Goal: Task Accomplishment & Management: Manage account settings

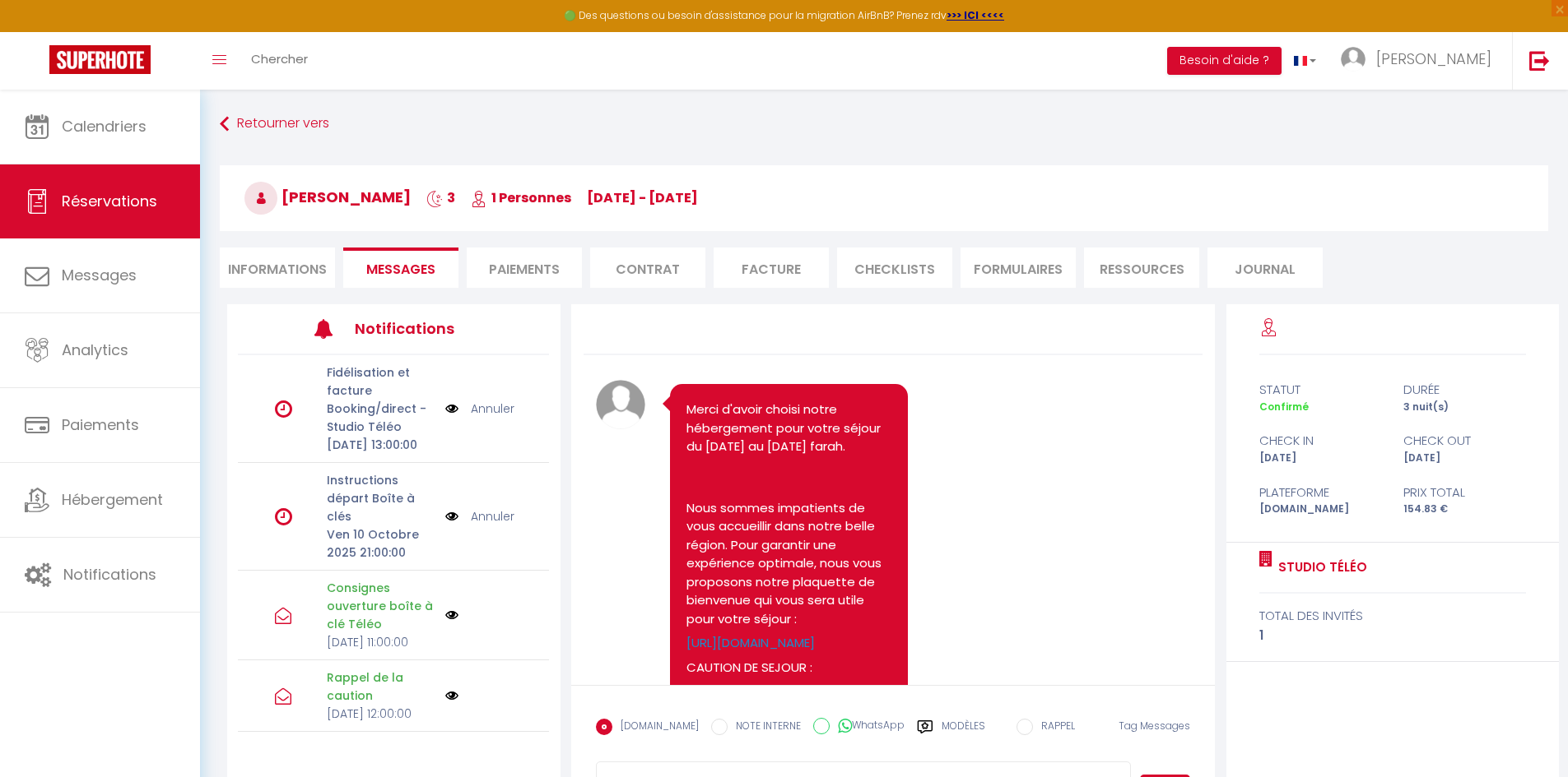
click at [1460, 57] on span "[PERSON_NAME]" at bounding box center [1433, 59] width 115 height 21
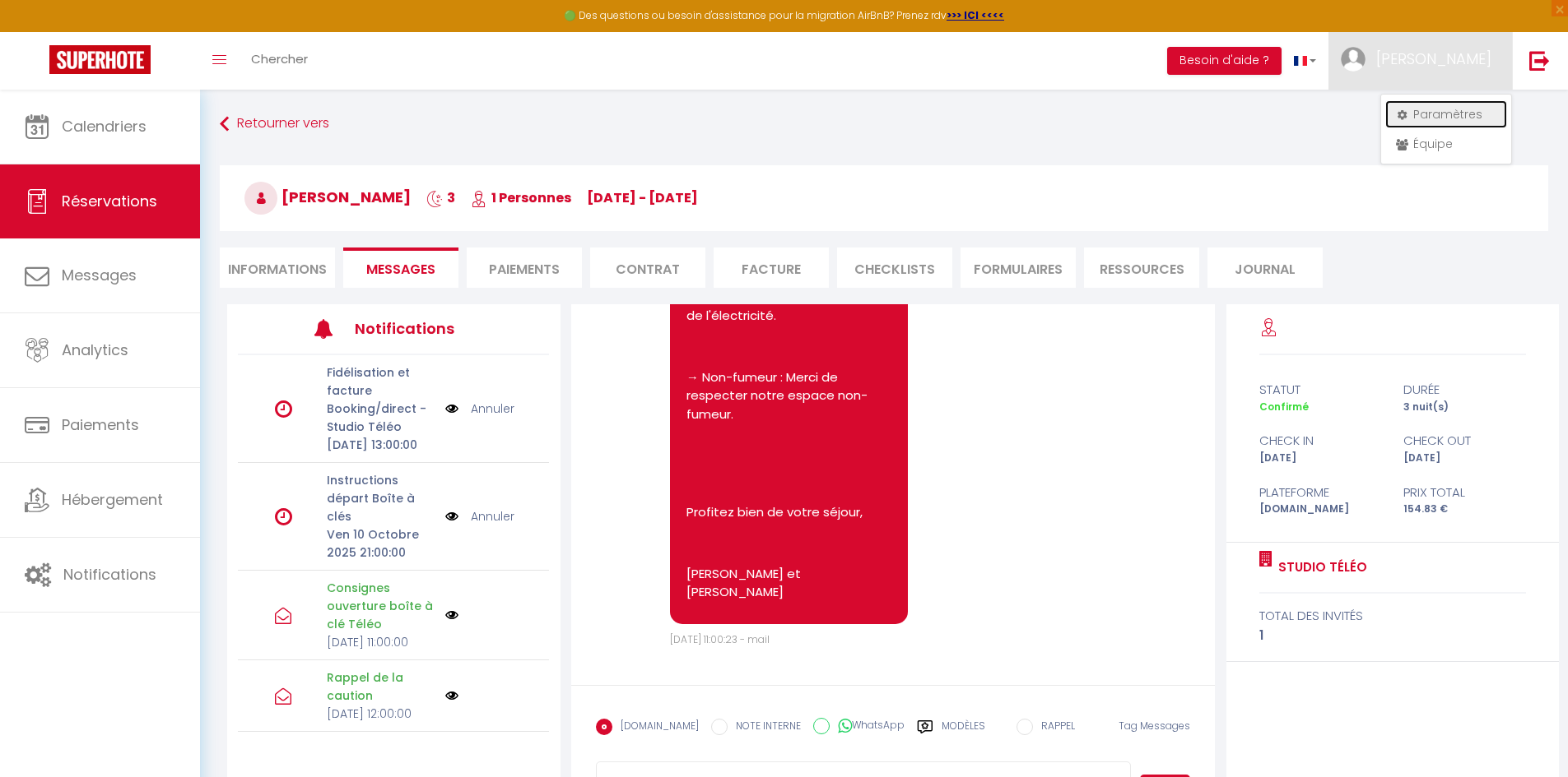
click at [1440, 103] on link "Paramètres" at bounding box center [1446, 114] width 122 height 28
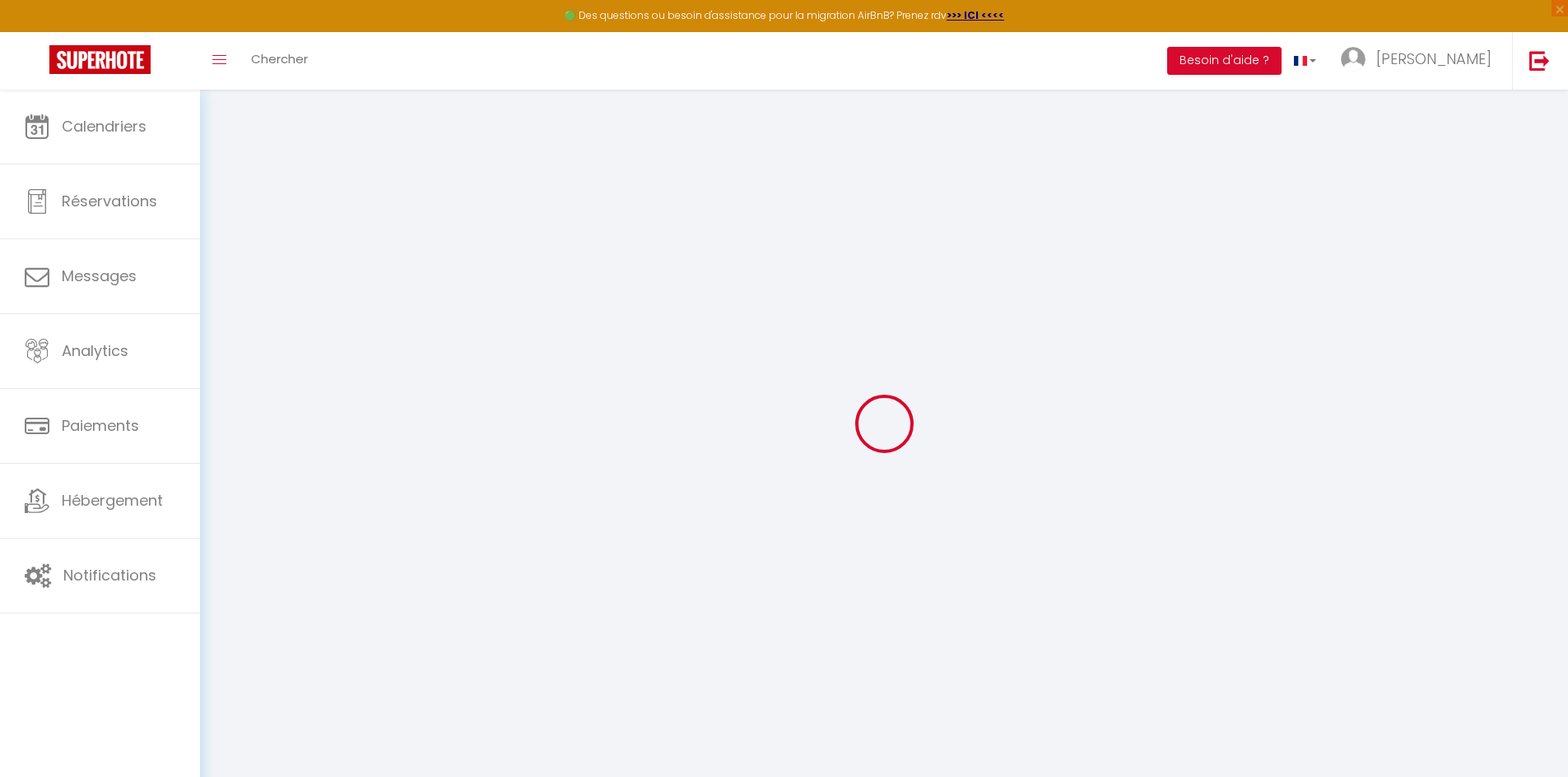
type input "gVSyyvty8ngpyNqHSd5c7CcrU"
type input "rG4m6njcDafNblg4HY2i2g9Ja"
type input "[URL][DOMAIN_NAME]"
select select "fr"
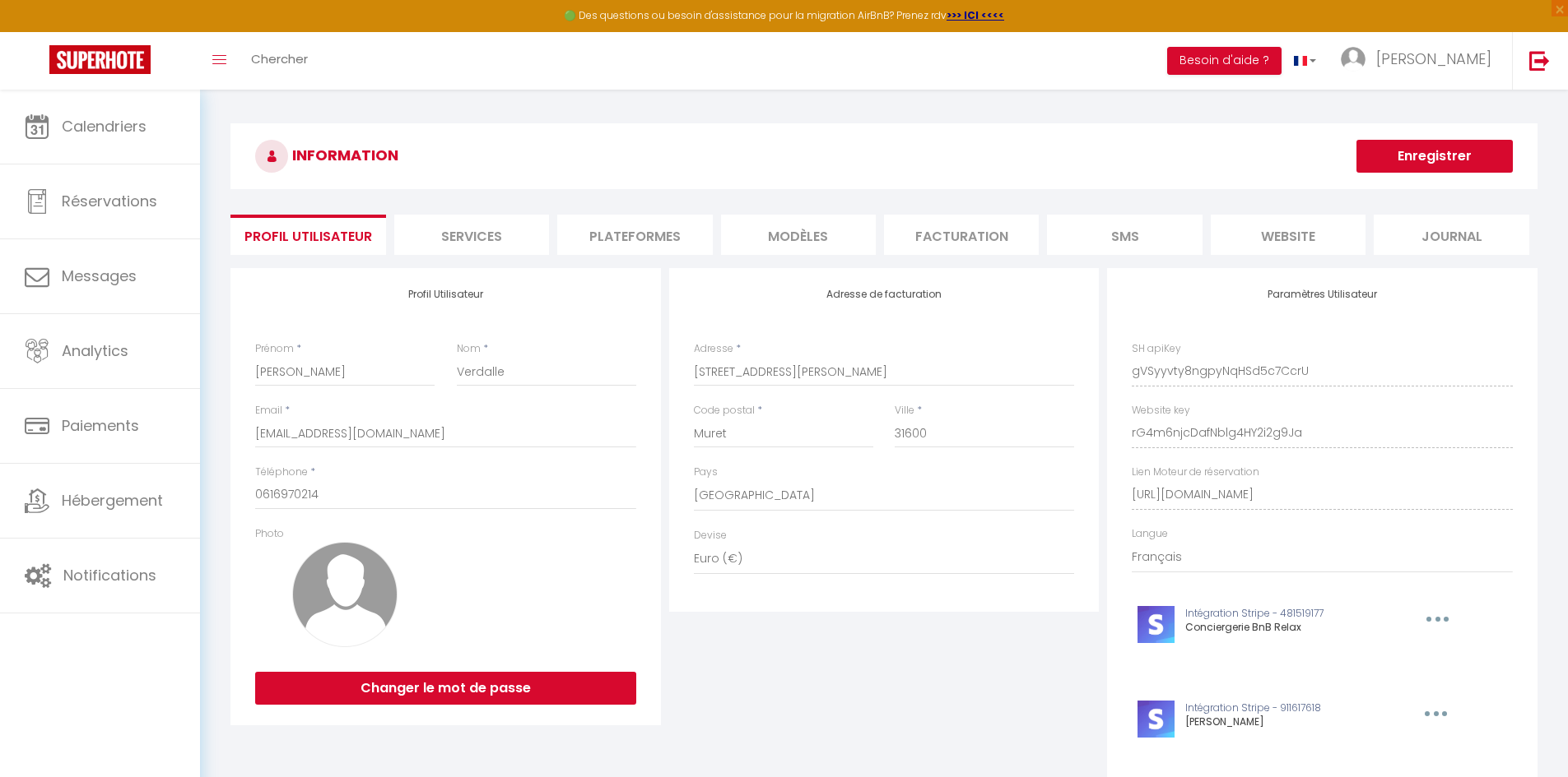
click at [1375, 242] on li "Journal" at bounding box center [1451, 234] width 155 height 40
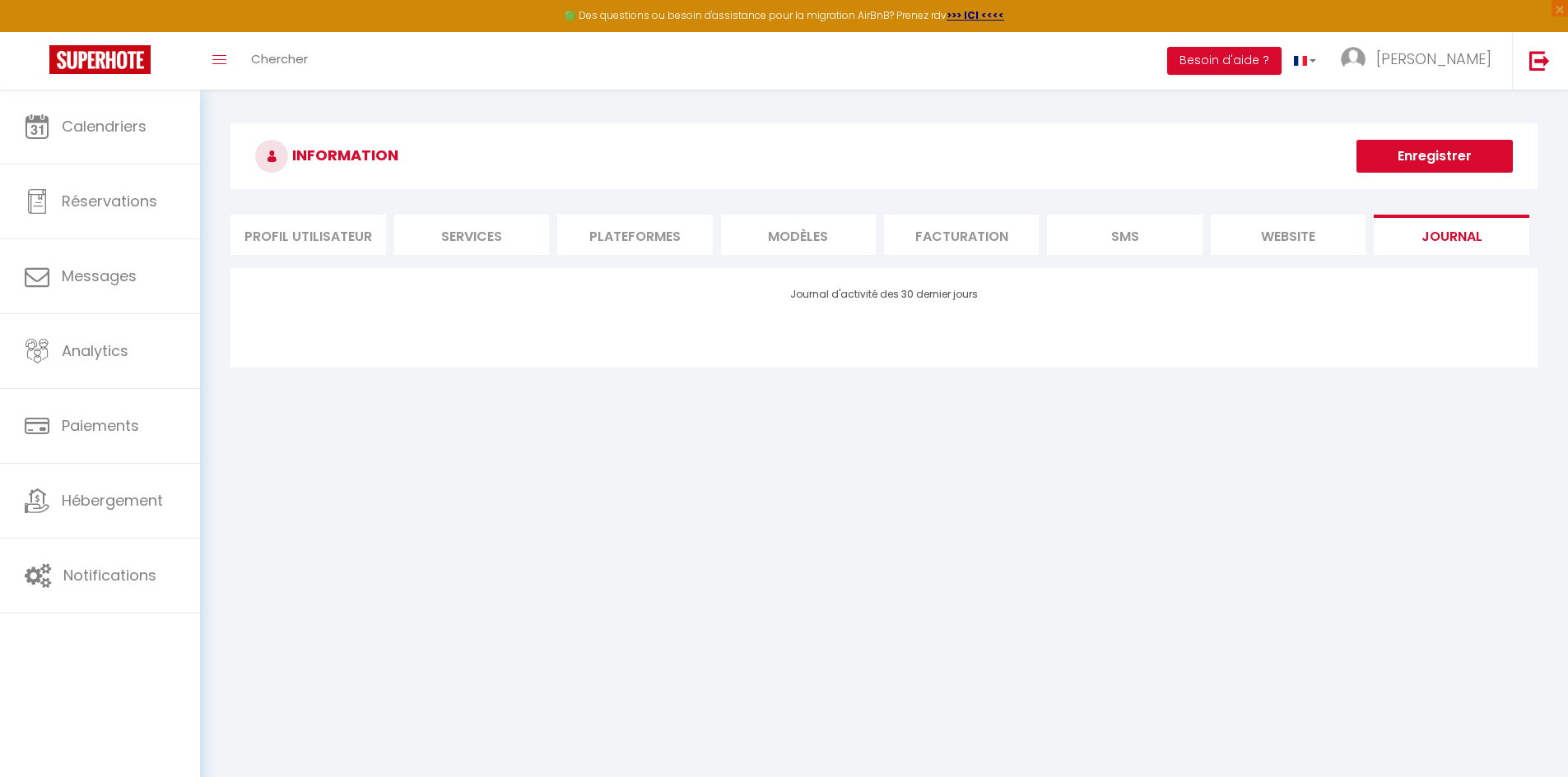
click at [1321, 238] on li "website" at bounding box center [1288, 234] width 155 height 40
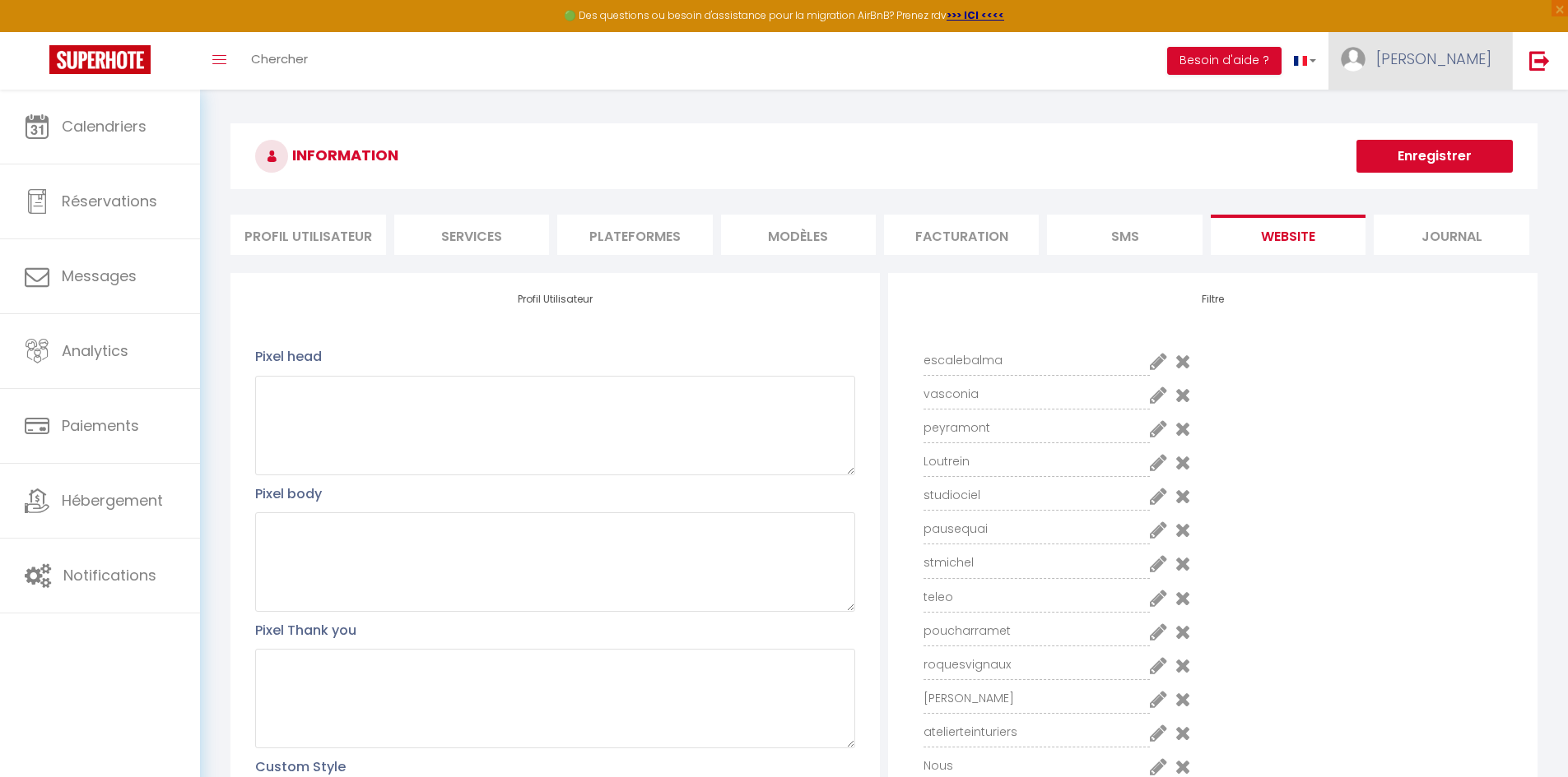
click at [1472, 65] on span "[PERSON_NAME]" at bounding box center [1433, 59] width 115 height 21
click at [1449, 131] on link "Équipe" at bounding box center [1446, 144] width 122 height 28
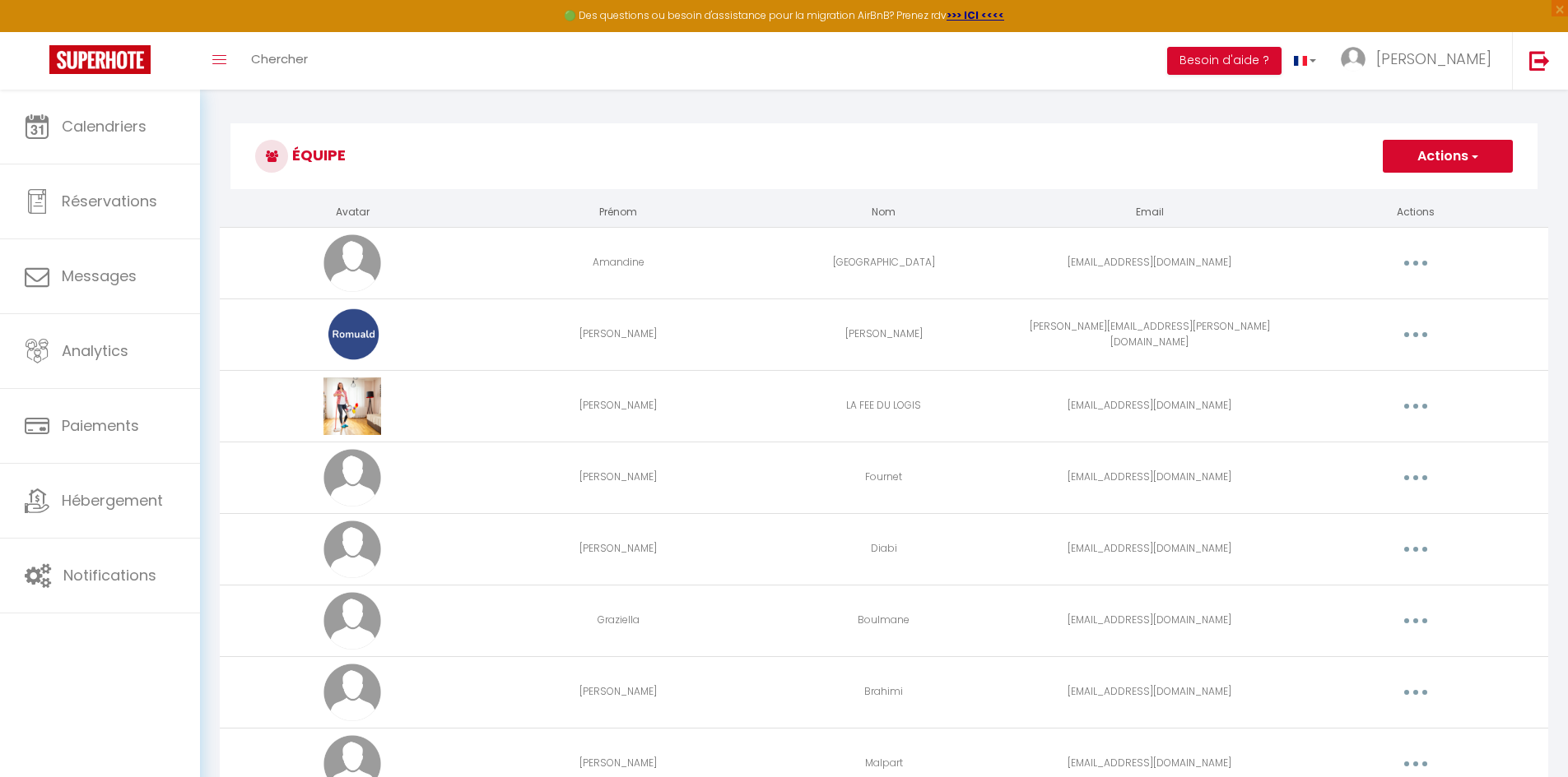
click at [1499, 166] on button "Actions" at bounding box center [1447, 156] width 130 height 33
click at [1449, 185] on link "Ajouter un nouvel utilisateur" at bounding box center [1414, 192] width 194 height 22
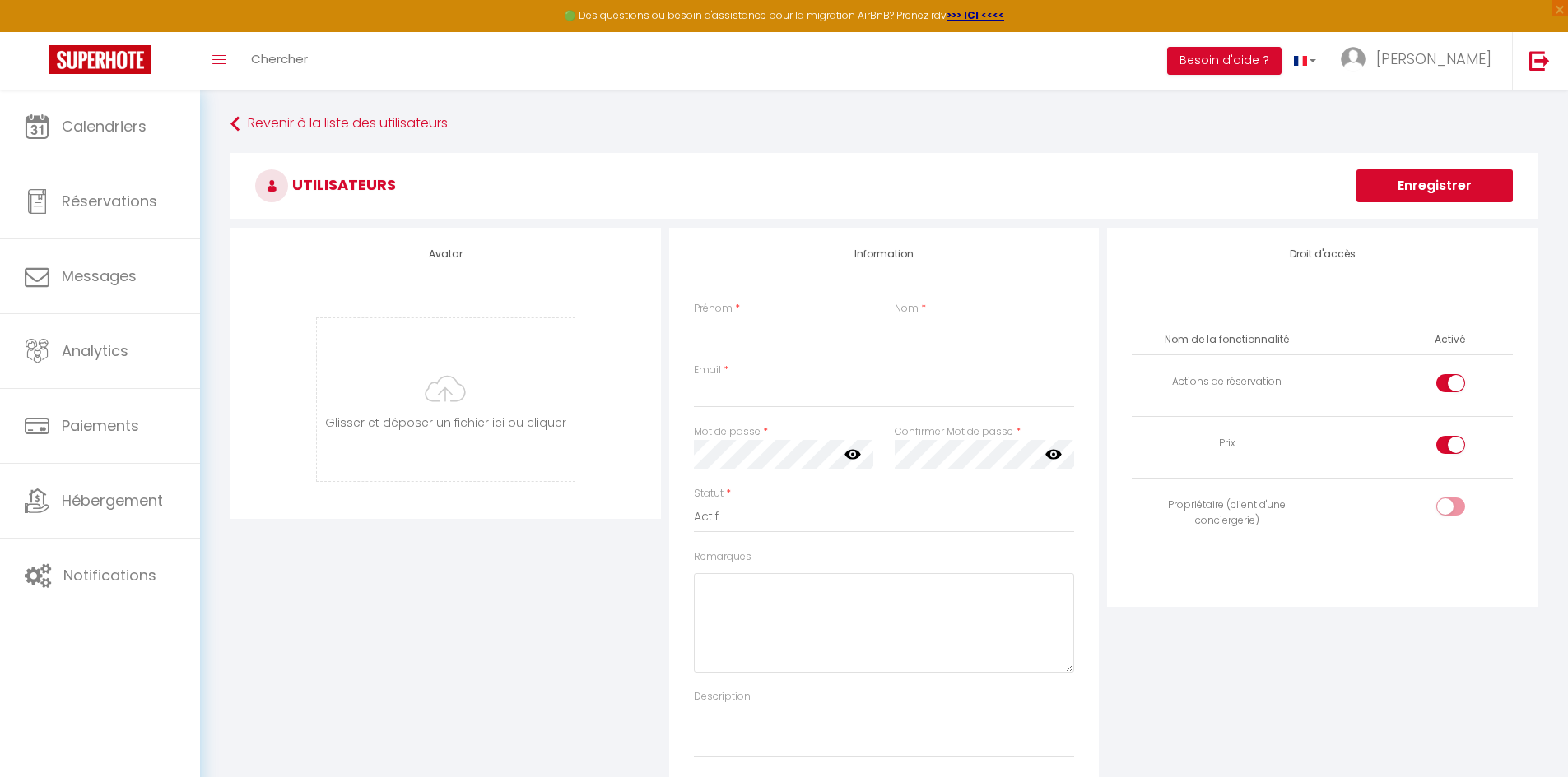
click at [710, 317] on label "Prénom" at bounding box center [713, 308] width 38 height 16
click at [710, 317] on input "Prénom" at bounding box center [783, 332] width 179 height 30
click at [718, 320] on input "Prénom" at bounding box center [783, 332] width 179 height 30
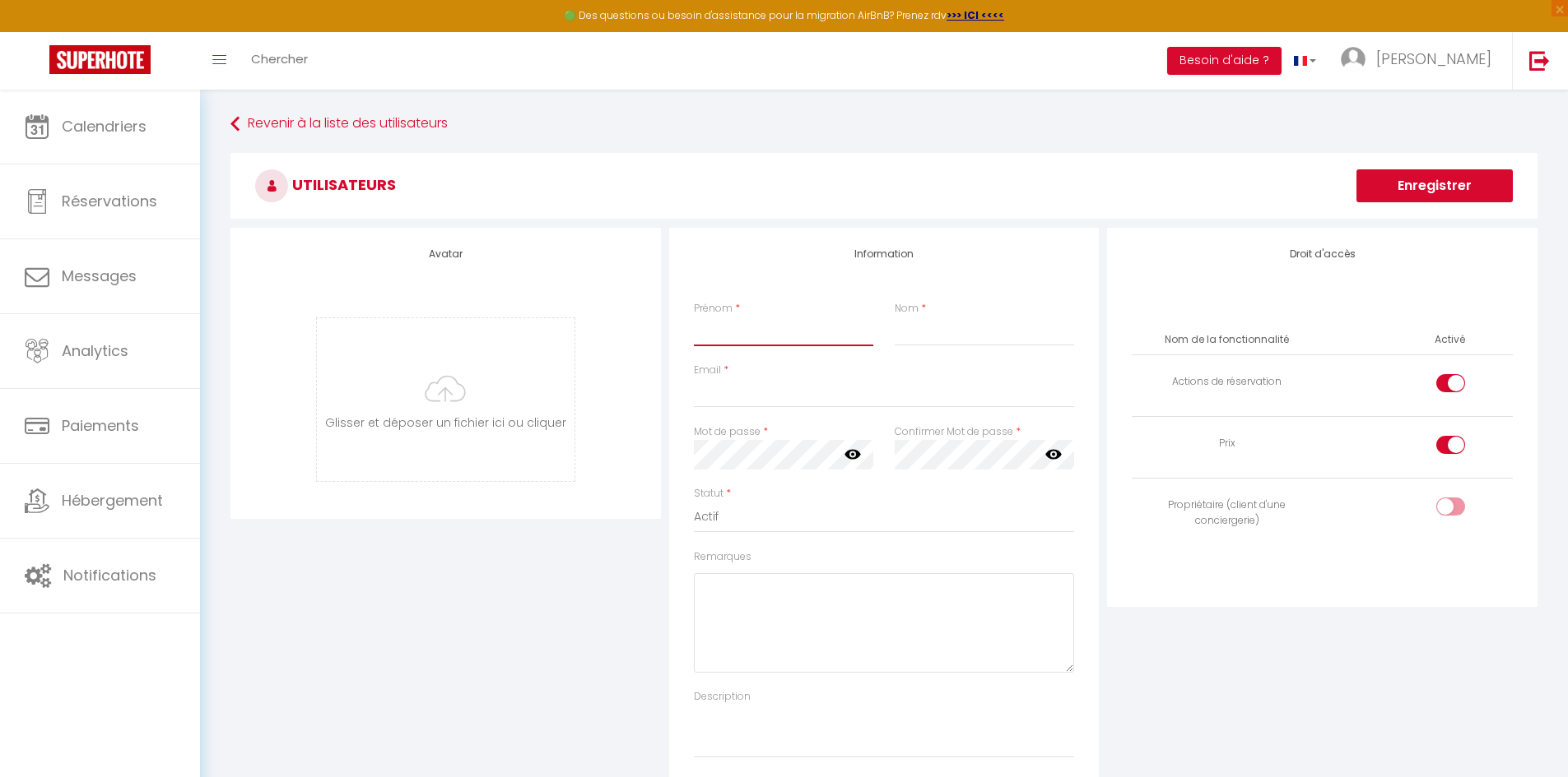
click at [718, 320] on input "Prénom" at bounding box center [783, 332] width 179 height 30
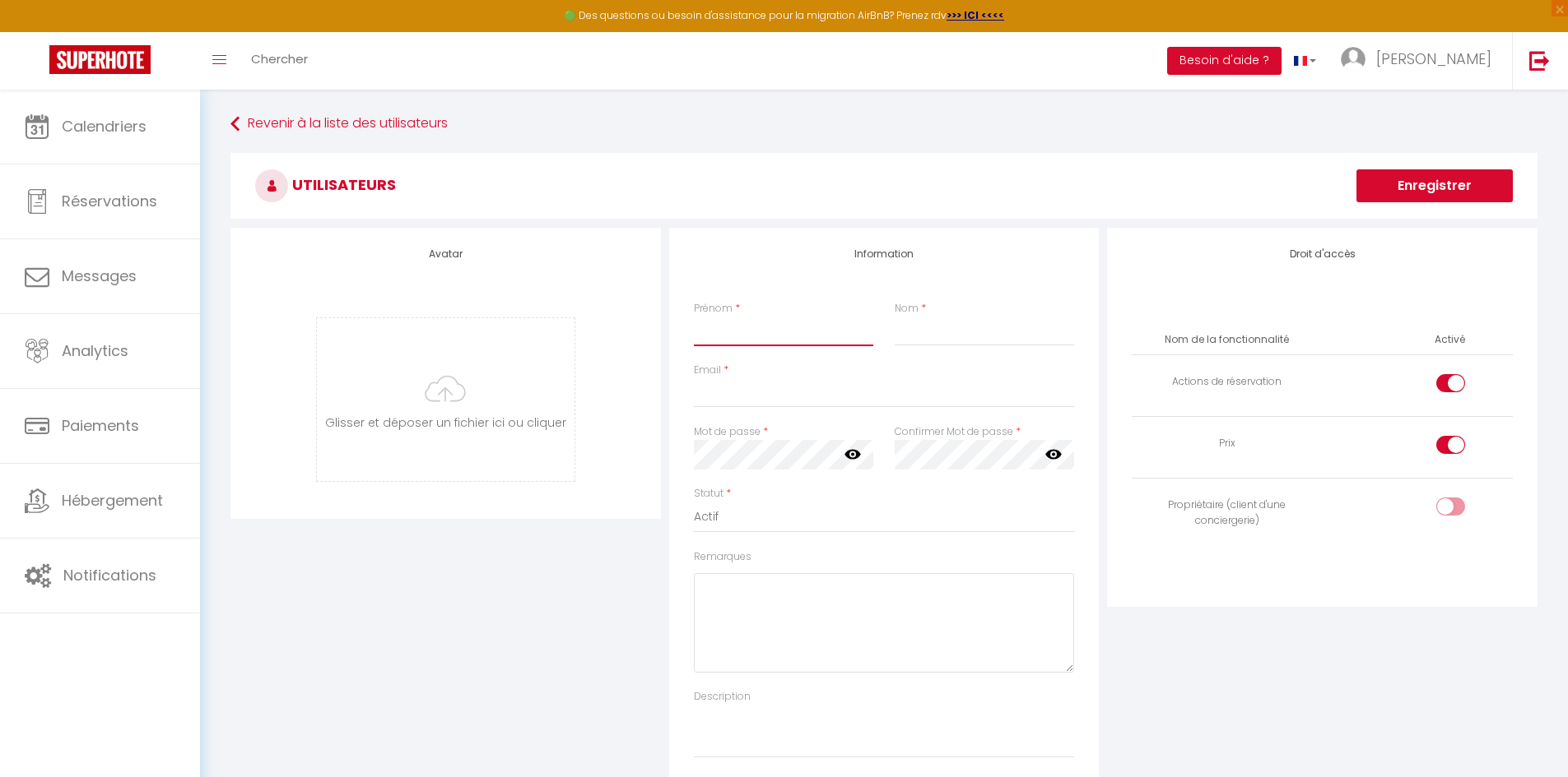
click at [718, 320] on input "Prénom" at bounding box center [783, 332] width 179 height 30
type input "[PERSON_NAME]"
type input "ROMERO"
type input "[EMAIL_ADDRESS][DOMAIN_NAME]"
click at [1465, 384] on input "checkbox" at bounding box center [1464, 386] width 29 height 24
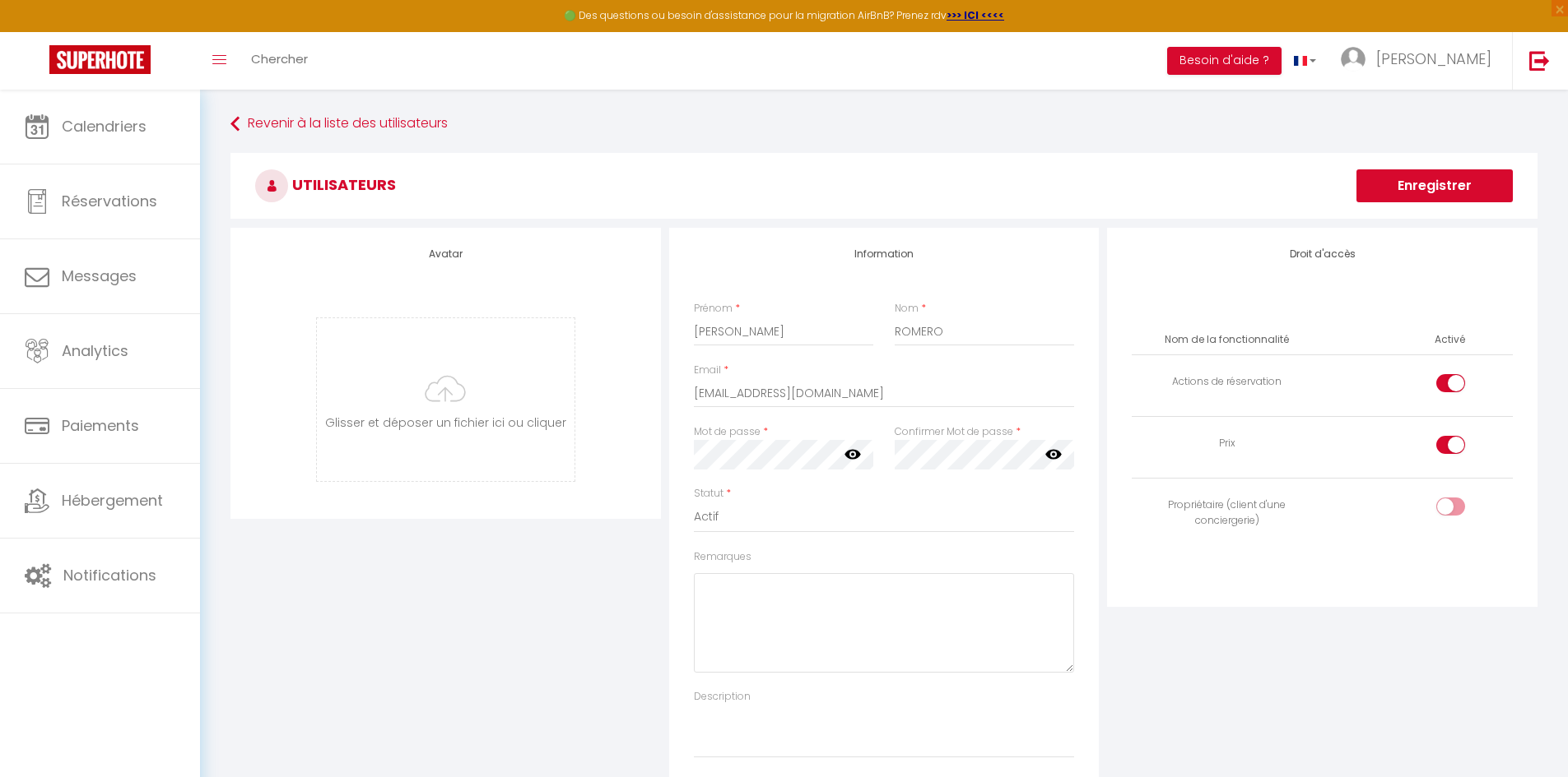
checkbox input "false"
click at [1455, 451] on input "checkbox" at bounding box center [1464, 448] width 29 height 24
checkbox input "false"
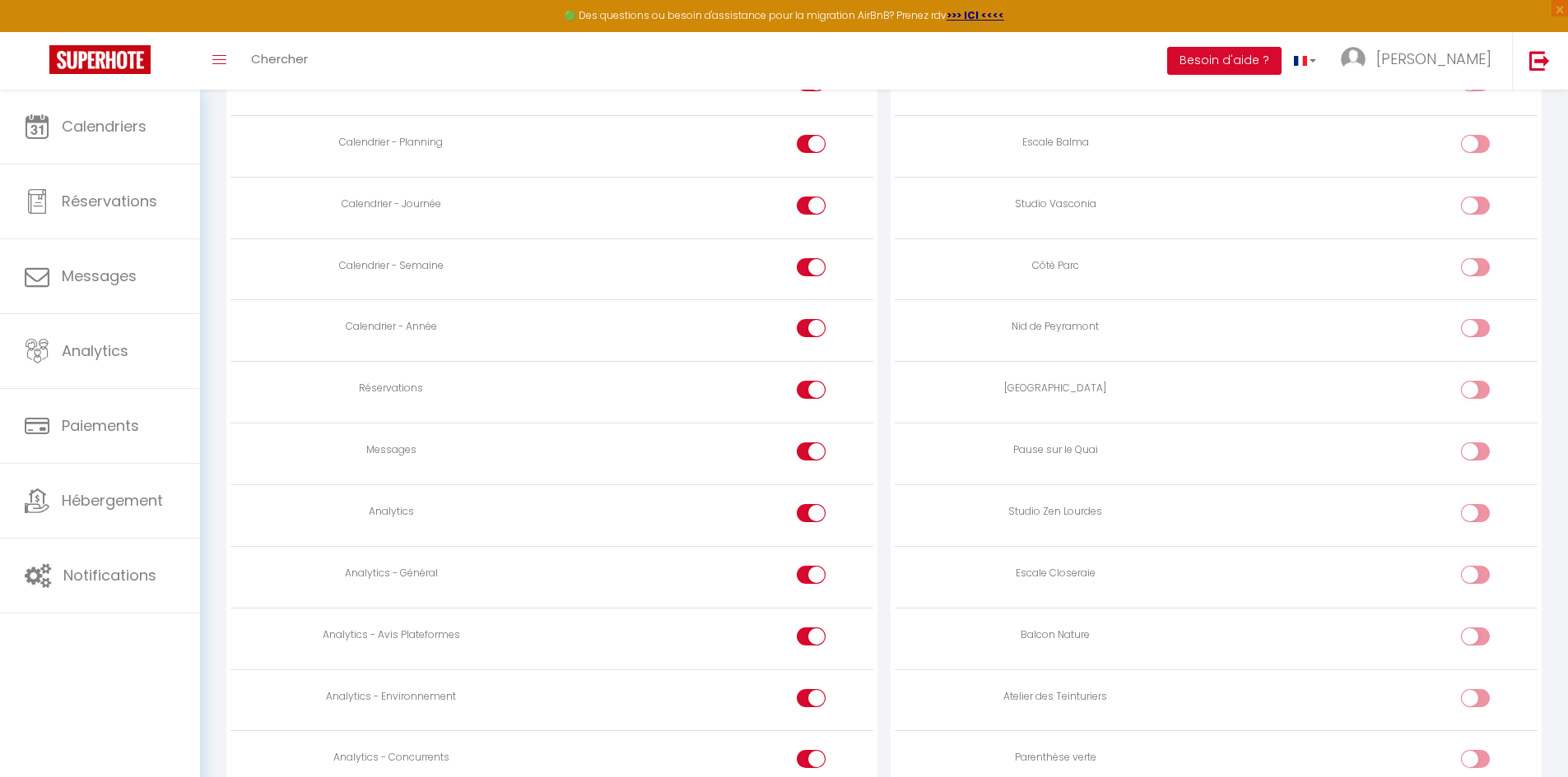
scroll to position [1069, 0]
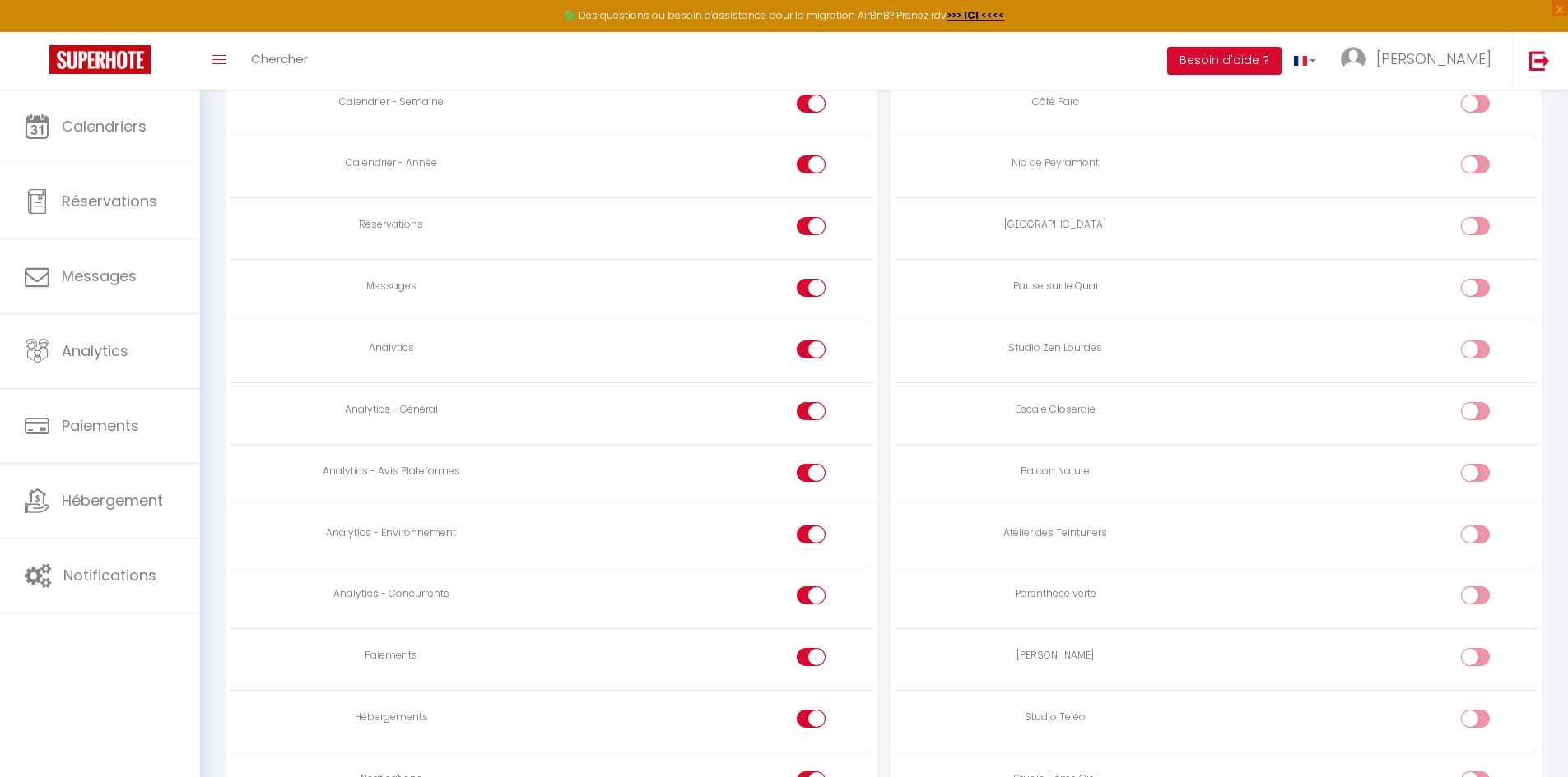
click at [810, 281] on input "checkbox" at bounding box center [824, 291] width 29 height 24
checkbox input "false"
click at [809, 344] on div at bounding box center [810, 349] width 29 height 18
click at [810, 344] on input "checkbox" at bounding box center [824, 352] width 29 height 24
checkbox input "false"
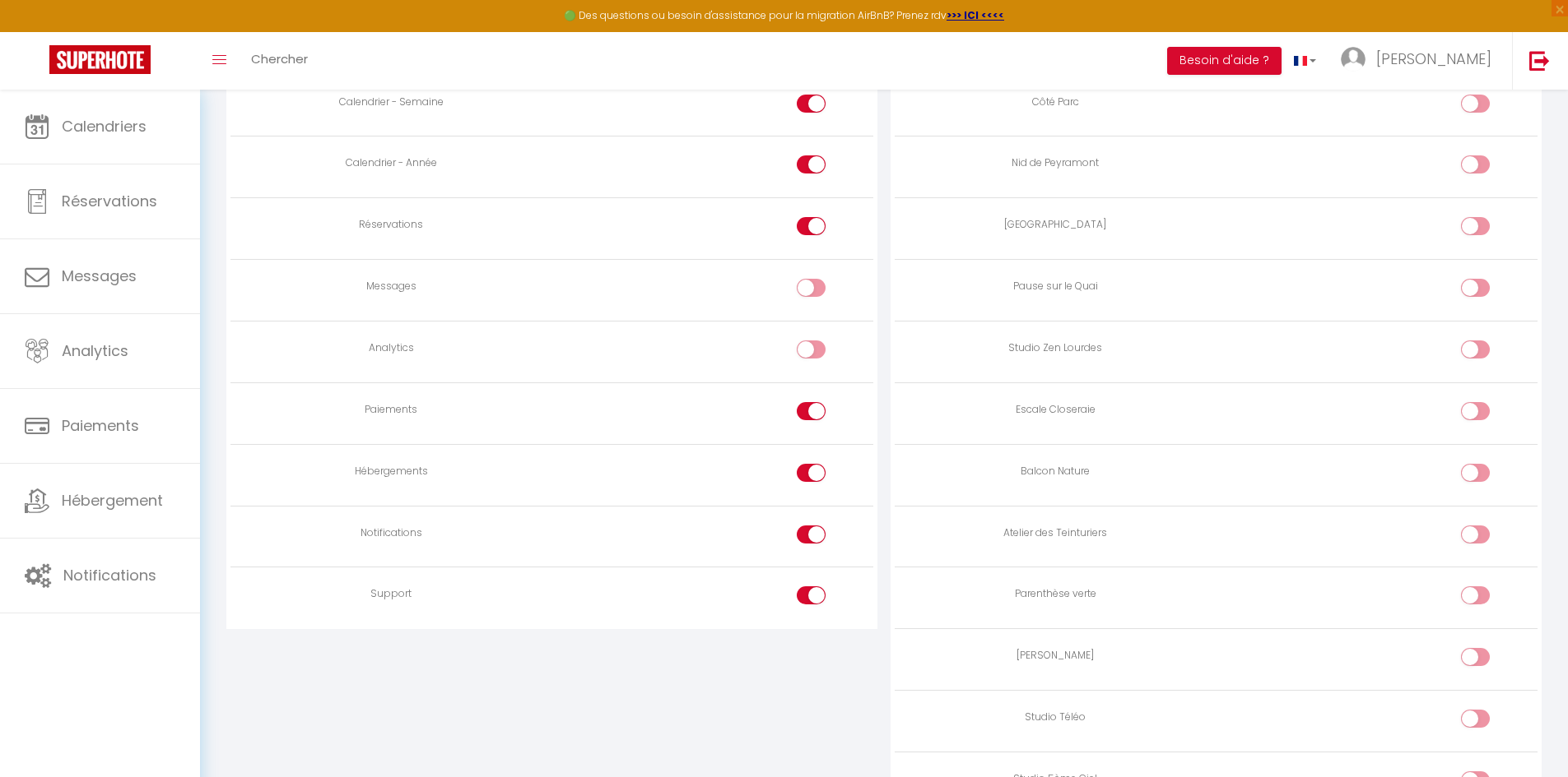
click at [810, 433] on div at bounding box center [810, 420] width 29 height 36
click at [813, 413] on input "checkbox" at bounding box center [824, 414] width 29 height 24
checkbox input "false"
click at [810, 486] on label at bounding box center [810, 476] width 29 height 24
click at [810, 486] on input "checkbox" at bounding box center [824, 476] width 29 height 24
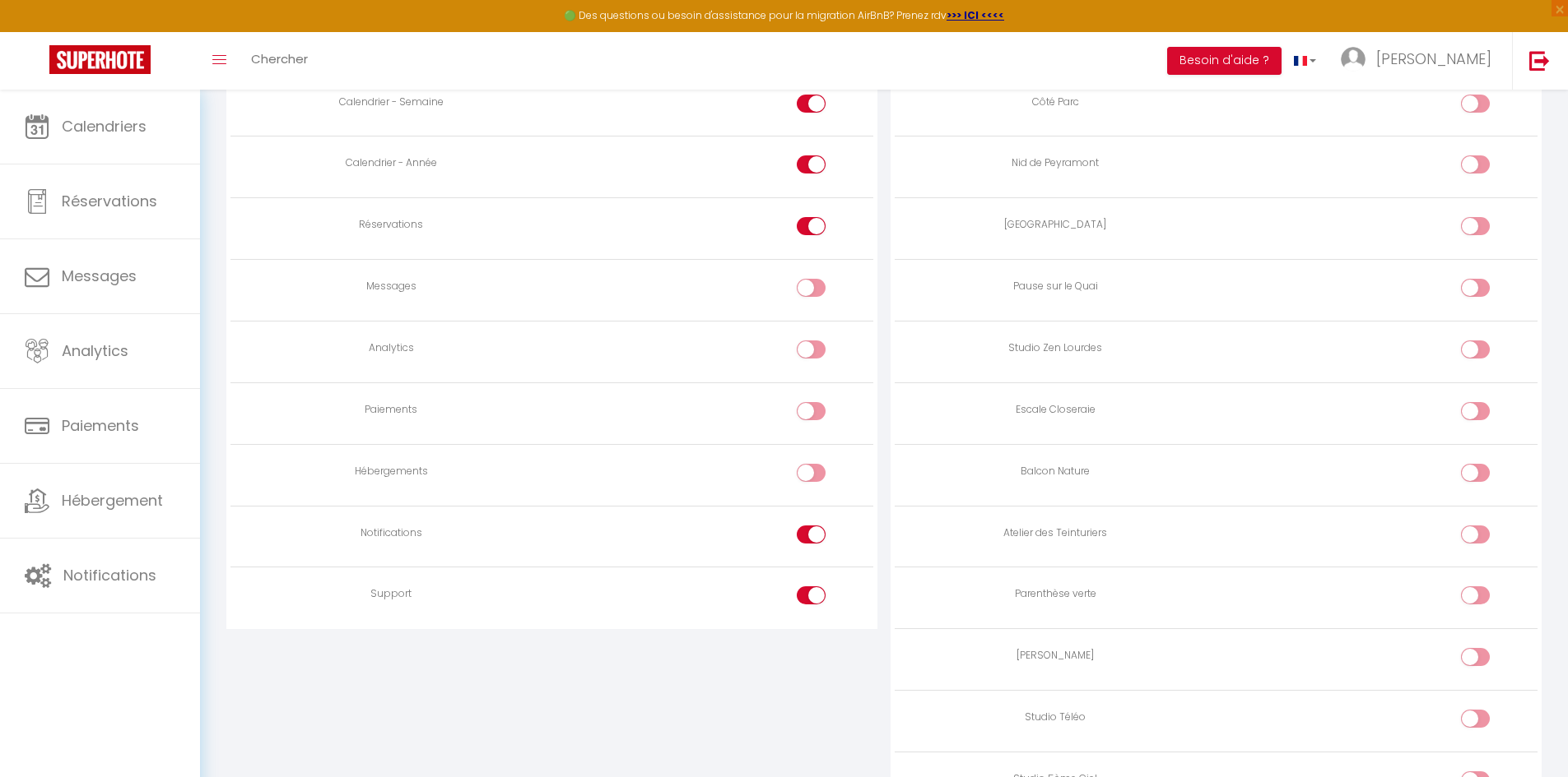
click at [815, 471] on input "checkbox" at bounding box center [824, 476] width 29 height 24
click at [817, 467] on input "checkbox" at bounding box center [824, 476] width 29 height 24
checkbox input "false"
click at [816, 523] on td at bounding box center [713, 537] width 321 height 62
click at [816, 532] on input "checkbox" at bounding box center [824, 538] width 29 height 24
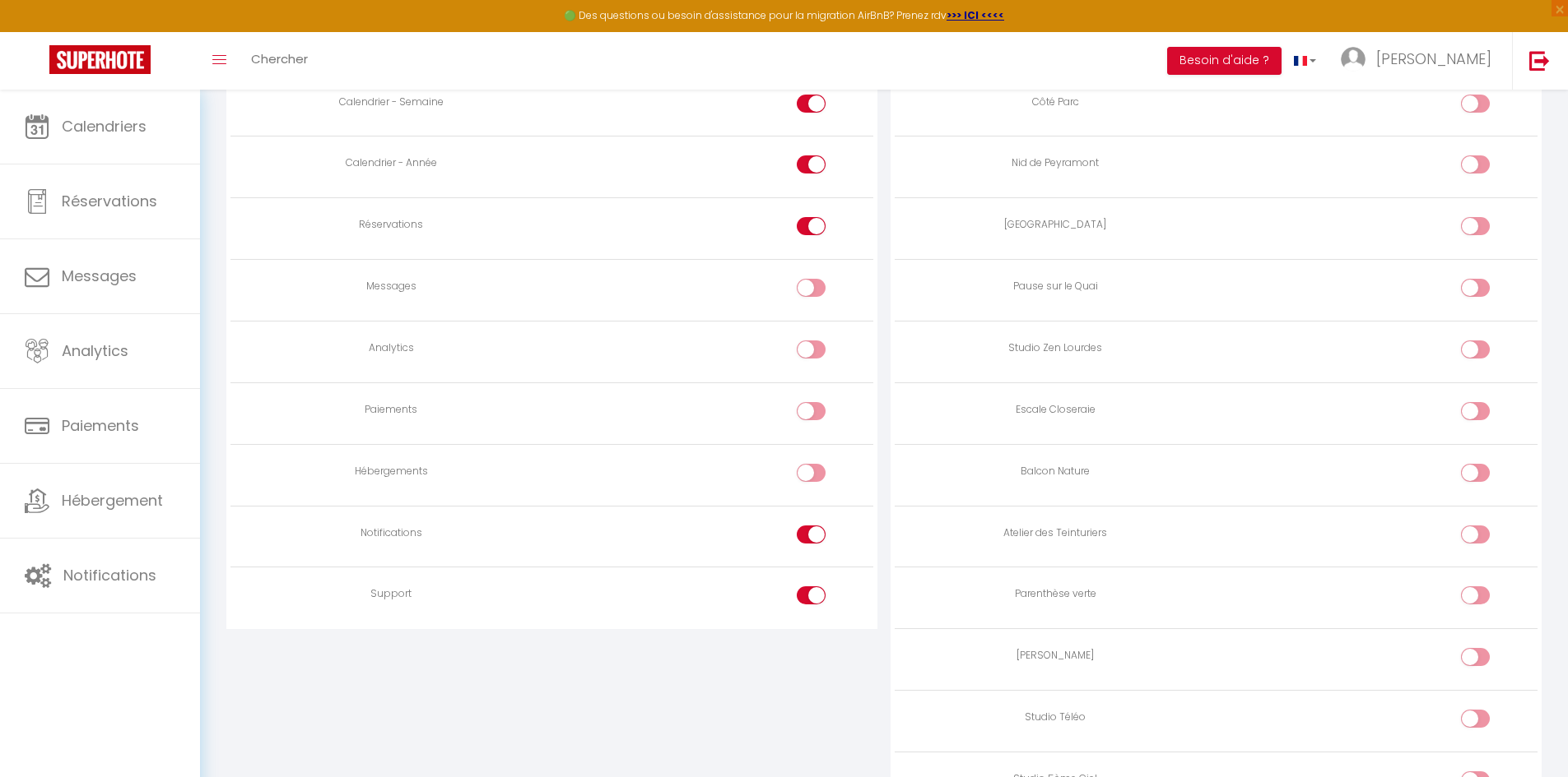
checkbox input "false"
click at [816, 604] on input "checkbox" at bounding box center [824, 599] width 29 height 24
checkbox input "false"
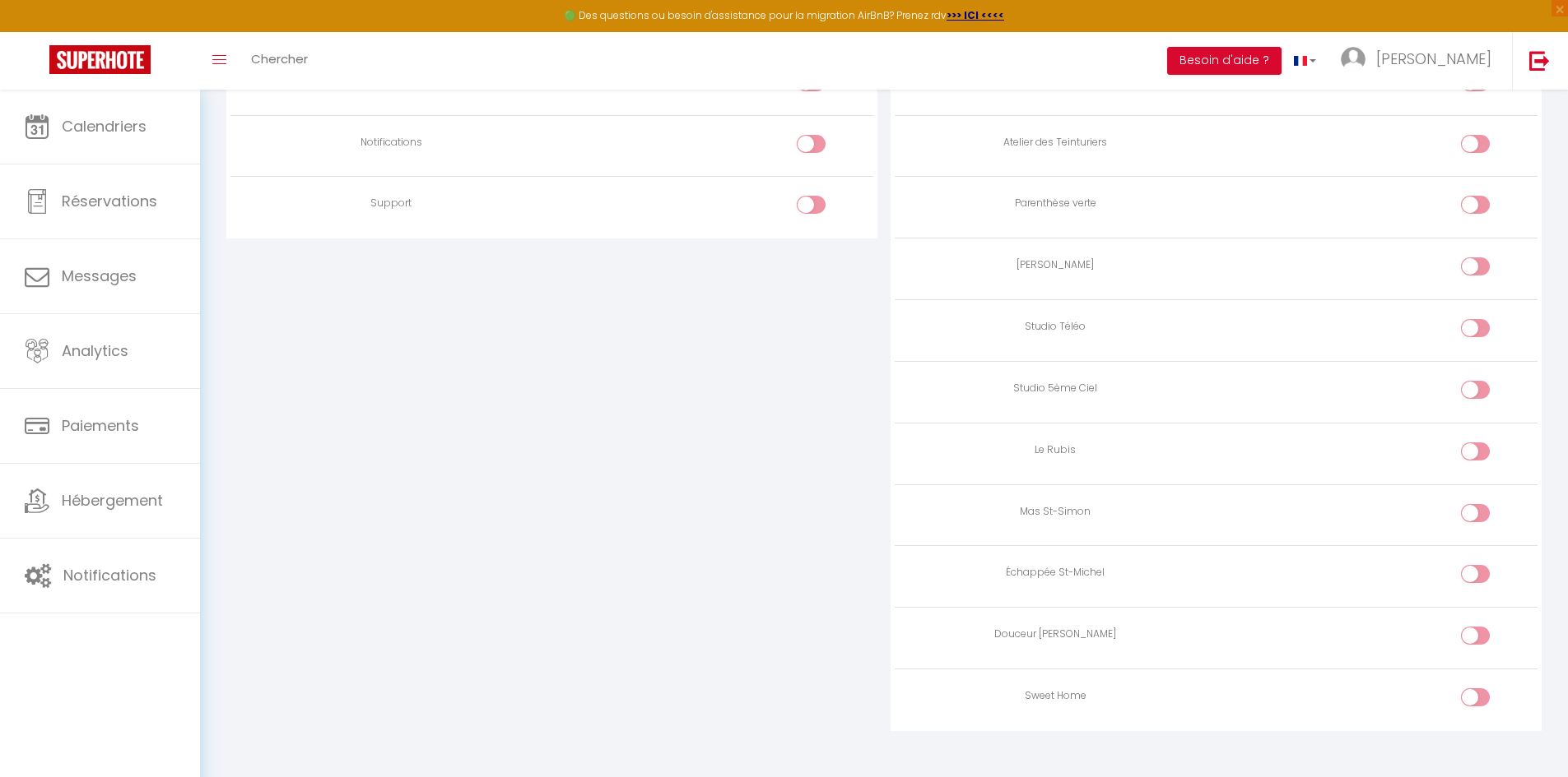
scroll to position [1480, 0]
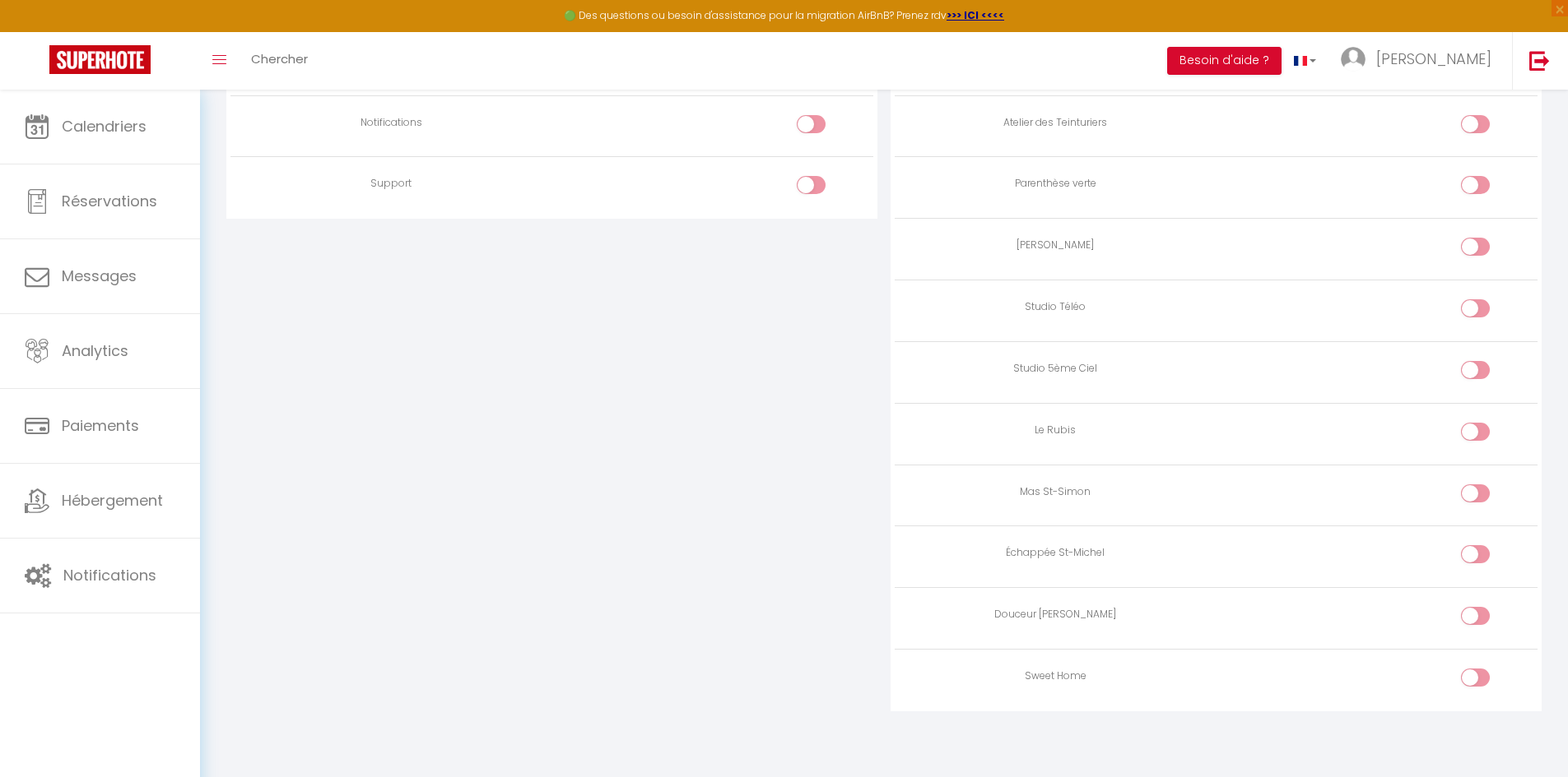
click at [1489, 664] on td at bounding box center [1377, 680] width 321 height 62
click at [1473, 680] on div at bounding box center [1475, 677] width 29 height 18
click at [1475, 680] on input "checkbox" at bounding box center [1489, 680] width 29 height 24
checkbox input "true"
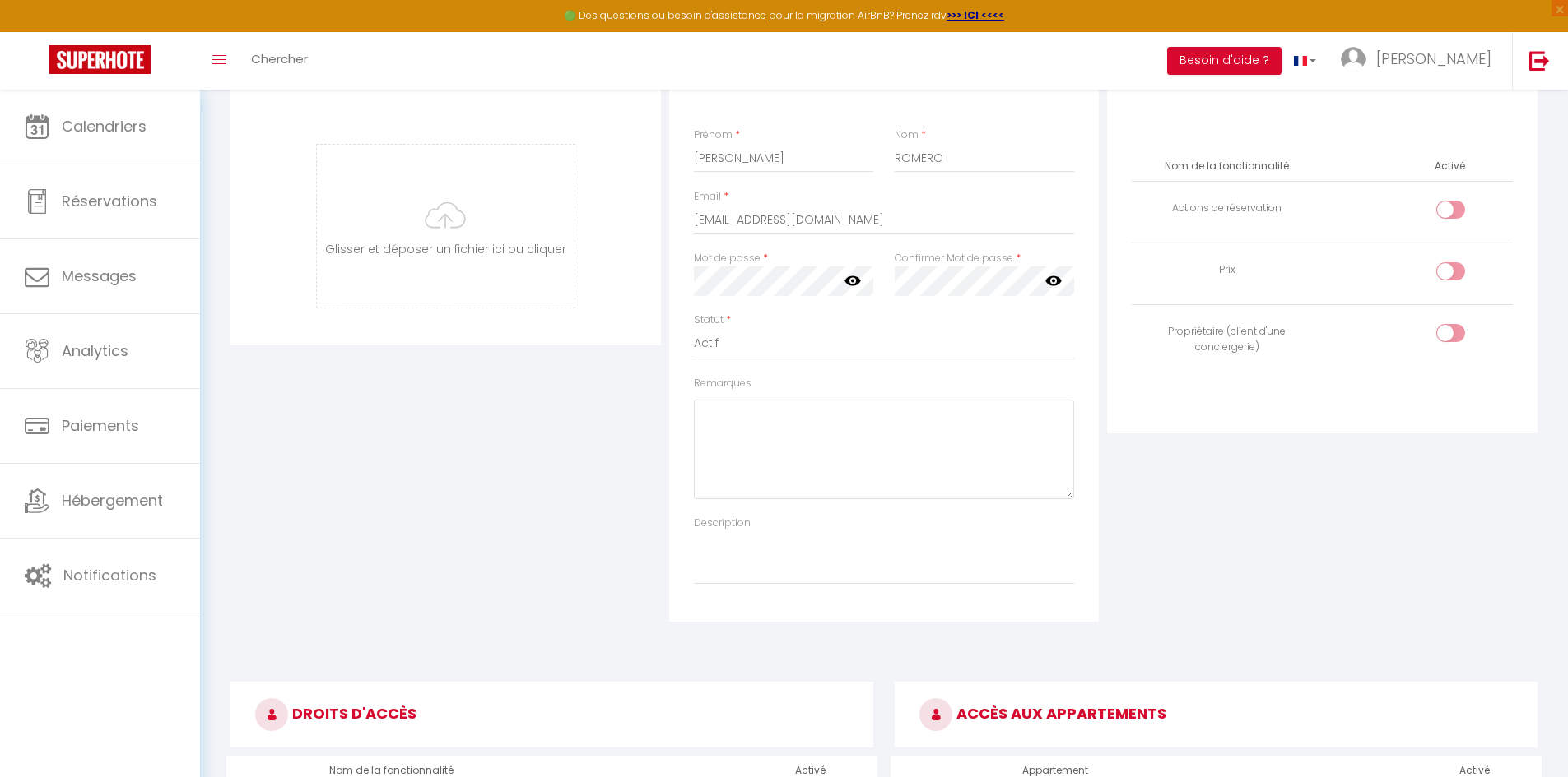
scroll to position [0, 0]
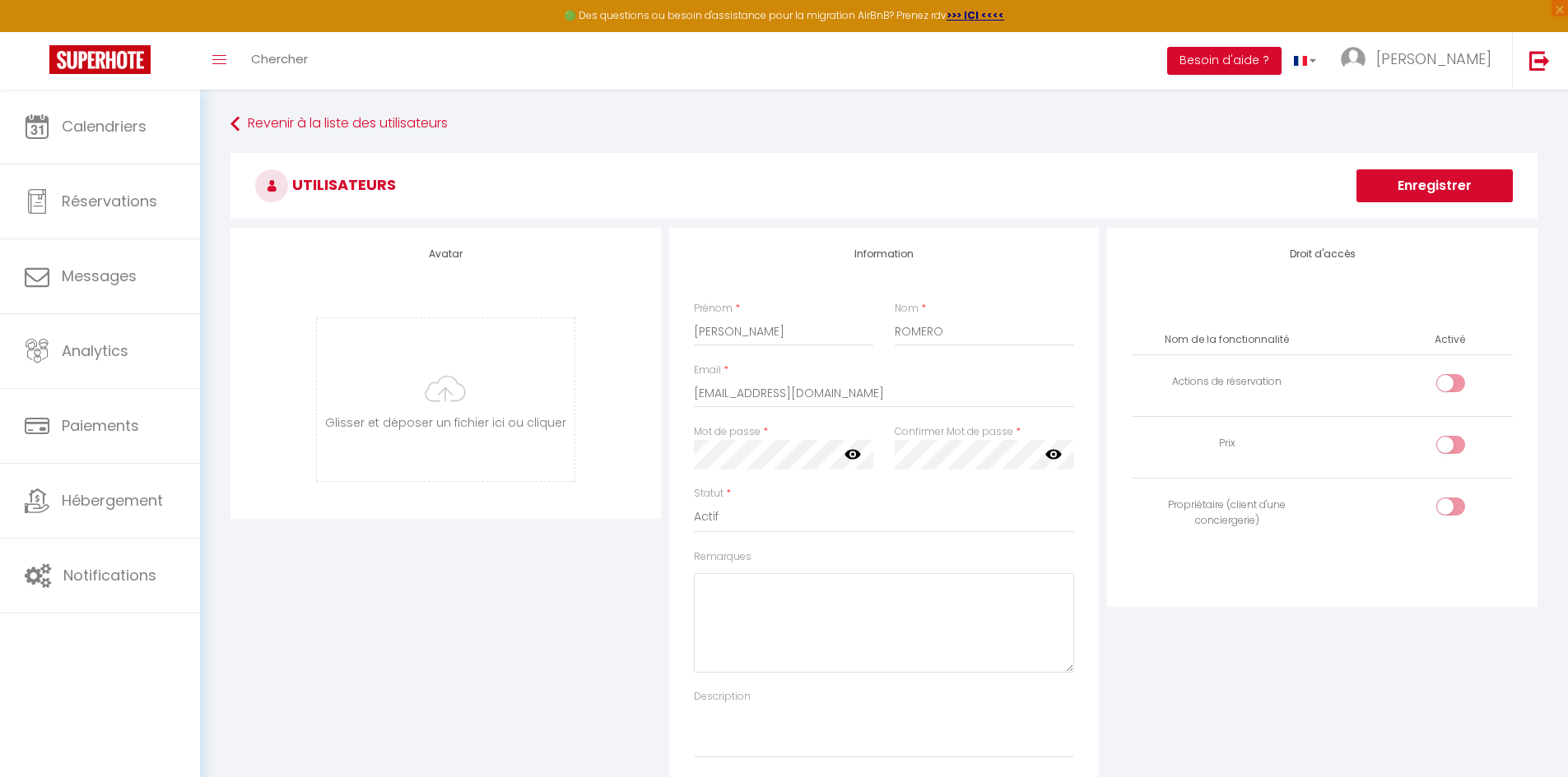
click at [1455, 178] on button "Enregistrer" at bounding box center [1434, 186] width 157 height 33
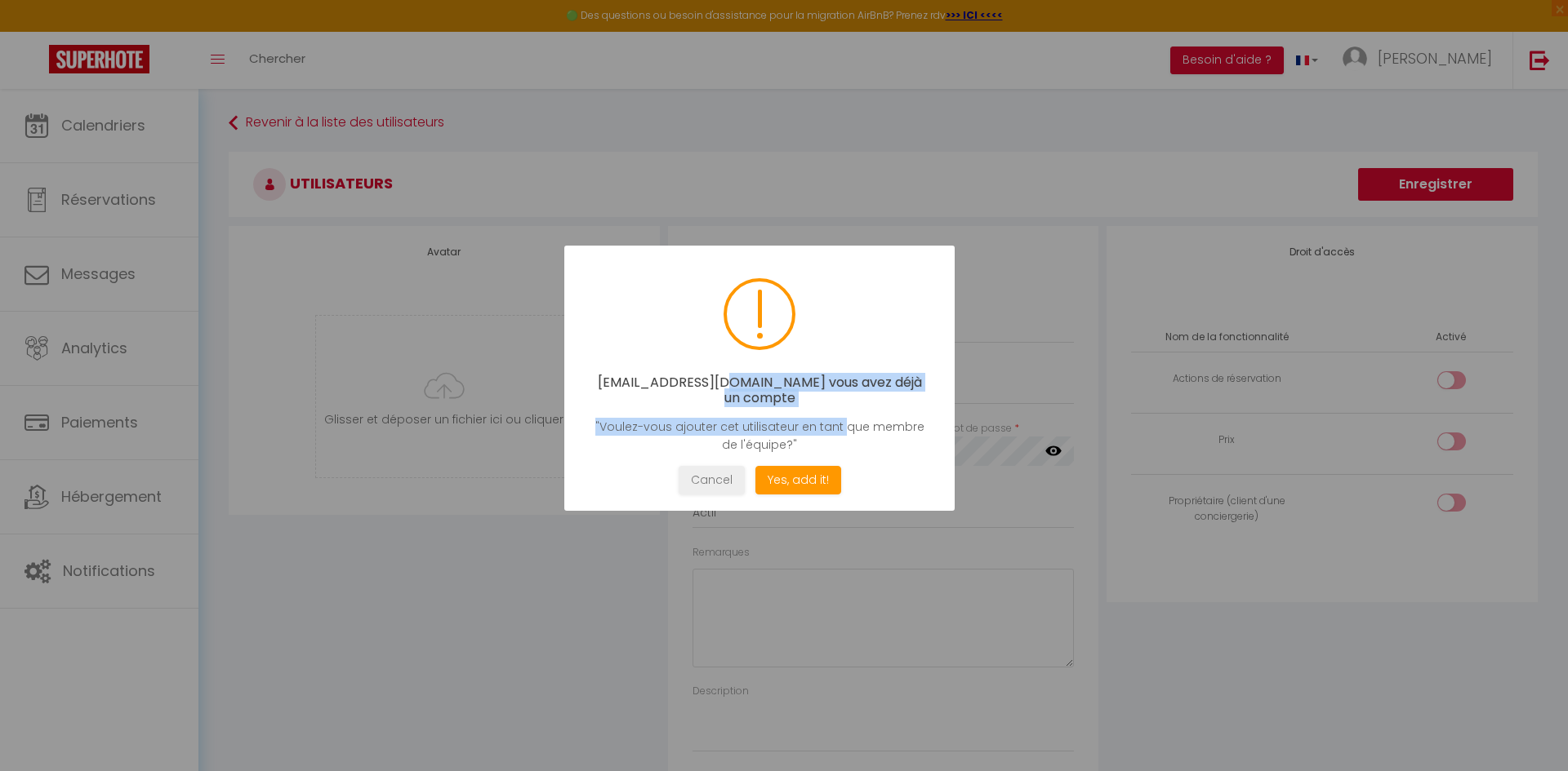
drag, startPoint x: 722, startPoint y: 382, endPoint x: 836, endPoint y: 413, distance: 118.1
click at [836, 413] on div "[EMAIL_ADDRESS][DOMAIN_NAME] vous avez déjà un compte "Voulez-vous ajouter cet …" at bounding box center [758, 378] width 390 height 265
click at [784, 474] on button "Yes, add it!" at bounding box center [798, 480] width 86 height 29
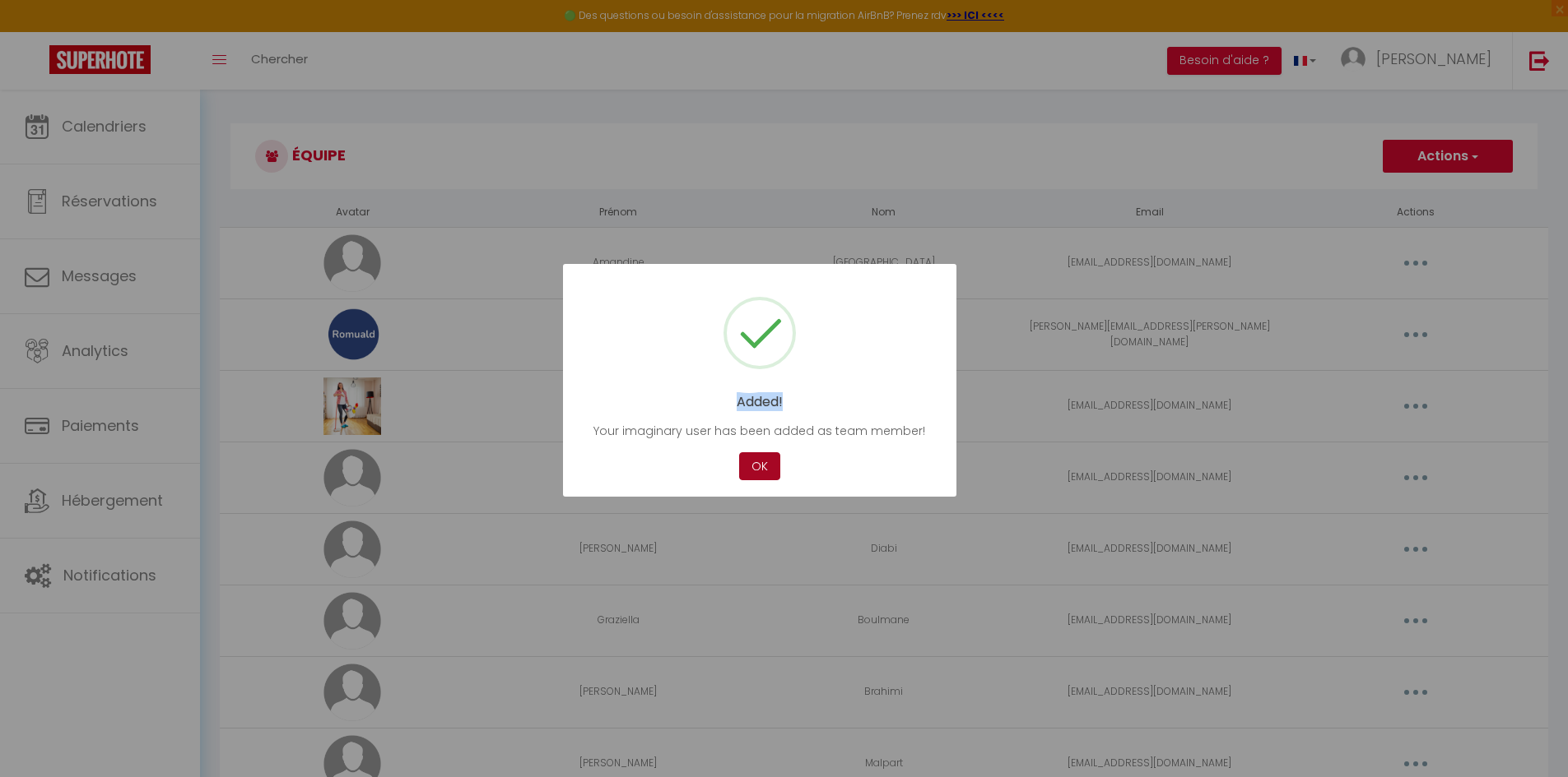
click at [761, 470] on button "OK" at bounding box center [760, 467] width 41 height 29
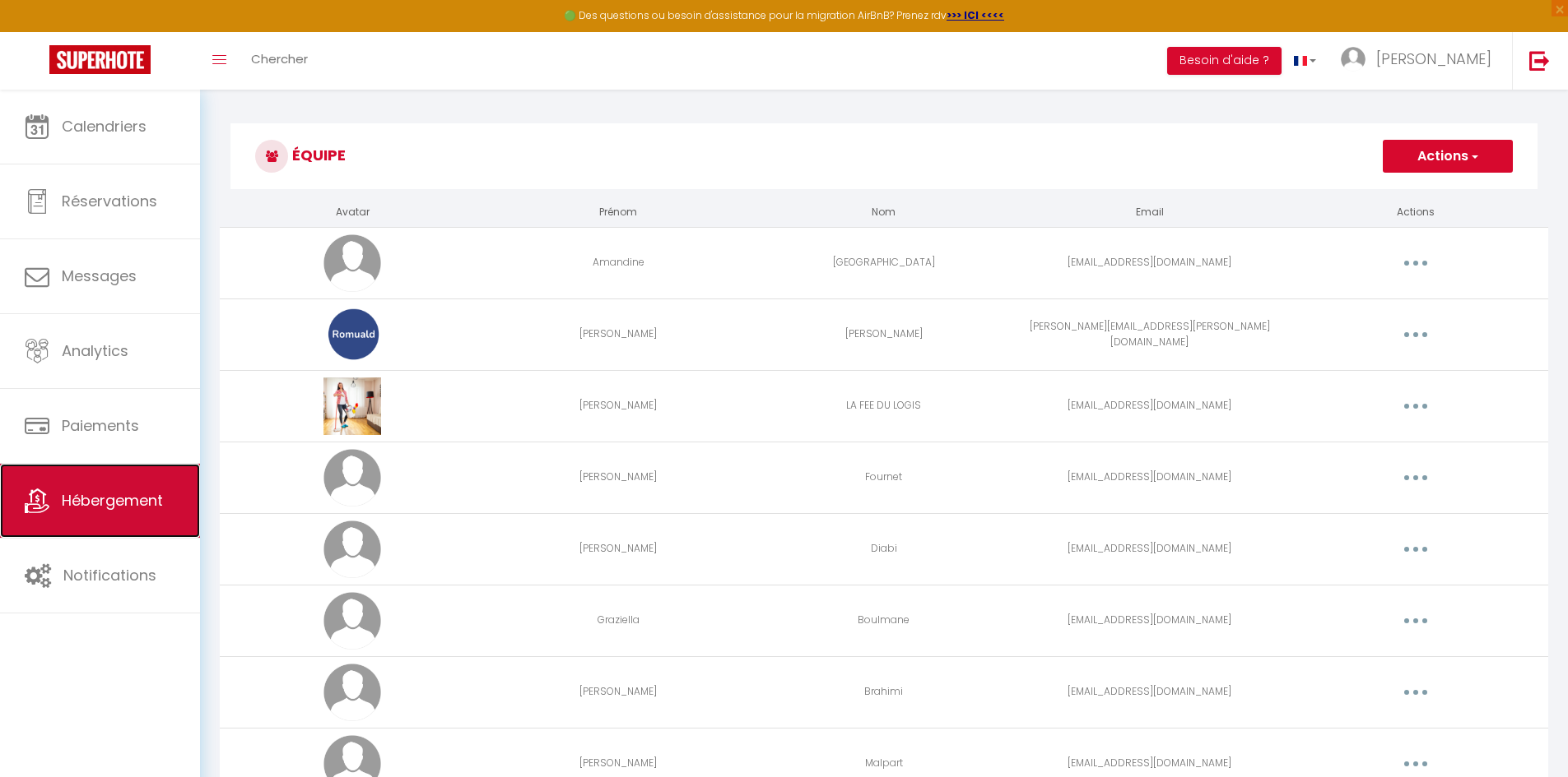
click at [38, 498] on icon at bounding box center [37, 501] width 24 height 24
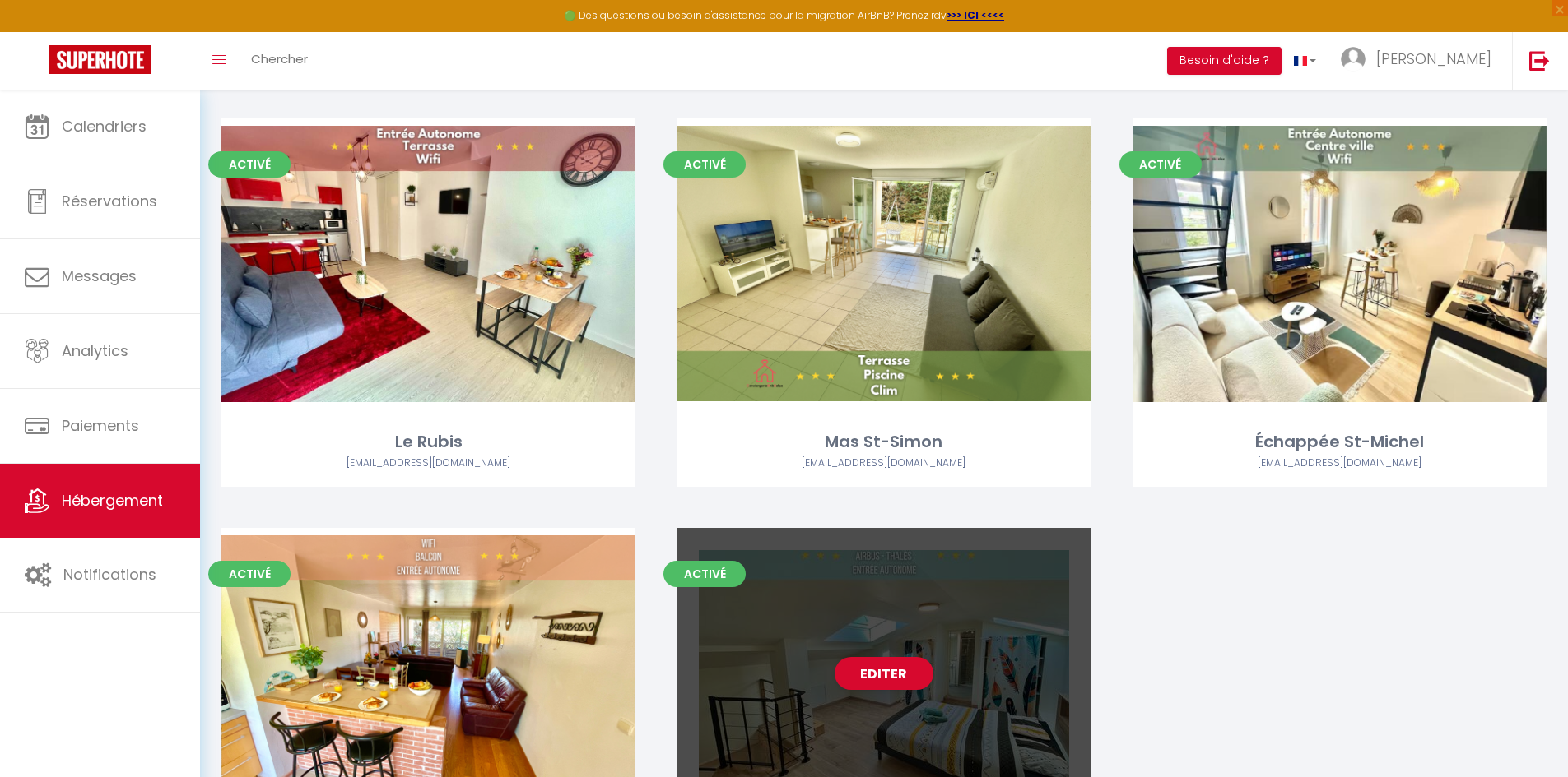
scroll to position [2310, 0]
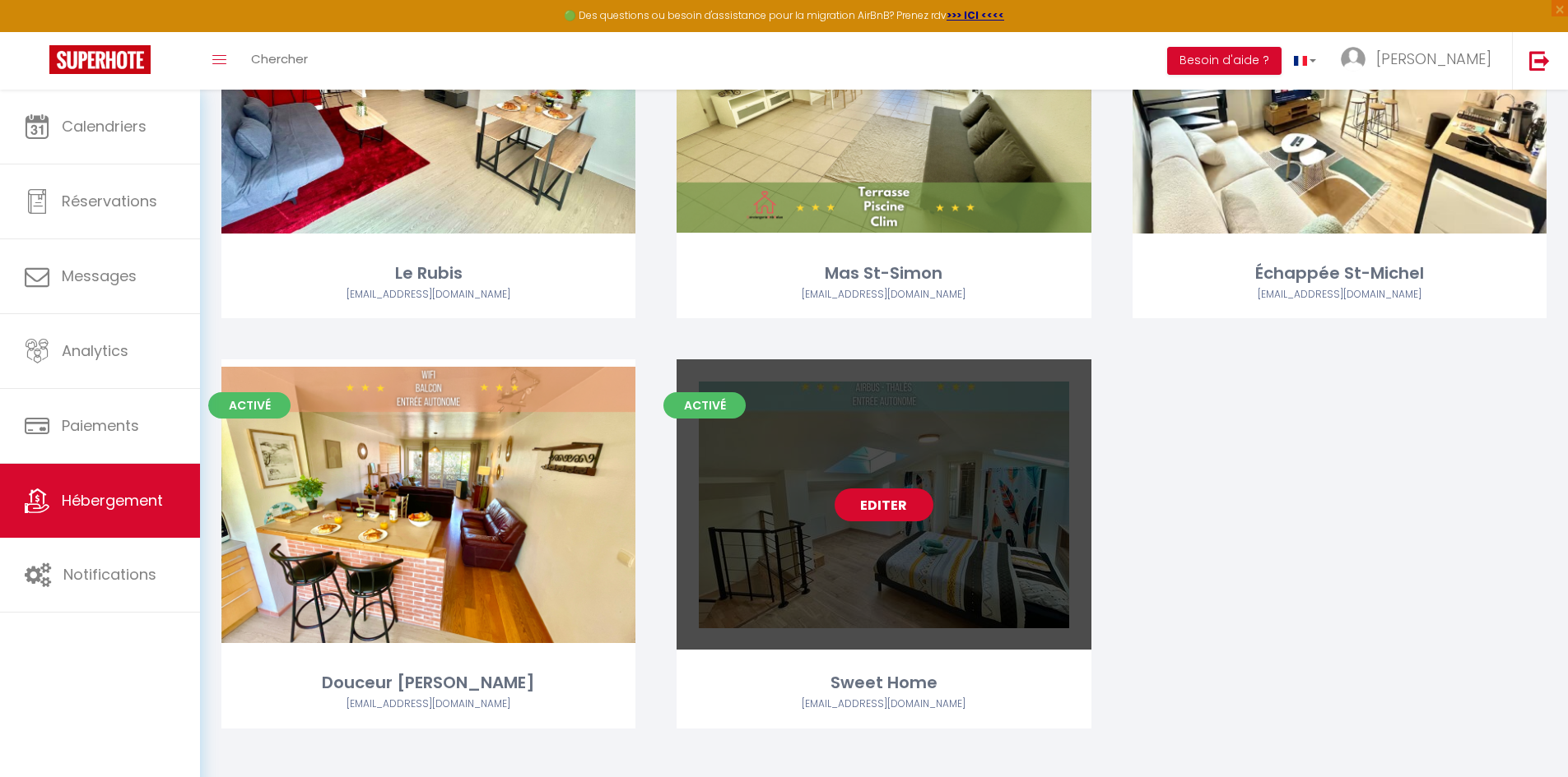
click at [923, 498] on link "Editer" at bounding box center [883, 504] width 98 height 33
select select "3"
select select "2"
select select "1"
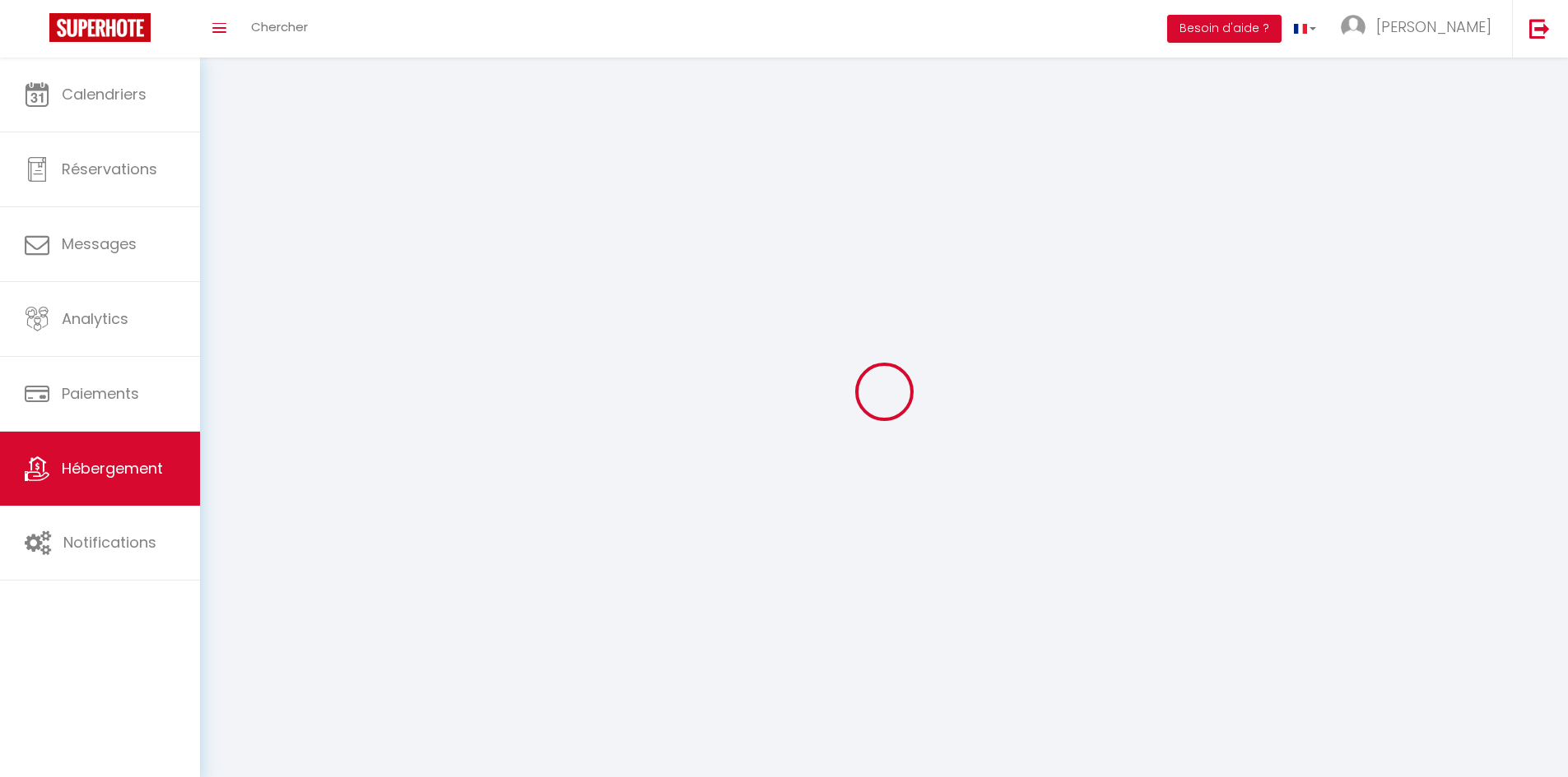
select select
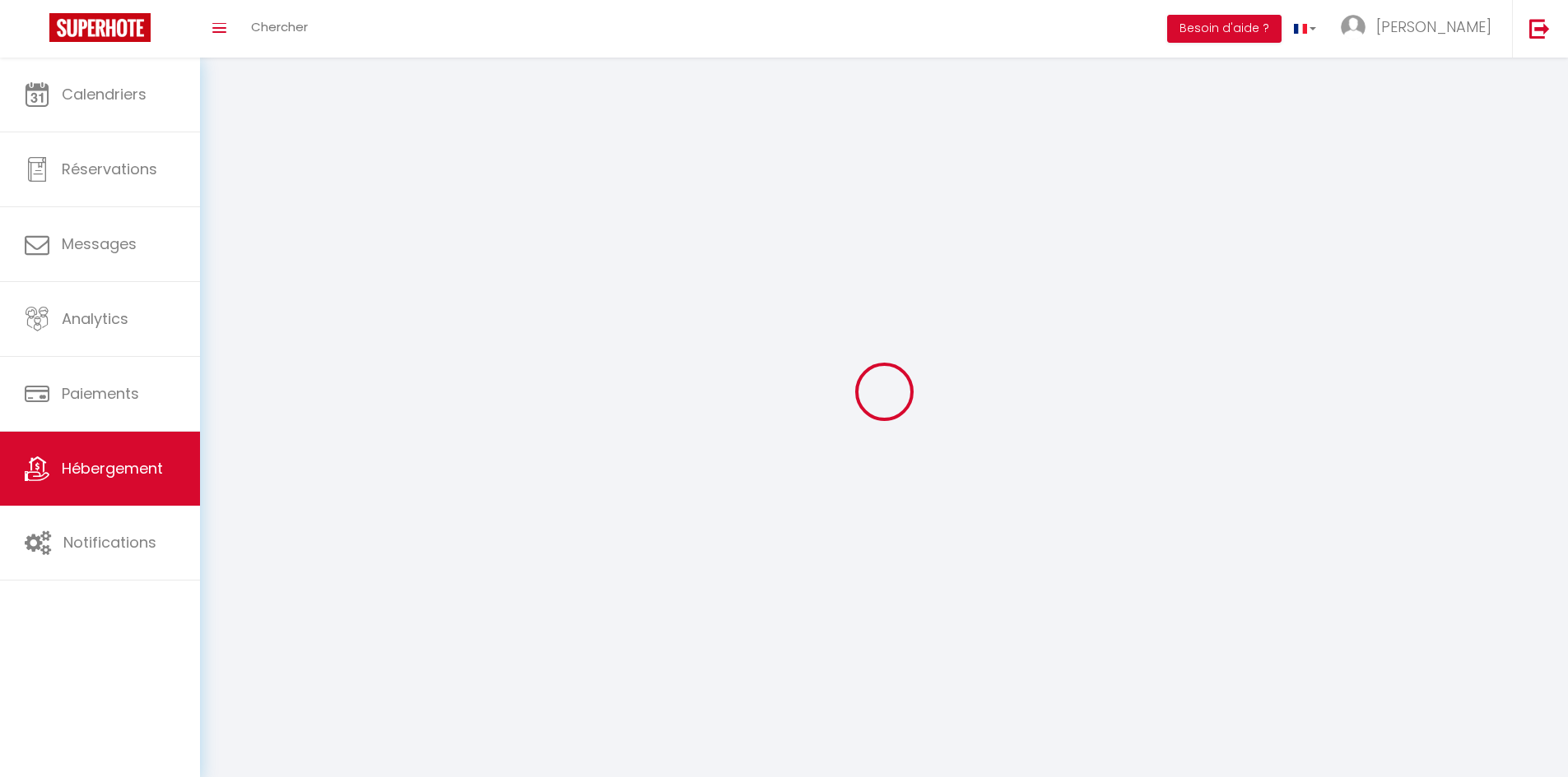
checkbox input "false"
select select
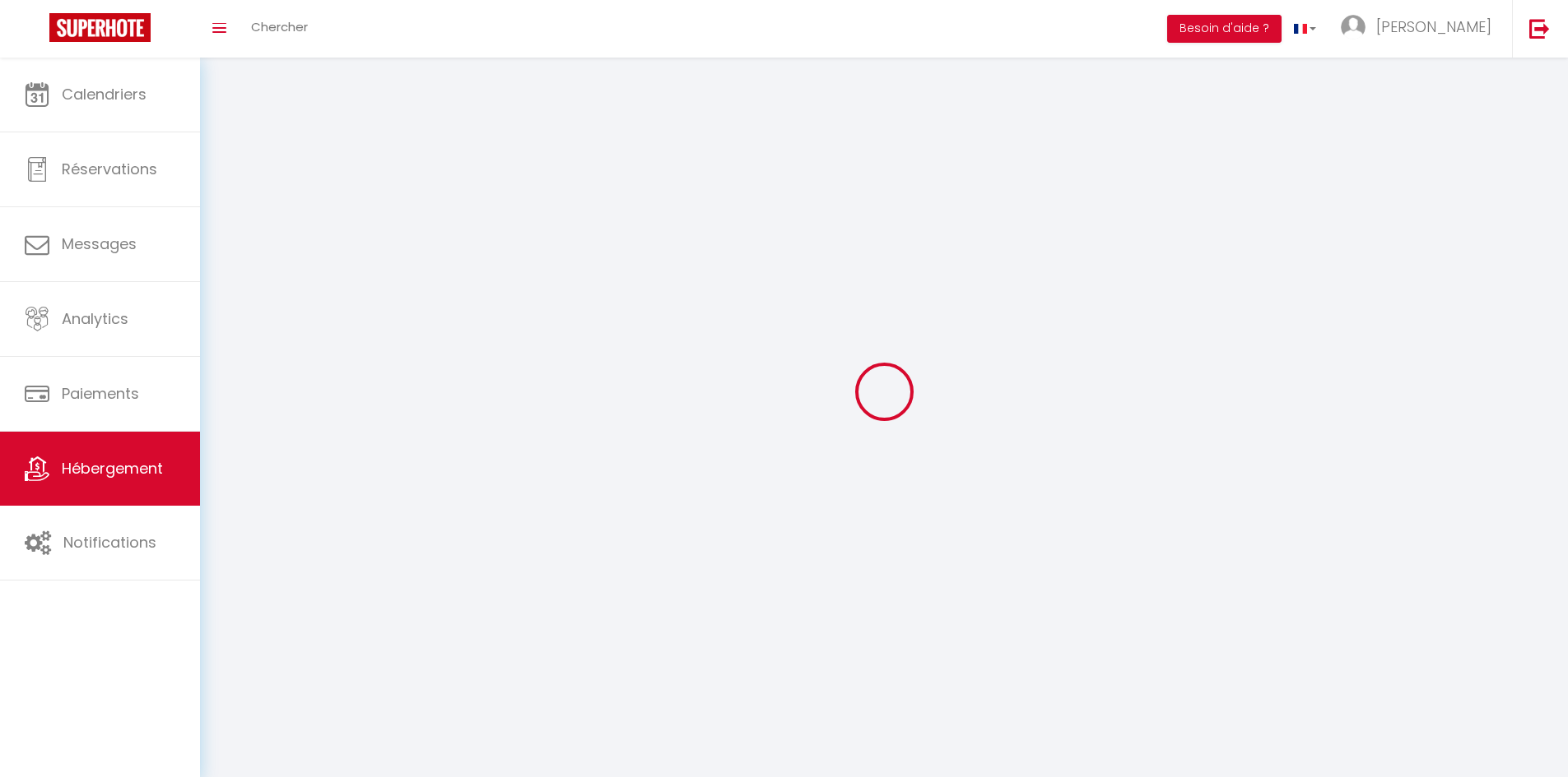
select select
select select "1"
select select
select select "28"
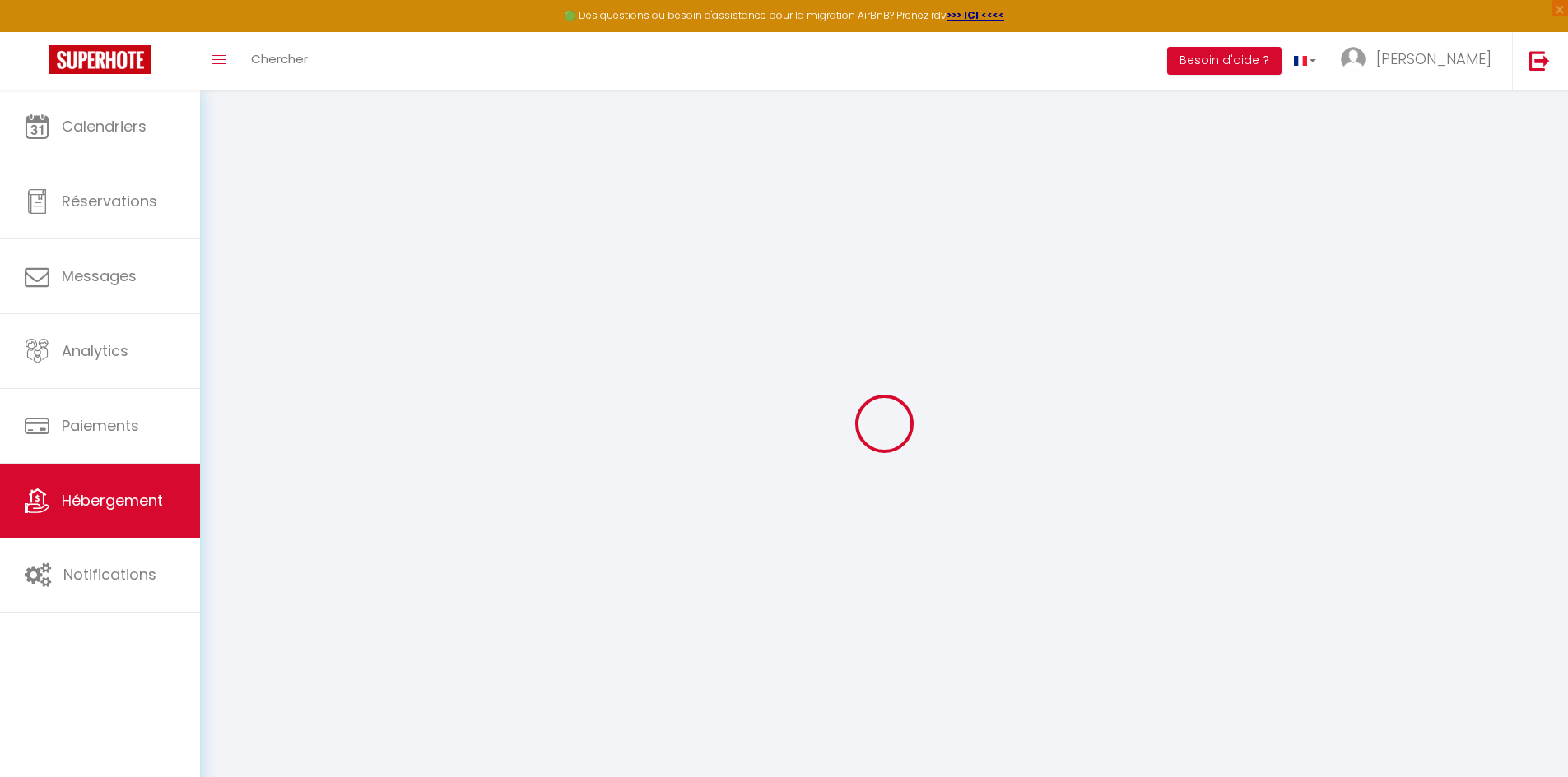
select select
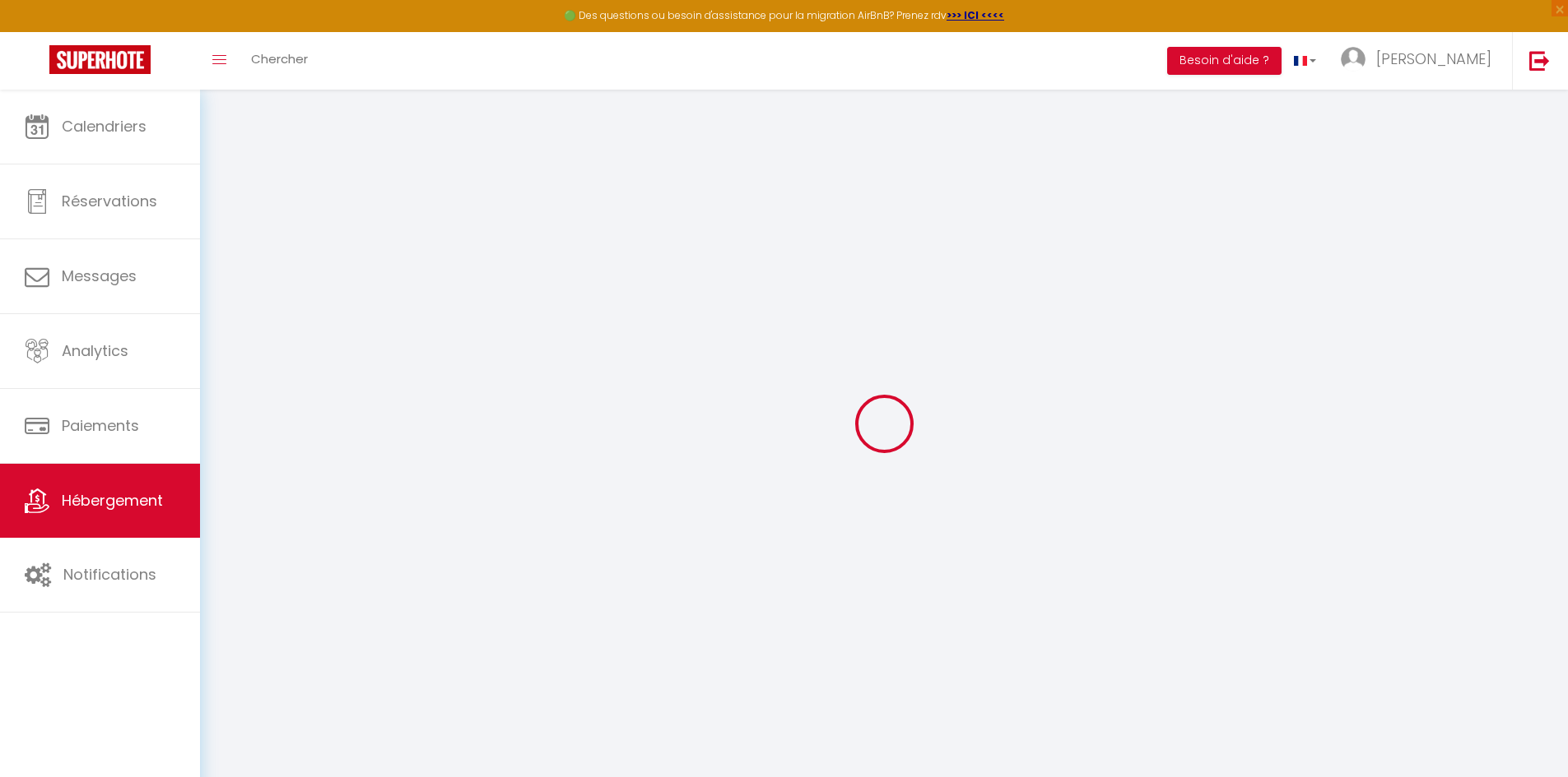
select select
checkbox input "false"
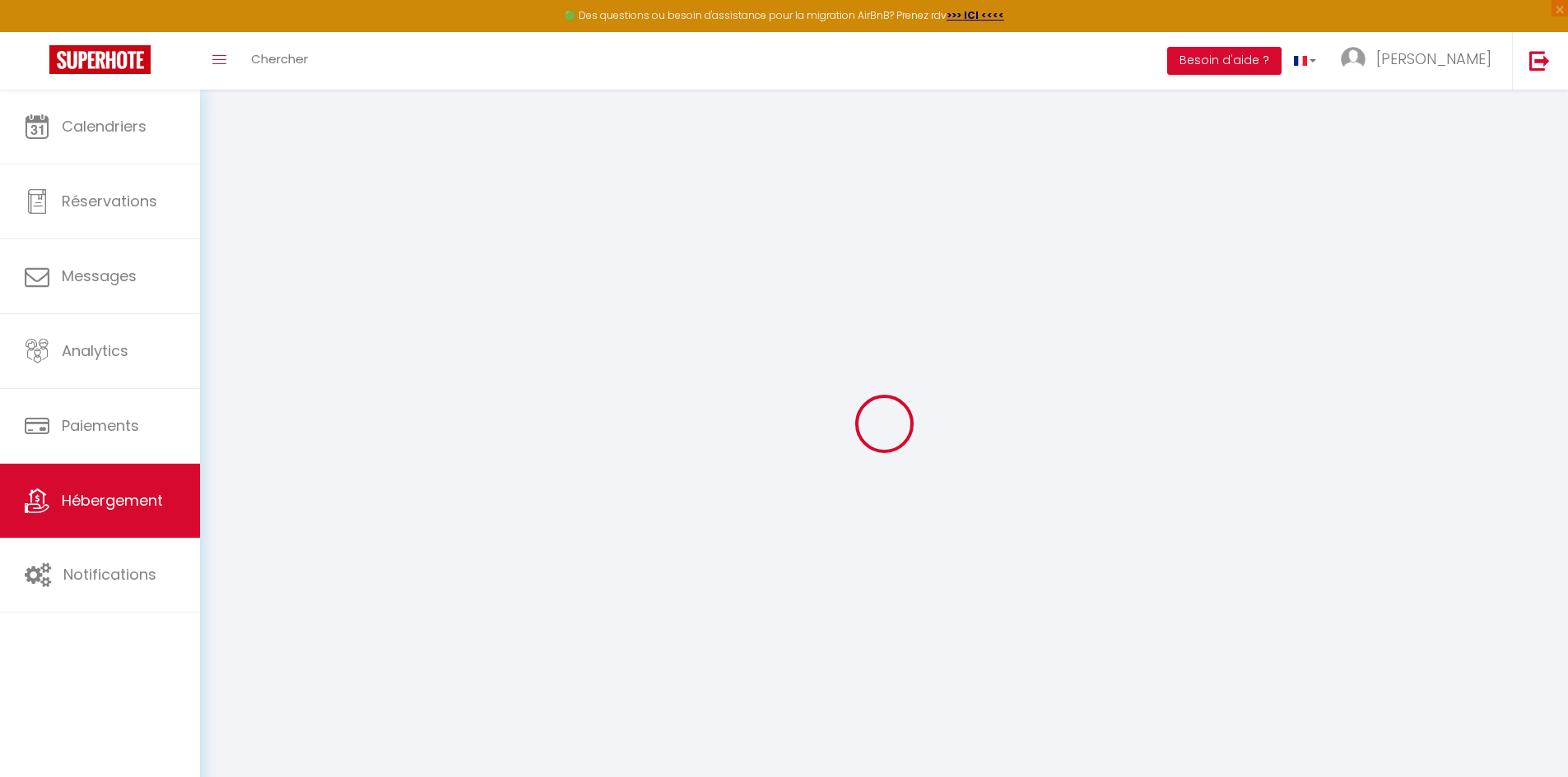
select select
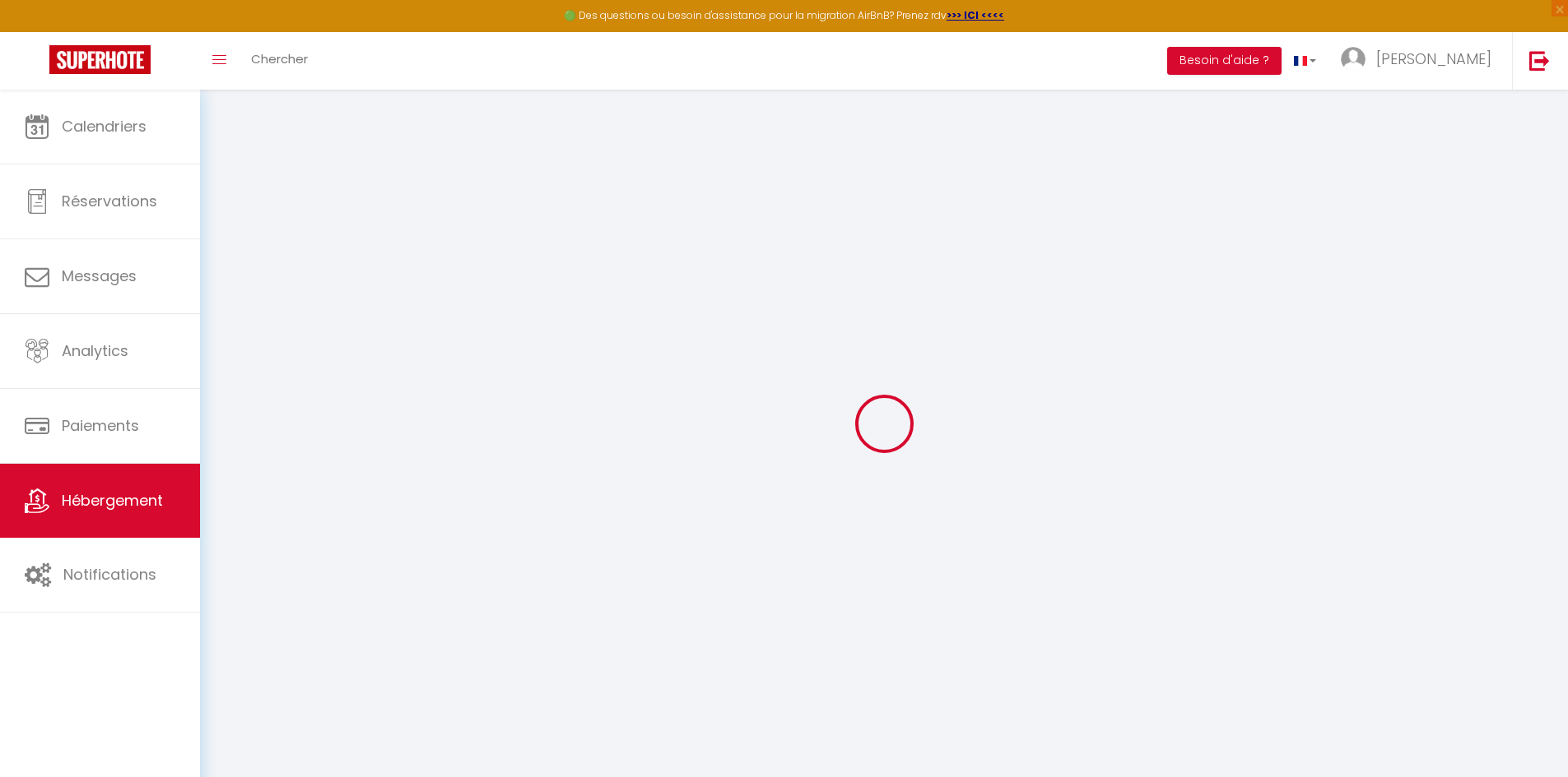
select select
checkbox input "false"
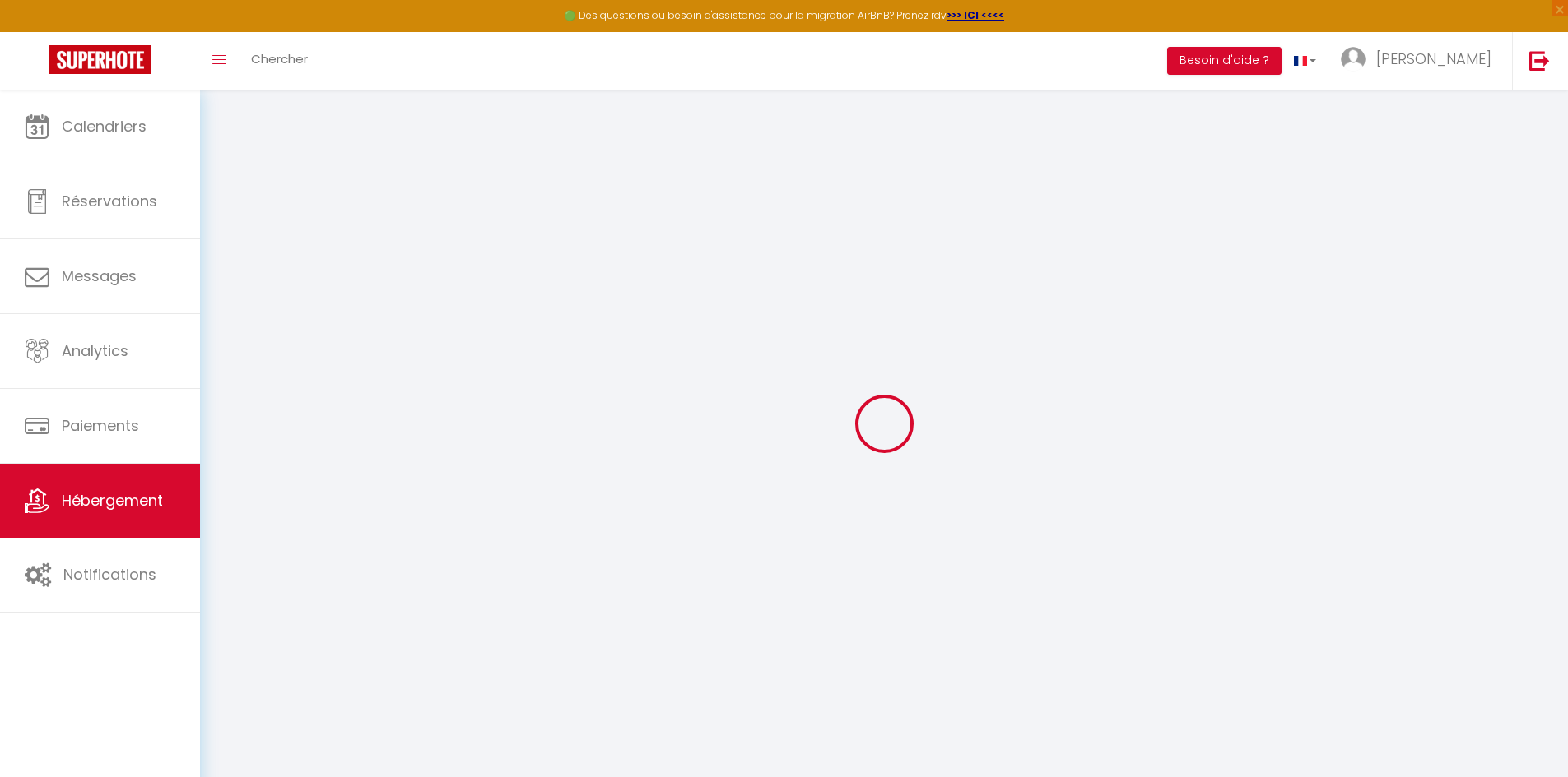
checkbox input "false"
select select
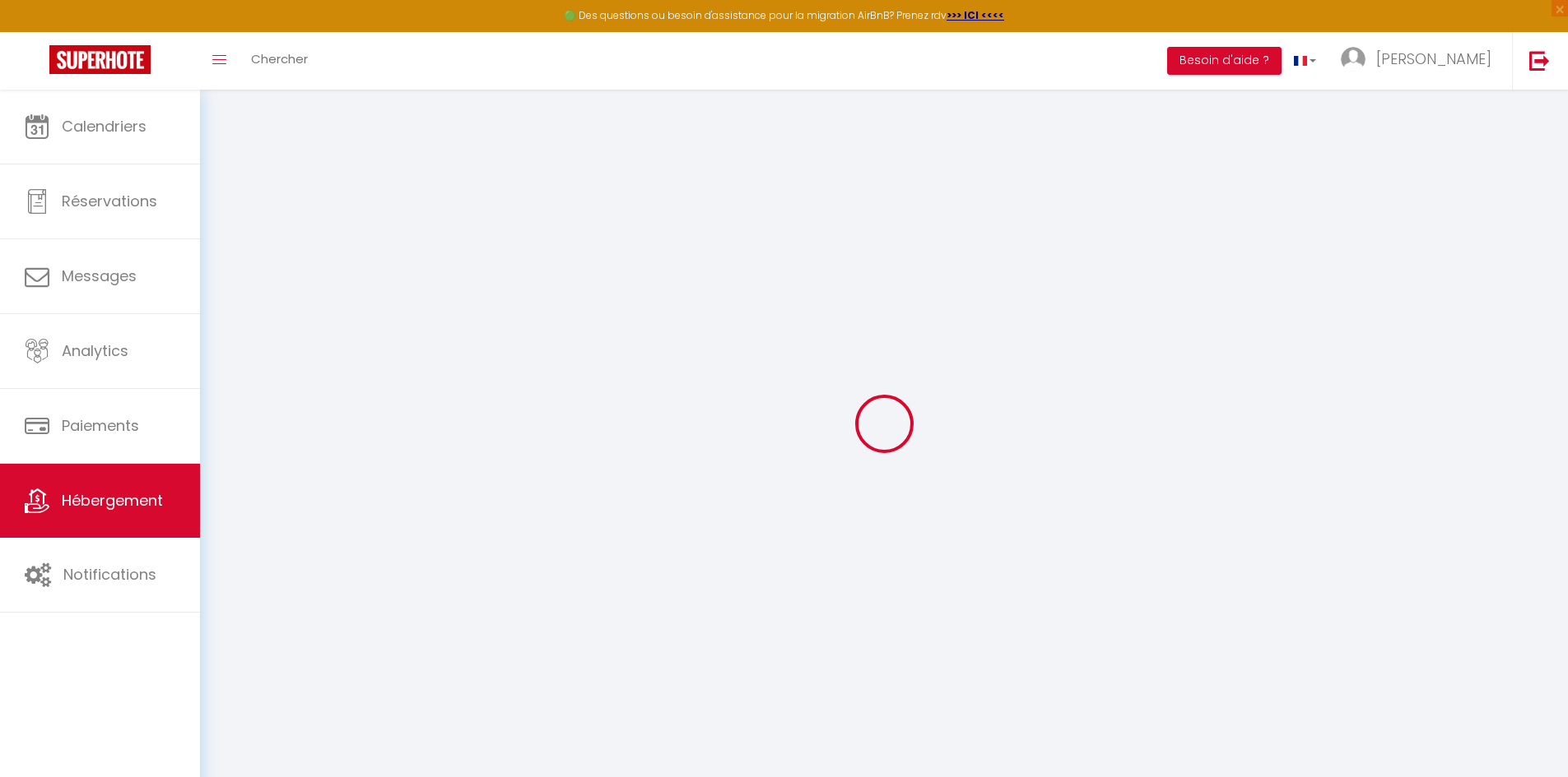
select select
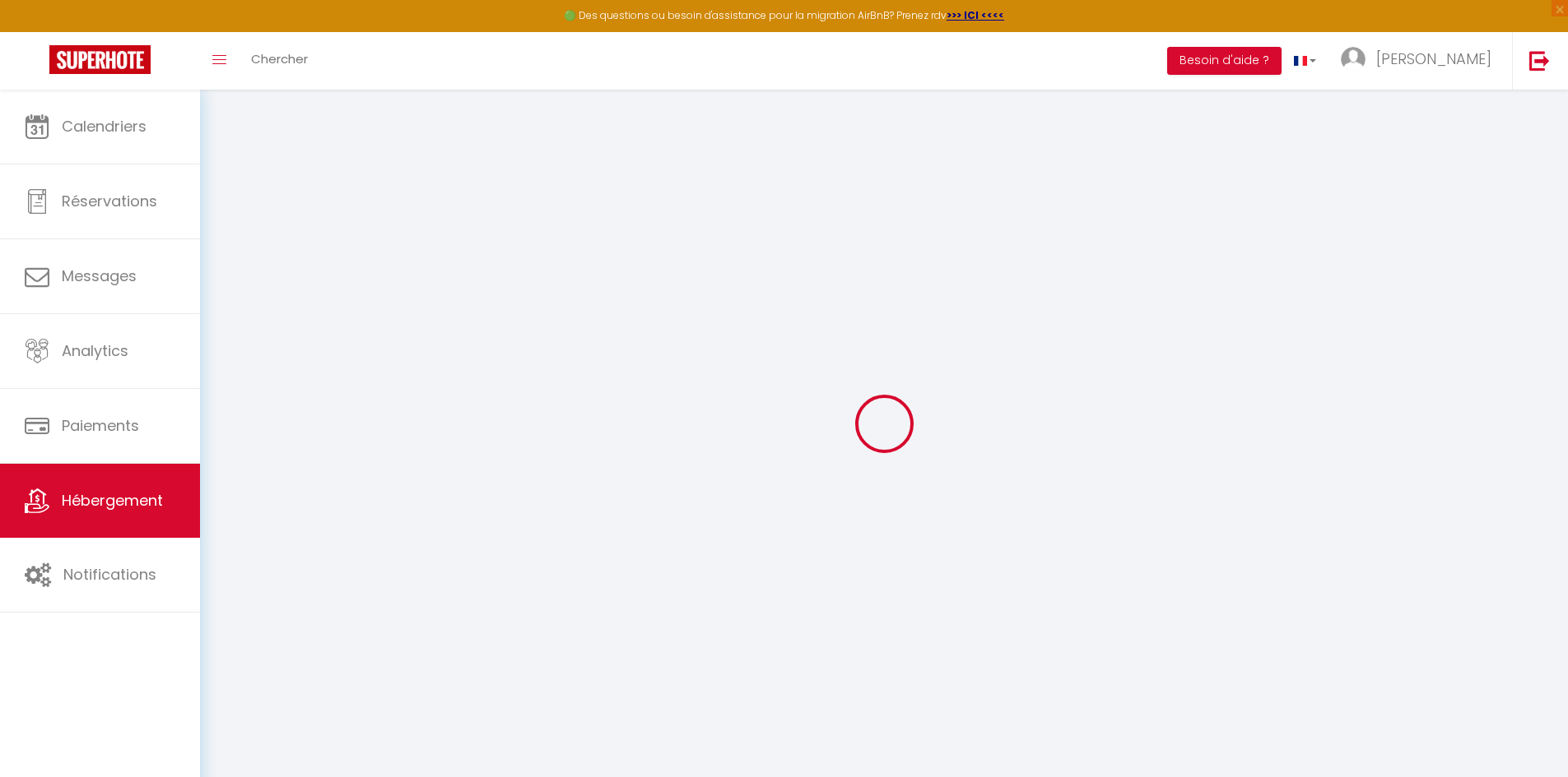
checkbox input "false"
select select
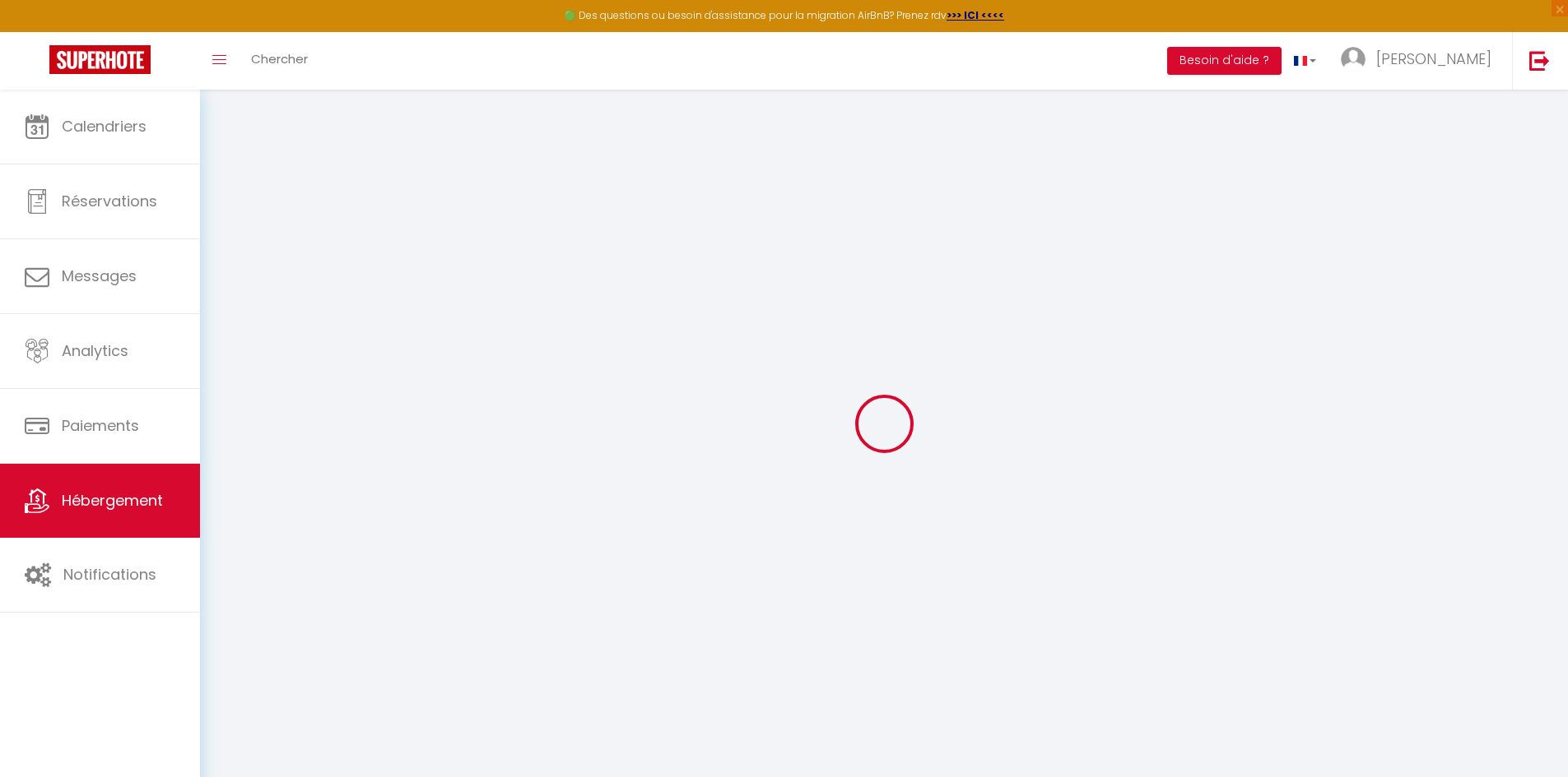
select select
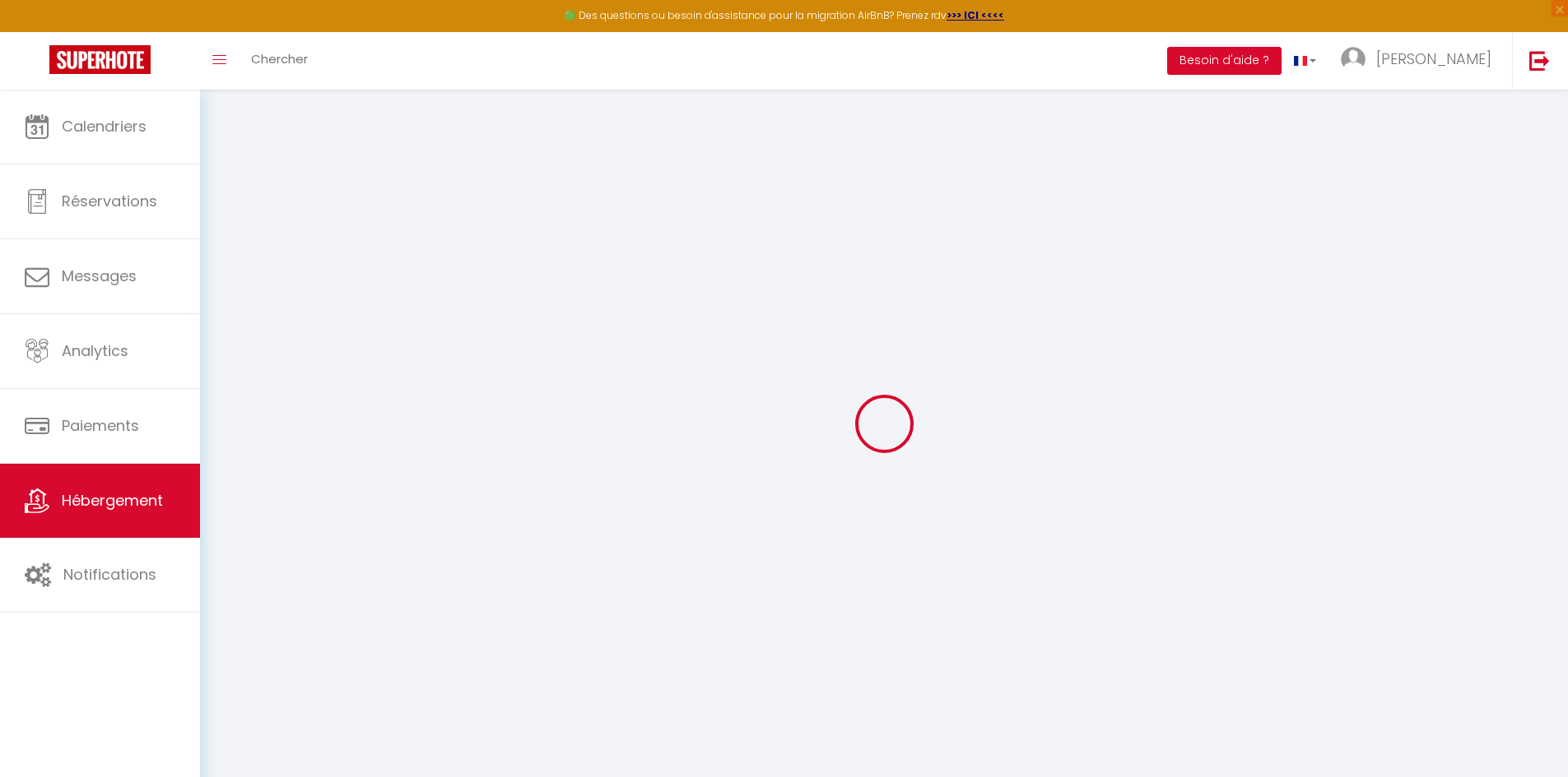
select select
checkbox input "false"
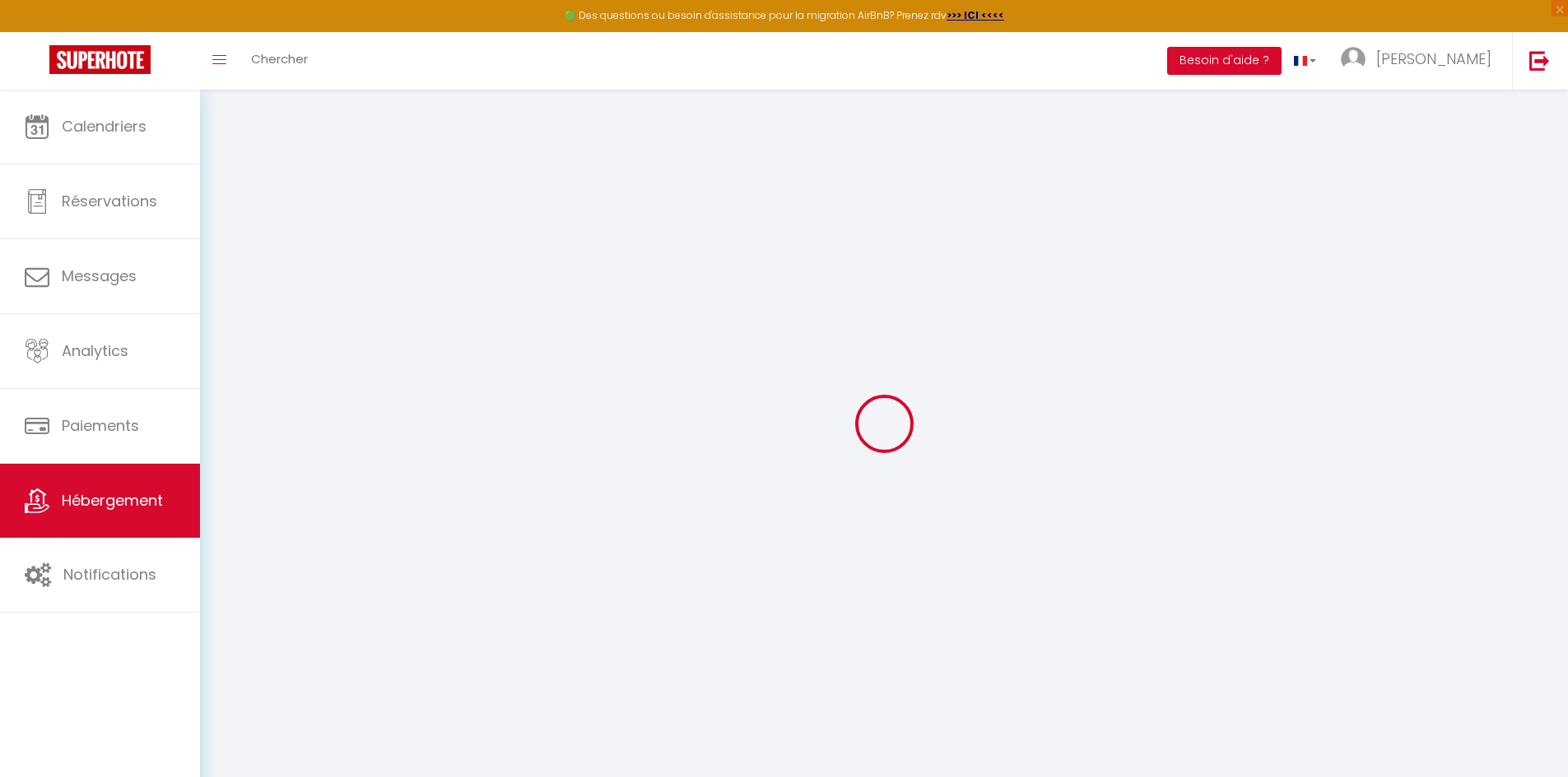
checkbox input "false"
select select
type input "Sweet Home"
type input "Tessa"
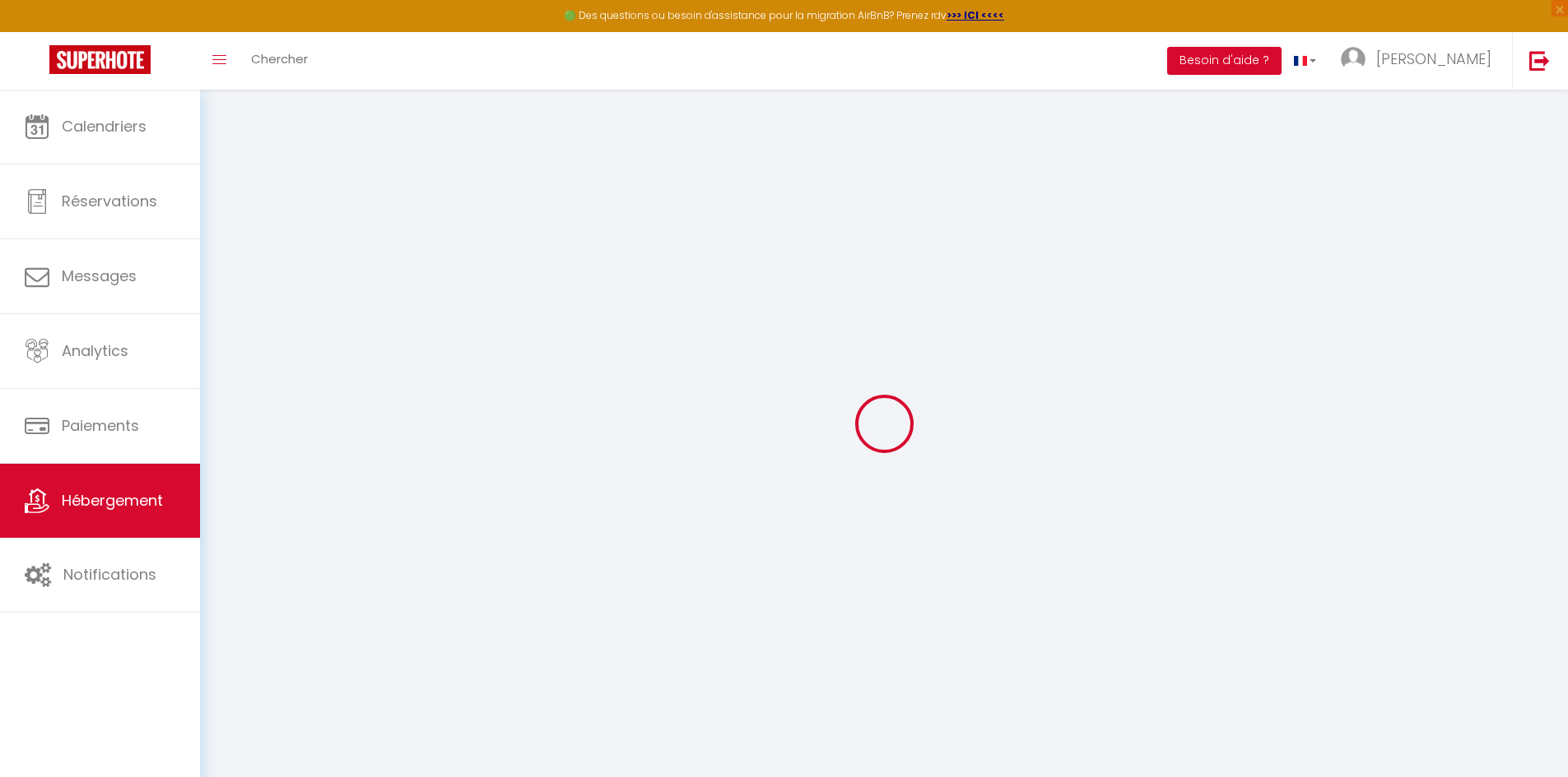
type input "Castellan"
type input "3 Chemin las Brocos"
type input "31270"
type input "Cugnaux"
select select "houses"
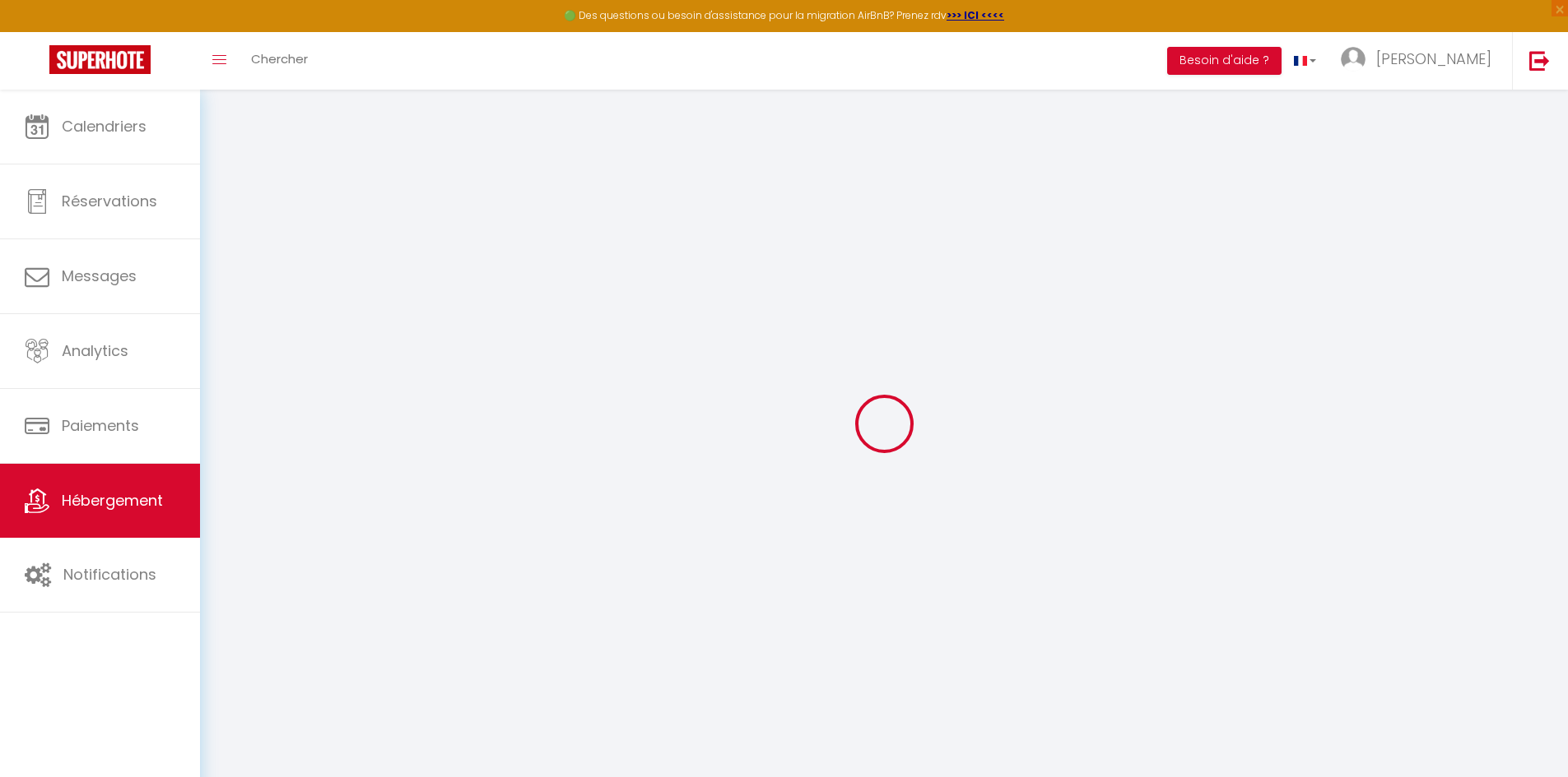
select select "8"
select select "4"
select select "2"
type input "100"
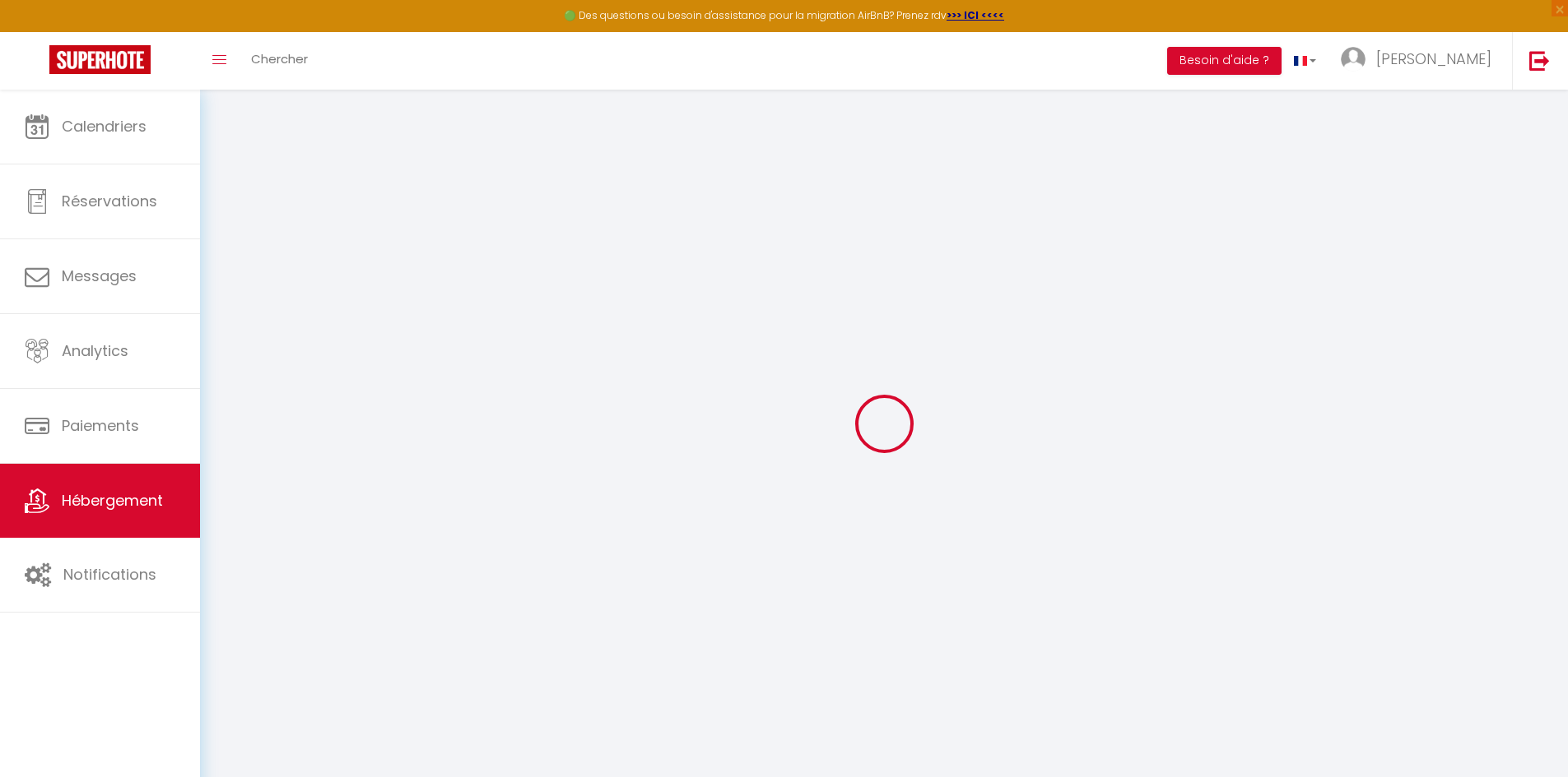
type input "110"
type input "0"
type input "500"
select select
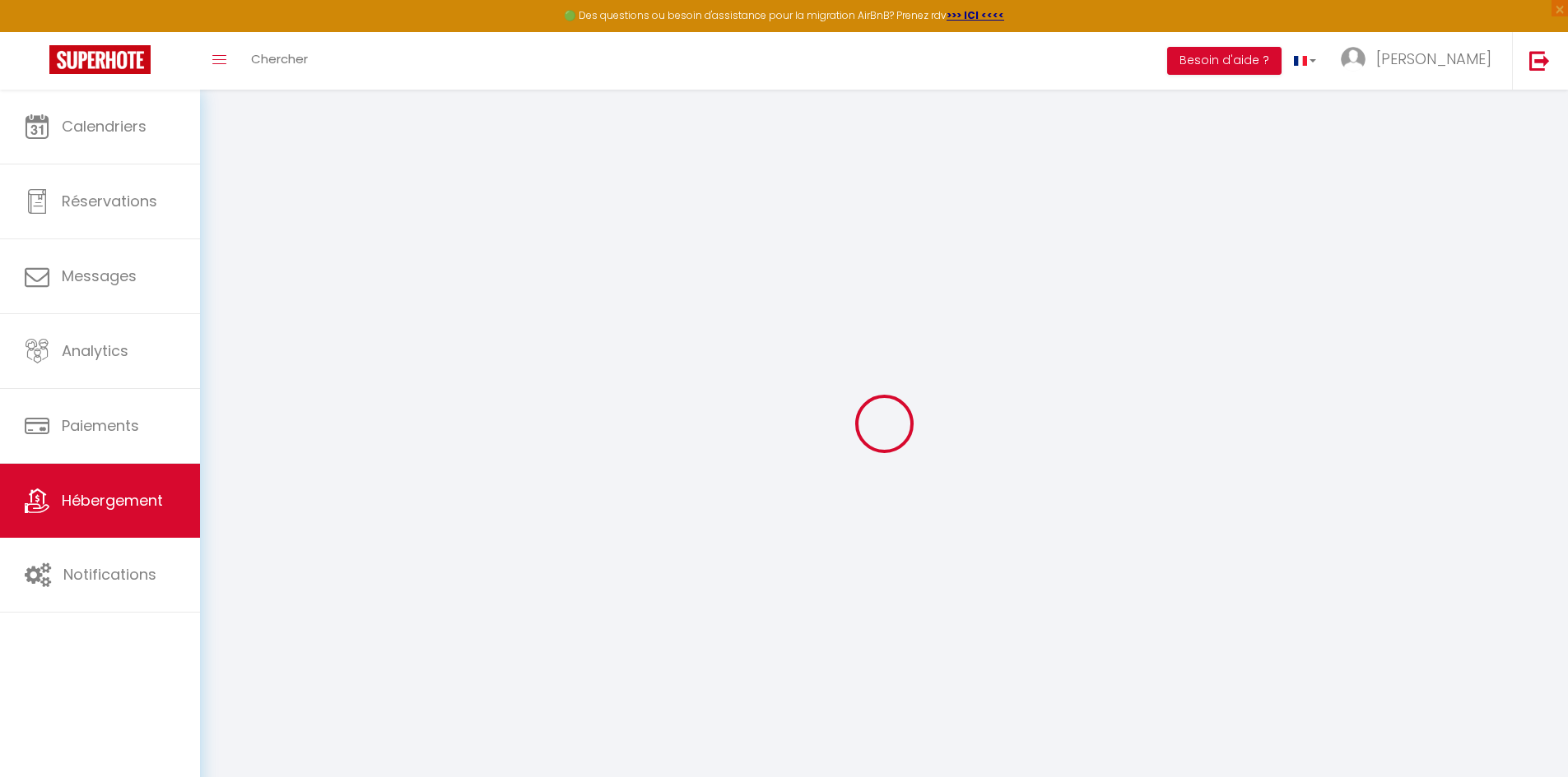
select select
type input "3 Chemin las Brocos"
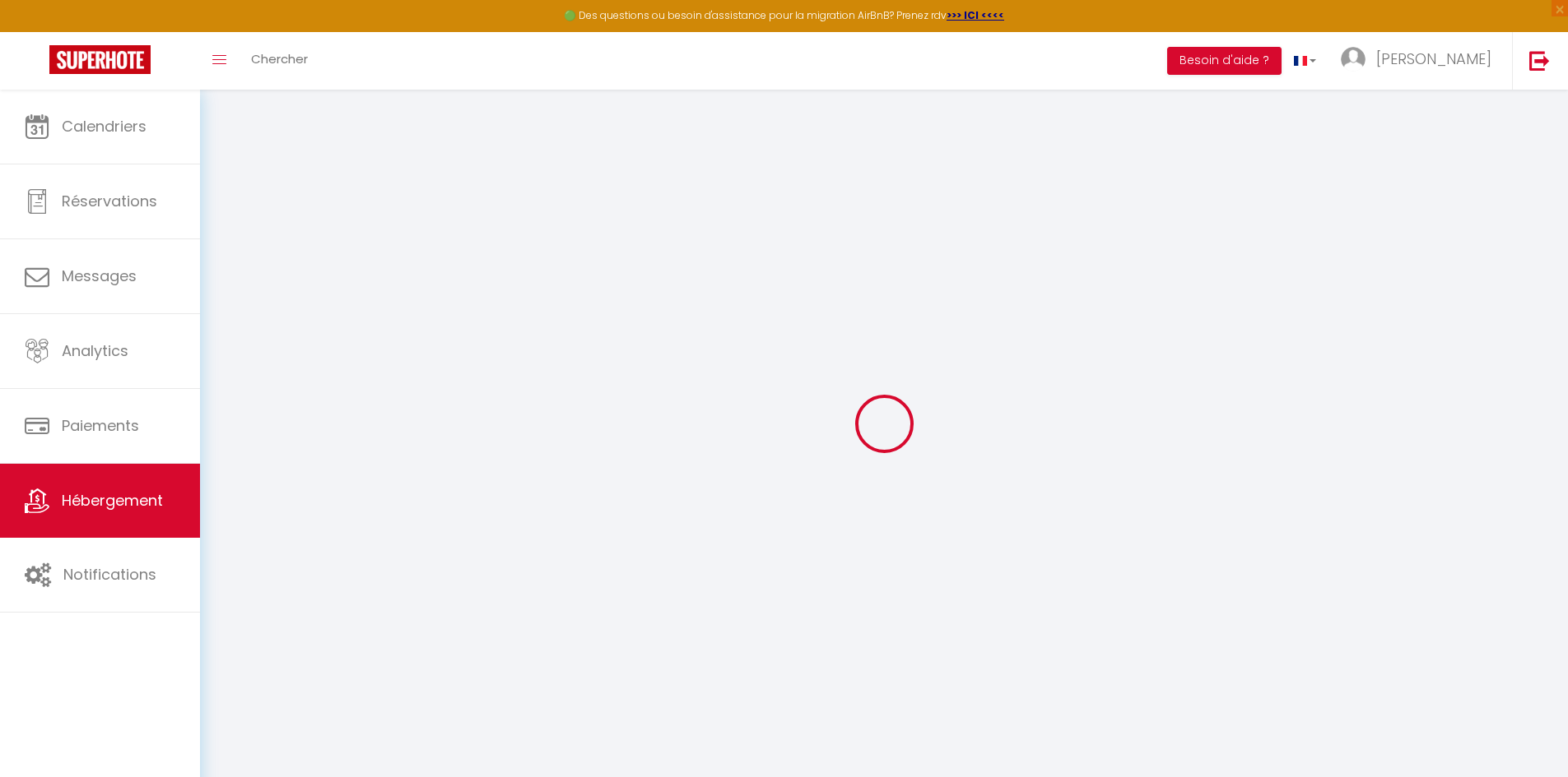
type input "31270"
type input "Cugnaux"
type input "[EMAIL_ADDRESS][DOMAIN_NAME]"
select select "16232"
checkbox input "false"
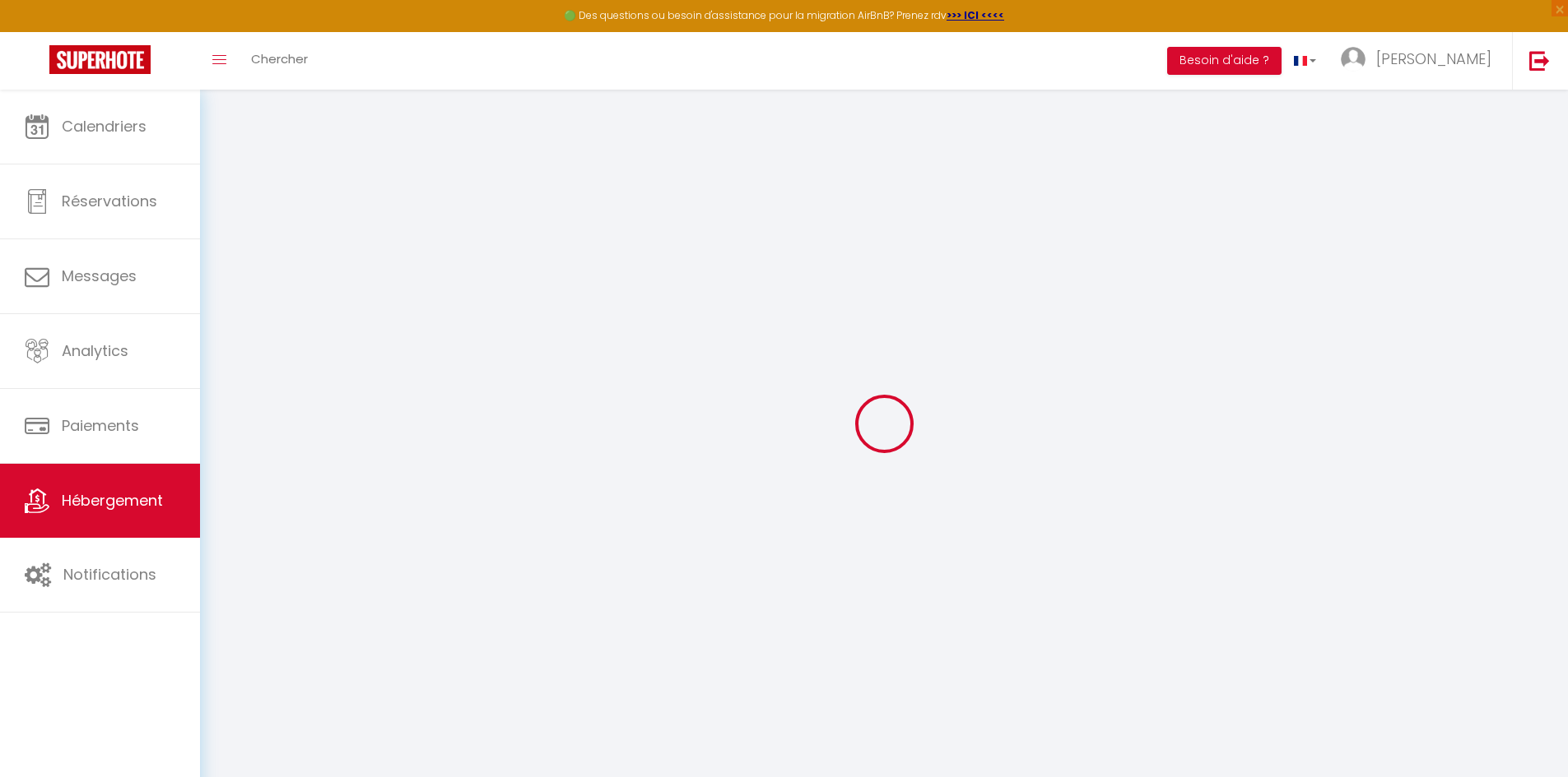
checkbox input "false"
radio input "true"
type input "0"
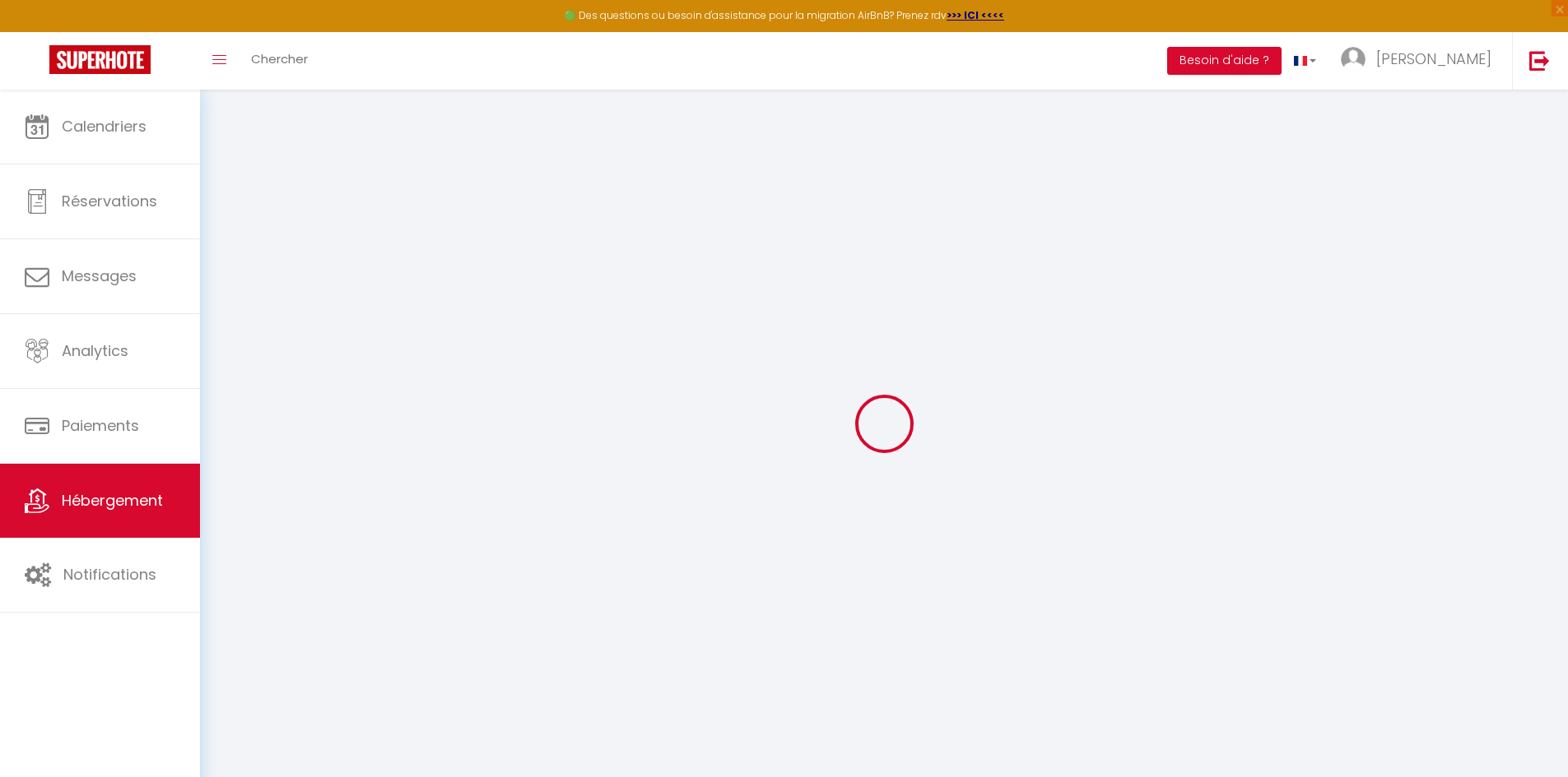
type input "0"
select select
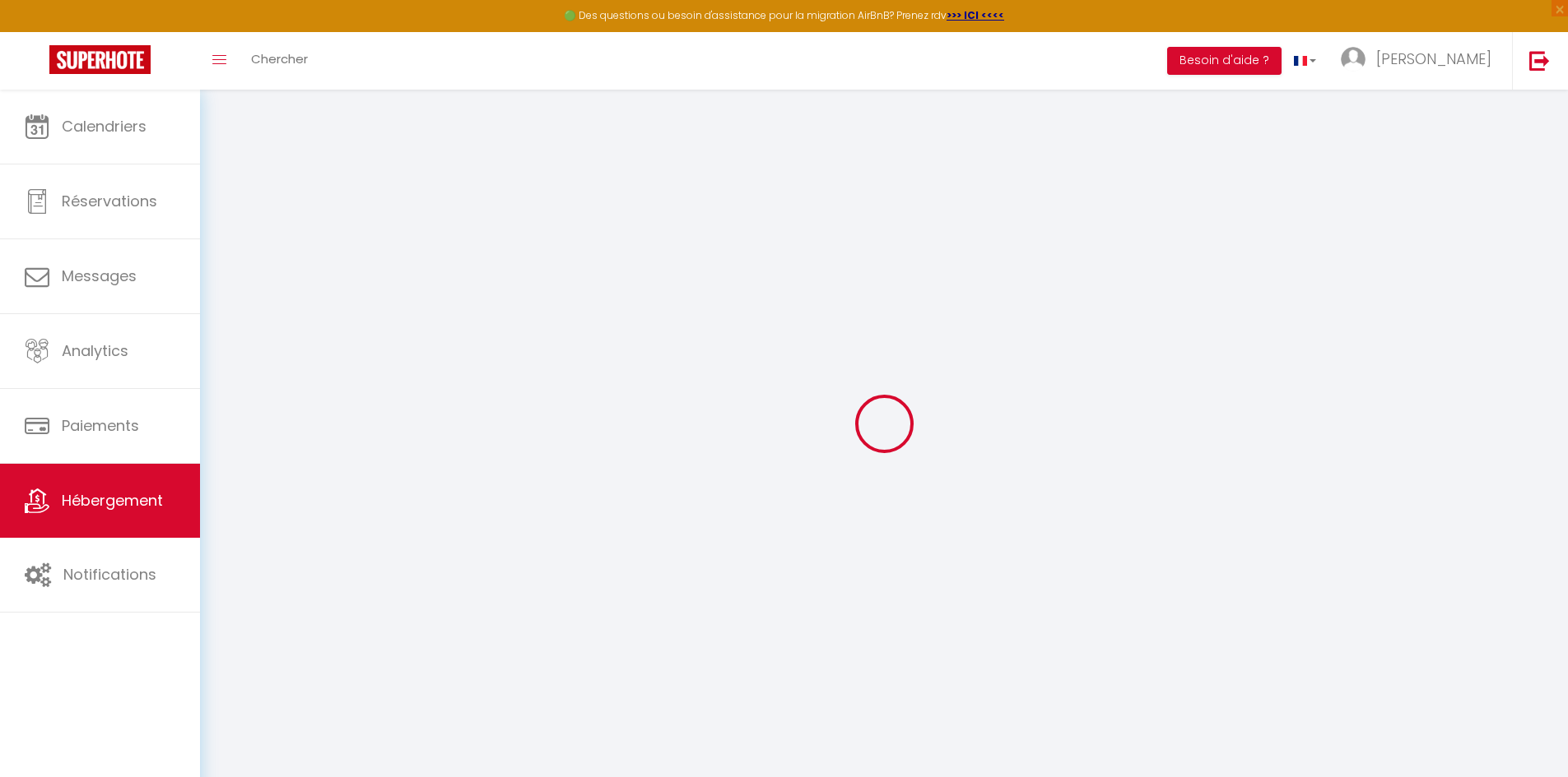
select select
checkbox input "false"
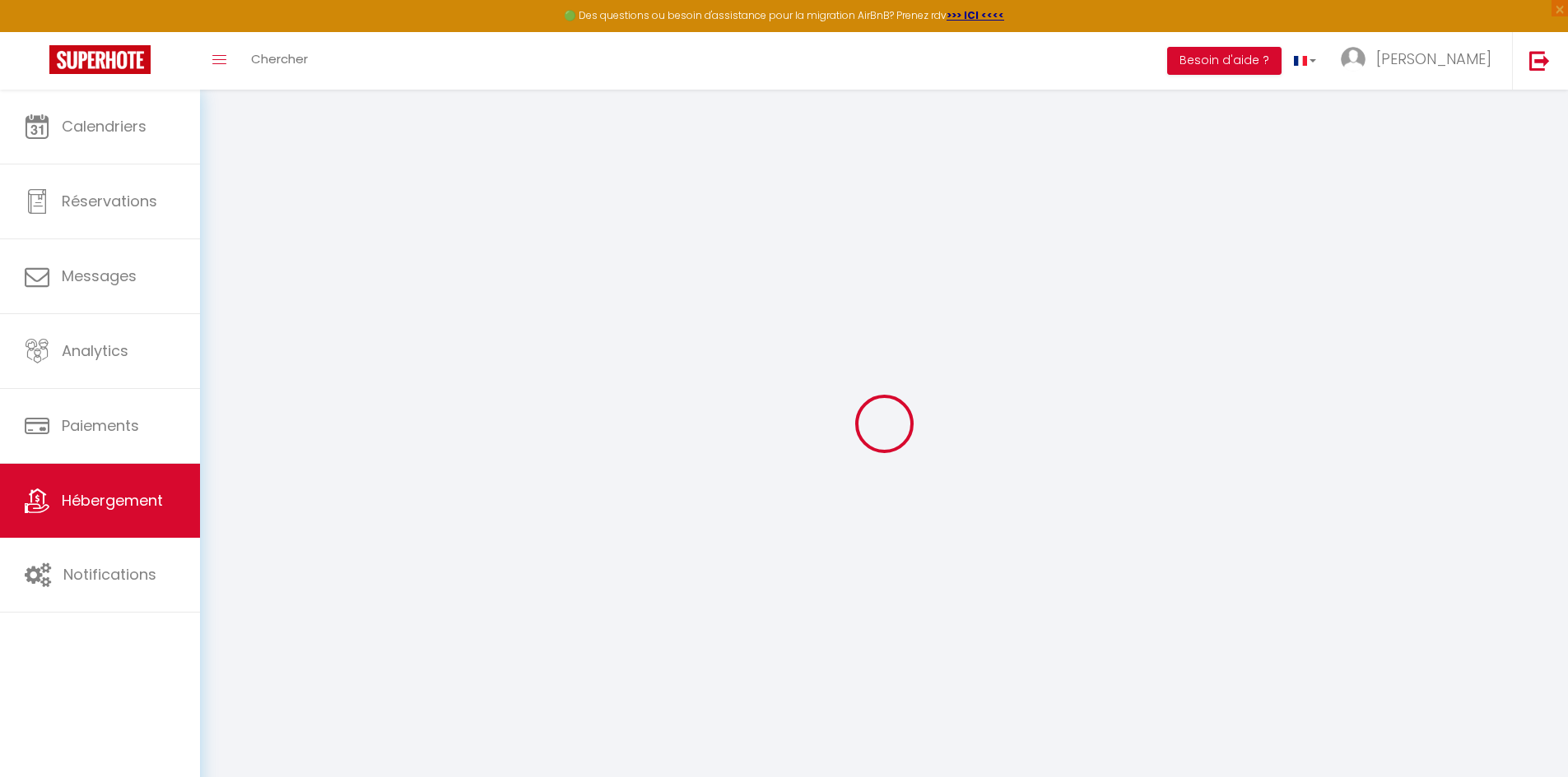
checkbox input "false"
select select "villa"
select select
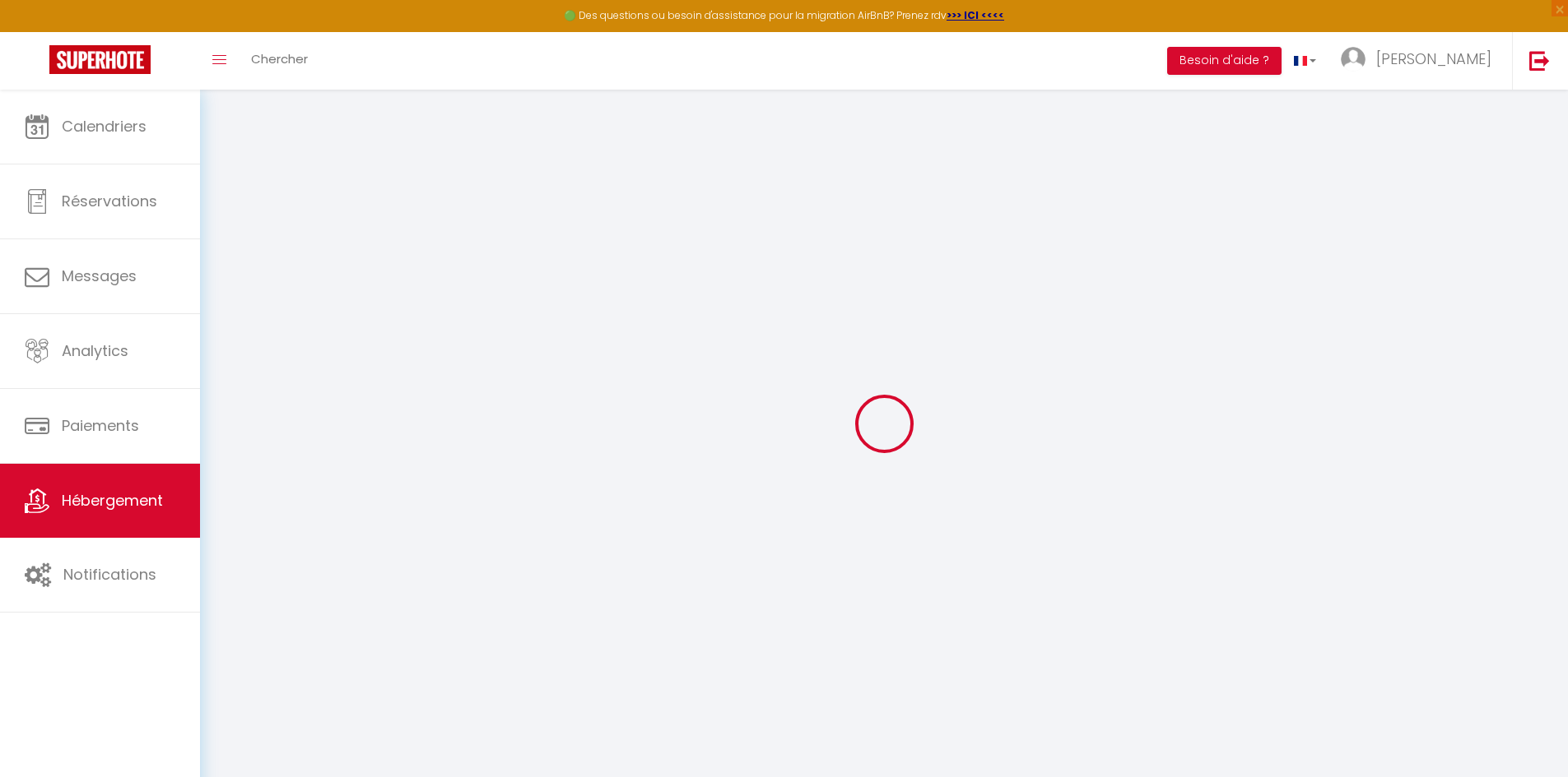
select select
checkbox input "false"
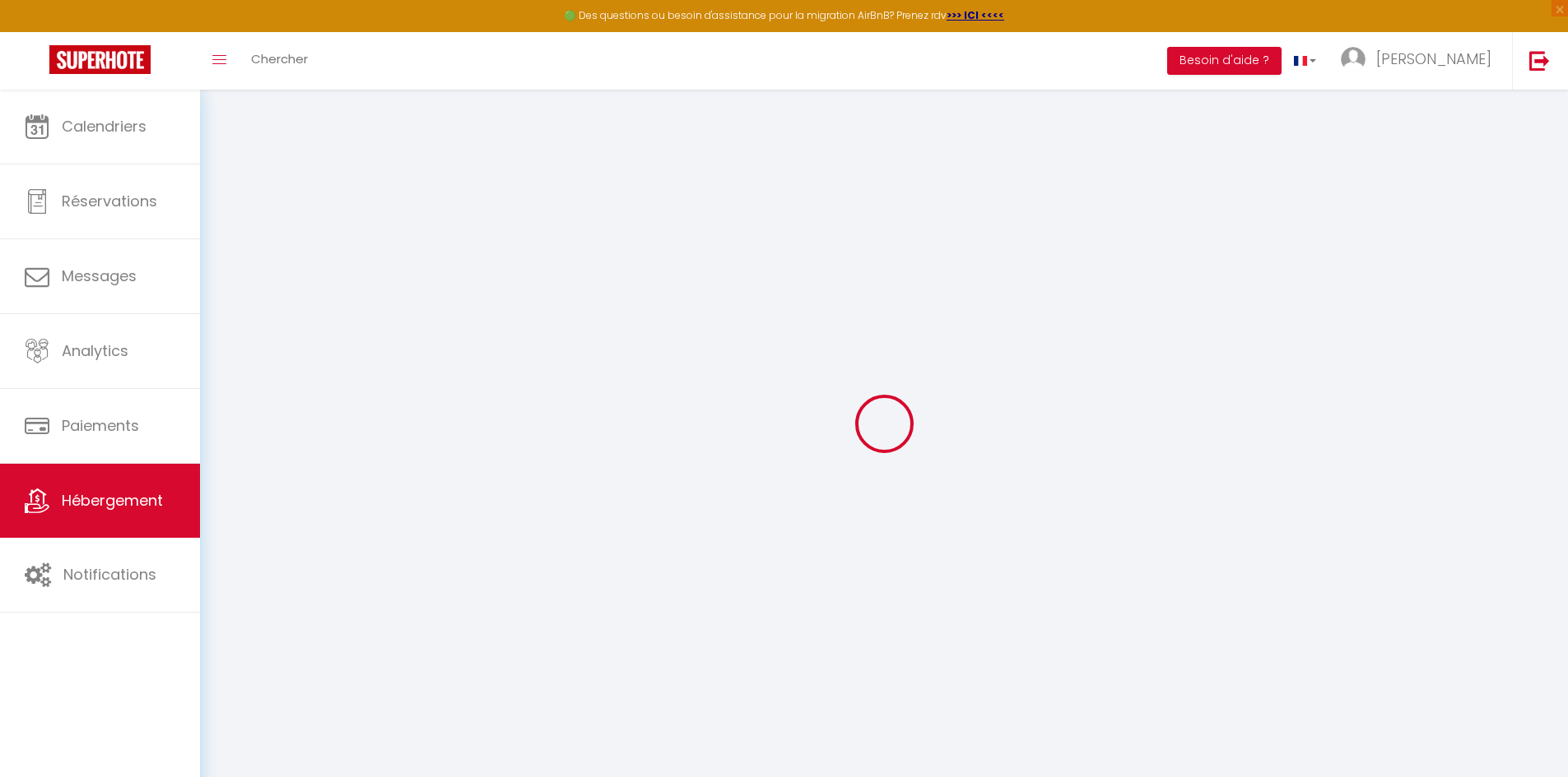
checkbox input "false"
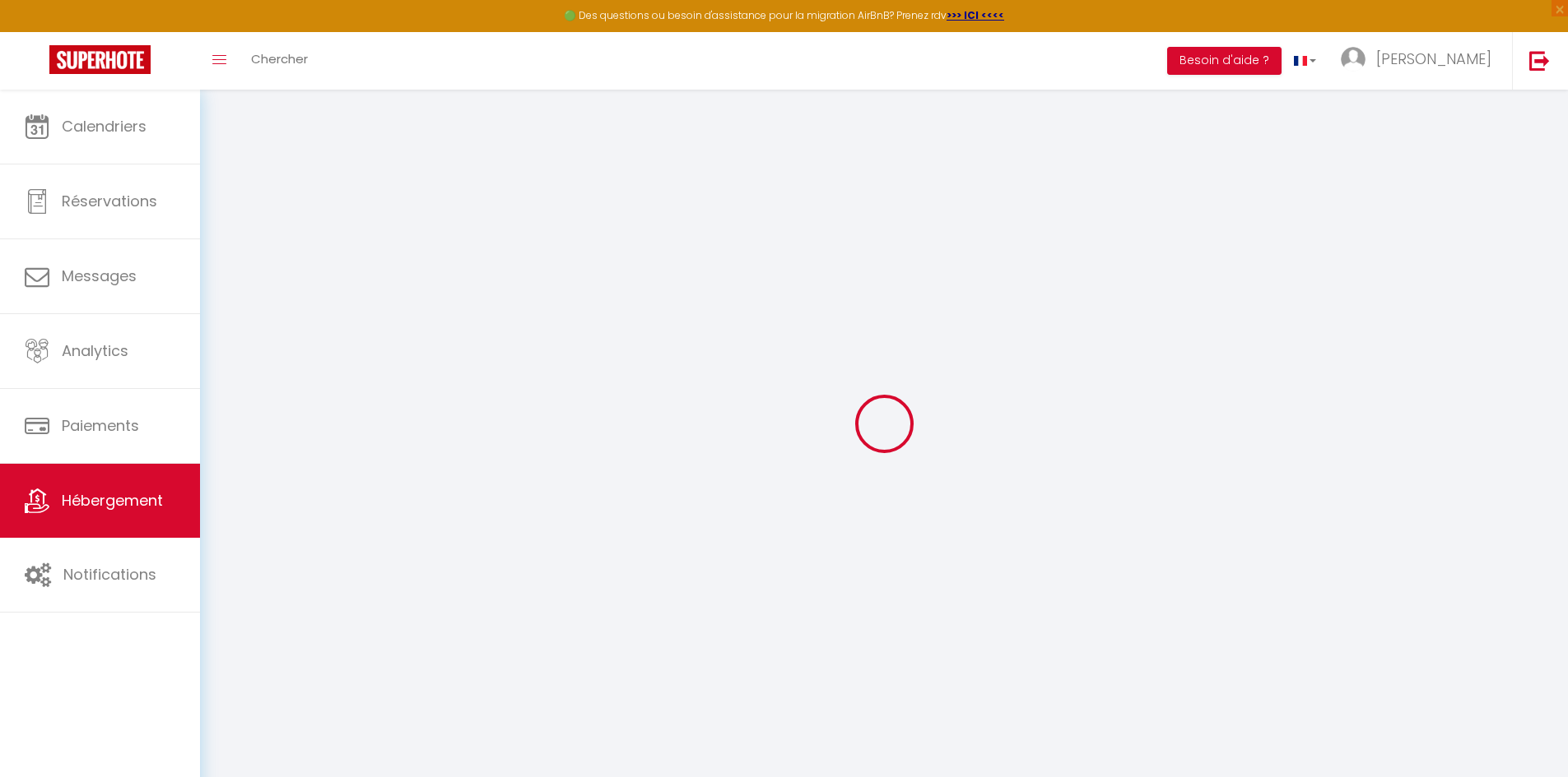
checkbox input "false"
select select "16:00"
select select "21:00"
select select "10:00"
select select "30"
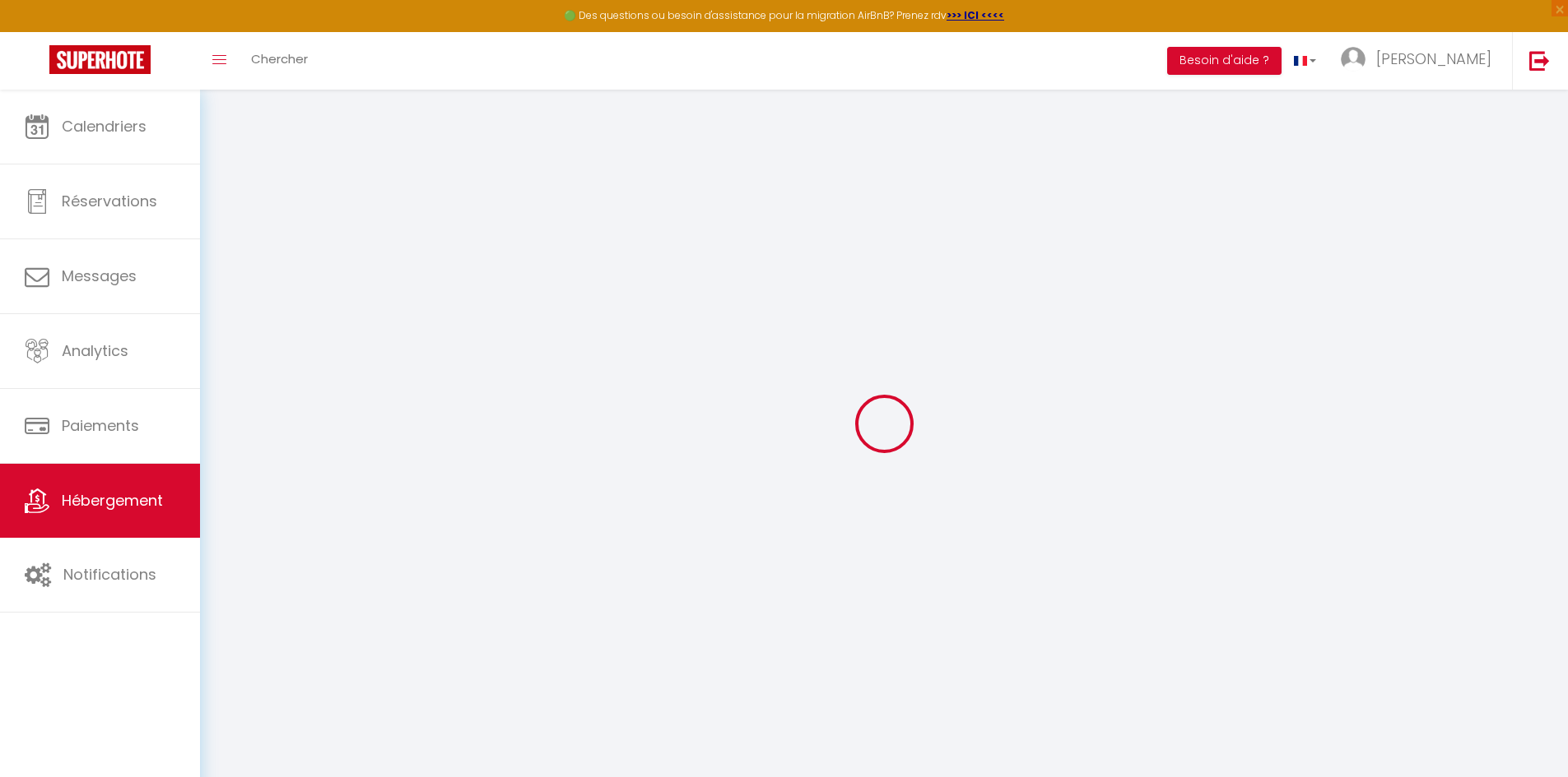
select select "120"
checkbox input "false"
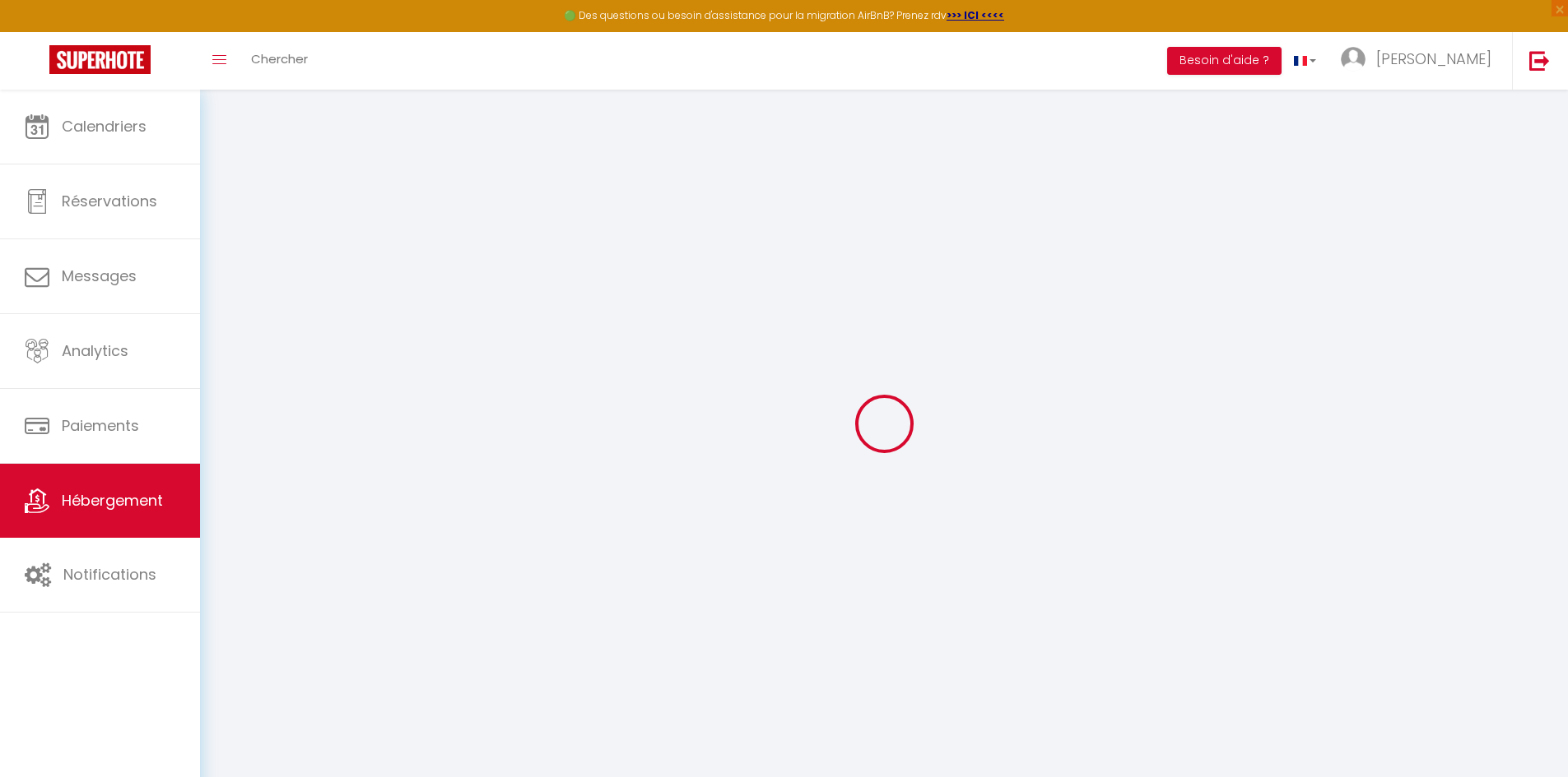
checkbox input "false"
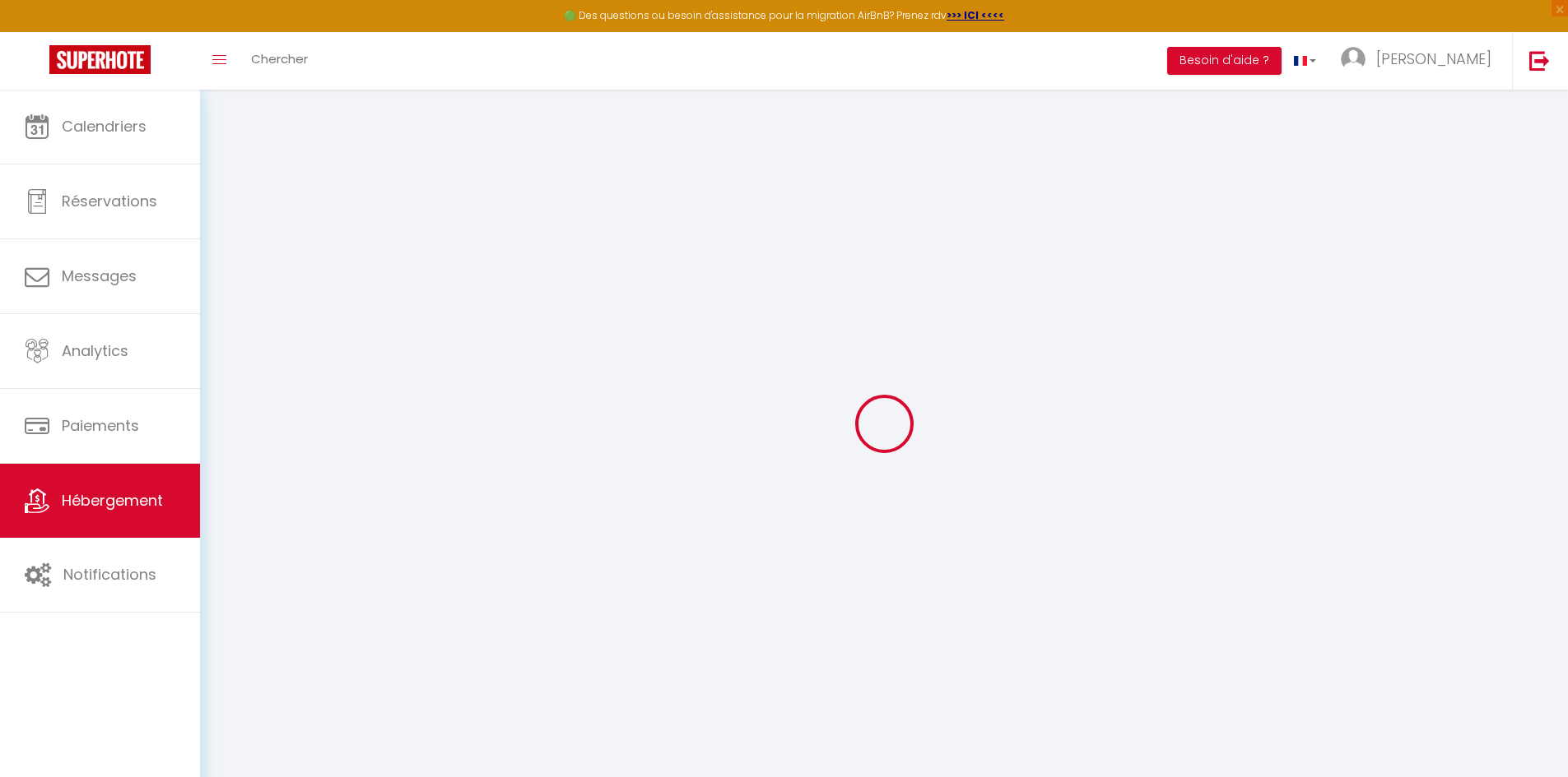
checkbox input "false"
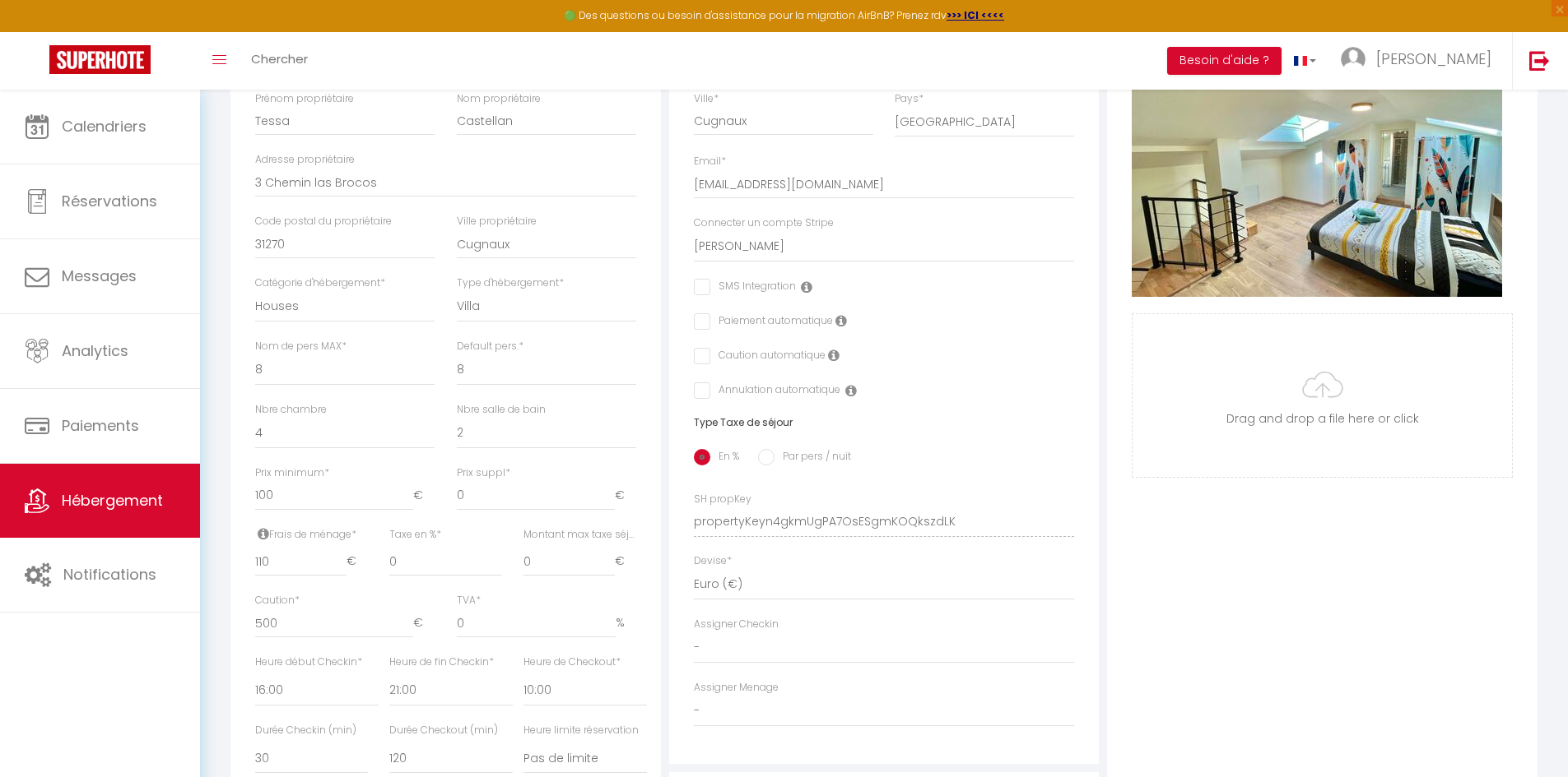
scroll to position [575, 0]
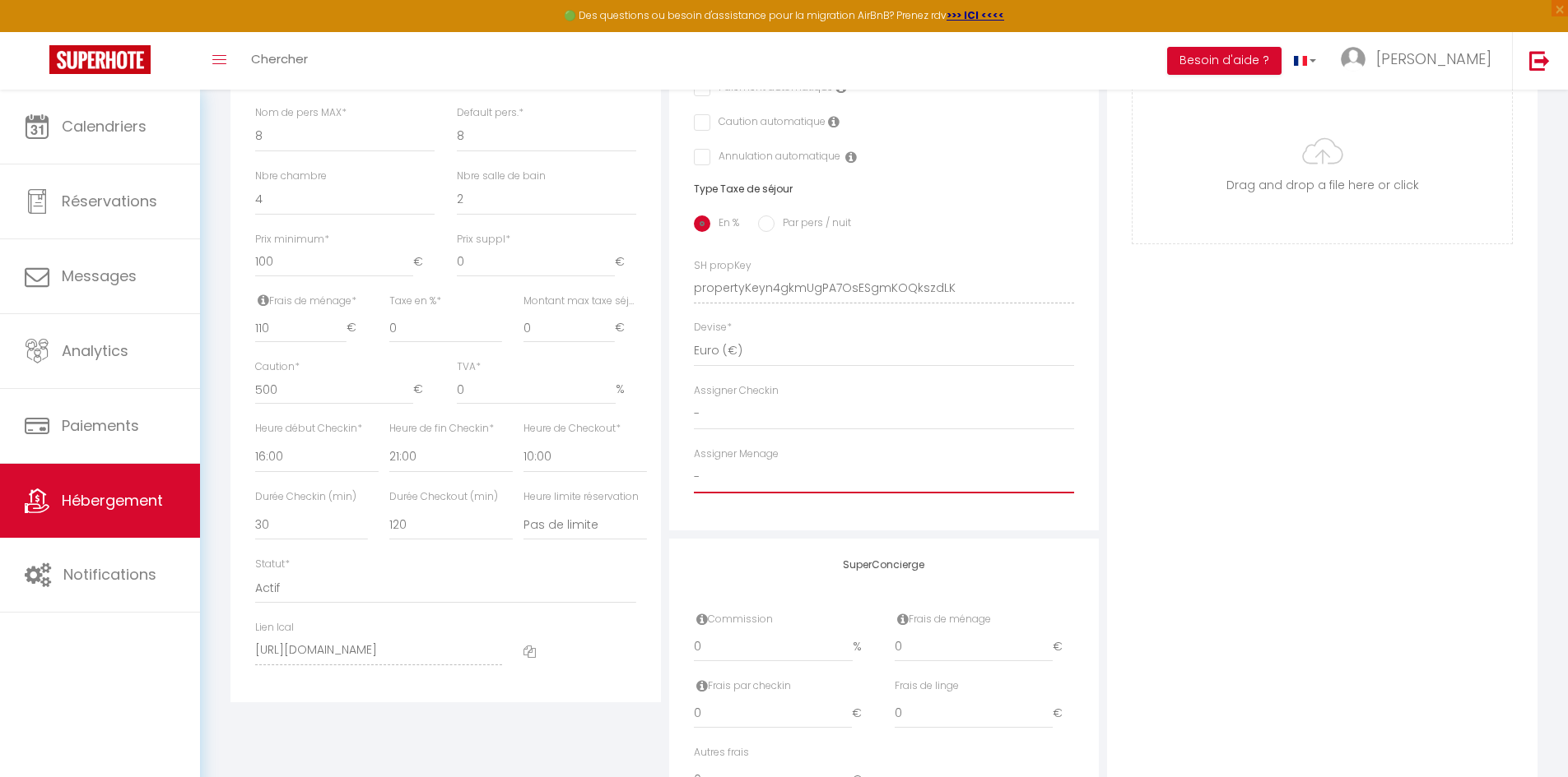
click at [750, 488] on select "- [PERSON_NAME][GEOGRAPHIC_DATA] [PERSON_NAME] LA FEE DU LOGIS [PERSON_NAME] [P…" at bounding box center [884, 477] width 381 height 31
select select "46107"
click at [694, 473] on select "- [PERSON_NAME][GEOGRAPHIC_DATA] [PERSON_NAME] LA FEE DU LOGIS [PERSON_NAME] [P…" at bounding box center [884, 477] width 381 height 31
checkbox input "false"
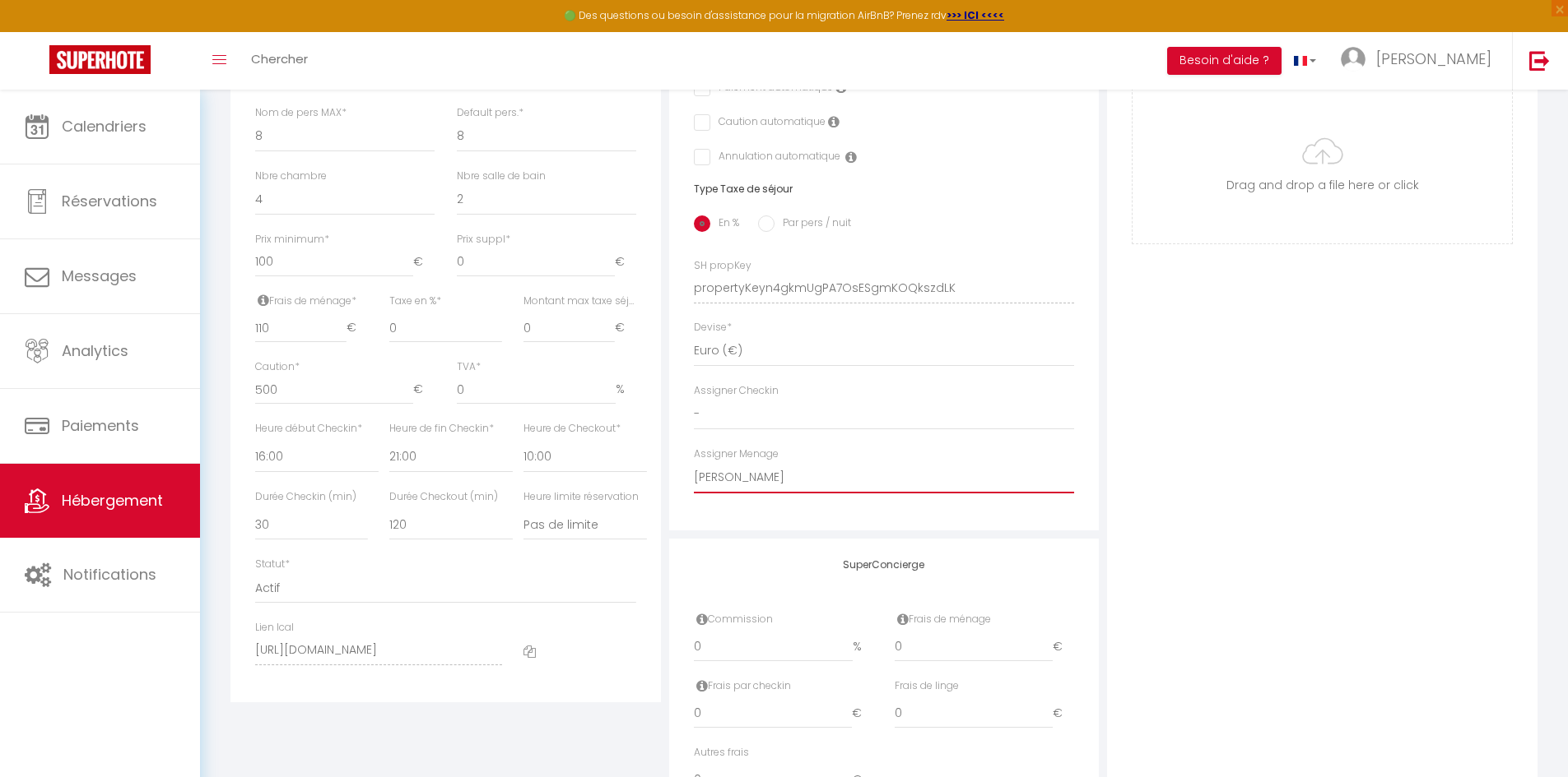
checkbox input "false"
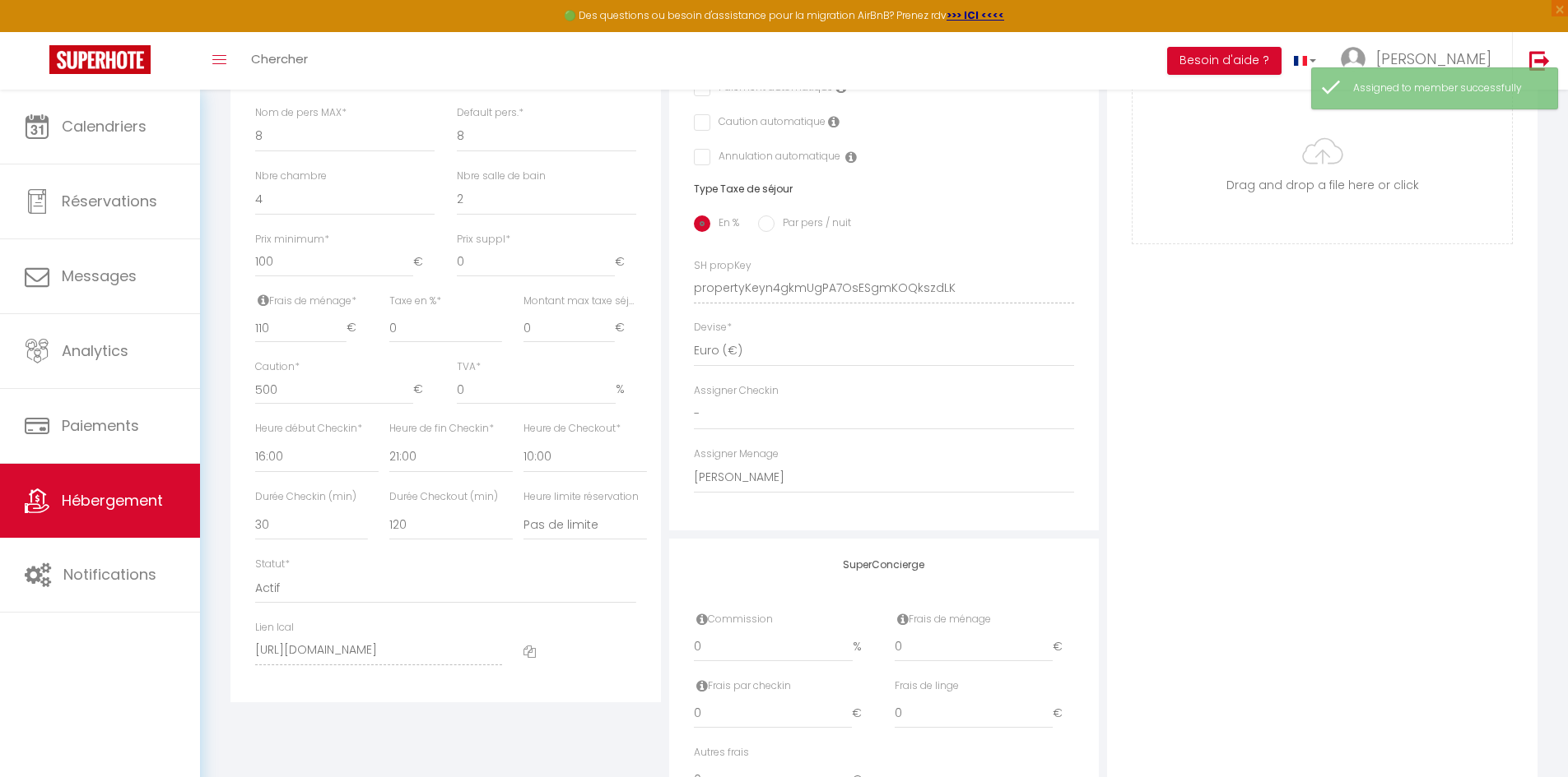
click at [1349, 633] on div "Photo Photo Supprimer Drag and drop a file here or click Ooops, something wrong…" at bounding box center [1321, 276] width 430 height 1110
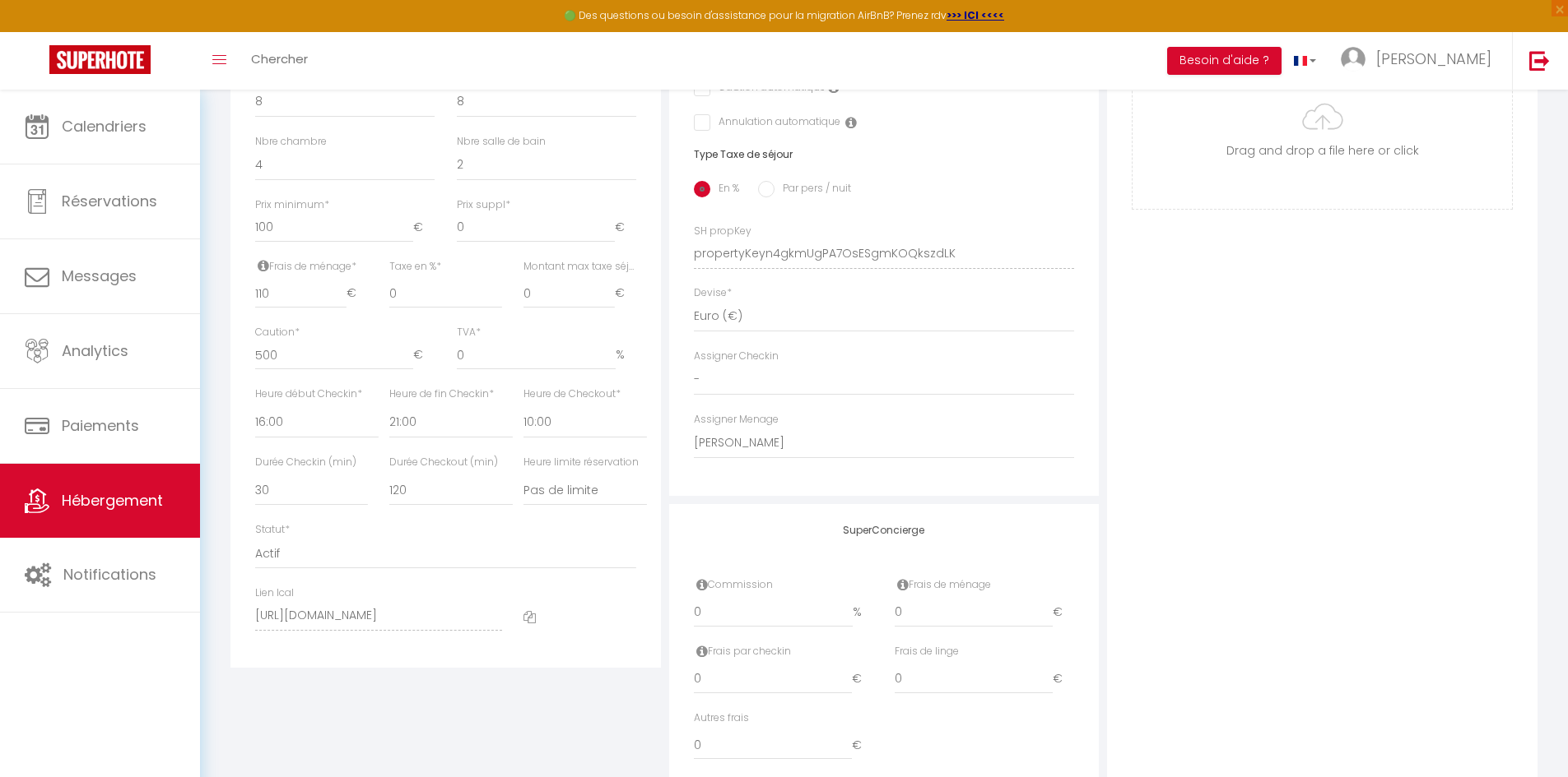
scroll to position [0, 0]
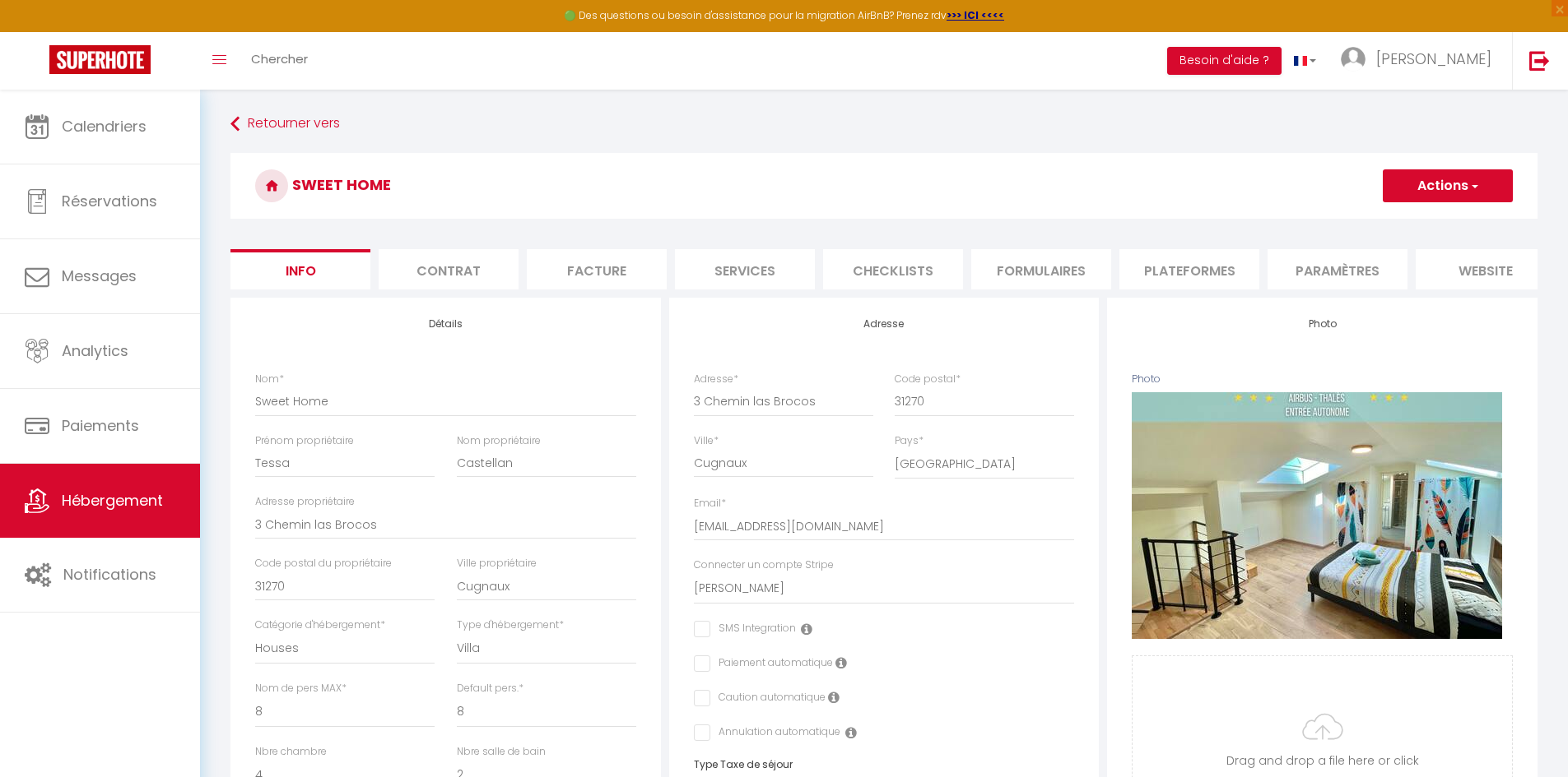
click at [1474, 199] on button "Actions" at bounding box center [1447, 186] width 130 height 33
click at [1413, 222] on input "Enregistrer" at bounding box center [1382, 222] width 61 height 17
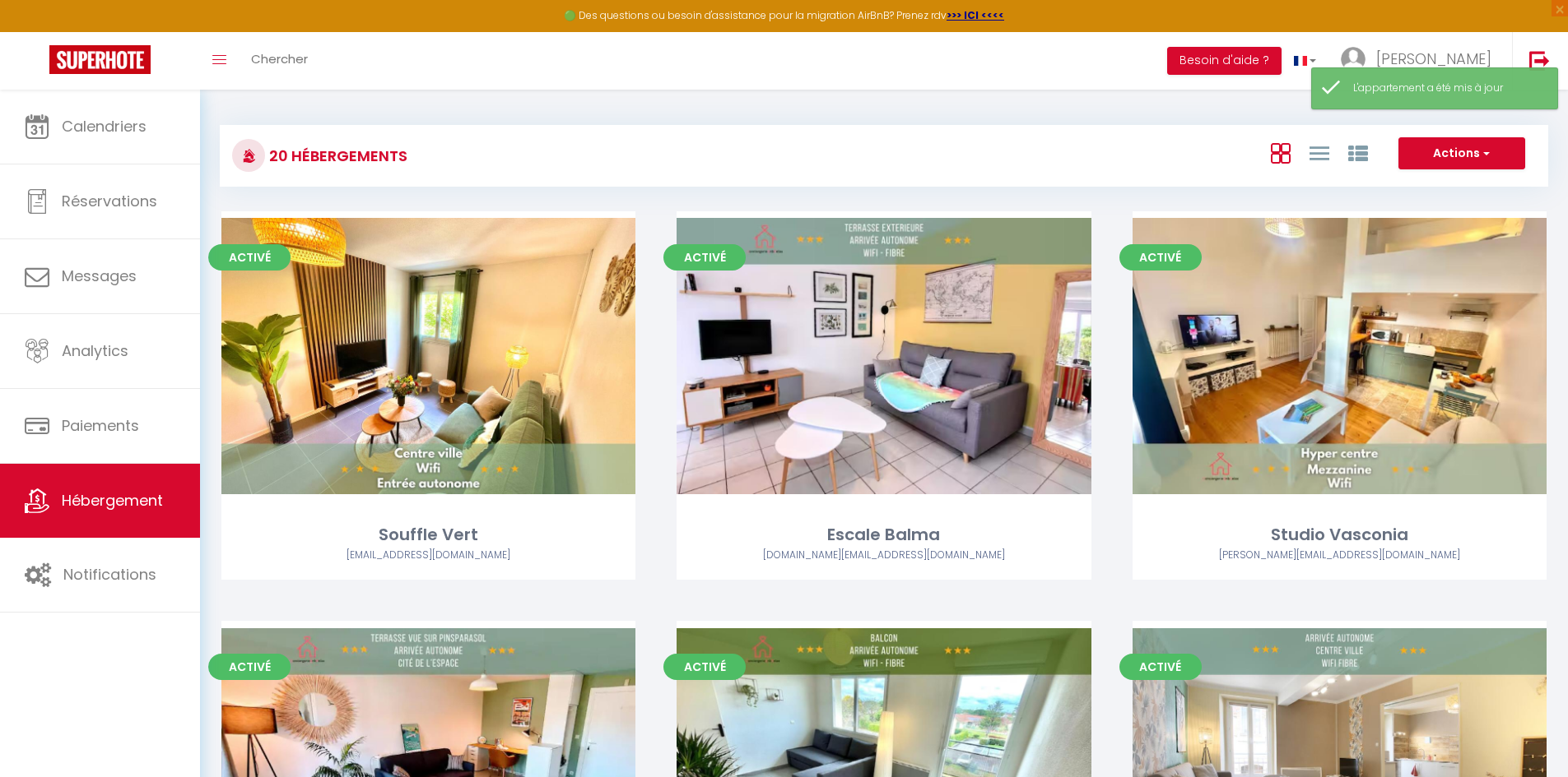
click at [1192, 294] on div "Editer" at bounding box center [1339, 357] width 414 height 291
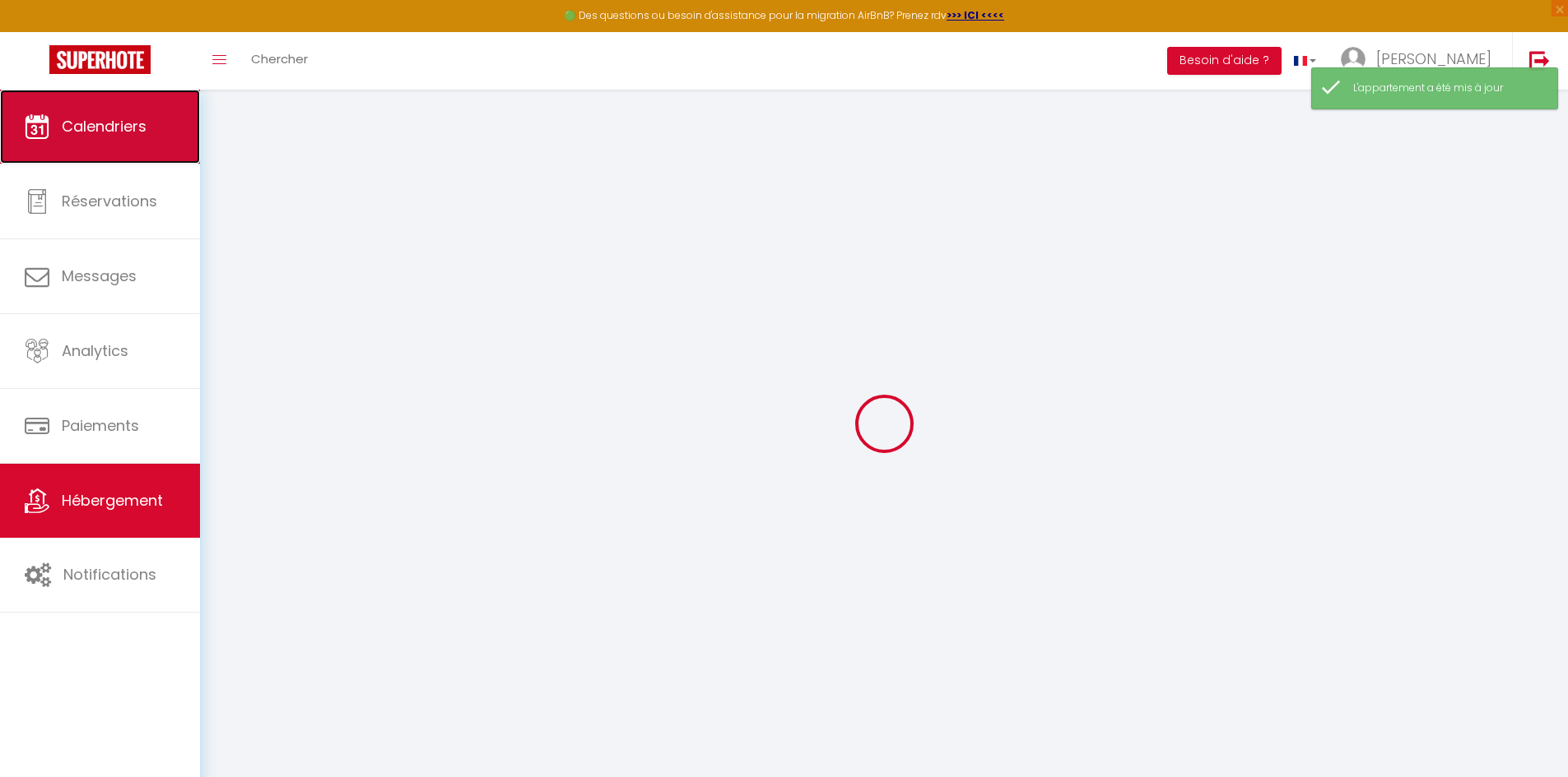
click at [176, 121] on link "Calendriers" at bounding box center [99, 127] width 200 height 74
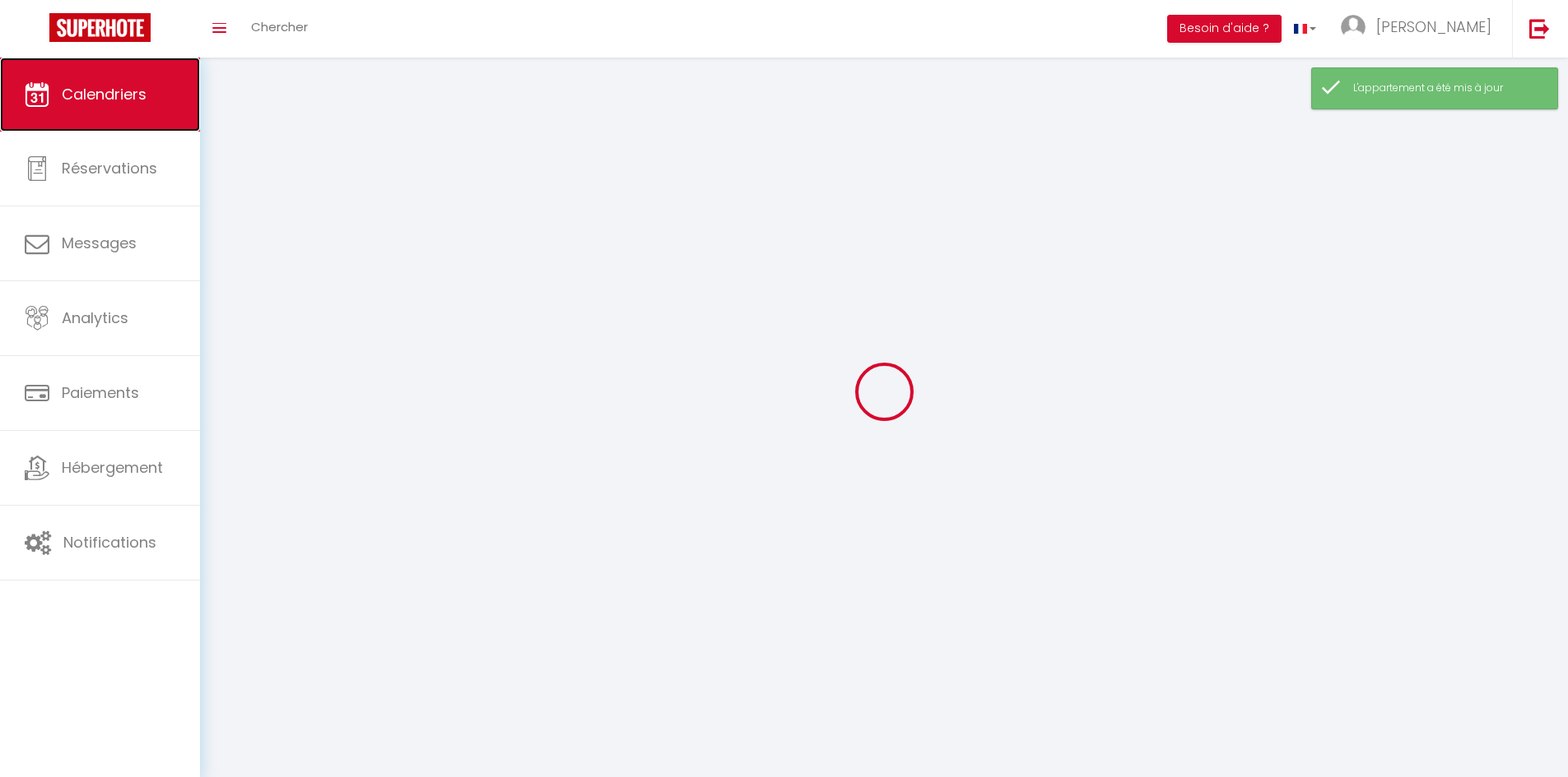
click at [176, 121] on link "Calendriers" at bounding box center [99, 94] width 200 height 74
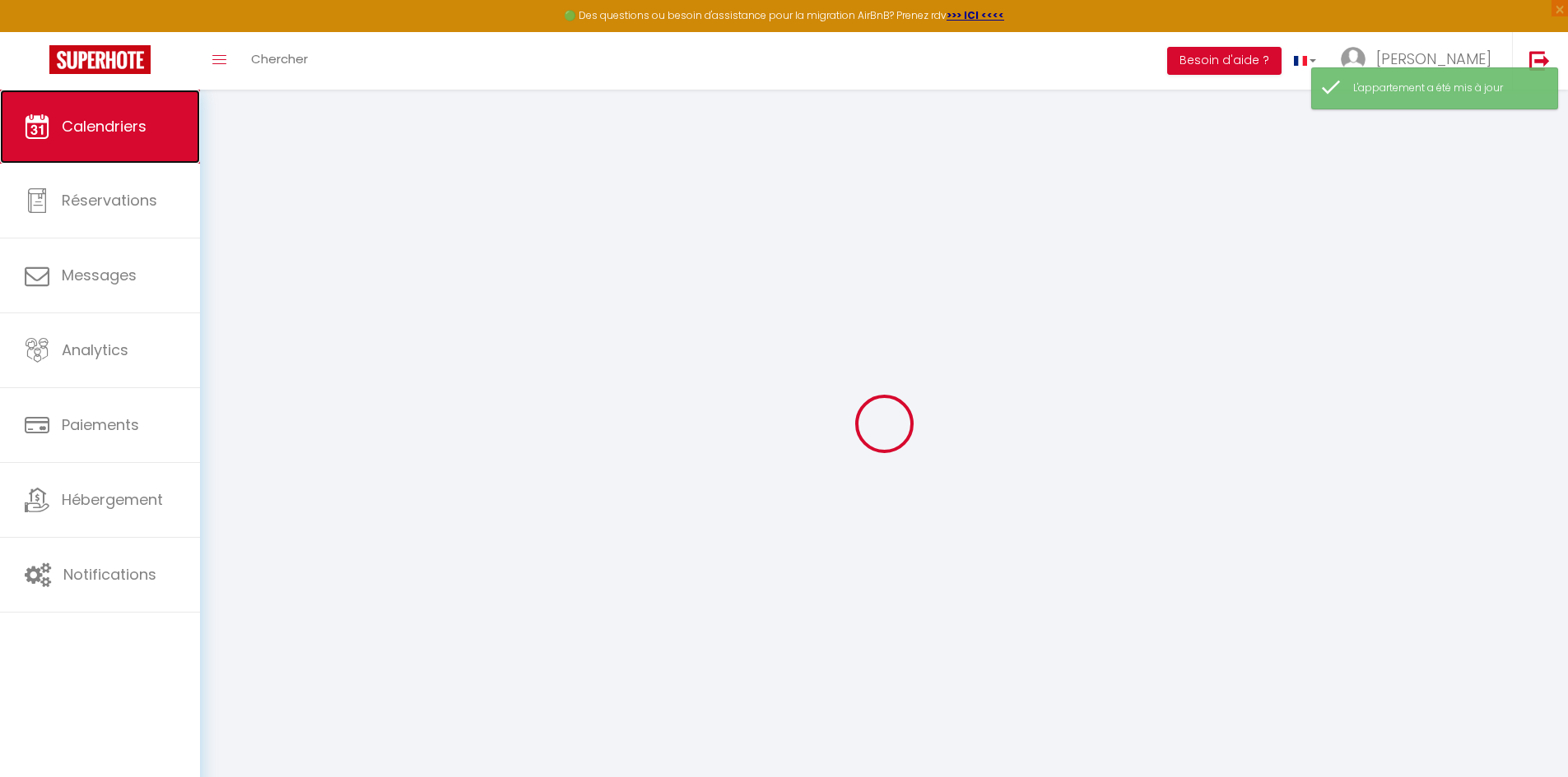
click at [176, 122] on link "Calendriers" at bounding box center [99, 127] width 200 height 74
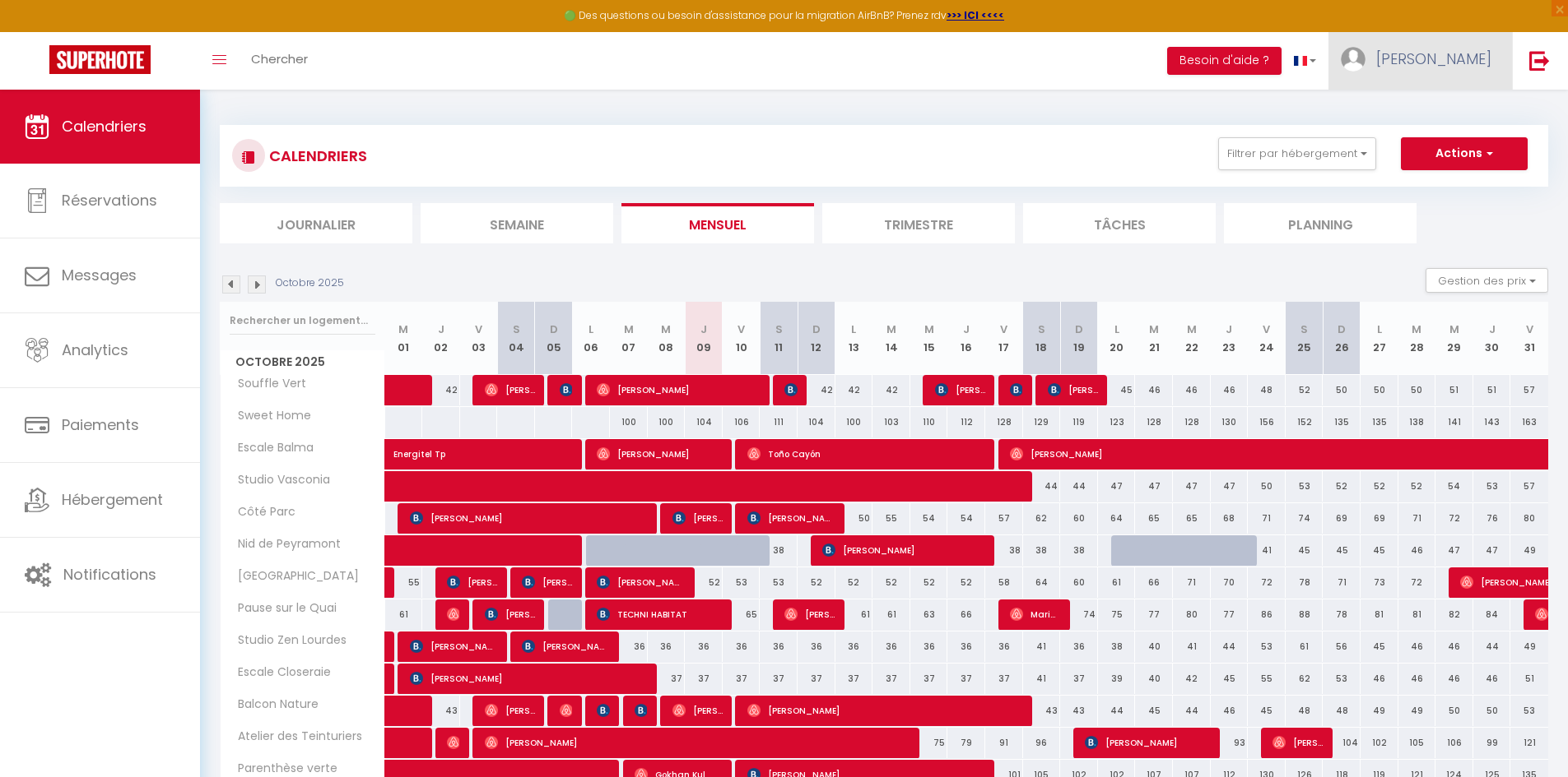
click at [1464, 65] on span "[PERSON_NAME]" at bounding box center [1433, 59] width 115 height 21
click at [1469, 103] on link "Paramètres" at bounding box center [1446, 114] width 122 height 28
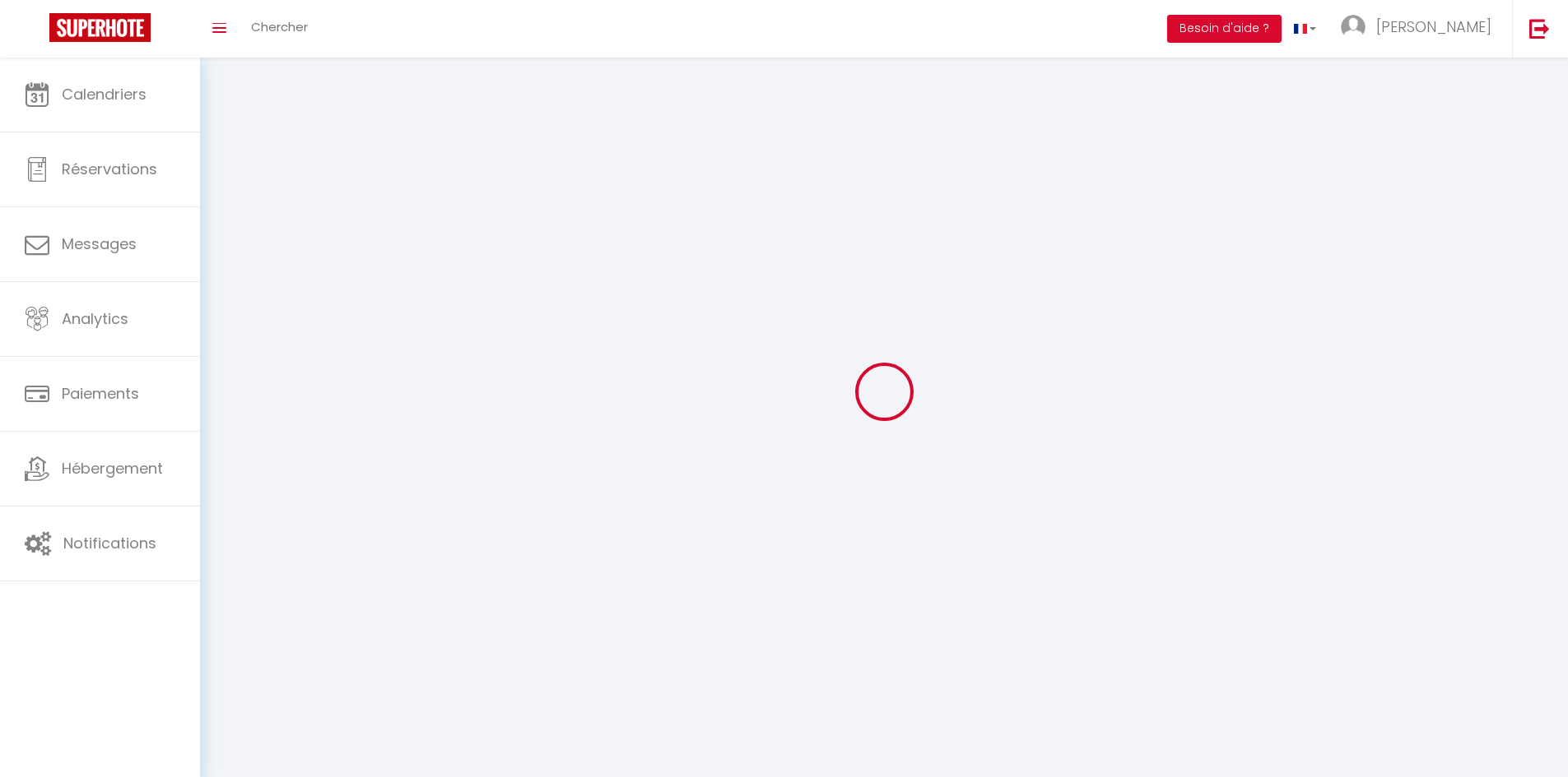
select select
type input "[PERSON_NAME]"
type input "Verdalle"
type input "0616970214"
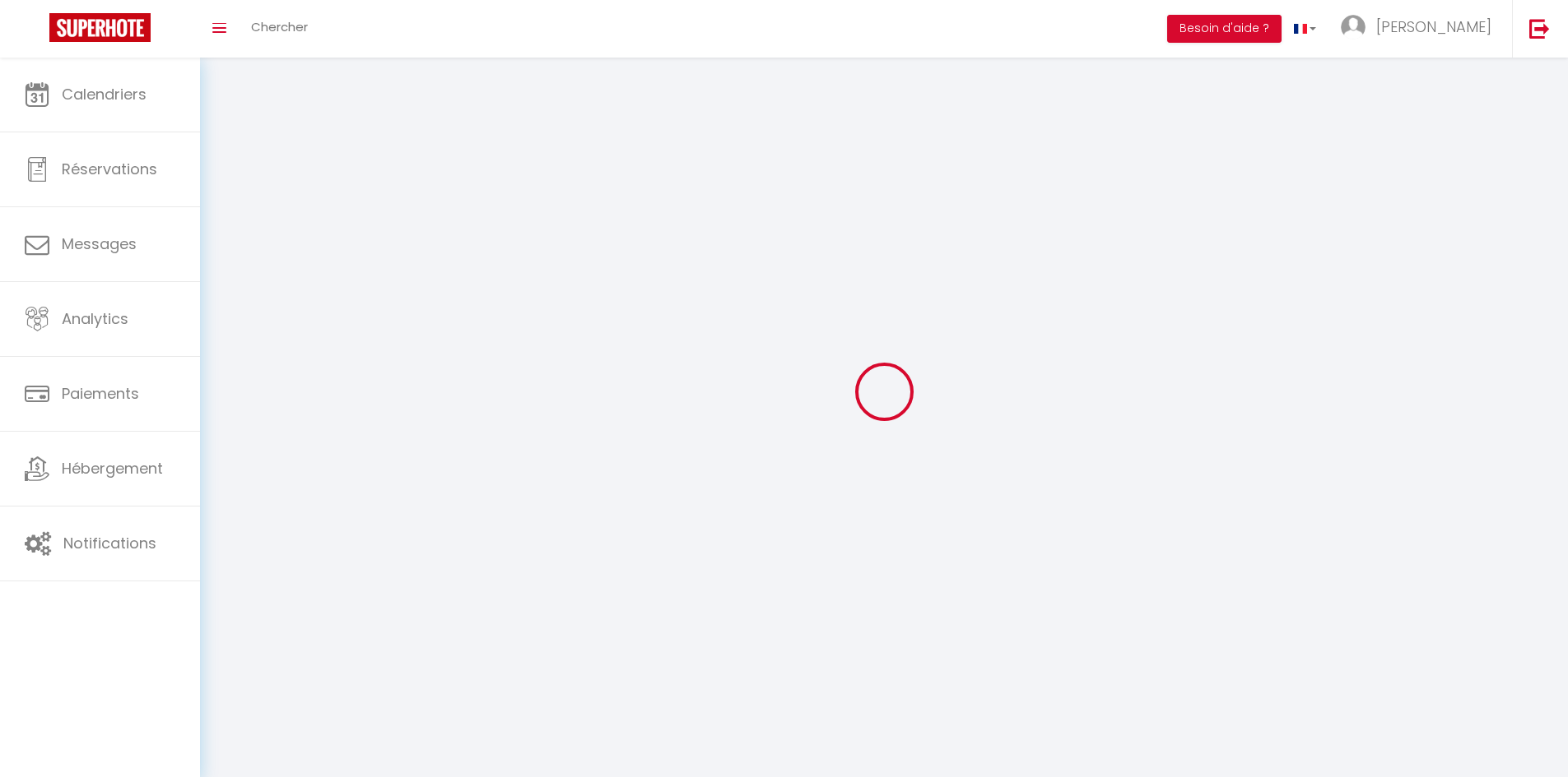
type input "[STREET_ADDRESS][PERSON_NAME]"
type input "Muret"
type input "31600"
type input "gVSyyvty8ngpyNqHSd5c7CcrU"
type input "rG4m6njcDafNblg4HY2i2g9Ja"
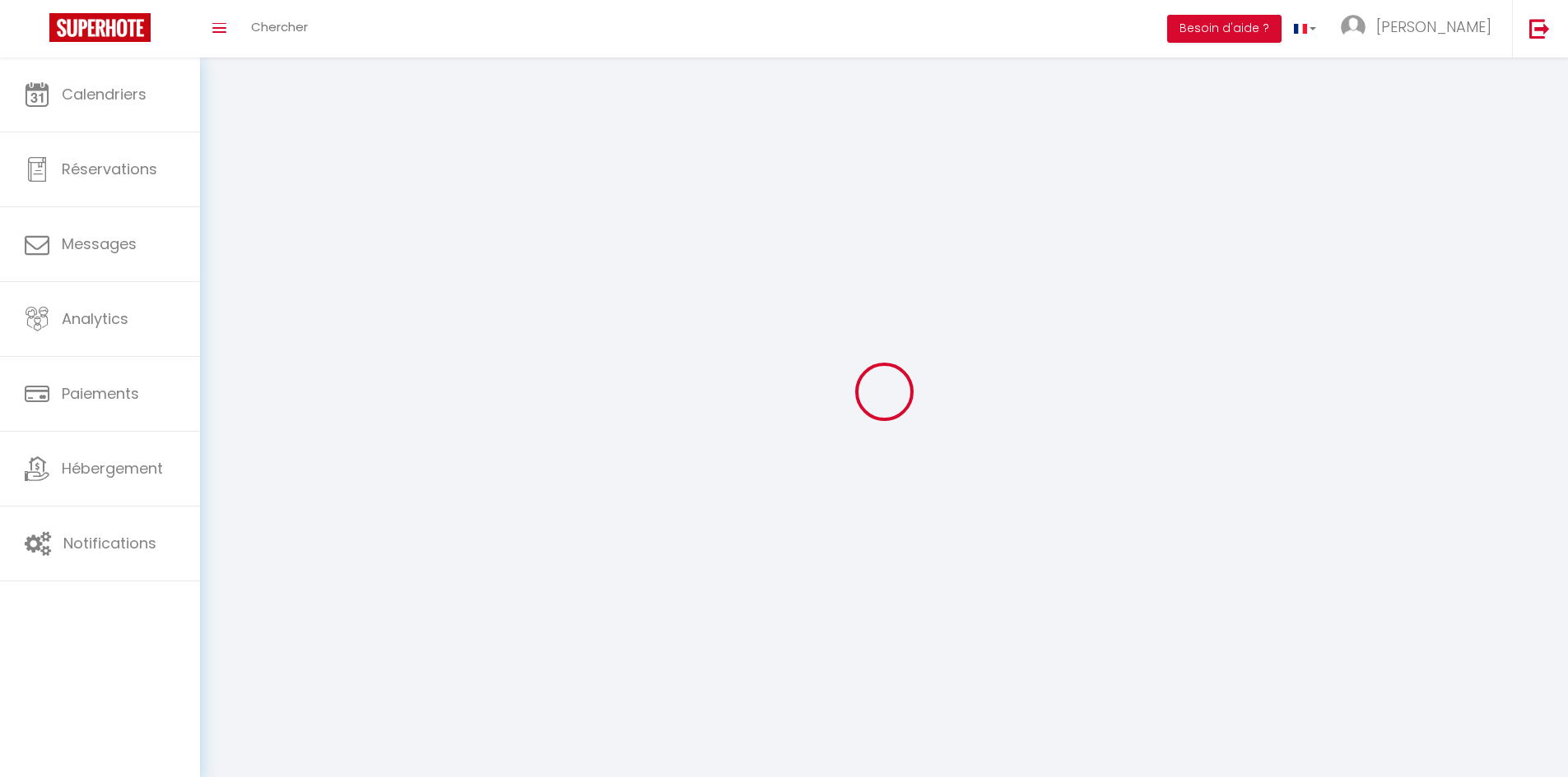
select select "28"
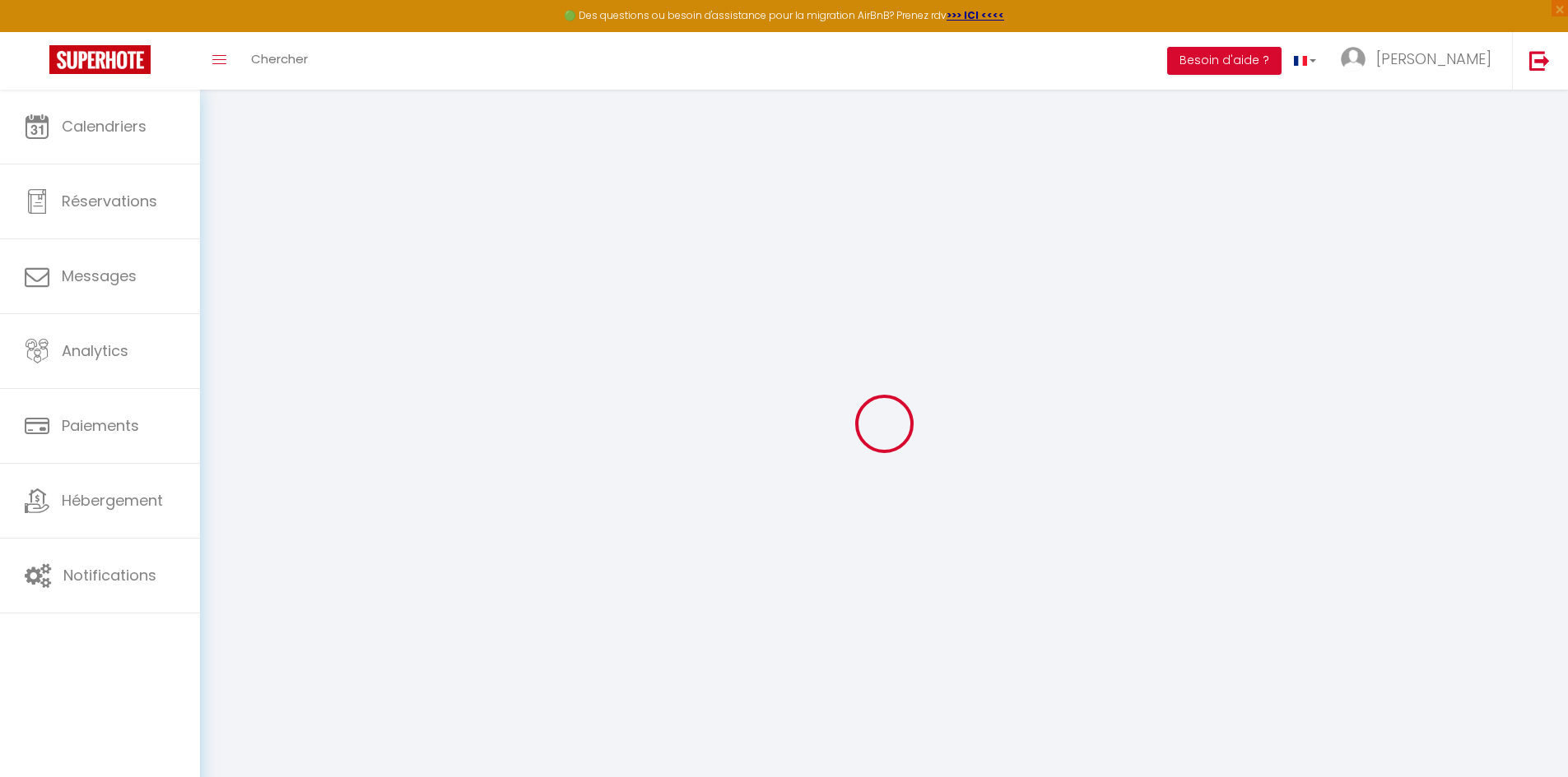
type input "gVSyyvty8ngpyNqHSd5c7CcrU"
type input "rG4m6njcDafNblg4HY2i2g9Ja"
type input "[URL][DOMAIN_NAME]"
select select "fr"
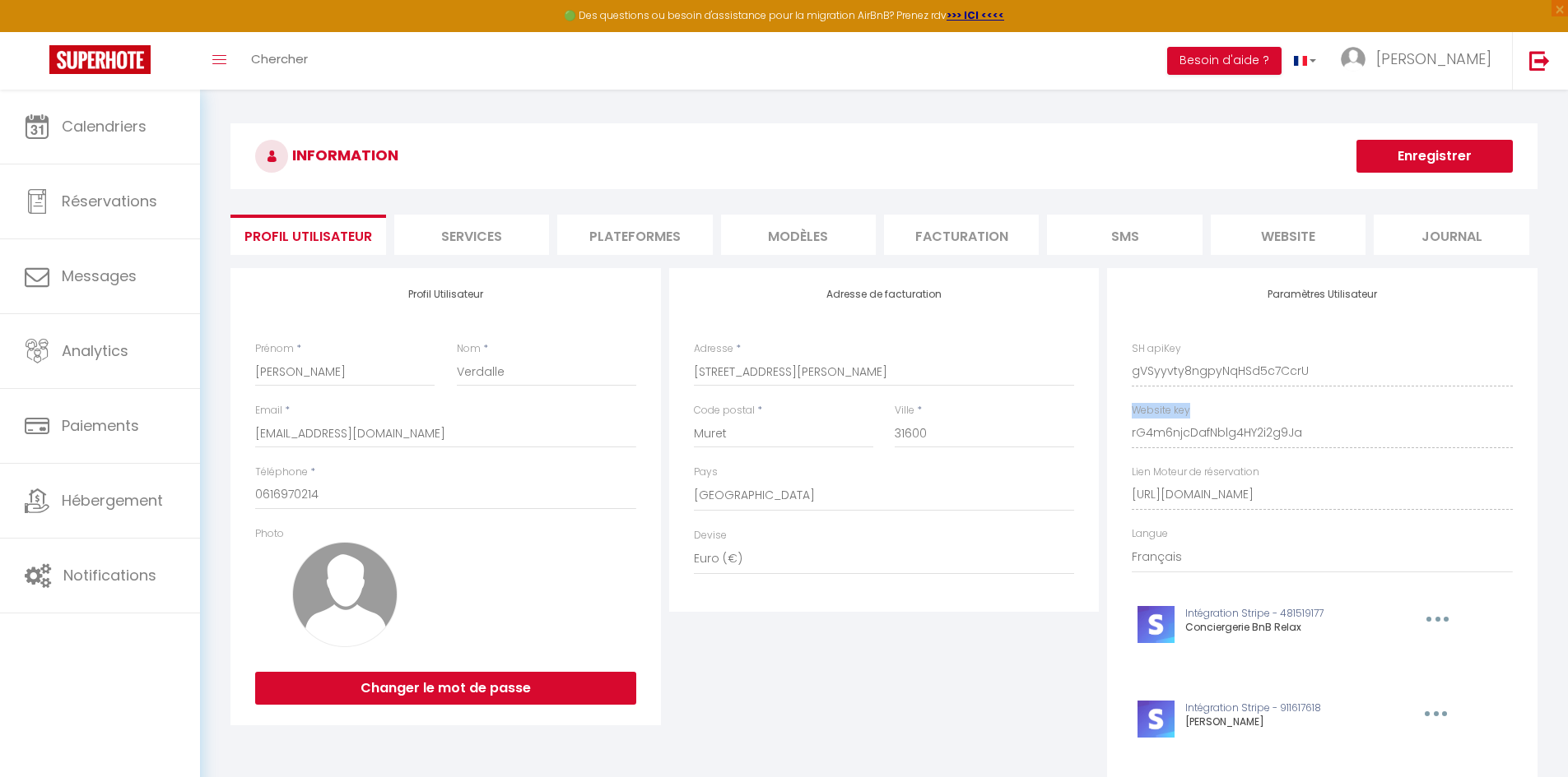
click at [1459, 70] on link "[PERSON_NAME]" at bounding box center [1420, 60] width 184 height 57
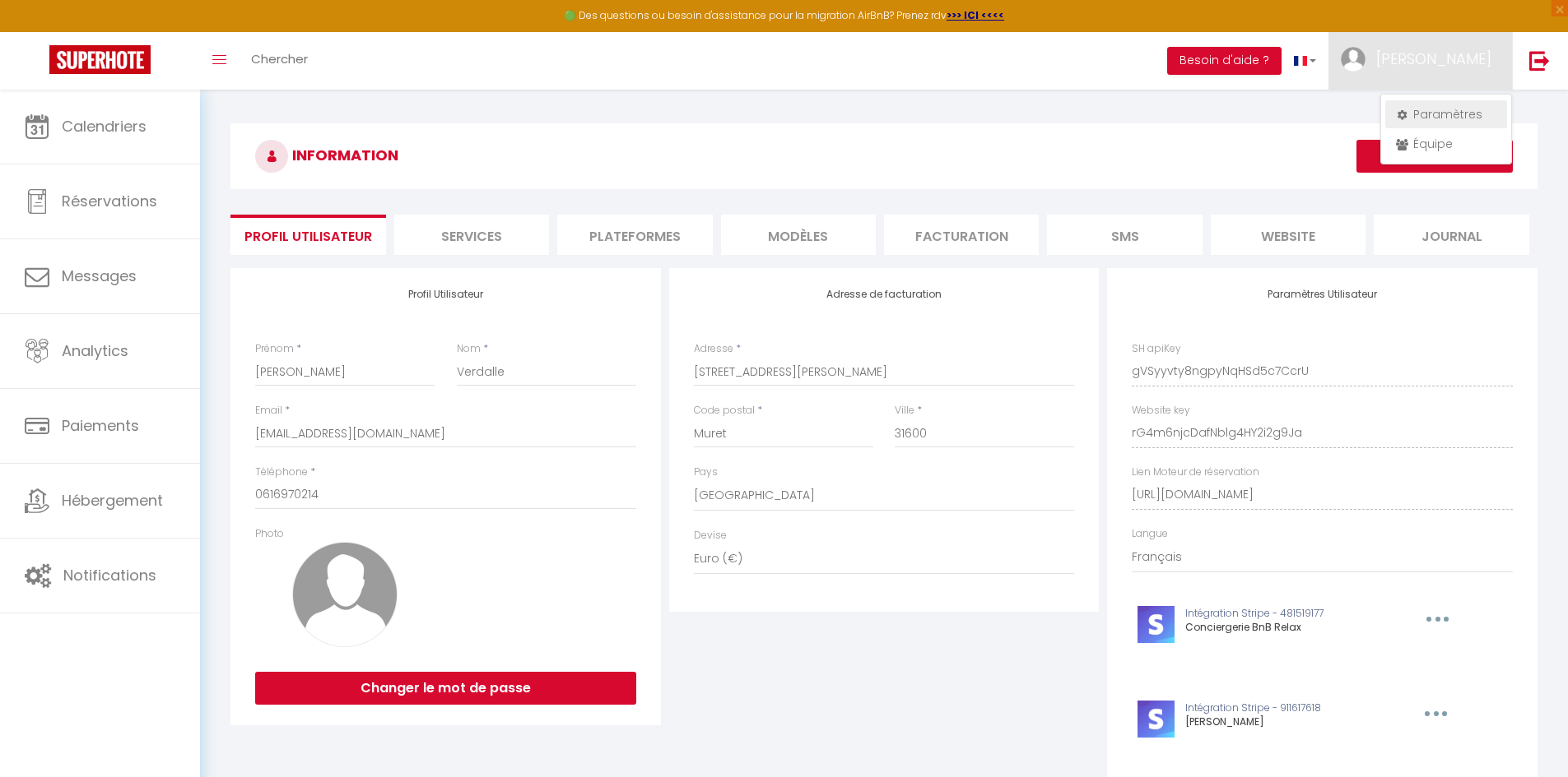
click at [1458, 97] on div "Paramètres Équipe" at bounding box center [1446, 128] width 131 height 70
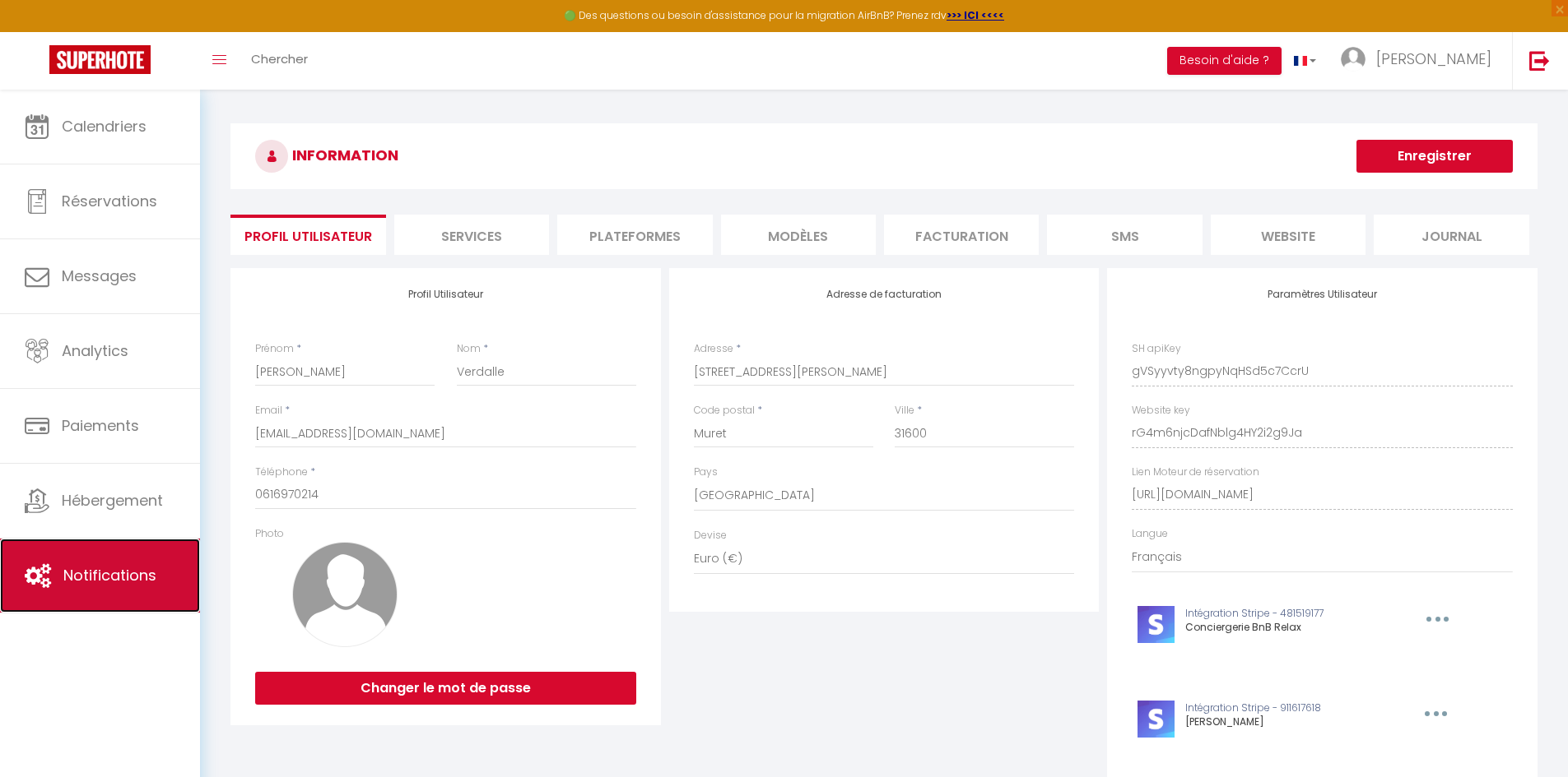
click at [97, 560] on link "Notifications" at bounding box center [99, 575] width 200 height 74
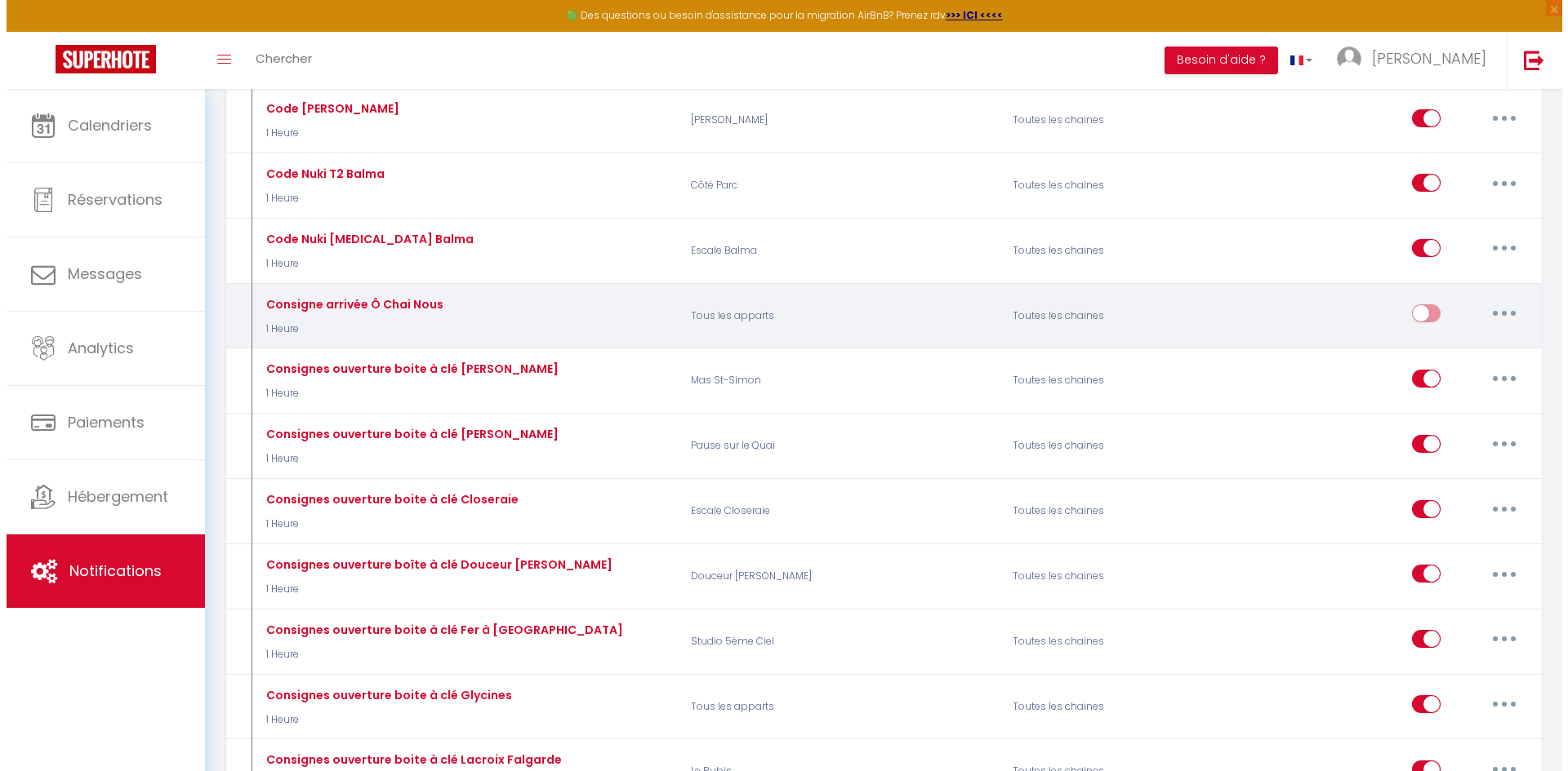
scroll to position [3264, 0]
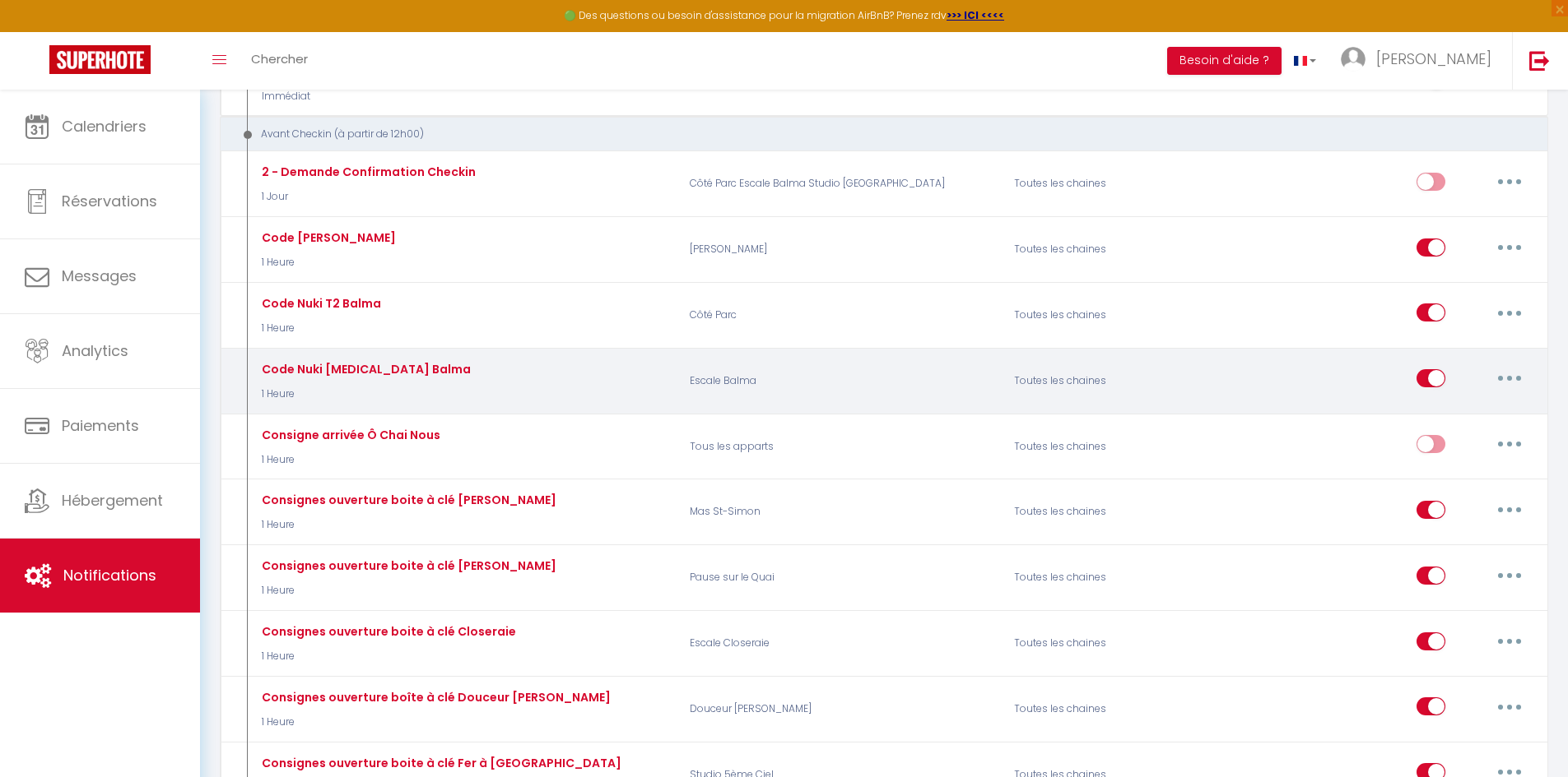
click at [1513, 371] on button "button" at bounding box center [1509, 379] width 46 height 26
click at [1453, 419] on link "Editer" at bounding box center [1467, 416] width 122 height 28
type input "Code Nuki [MEDICAL_DATA] Balma"
select select "1 Heure"
select select "if_deposit_is_paid"
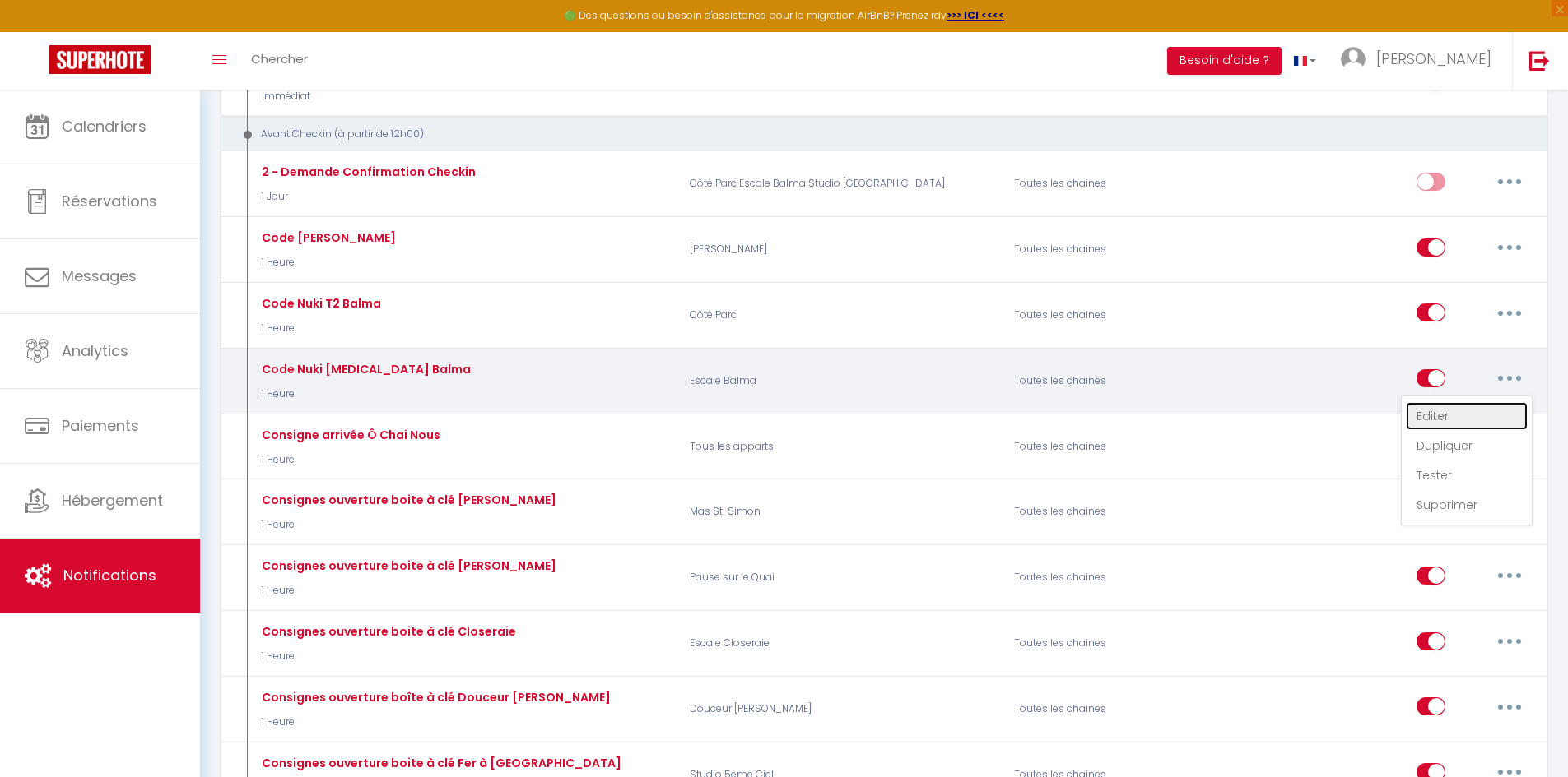
checkbox input "true"
checkbox input "false"
radio input "true"
type input "Code serrure connectée"
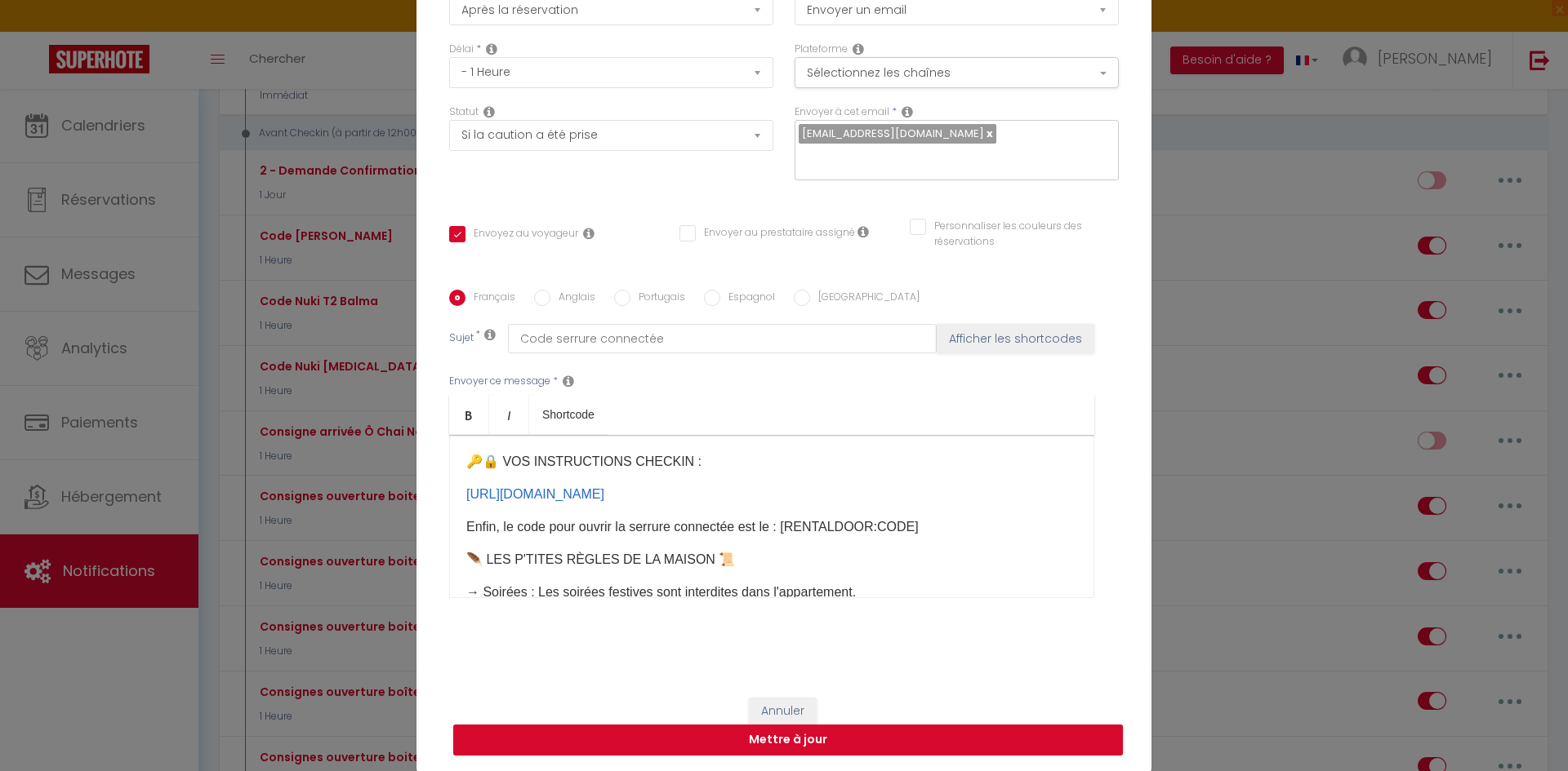
scroll to position [82, 0]
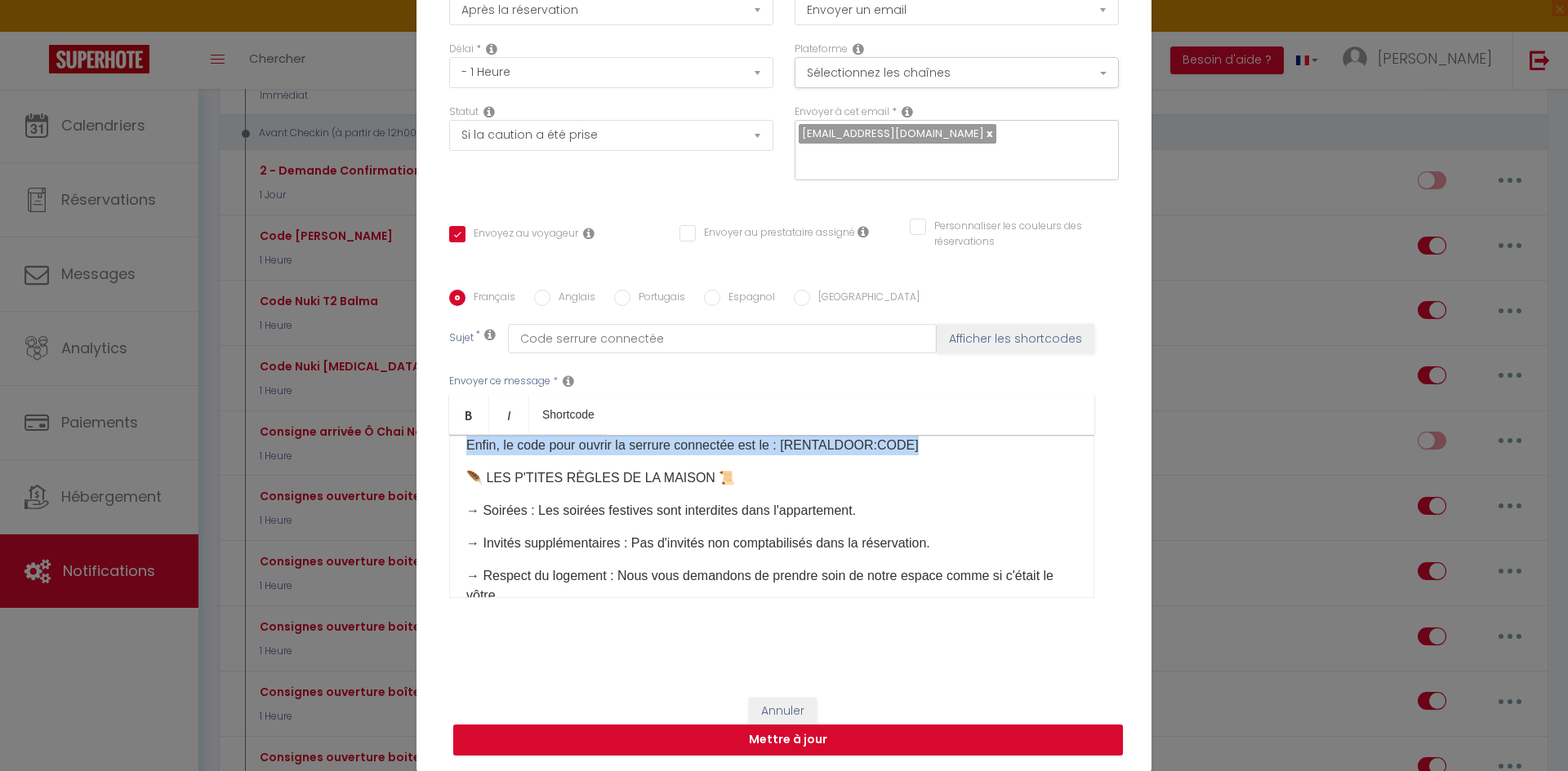
drag, startPoint x: 908, startPoint y: 485, endPoint x: 433, endPoint y: 472, distance: 475.2
click at [433, 472] on div "Titre * Code Nuki [MEDICAL_DATA] Balma Pour cet hébergement Sélectionner les hé…" at bounding box center [784, 291] width 735 height 781
click at [856, 456] on p "​Enfin, le code pour ouvrir la serrure connectée est le :​ [RENTALDOOR:CODE]​" at bounding box center [771, 445] width 610 height 20
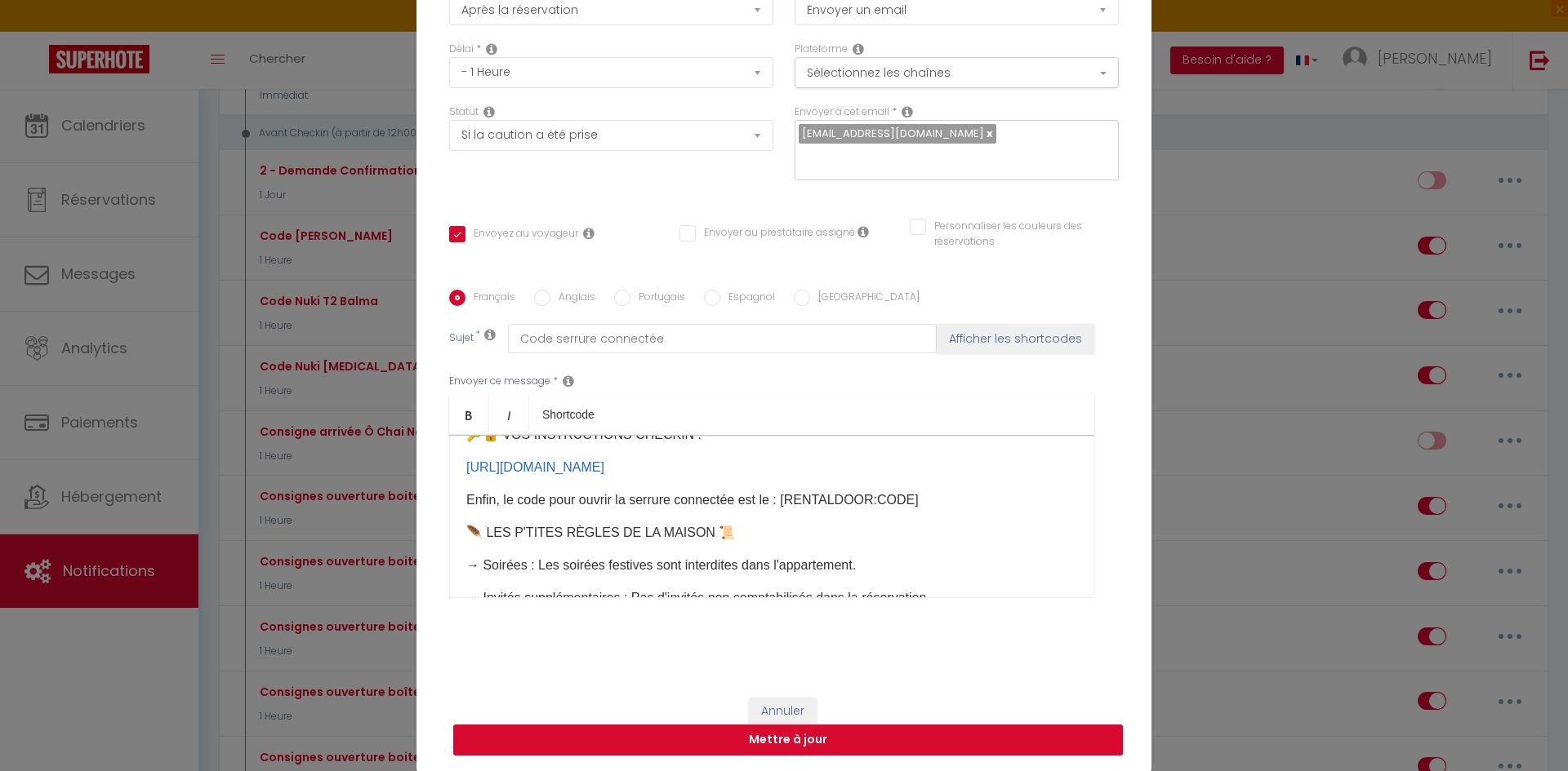
scroll to position [0, 0]
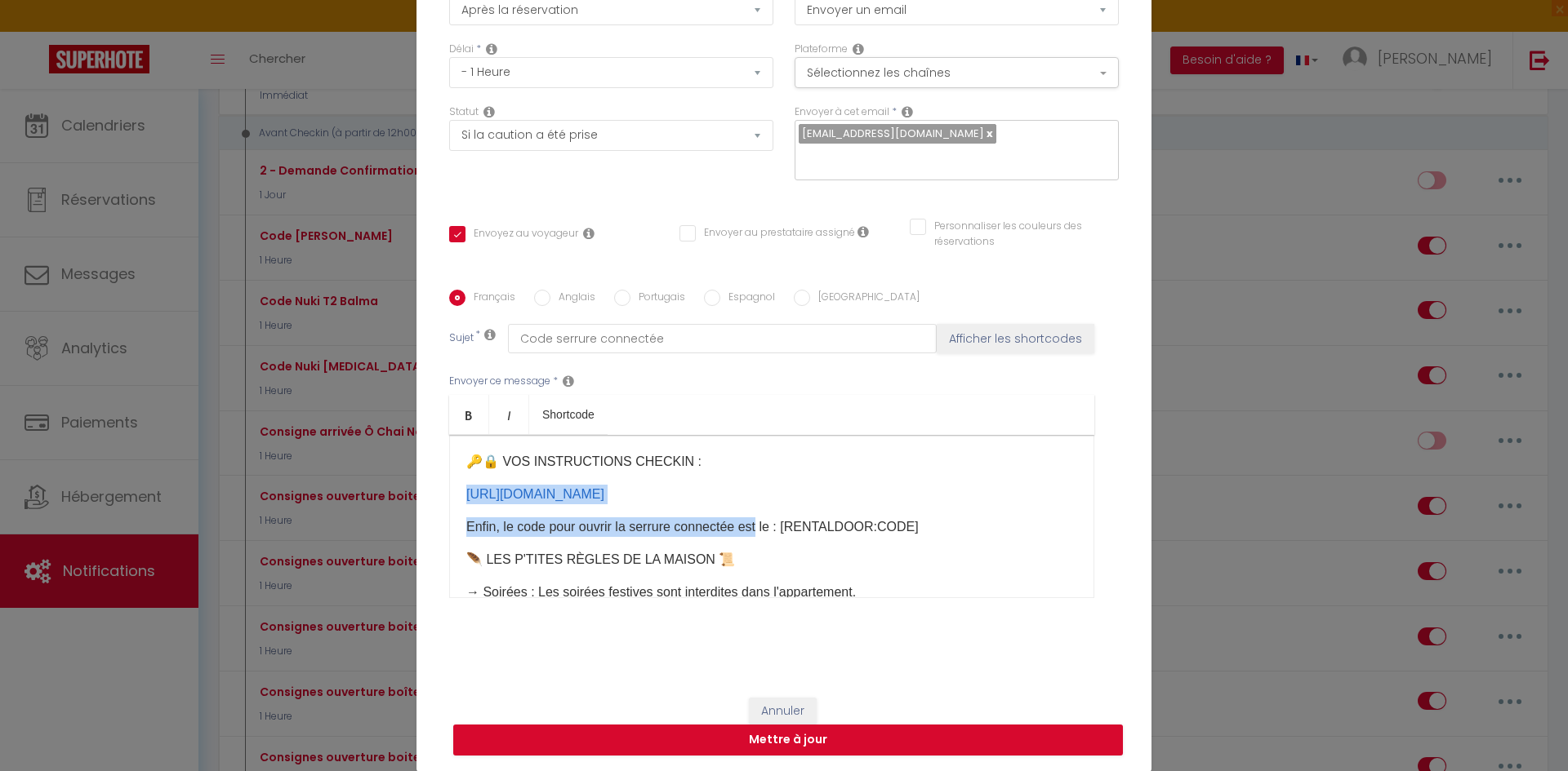
drag, startPoint x: 756, startPoint y: 545, endPoint x: 352, endPoint y: 503, distance: 406.2
click at [352, 503] on div "Modifier la notification × Titre * Code Nuki [MEDICAL_DATA] Balma Pour cet hébe…" at bounding box center [784, 385] width 1568 height 771
click at [647, 537] on p "​Enfin, le code pour ouvrir la serrure connectée est le :​ [RENTALDOOR:CODE]​" at bounding box center [771, 526] width 610 height 20
click at [933, 580] on div "🔑🔒 VOS INSTRUCTIONS CHECKIN : [URL][DOMAIN_NAME] ​ ​Enfin, le code pour ouvrir …" at bounding box center [771, 517] width 645 height 164
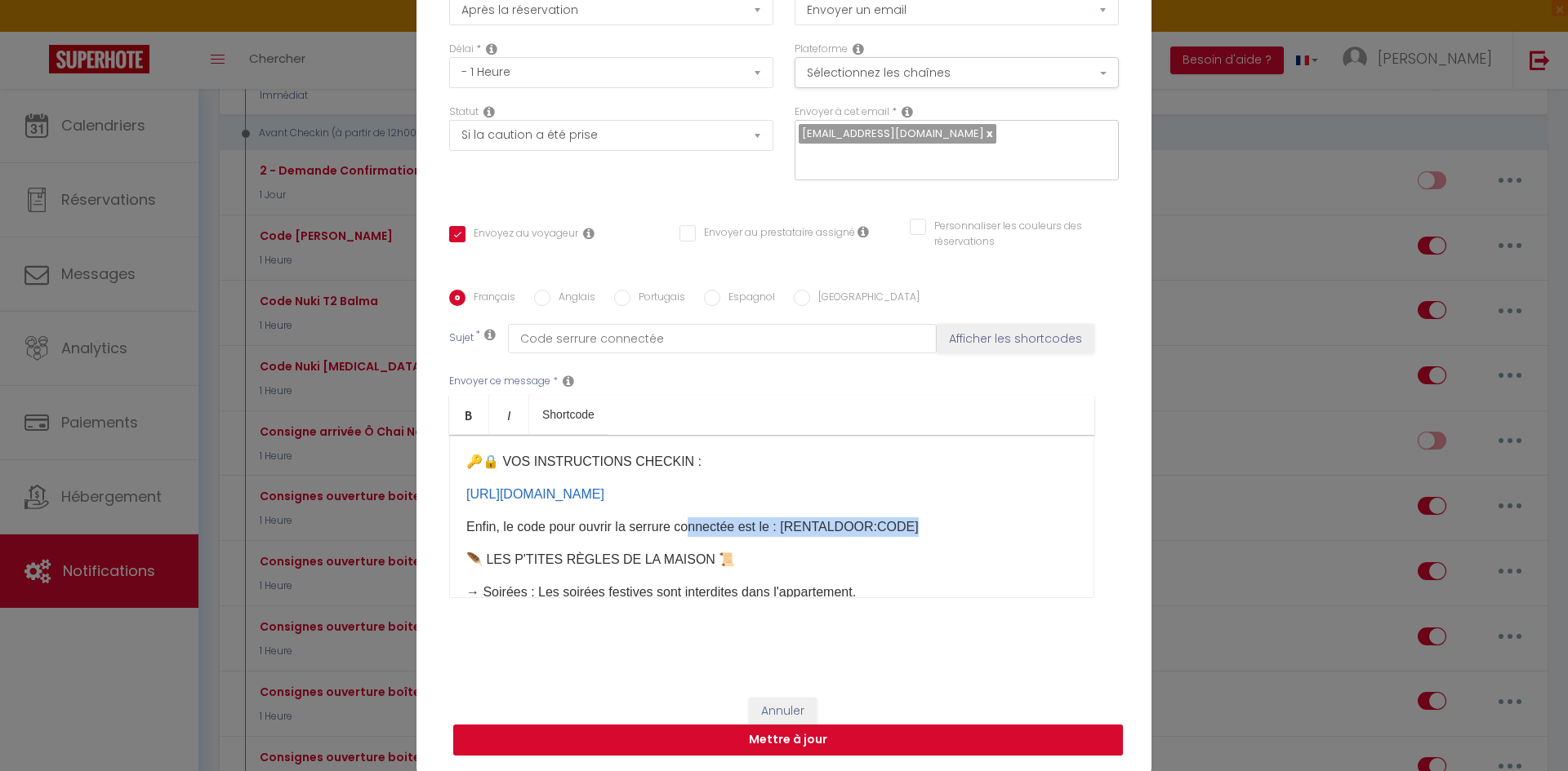
drag, startPoint x: 919, startPoint y: 561, endPoint x: 690, endPoint y: 573, distance: 229.3
click at [690, 537] on p "​Enfin, le code pour ouvrir la serrure connectée est le :​ [RENTALDOOR:CODE]​" at bounding box center [771, 526] width 610 height 20
click at [610, 537] on p "​Enfin, le code pour ouvrir la serrure connectée est le :​ [RENTALDOOR:CODE]​" at bounding box center [771, 526] width 610 height 20
click at [611, 537] on p "​Enfin, le code pour ouvrir la serrure connectée est le :​ [RENTALDOOR:CODE]​" at bounding box center [771, 526] width 610 height 20
click at [627, 537] on p "​Enfin, le code pour ouvrir la serrure connectée est le :​ [RENTALDOOR:CODE]​" at bounding box center [771, 526] width 610 height 20
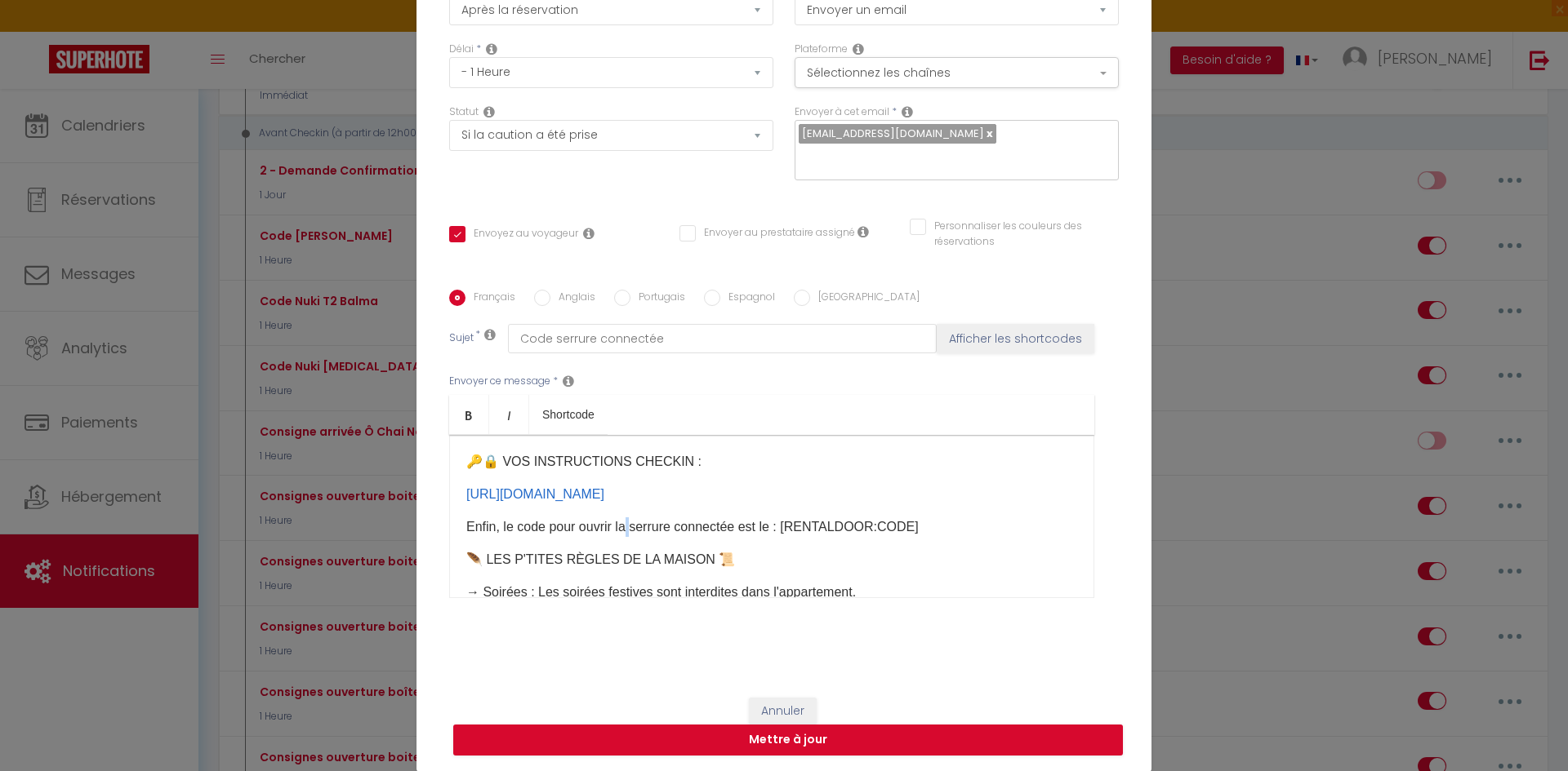
click at [630, 537] on p "​Enfin, le code pour ouvrir la serrure connectée est le :​ [RENTALDOOR:CODE]​" at bounding box center [771, 526] width 610 height 20
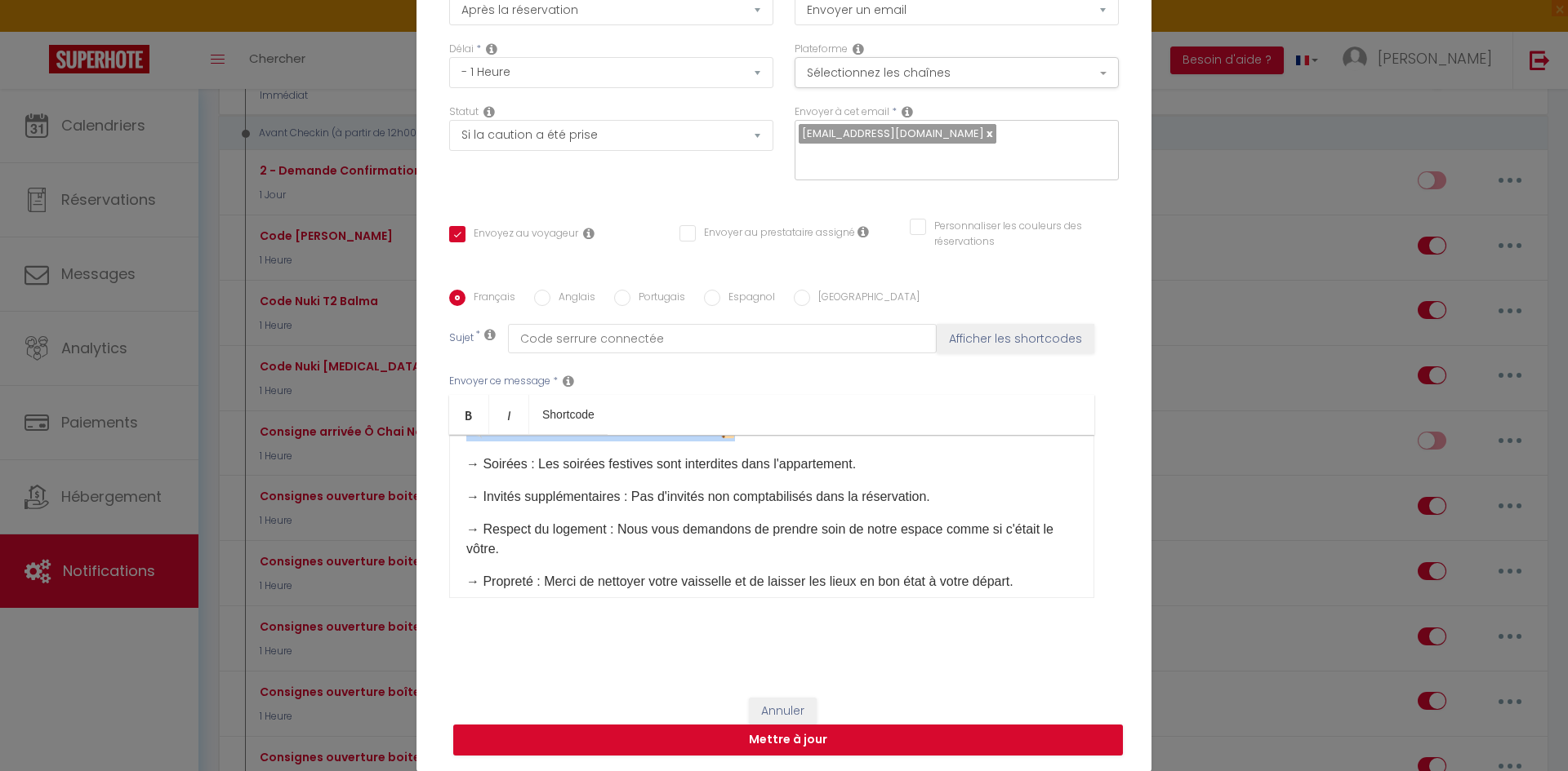
scroll to position [47, 0]
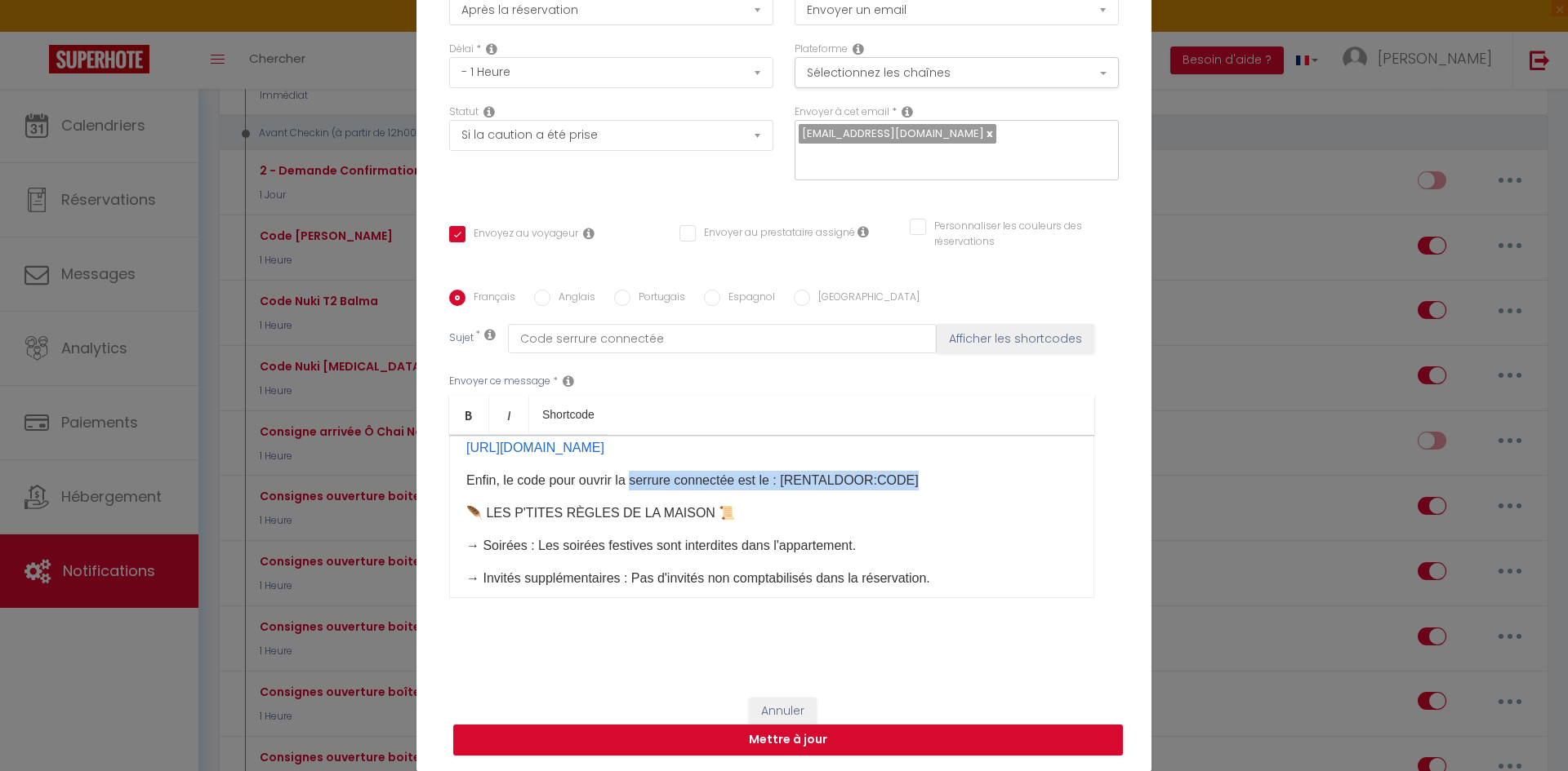
drag, startPoint x: 629, startPoint y: 565, endPoint x: 917, endPoint y: 511, distance: 293.0
click at [917, 490] on p "​Enfin, le code pour ouvrir la serrure connectée est le :​ [RENTALDOOR:CODE]​" at bounding box center [771, 480] width 610 height 20
click at [763, 490] on p "​Enfin, le code pour ouvrir la boîte à clés est le" at bounding box center [771, 480] width 610 height 20
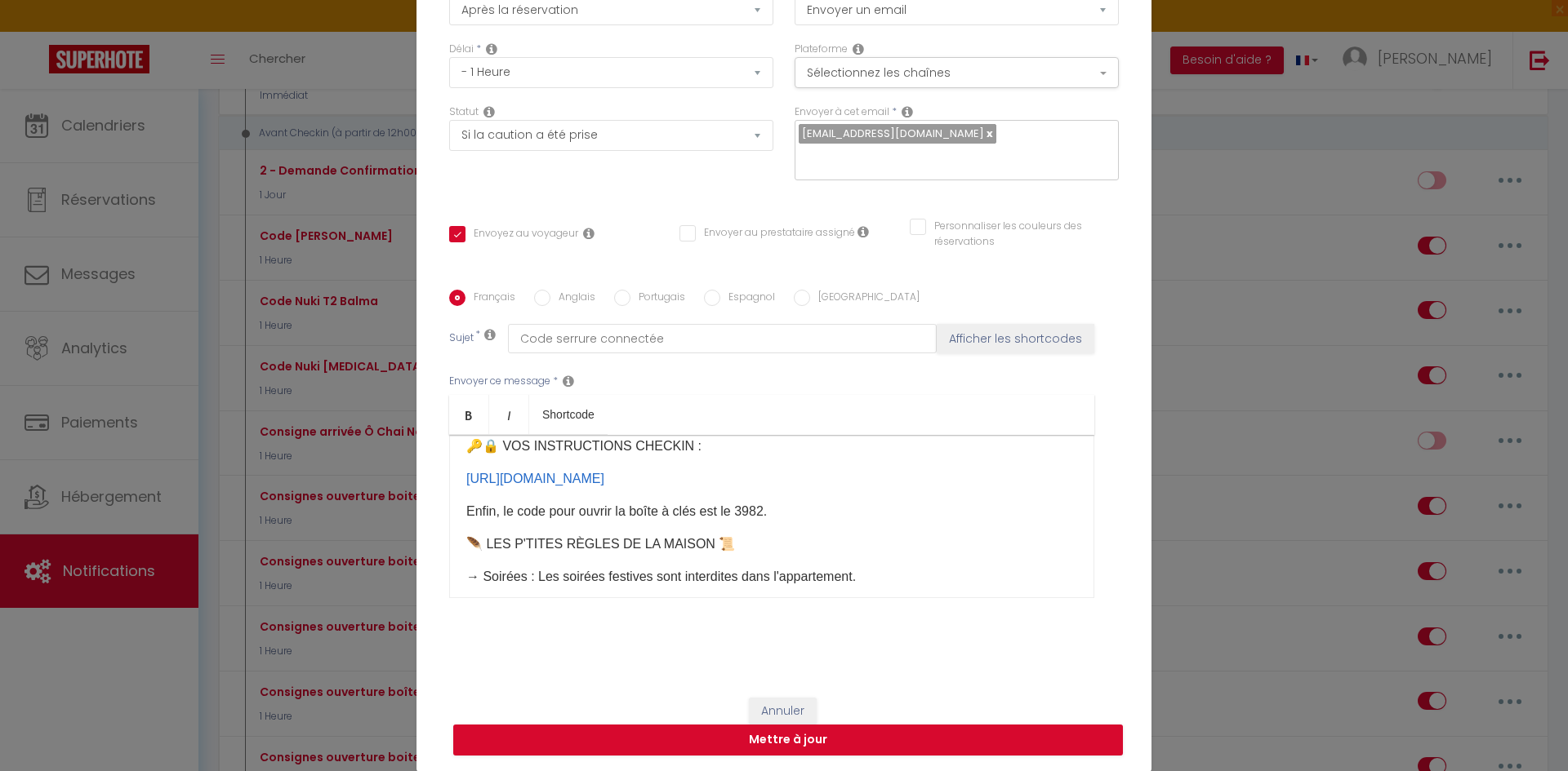
scroll to position [0, 0]
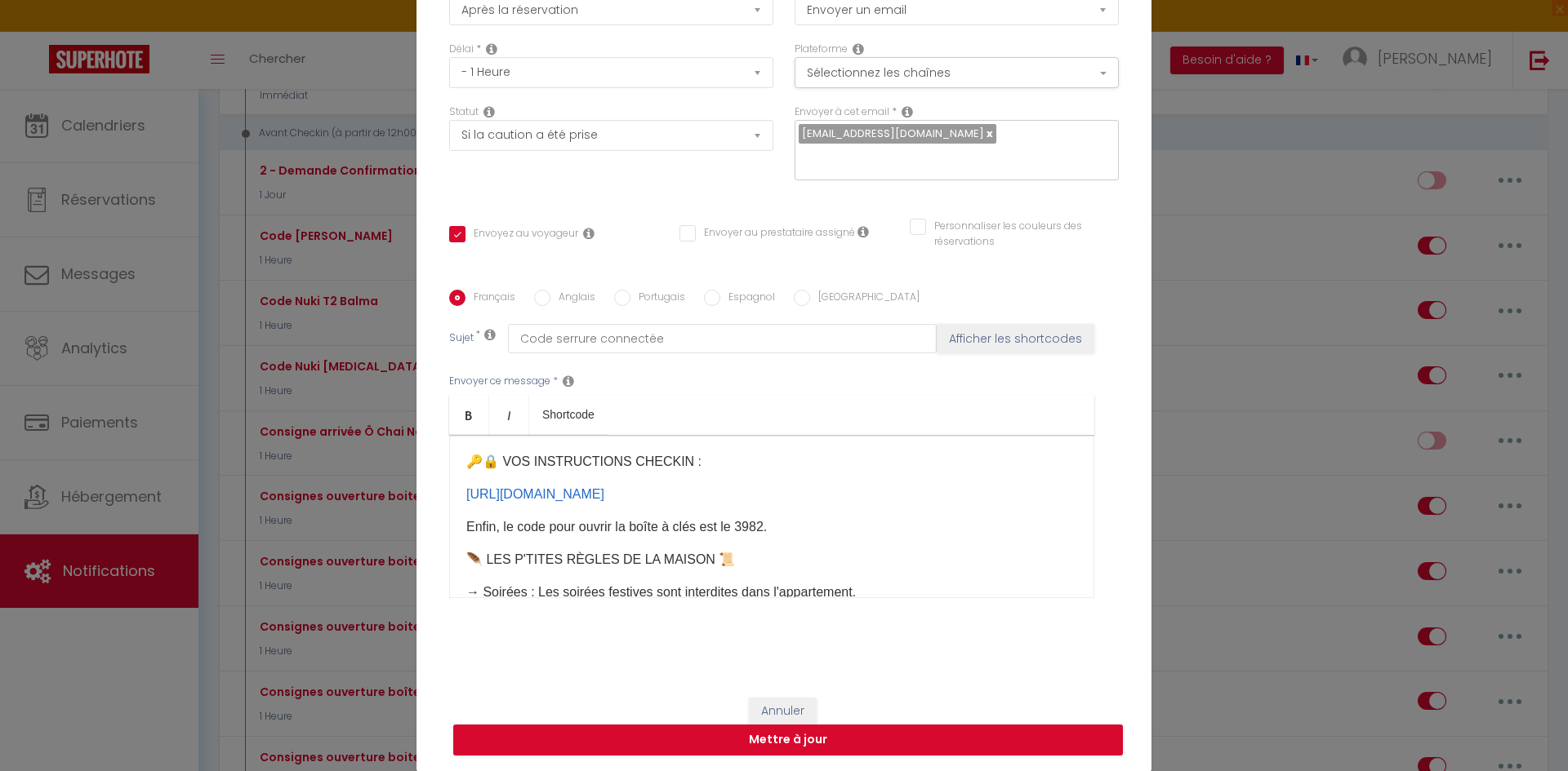
click at [699, 504] on p "[URL][DOMAIN_NAME] ​" at bounding box center [771, 494] width 610 height 20
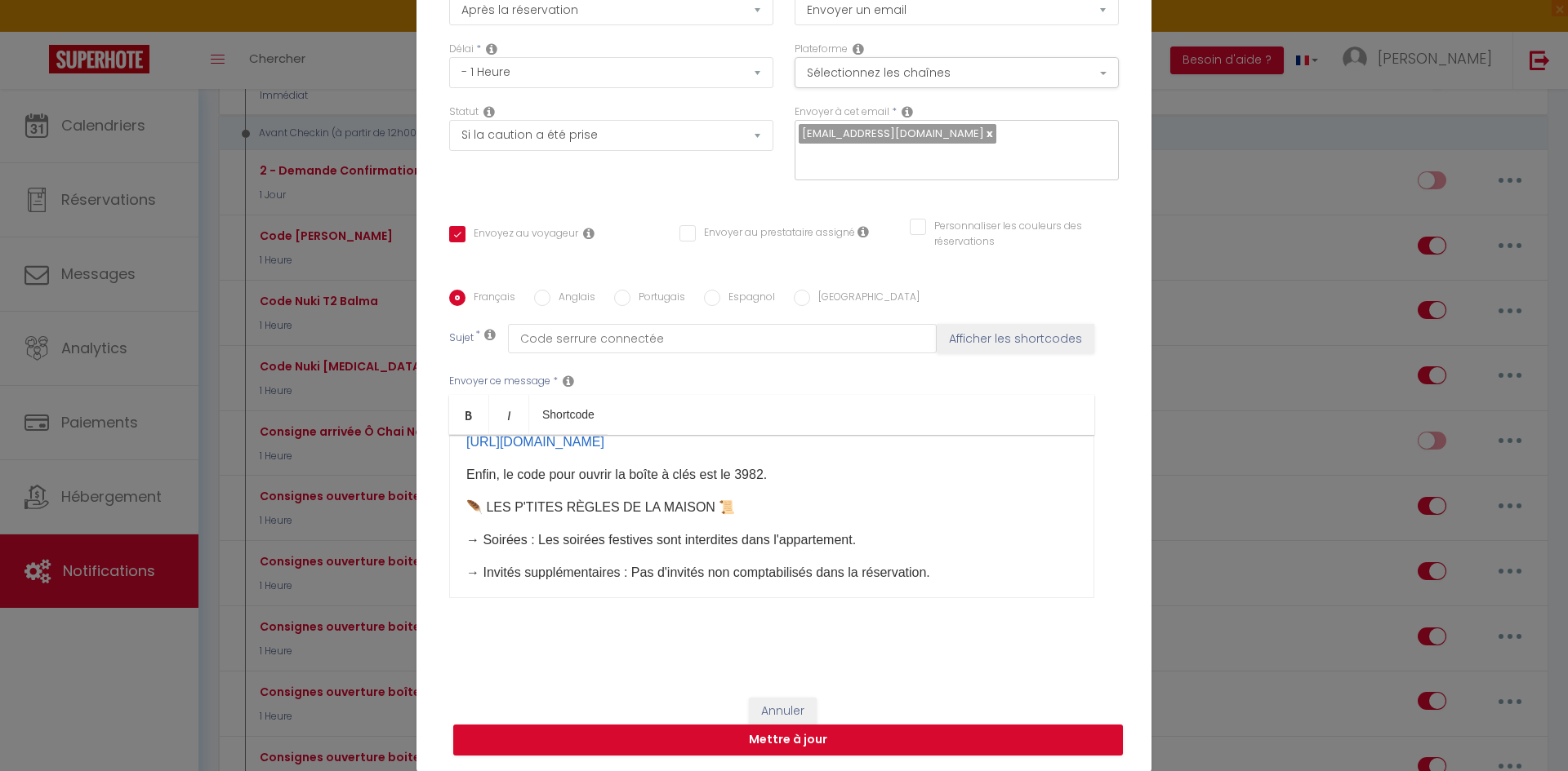
scroll to position [82, 0]
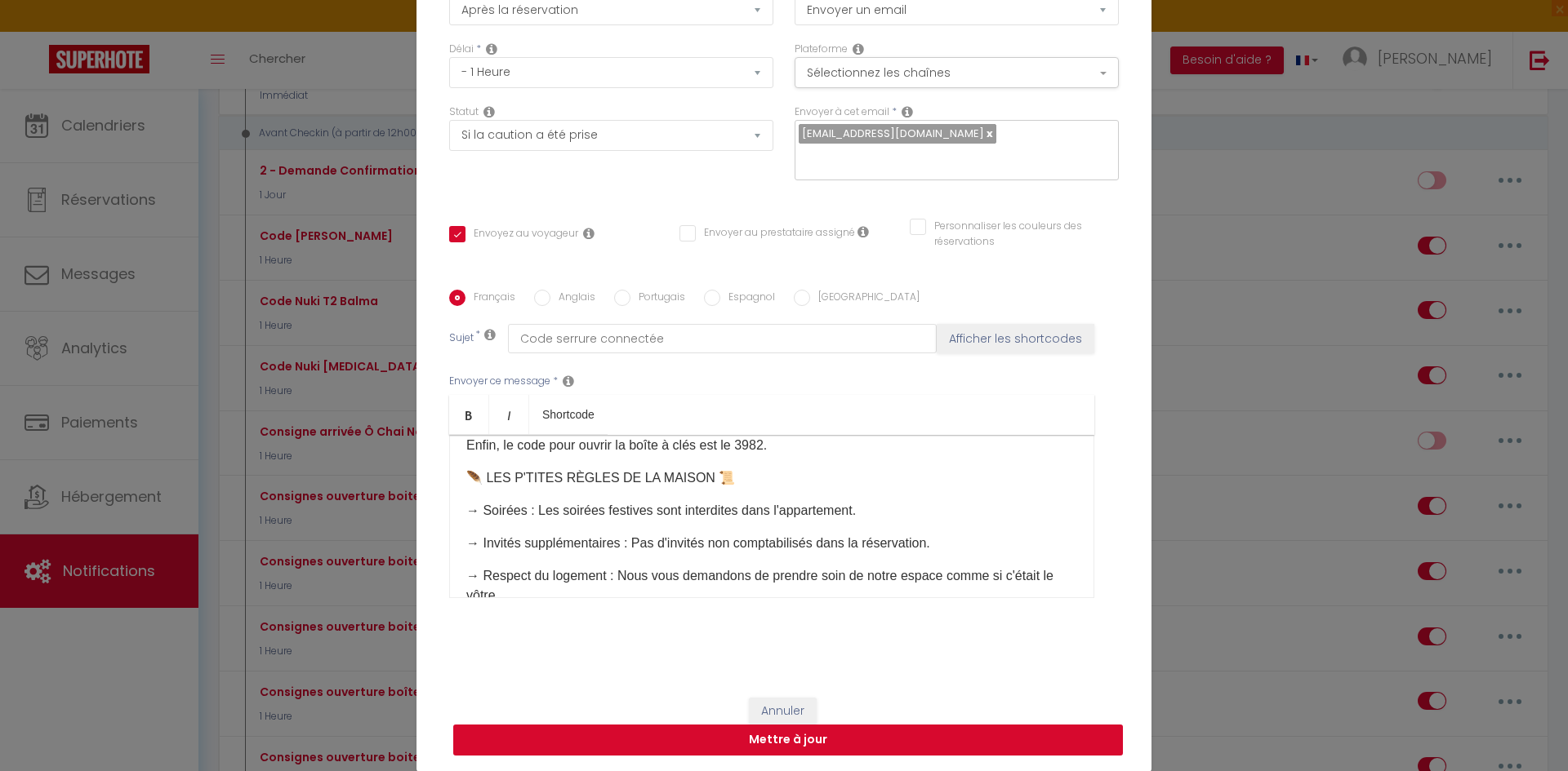
click at [801, 742] on button "Mettre à jour" at bounding box center [788, 739] width 670 height 31
checkbox input "true"
checkbox input "false"
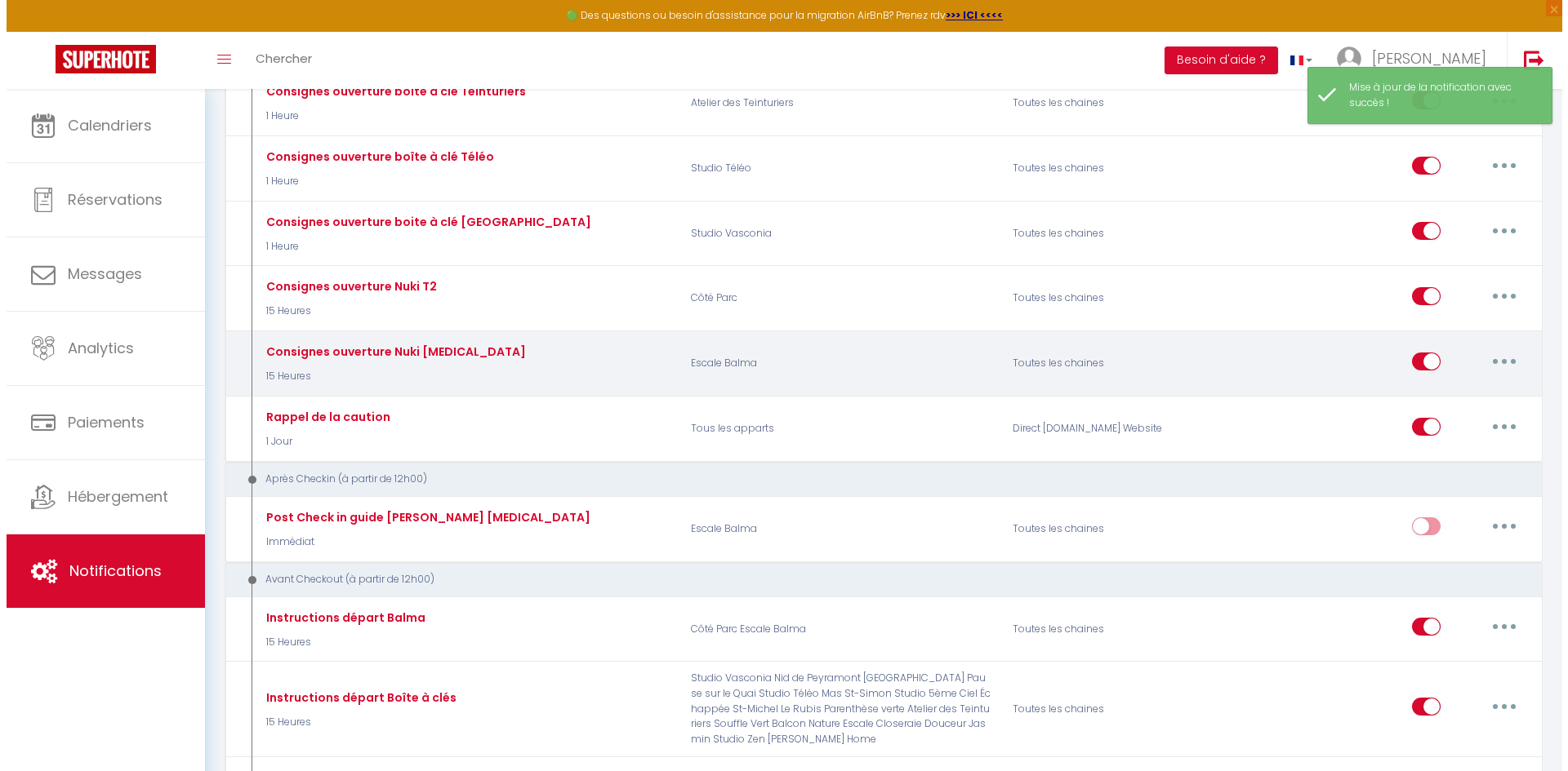
scroll to position [4734, 0]
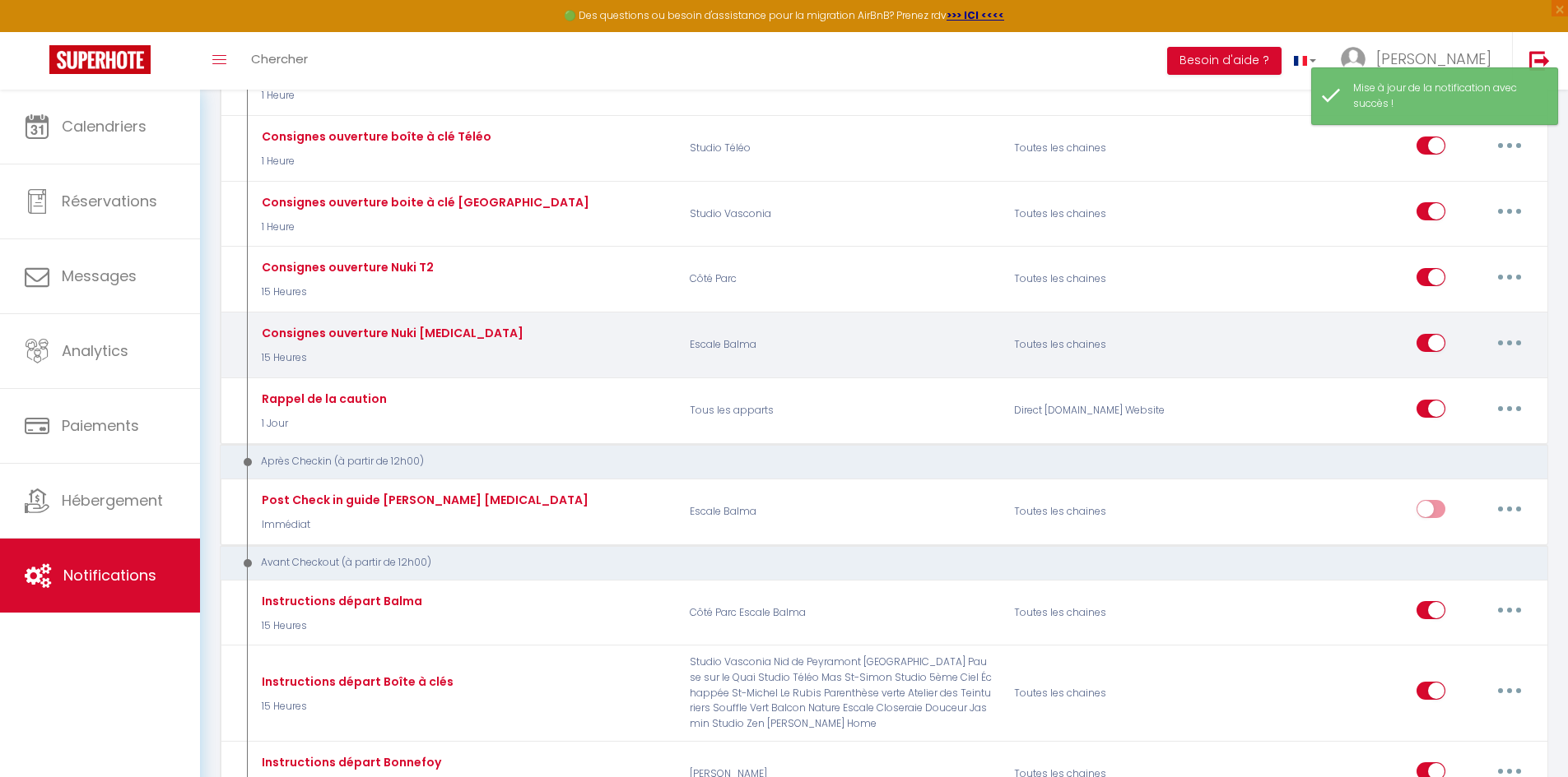
click at [1505, 344] on button "button" at bounding box center [1509, 343] width 46 height 26
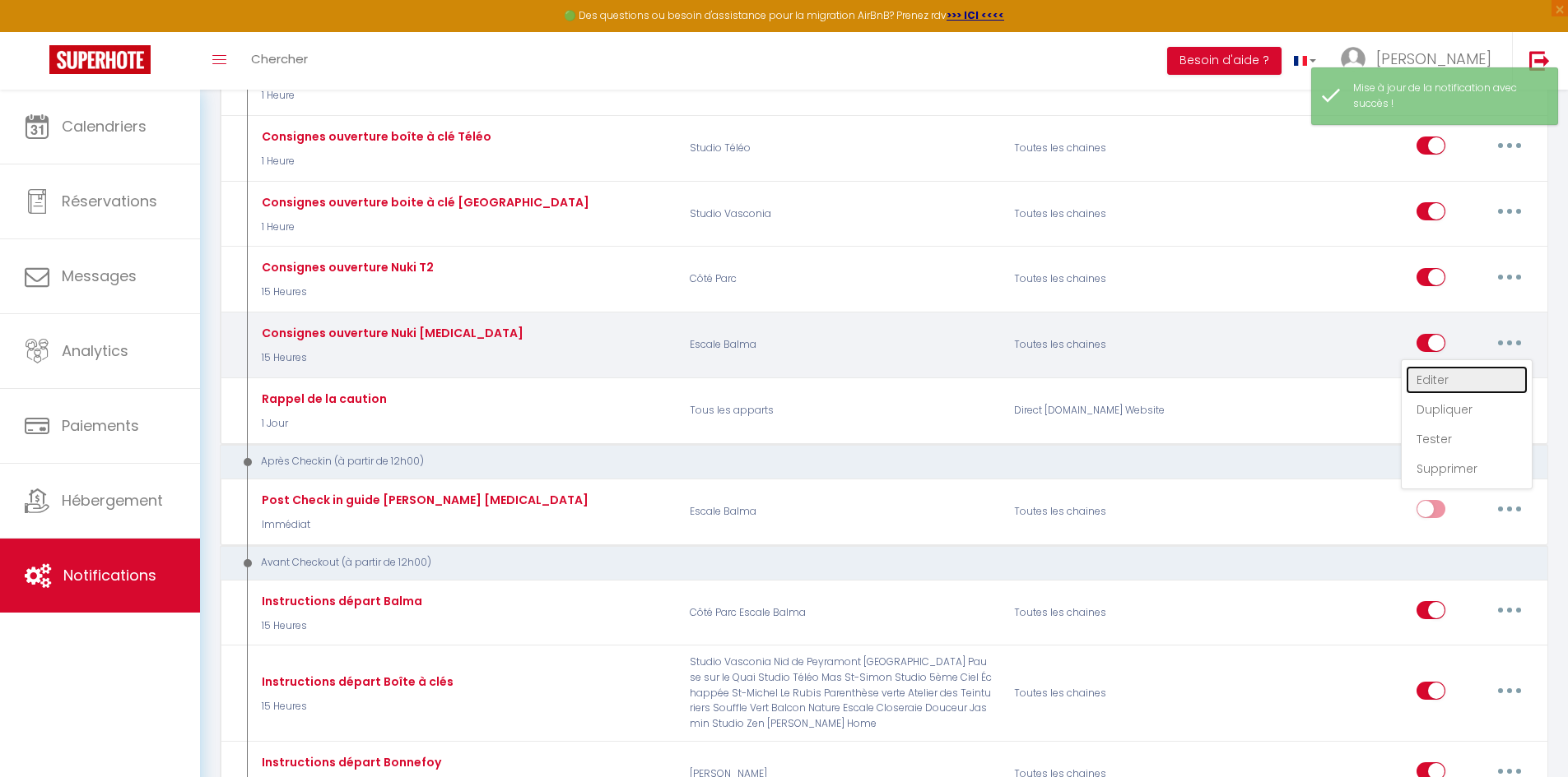
click at [1500, 374] on link "Editer" at bounding box center [1467, 381] width 122 height 28
type input "Consignes ouverture Nuki [MEDICAL_DATA]"
select select "15 Heures"
select select "if_booking_is_paid"
checkbox input "true"
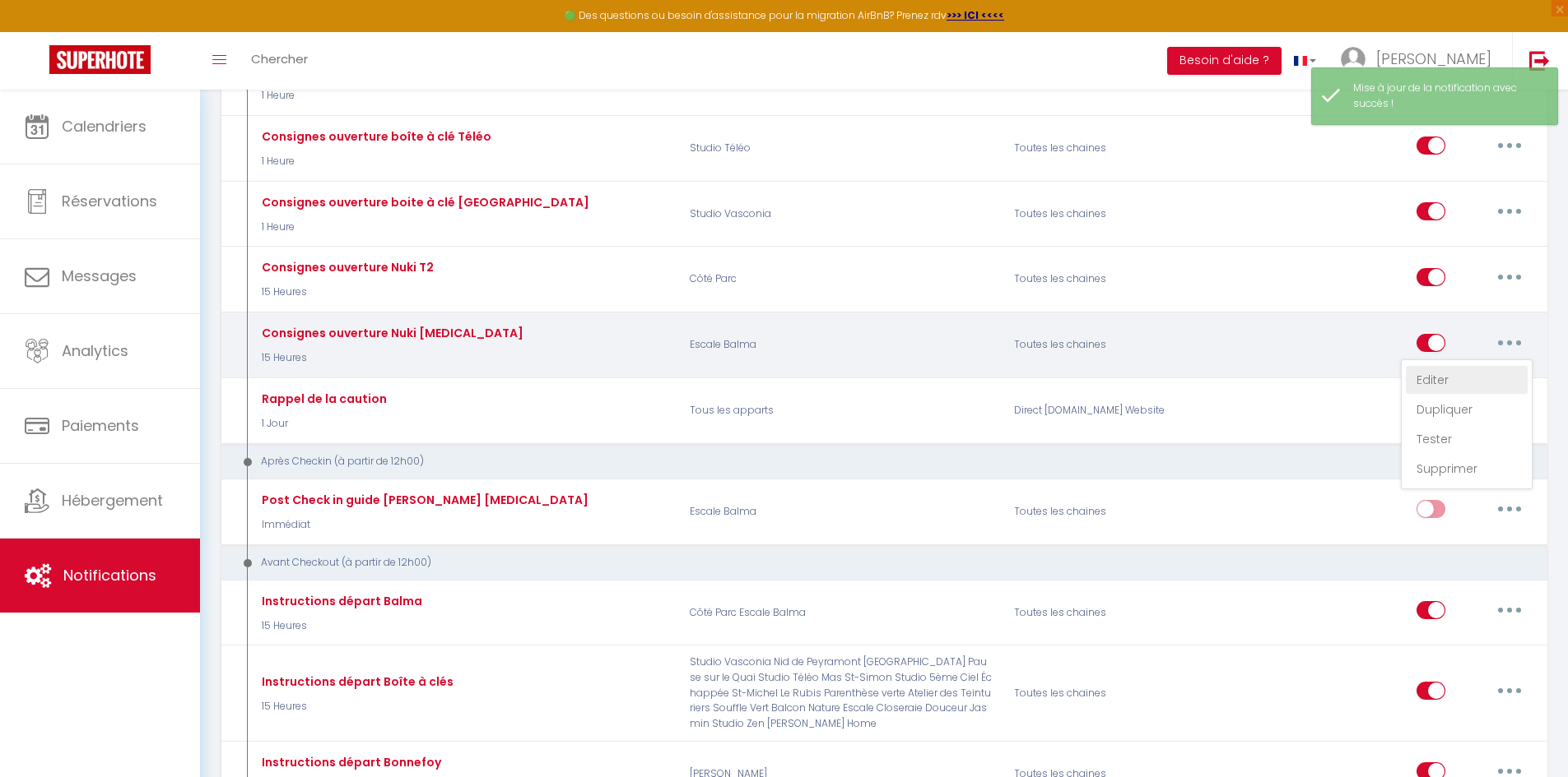
checkbox input "false"
radio input "true"
type input "Pour votre arrivée à [RENTAL:NAME]"
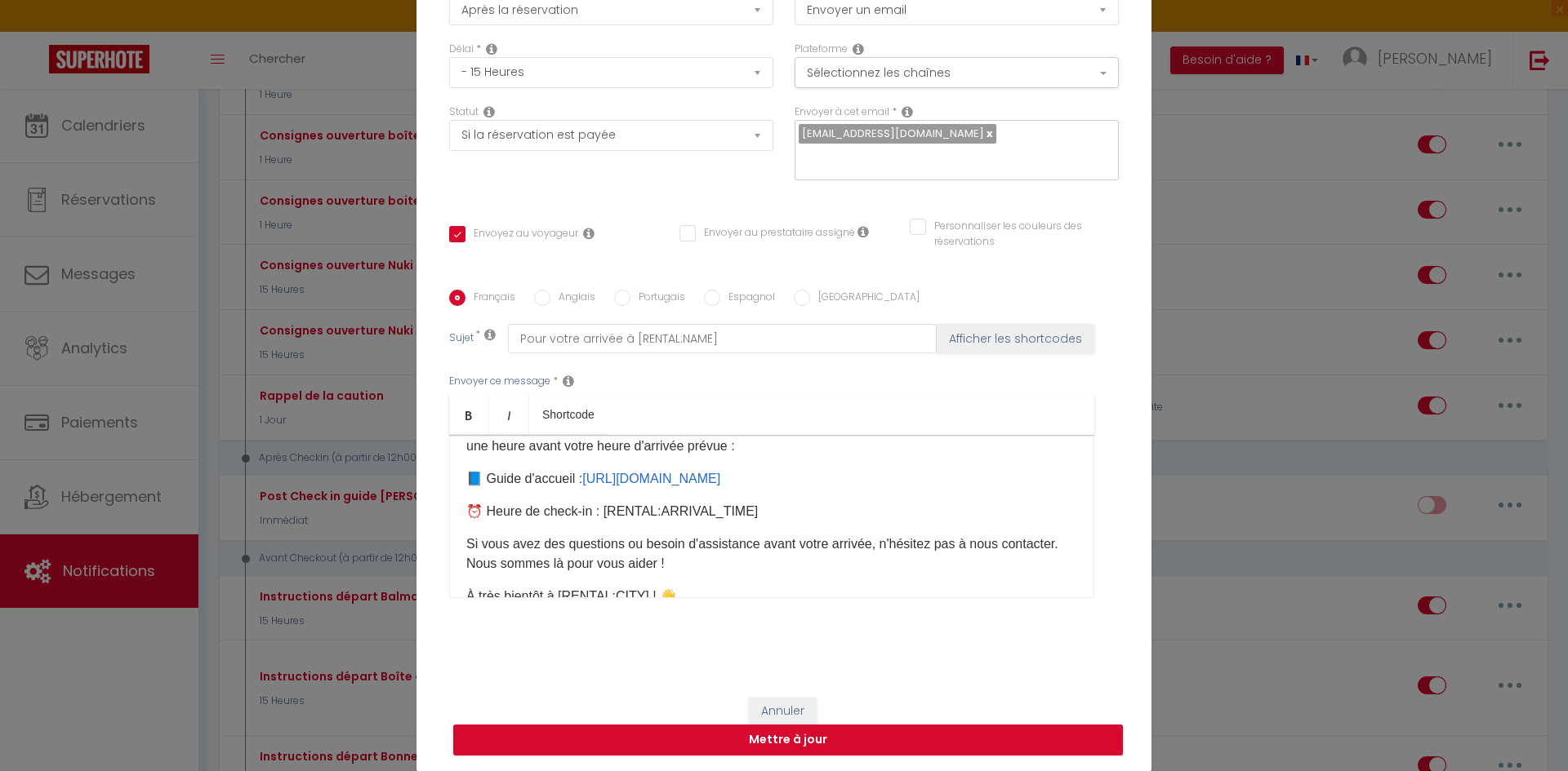
scroll to position [0, 0]
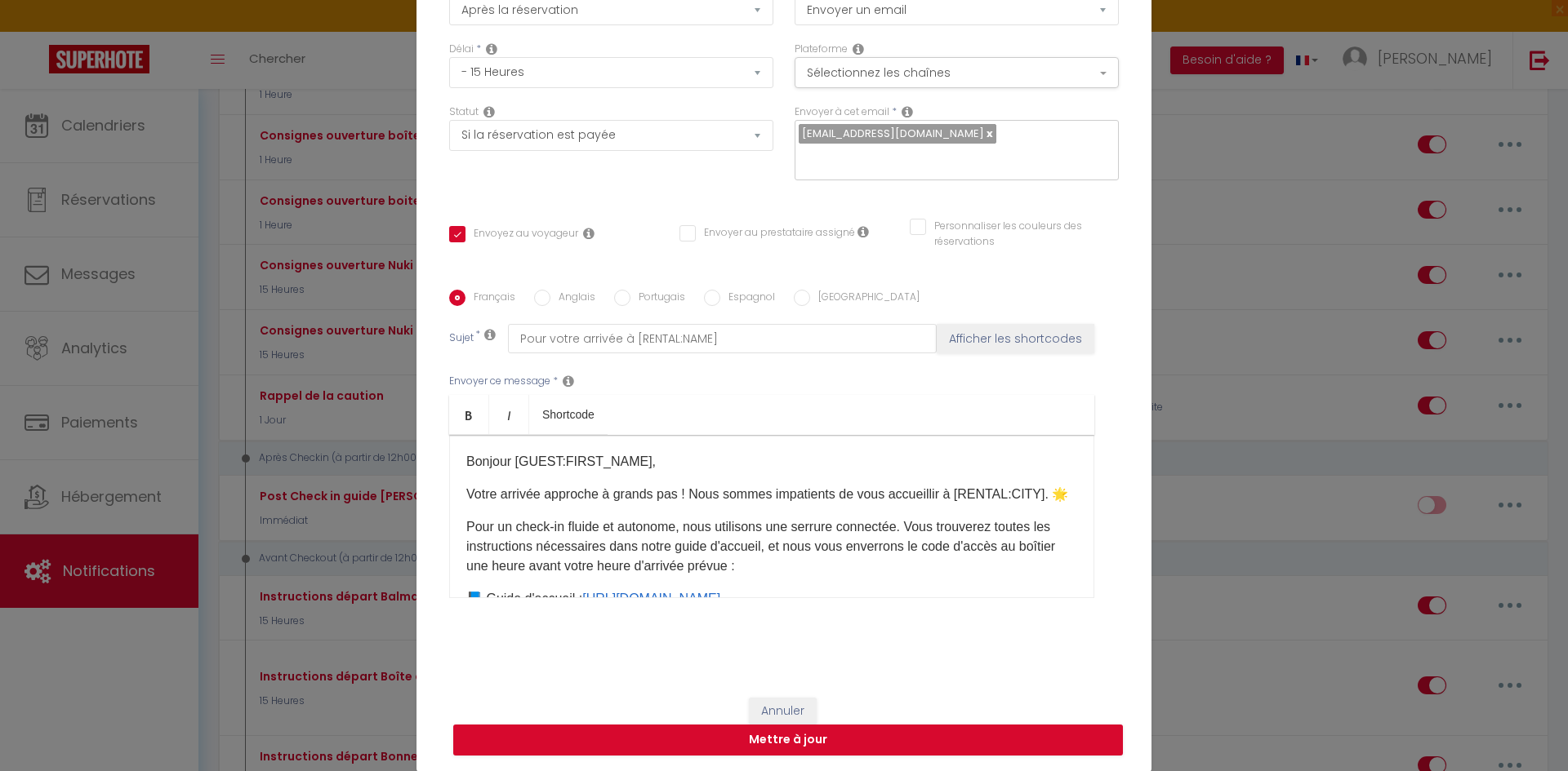
click at [1206, 501] on div "Modifier la notification × Titre * Consignes ouverture Nuki [MEDICAL_DATA] Pour…" at bounding box center [784, 385] width 1568 height 771
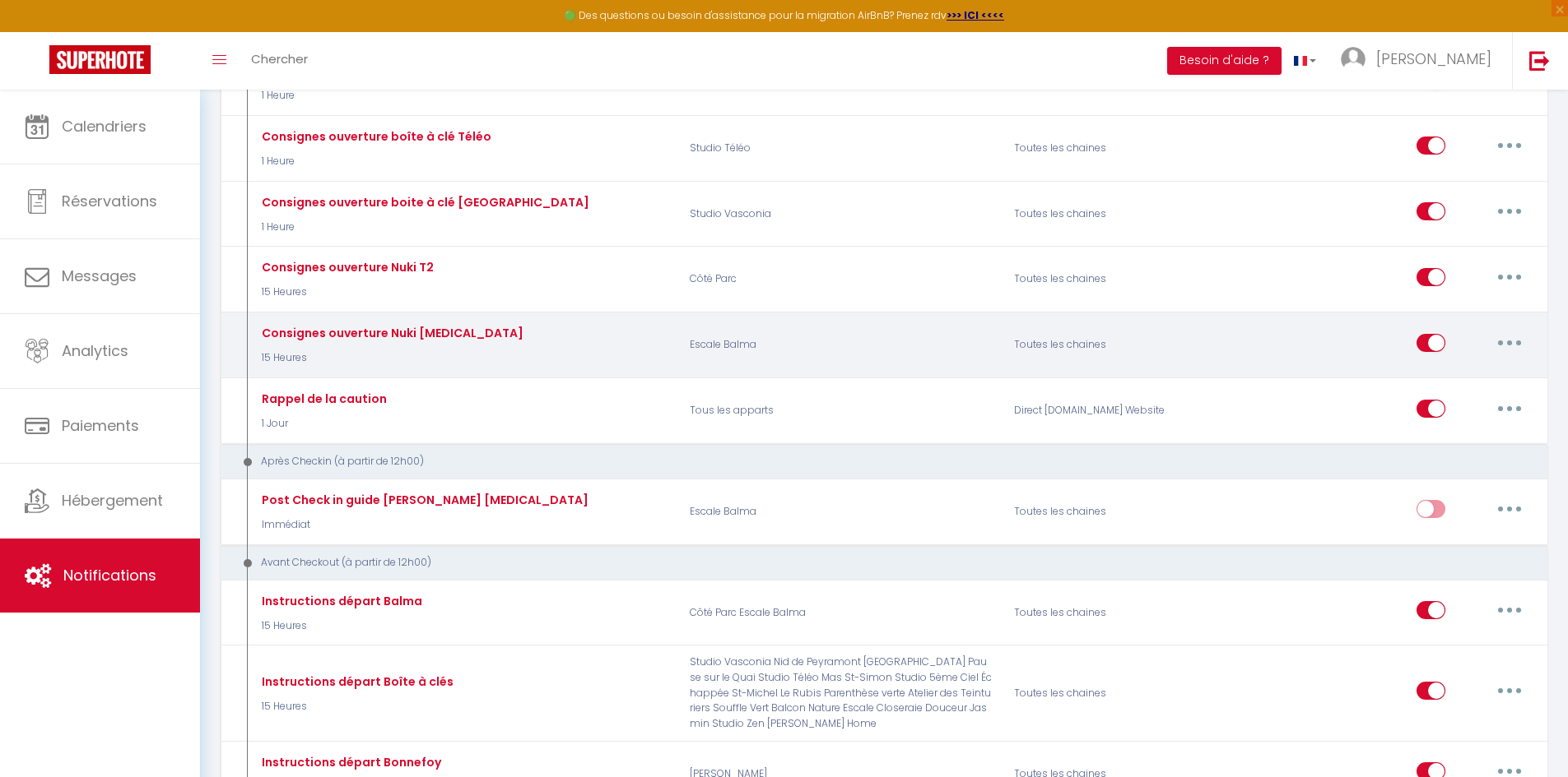
click at [1425, 346] on input "checkbox" at bounding box center [1430, 346] width 29 height 24
checkbox input "false"
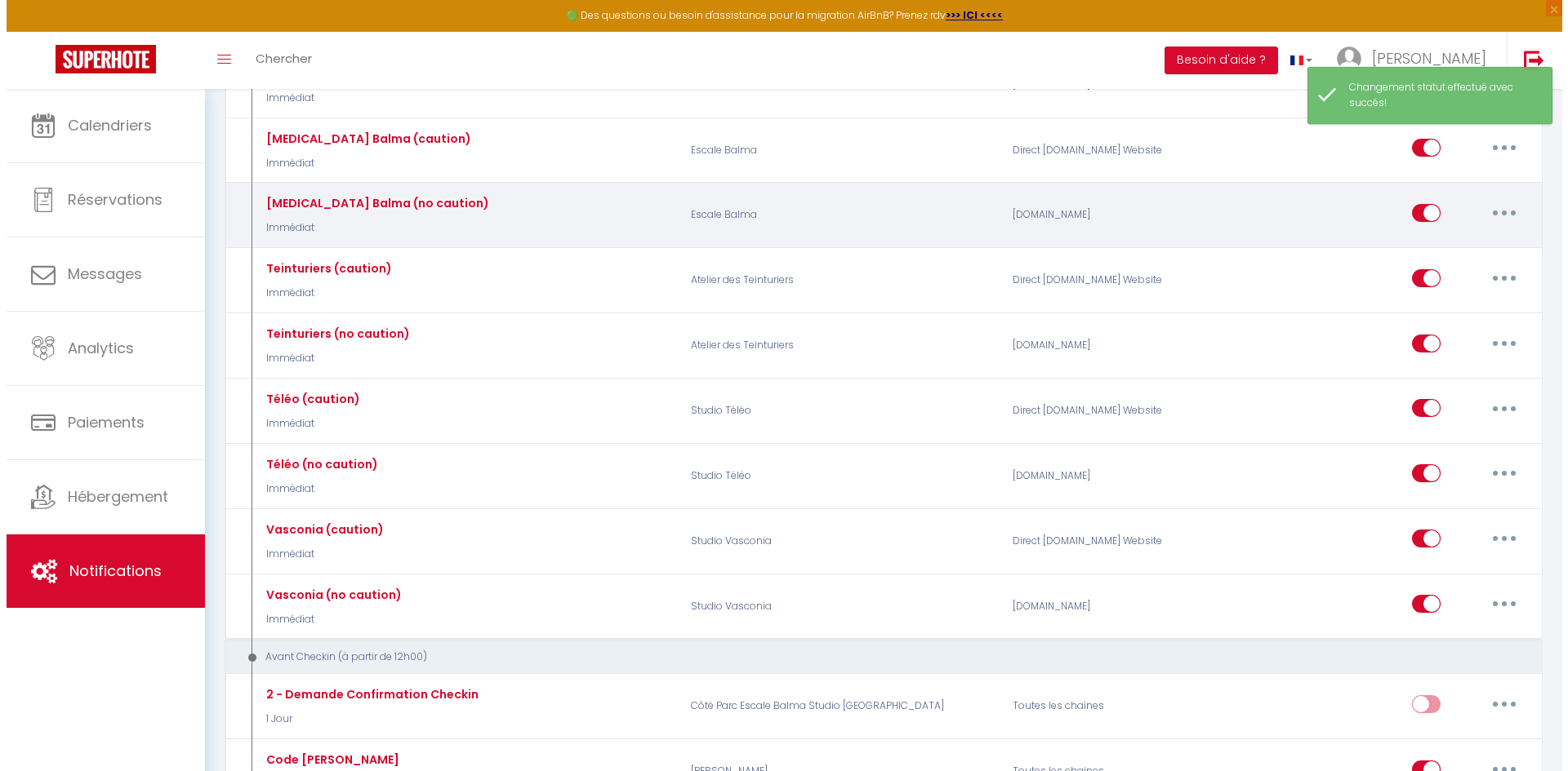
scroll to position [2530, 0]
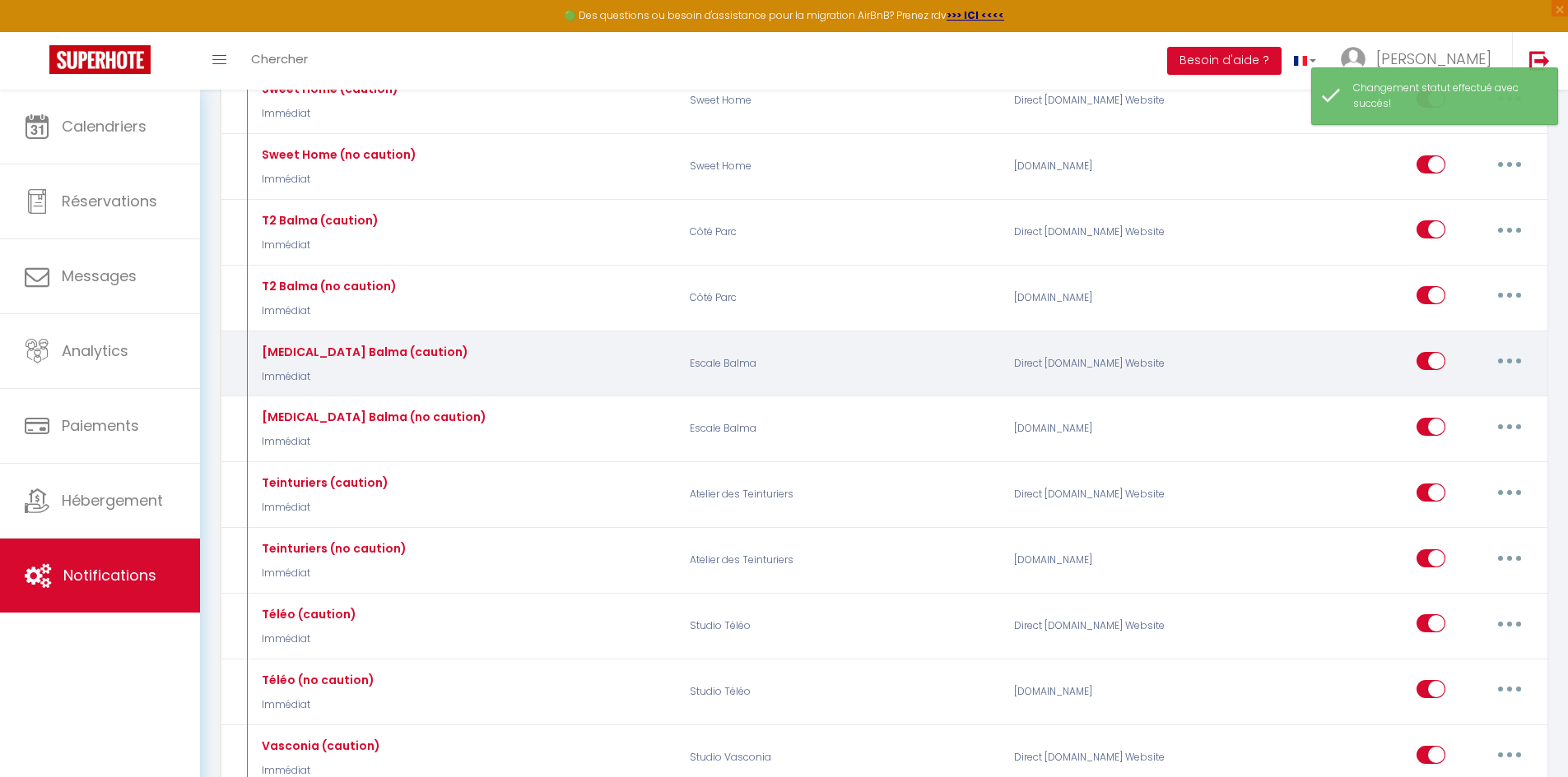
click at [1513, 356] on button "button" at bounding box center [1509, 361] width 46 height 26
click at [1454, 390] on link "Editer" at bounding box center [1467, 399] width 122 height 28
type input "[MEDICAL_DATA] Balma (caution)"
select select "1"
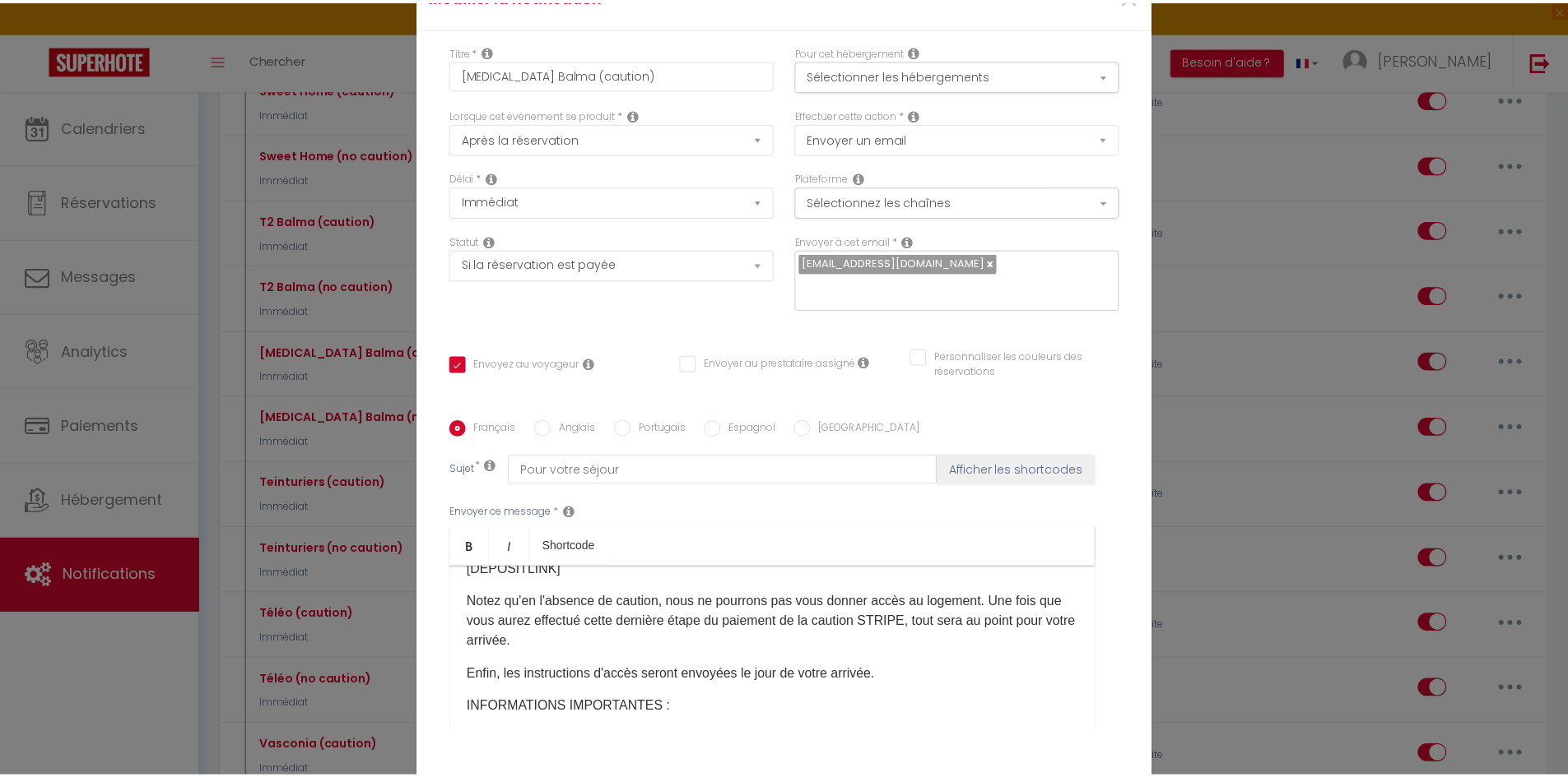
scroll to position [715, 0]
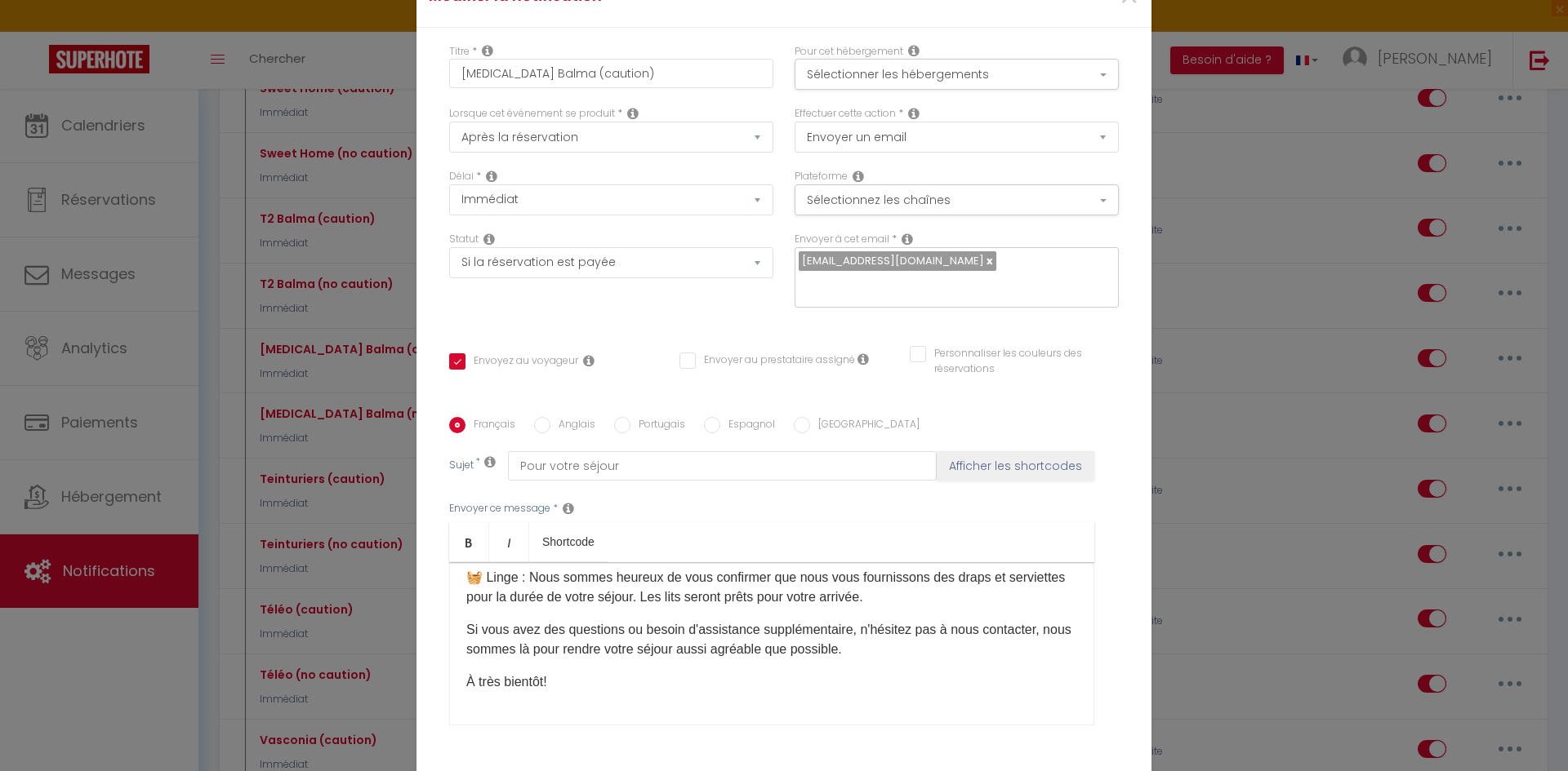
click at [1196, 544] on div "Modifier la notification × Titre * [MEDICAL_DATA] Balma (caution) Pour cet hébe…" at bounding box center [784, 385] width 1568 height 771
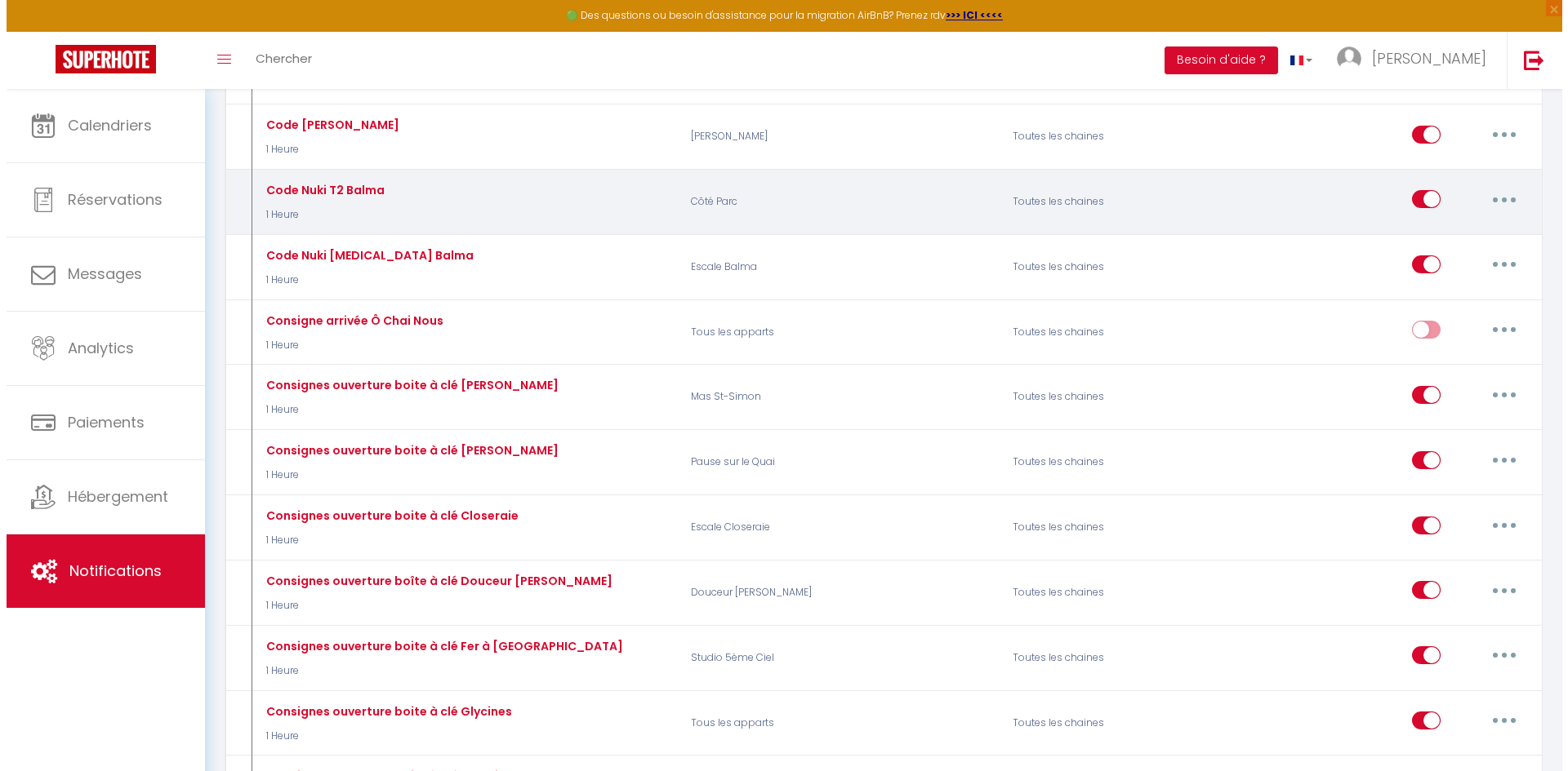
scroll to position [3346, 0]
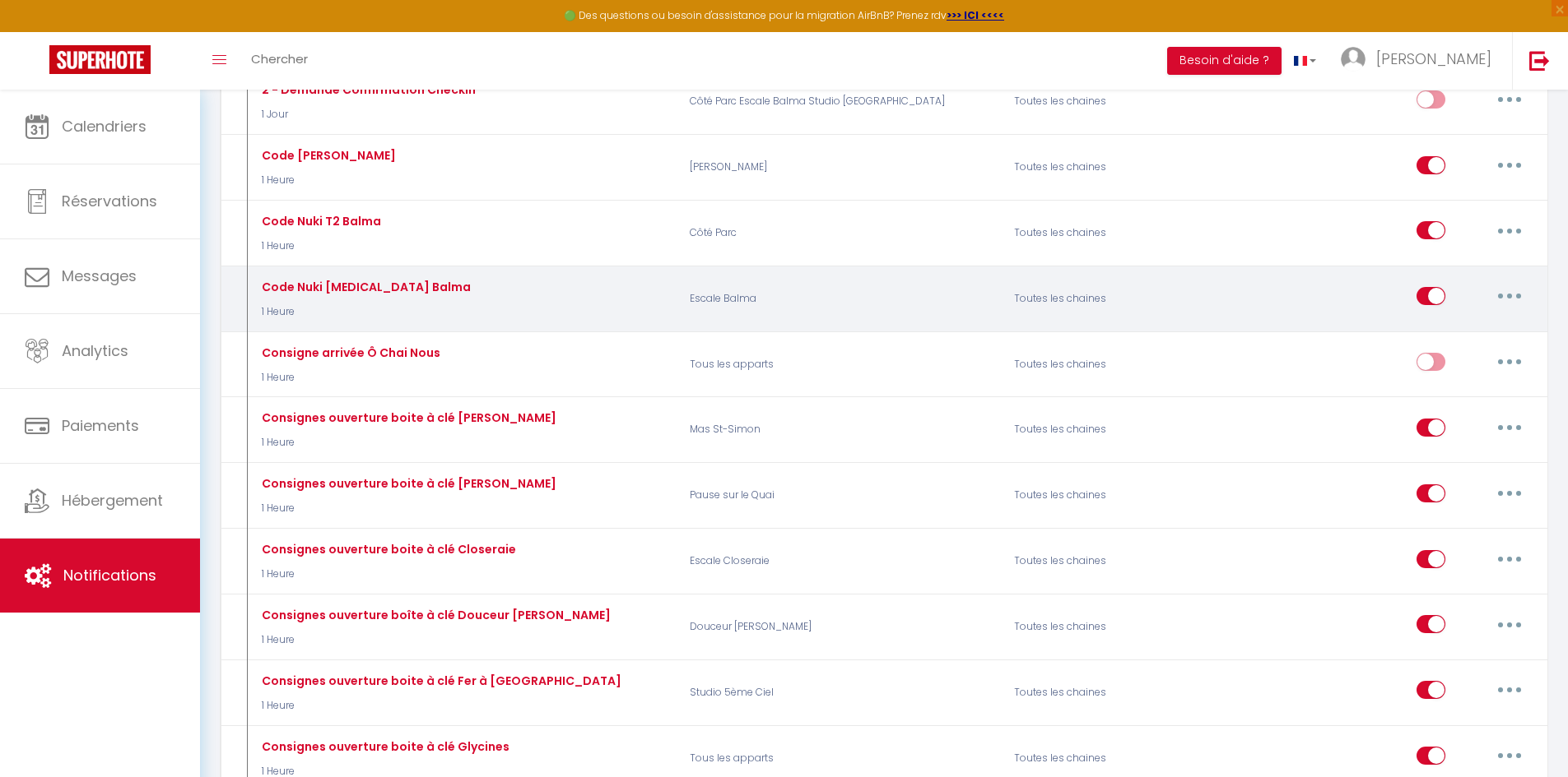
click at [1511, 291] on button "button" at bounding box center [1509, 296] width 46 height 26
click at [1476, 326] on link "Editer" at bounding box center [1467, 334] width 122 height 28
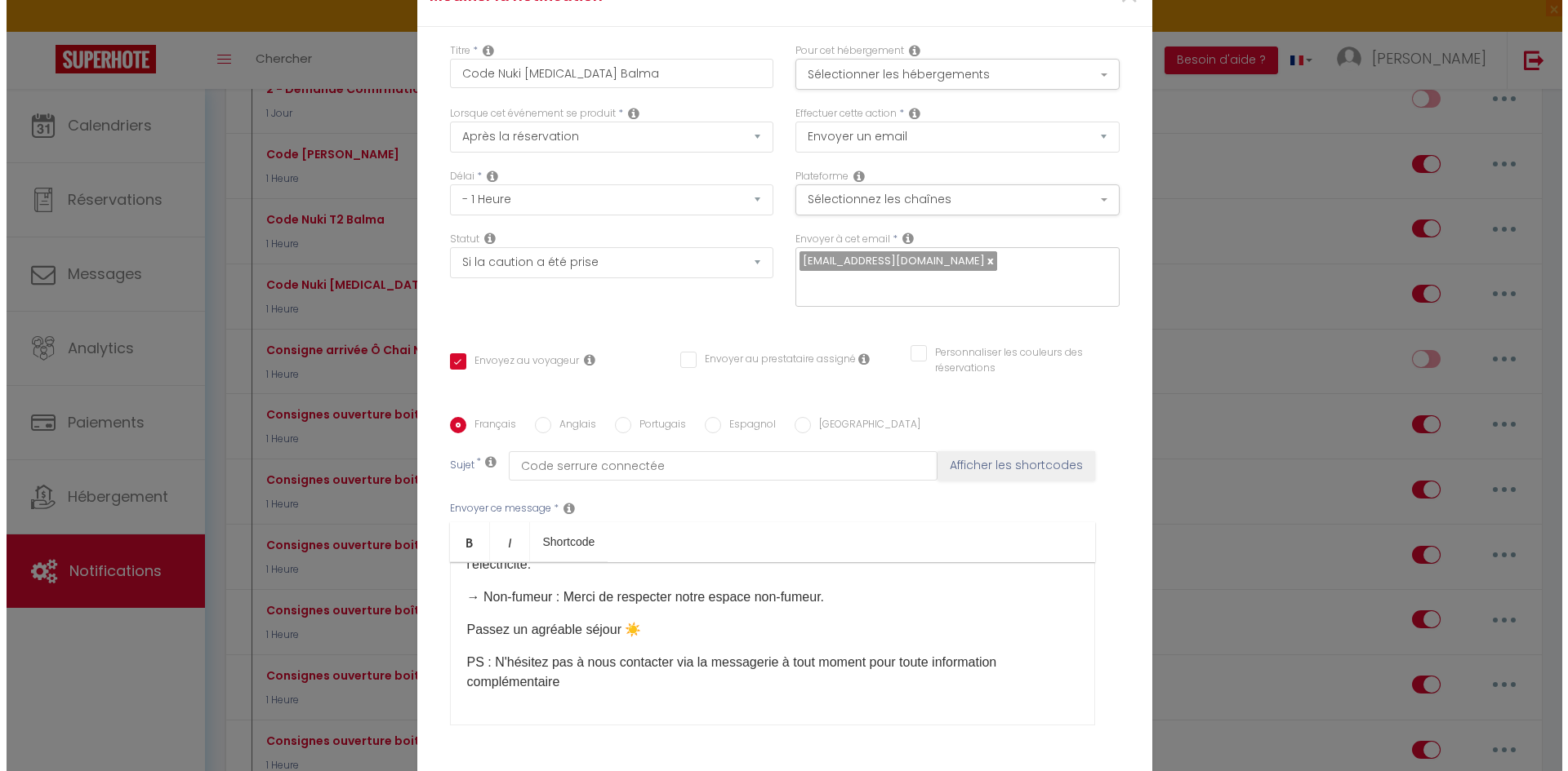
scroll to position [396, 0]
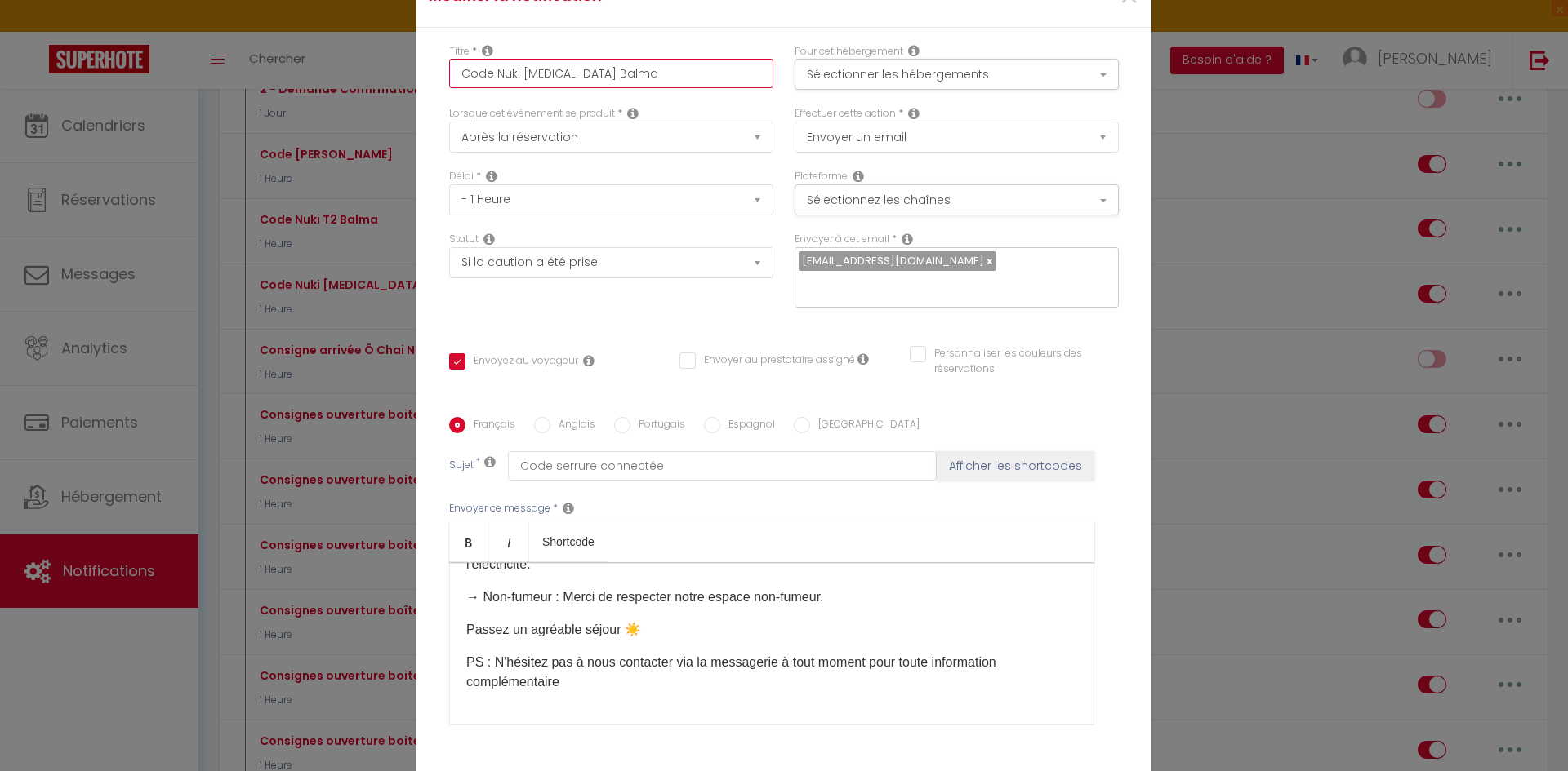
click at [596, 74] on input "Code Nuki [MEDICAL_DATA] Balma" at bounding box center [611, 73] width 324 height 30
click at [597, 74] on input "Code Nuki [MEDICAL_DATA] Balma" at bounding box center [611, 73] width 324 height 30
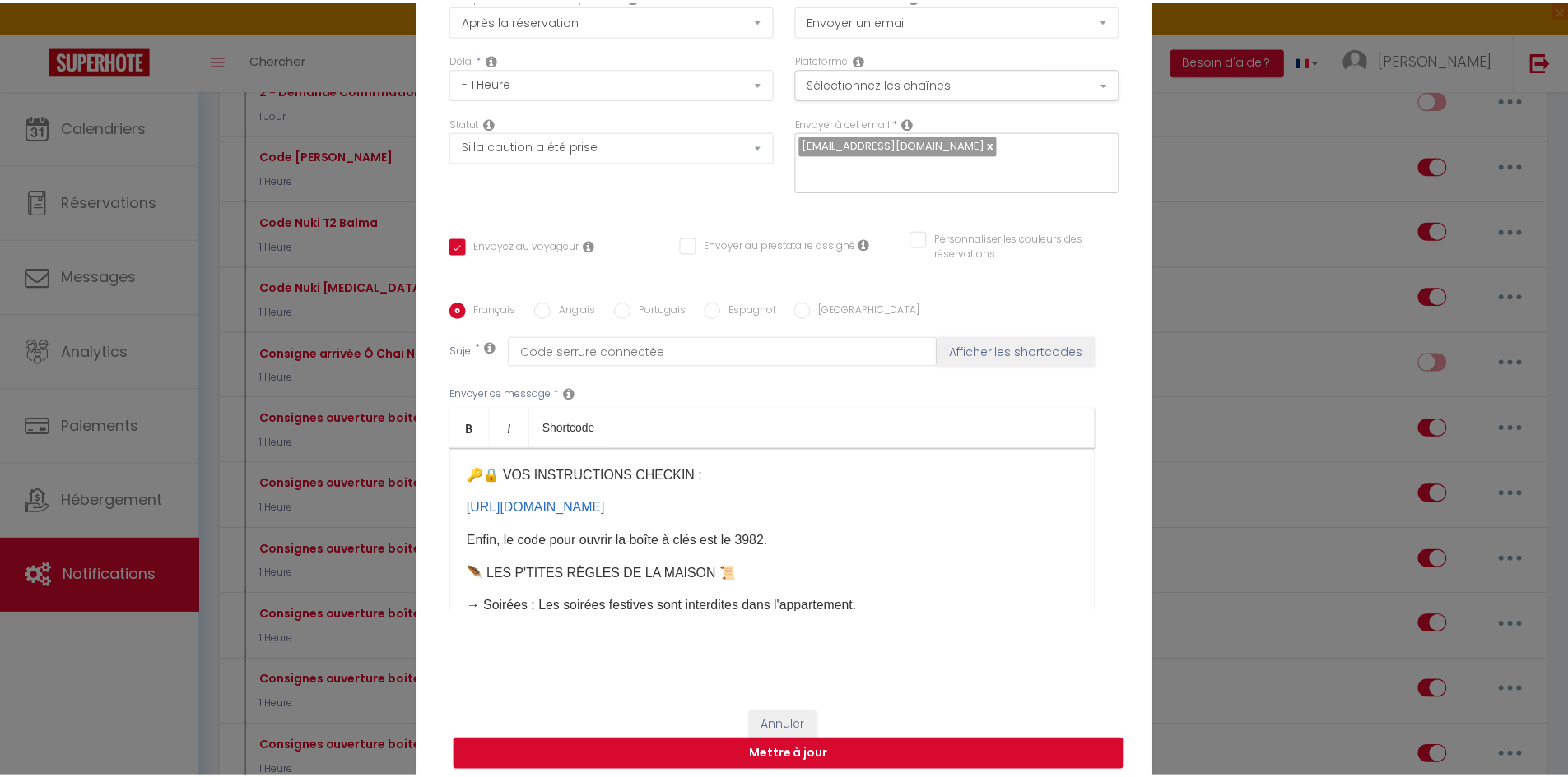
scroll to position [128, 0]
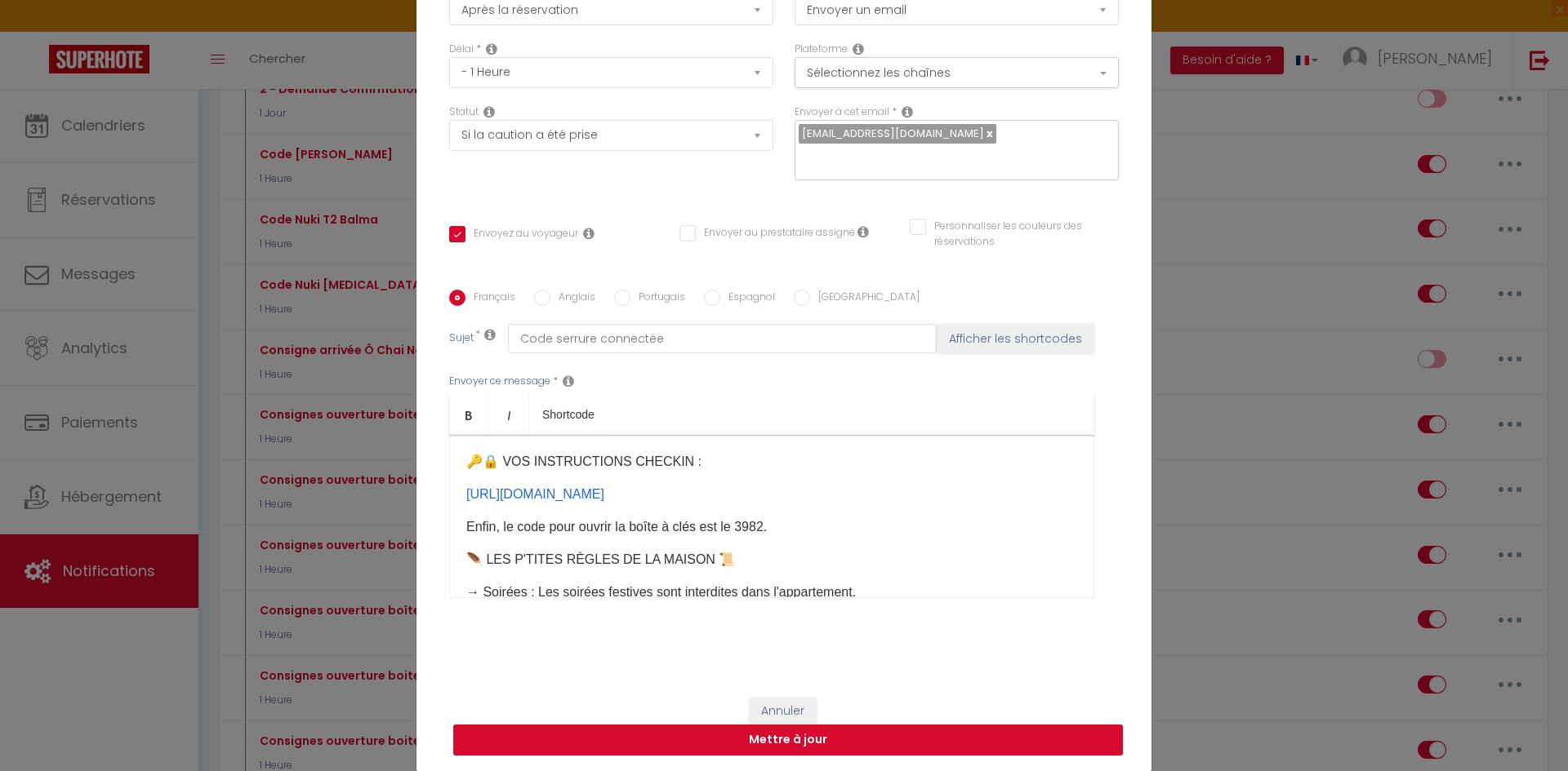
click at [836, 745] on button "Mettre à jour" at bounding box center [788, 739] width 670 height 31
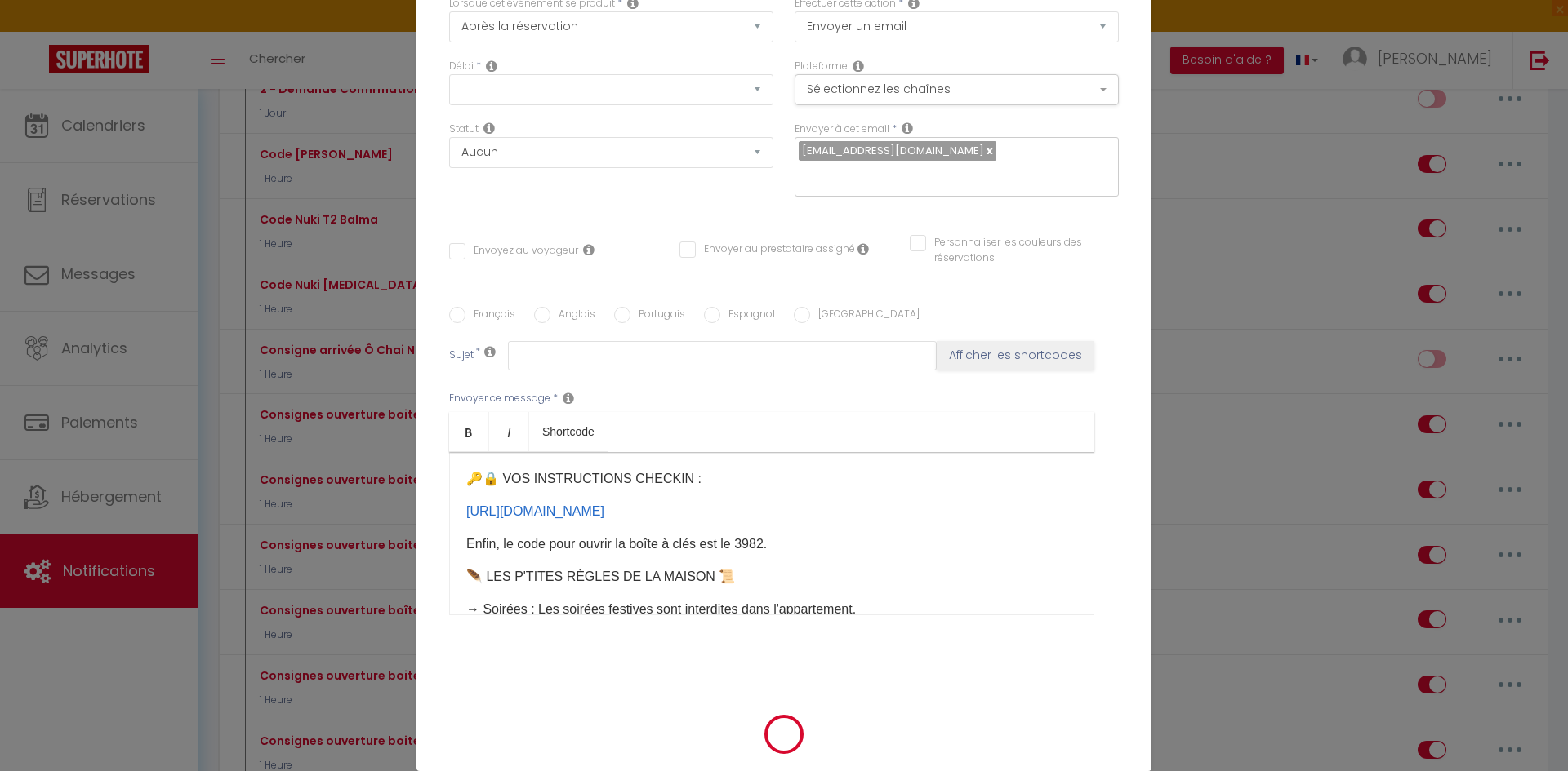
scroll to position [0, 0]
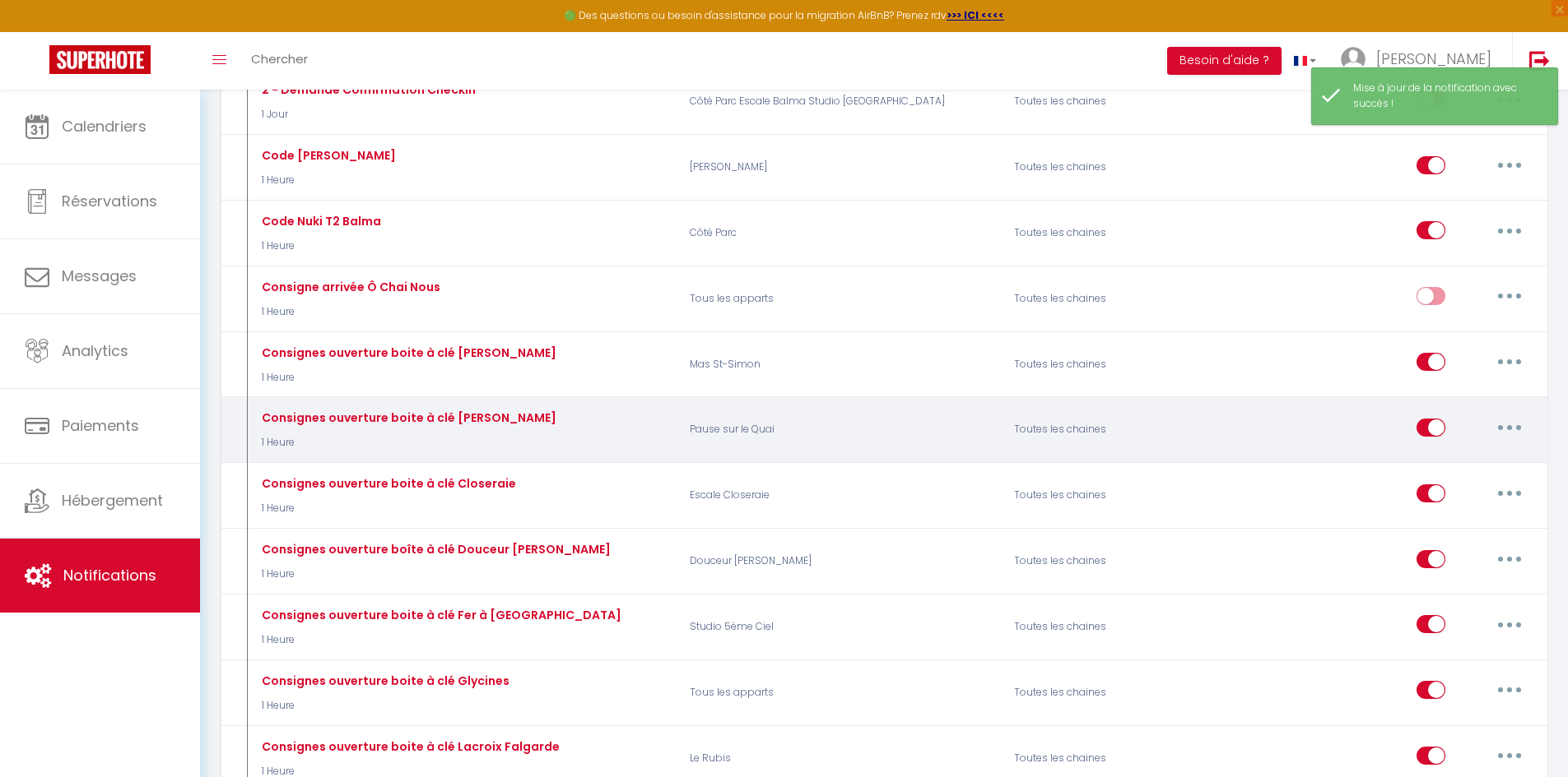
click at [1421, 433] on input "checkbox" at bounding box center [1430, 431] width 29 height 24
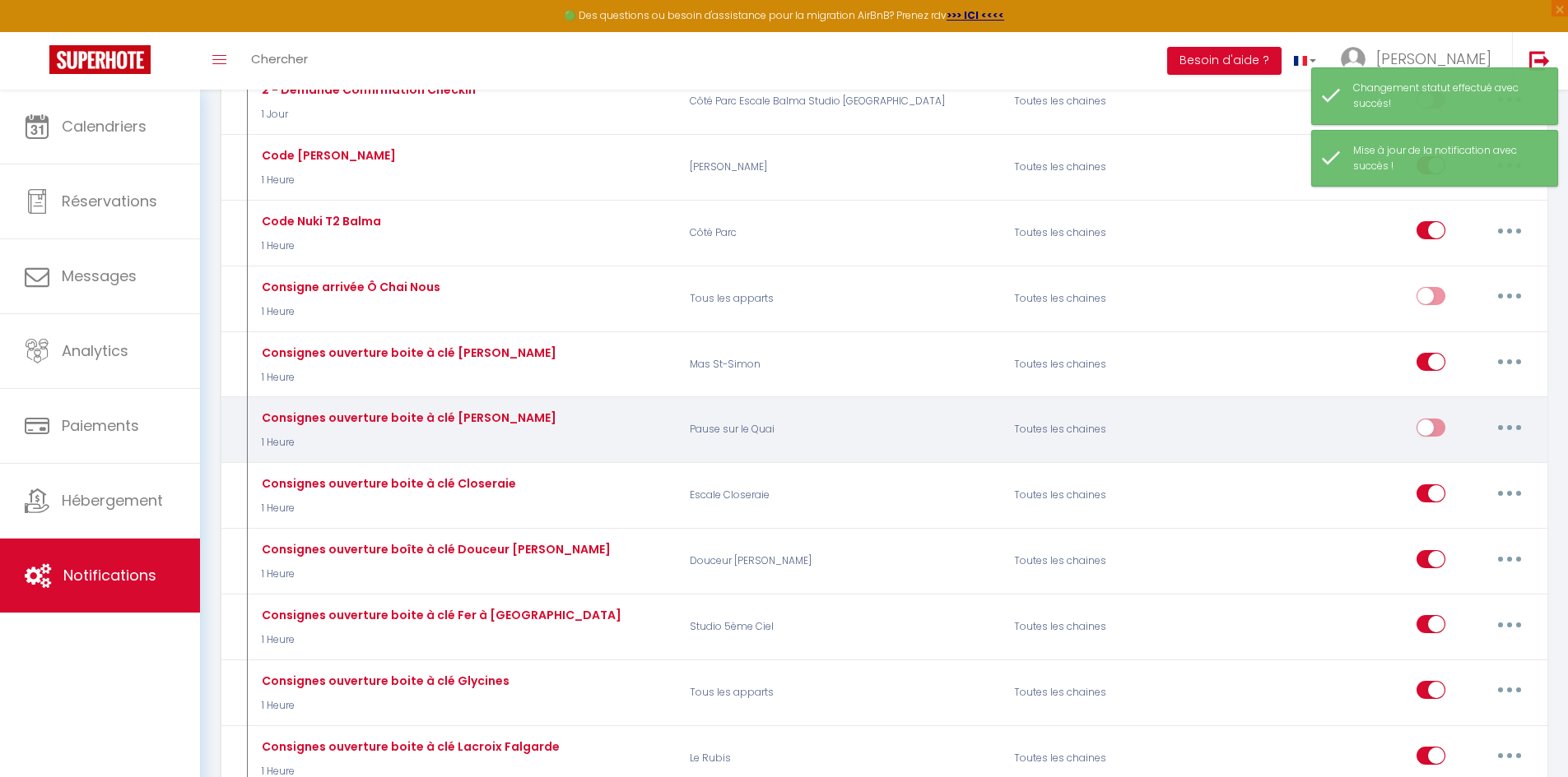
click at [1443, 427] on div "Editer Dupliquer Tester Supprimer" at bounding box center [1474, 430] width 116 height 48
click at [1441, 428] on input "checkbox" at bounding box center [1430, 431] width 29 height 24
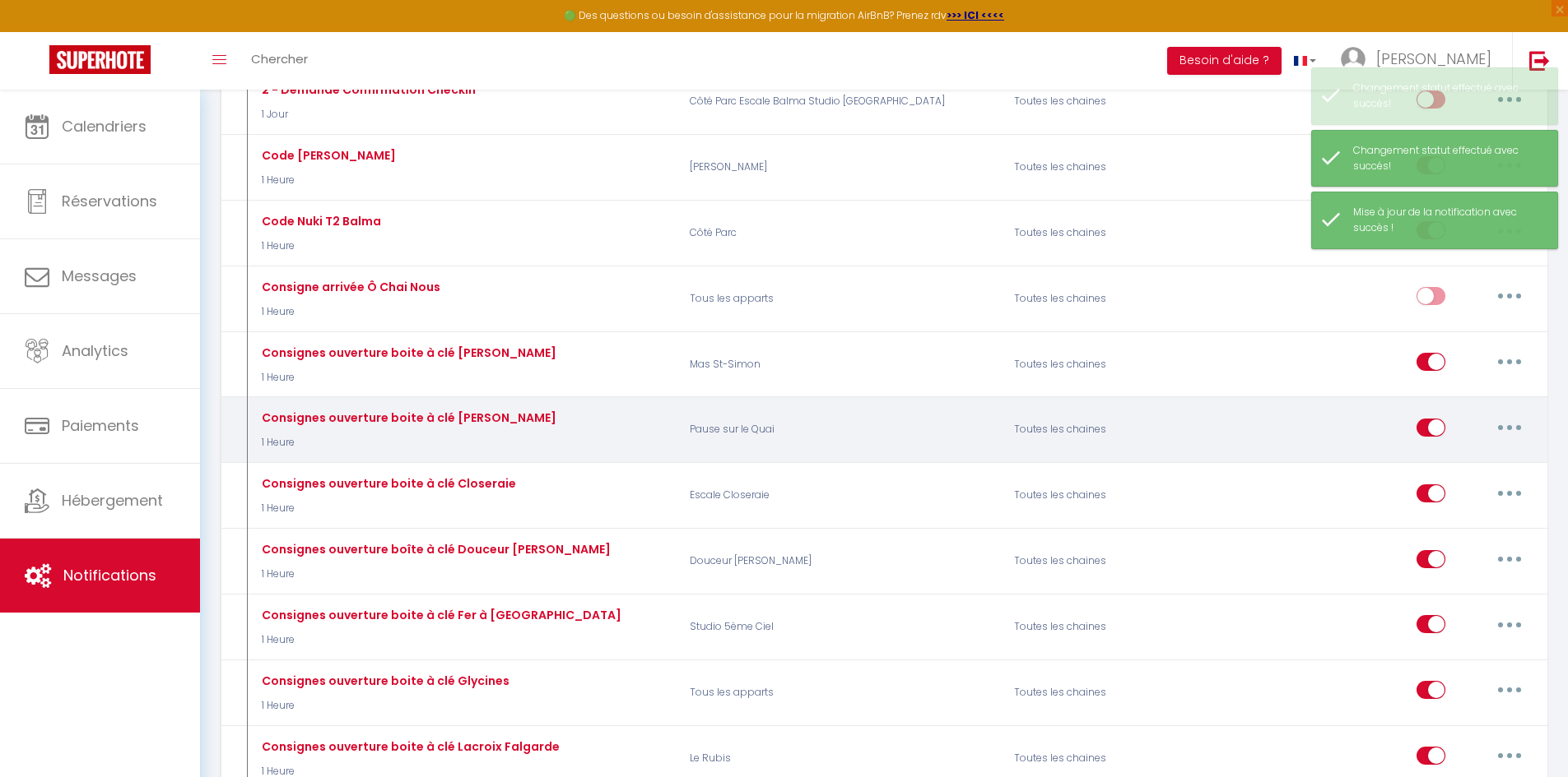
click at [1498, 428] on button "button" at bounding box center [1509, 427] width 46 height 26
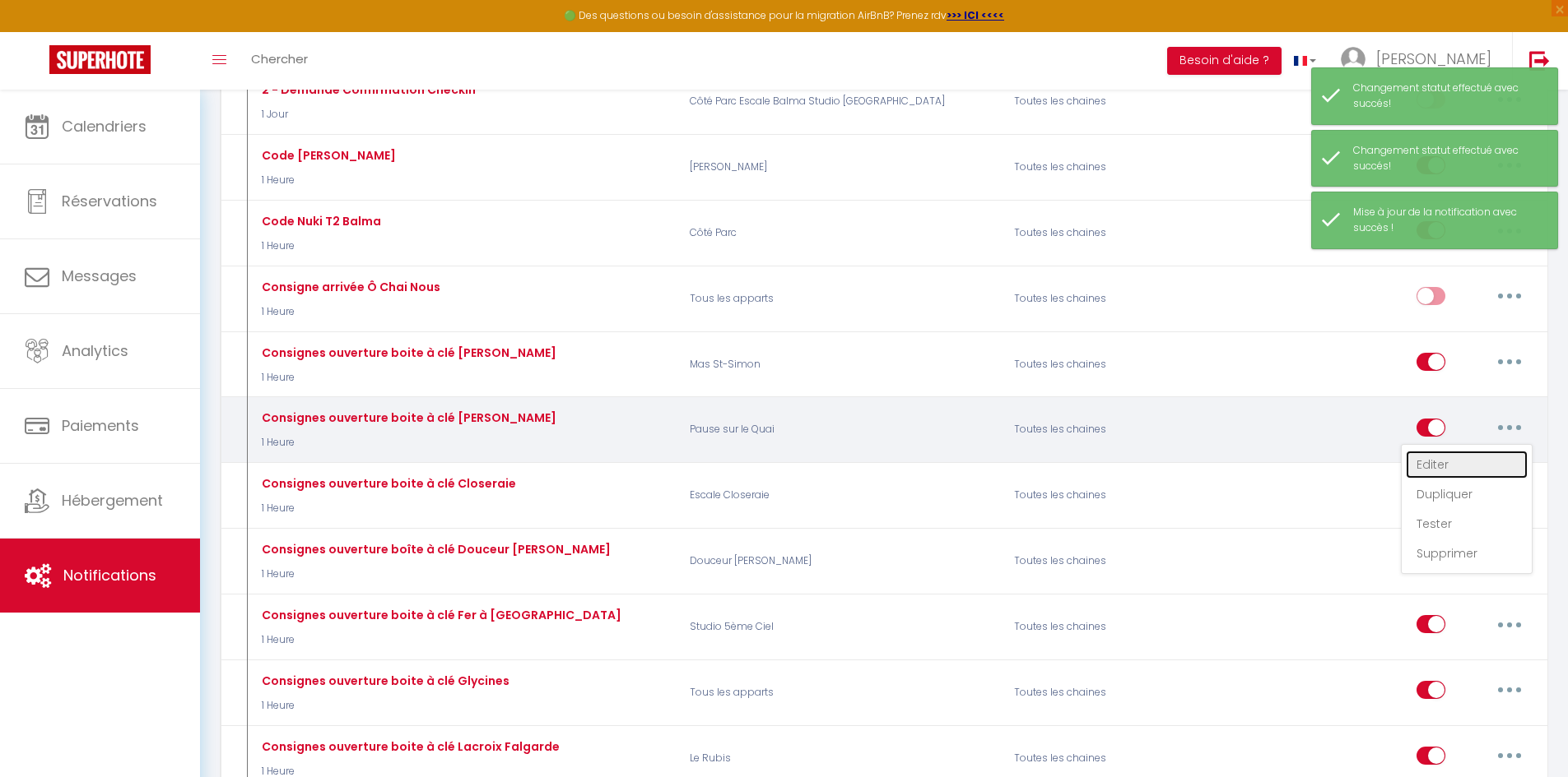
click at [1482, 454] on link "Editer" at bounding box center [1467, 465] width 122 height 28
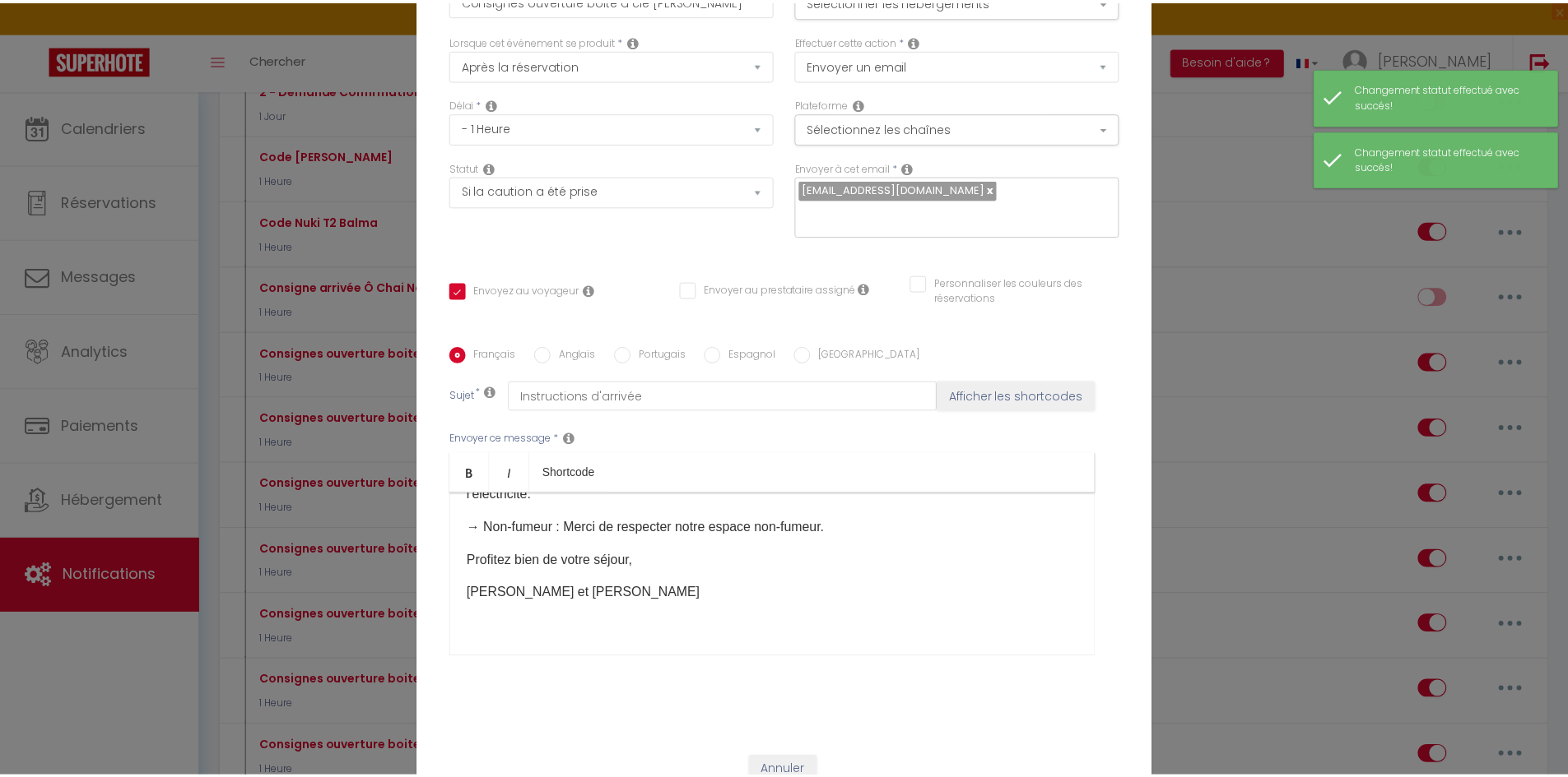
scroll to position [128, 0]
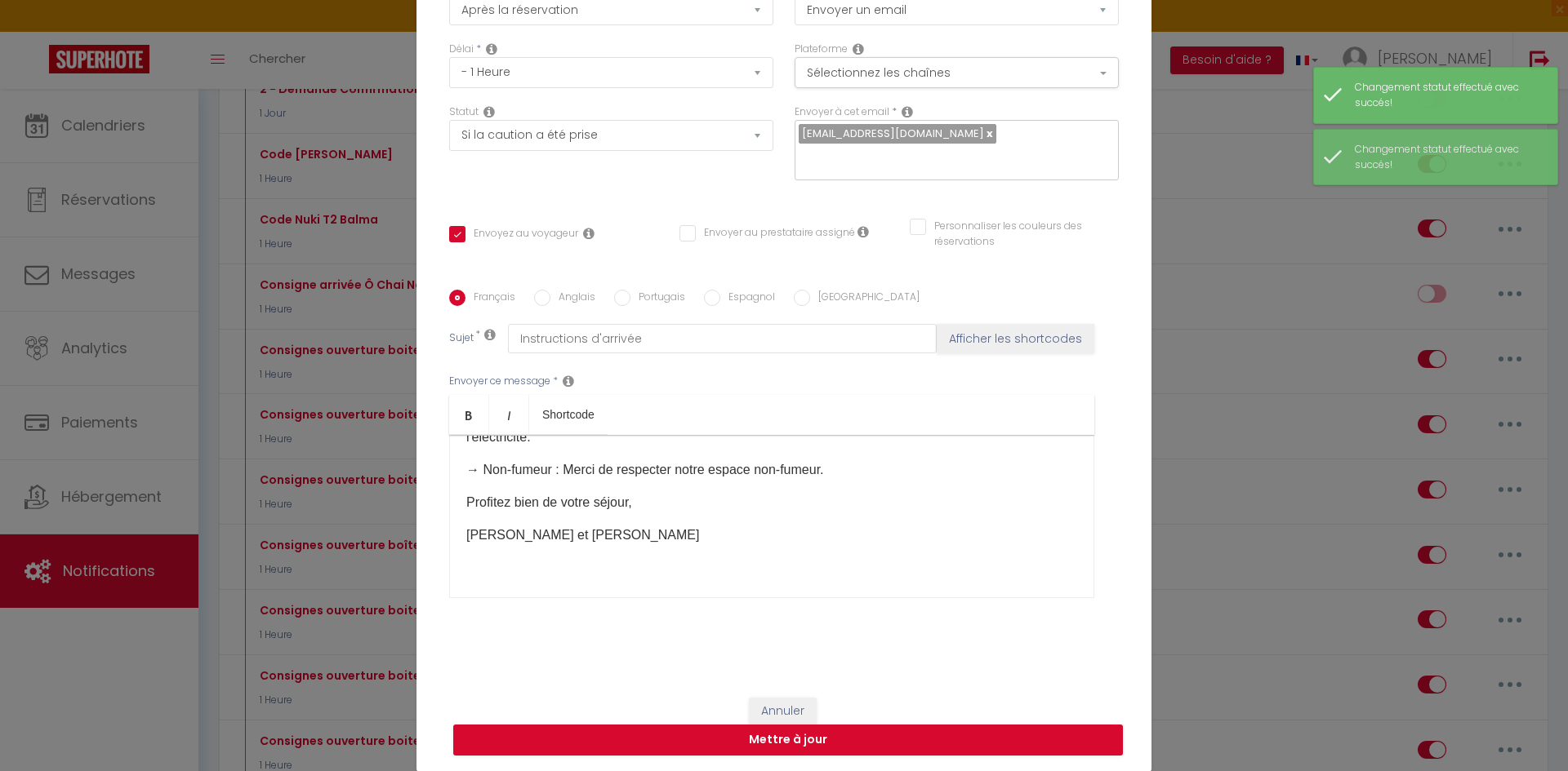
click at [661, 566] on div "Bonjour [GUEST:FIRST_NAME], Le code de la boîte à clé sera : 0309​ Veuillez tro…" at bounding box center [771, 517] width 645 height 164
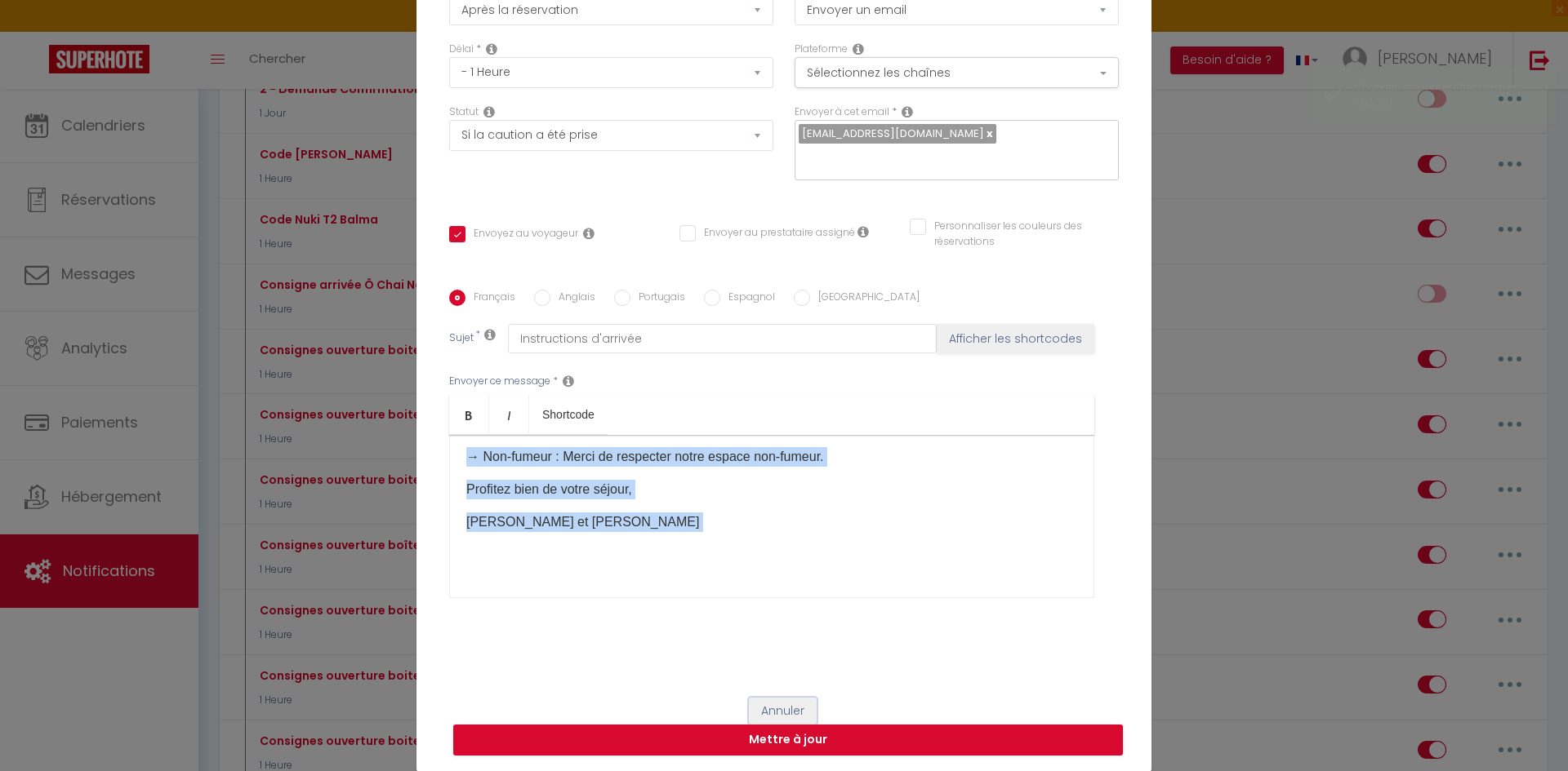
click at [785, 703] on button "Annuler" at bounding box center [783, 711] width 68 height 28
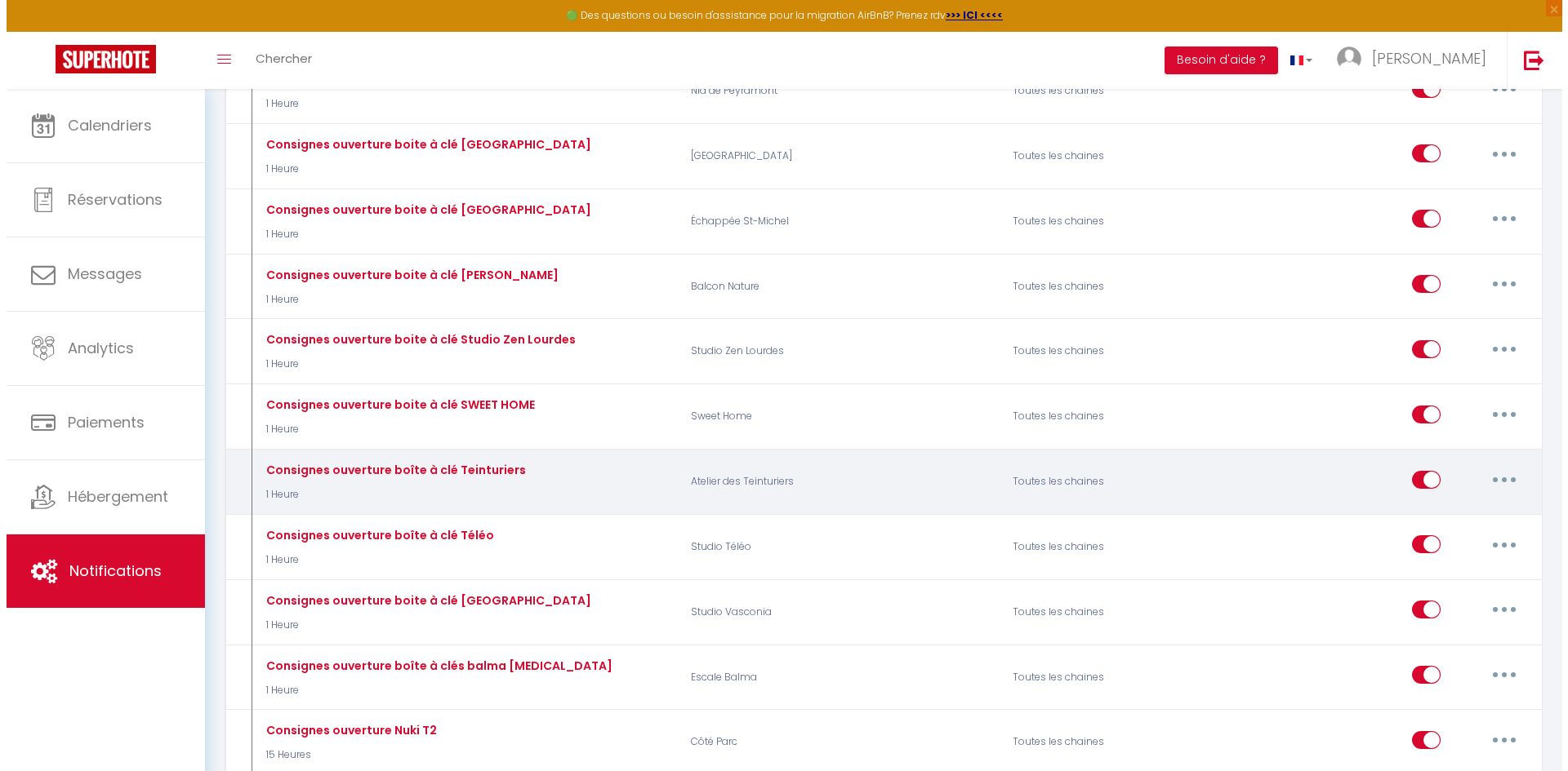
scroll to position [4489, 0]
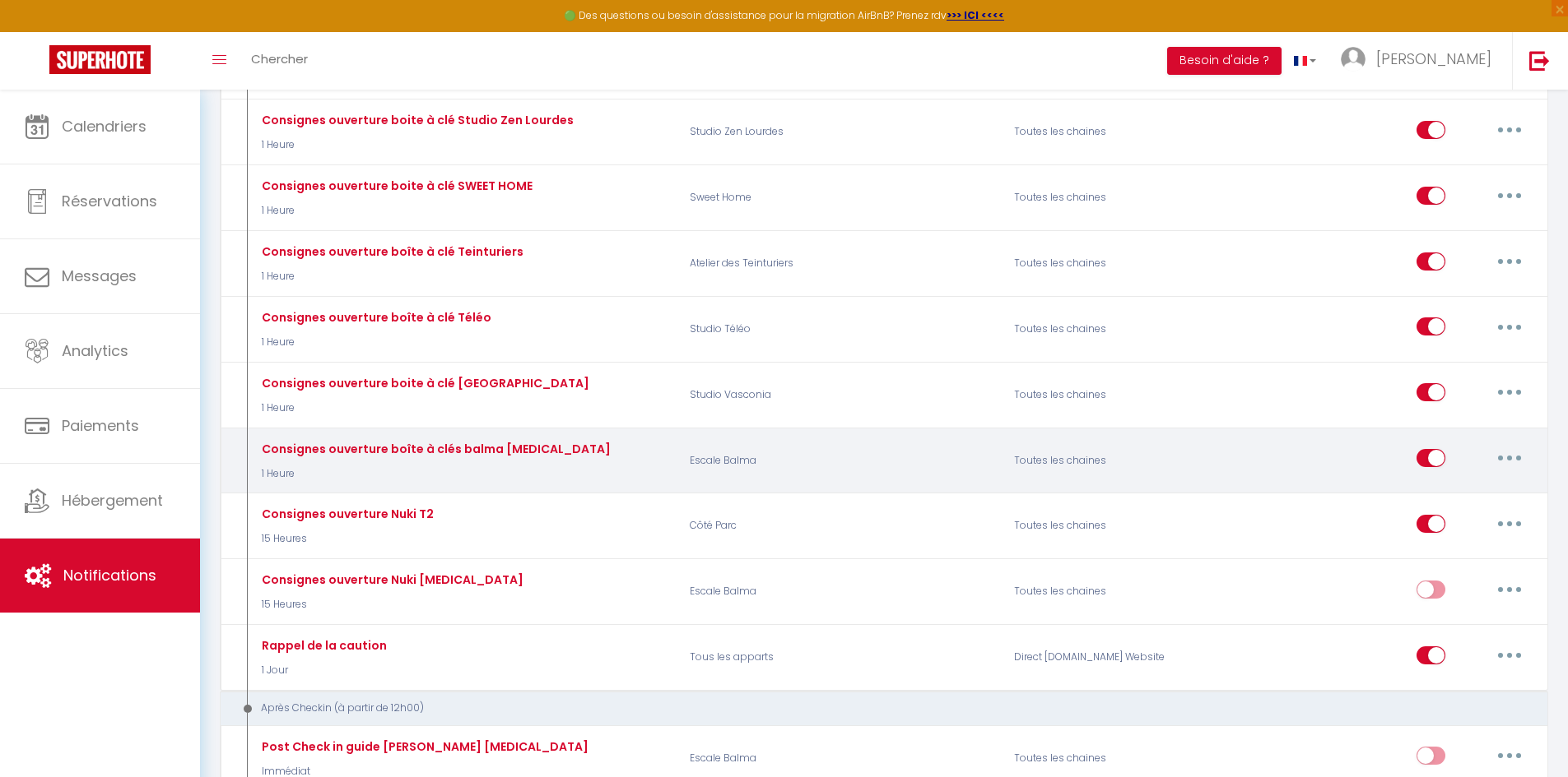
click at [1523, 453] on button "button" at bounding box center [1509, 458] width 46 height 26
click at [1478, 487] on link "Editer" at bounding box center [1467, 496] width 122 height 28
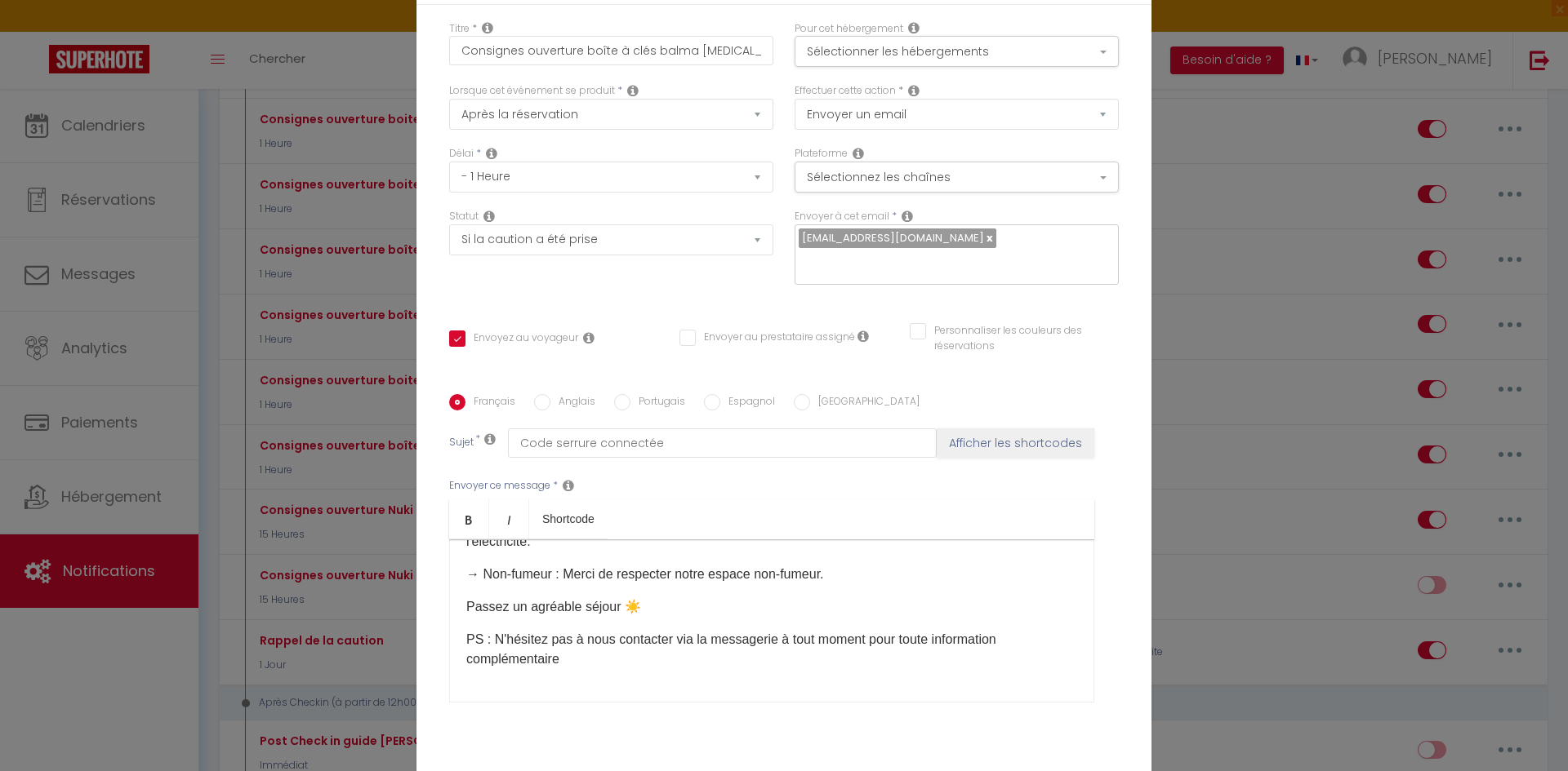
scroll to position [0, 0]
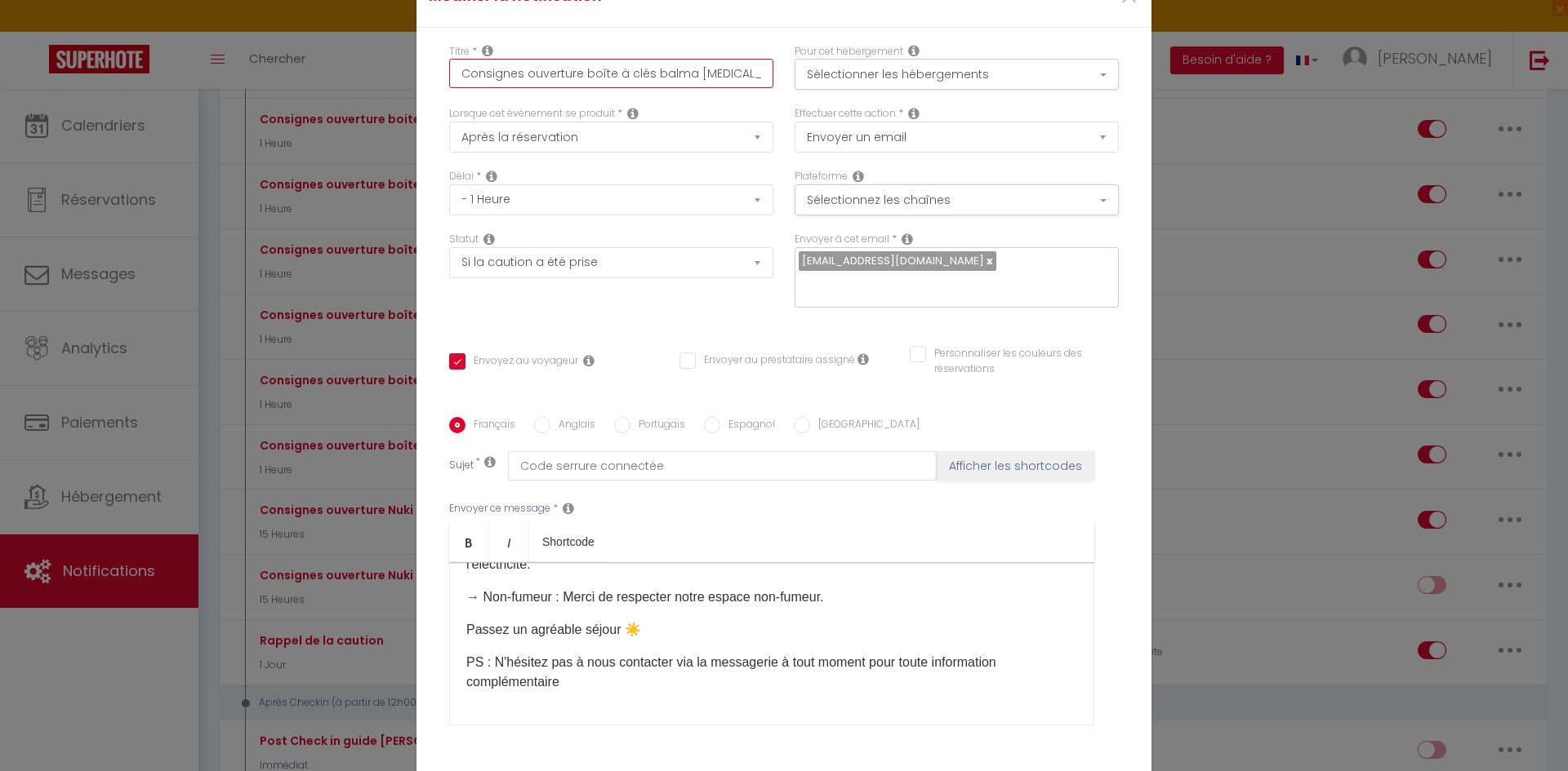
click at [640, 73] on input "Consignes ouverture boîte à clés balma [MEDICAL_DATA]" at bounding box center [611, 73] width 324 height 30
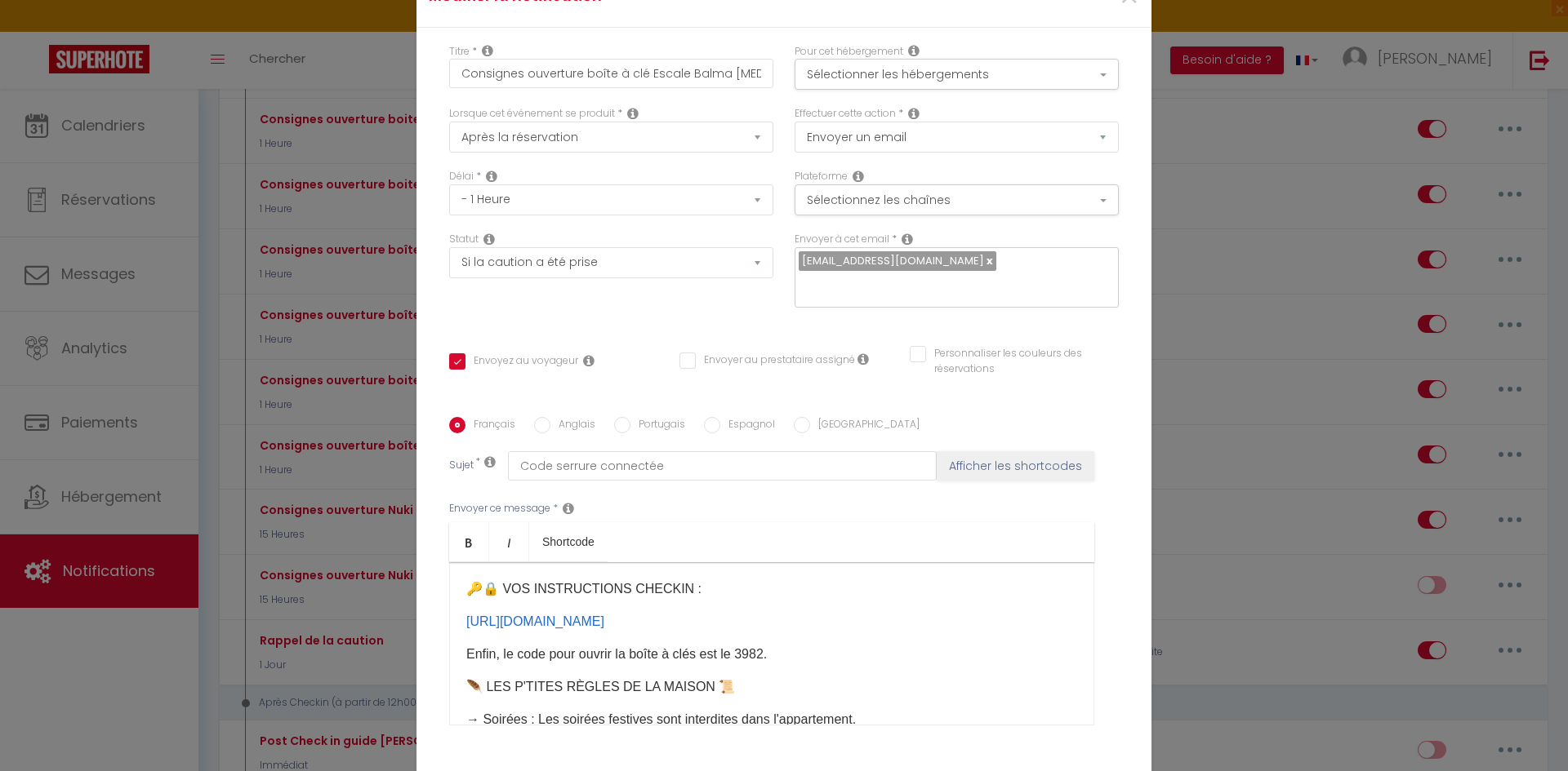
click at [466, 579] on p "🔑🔒 VOS INSTRUCTIONS CHECKIN :" at bounding box center [771, 589] width 610 height 20
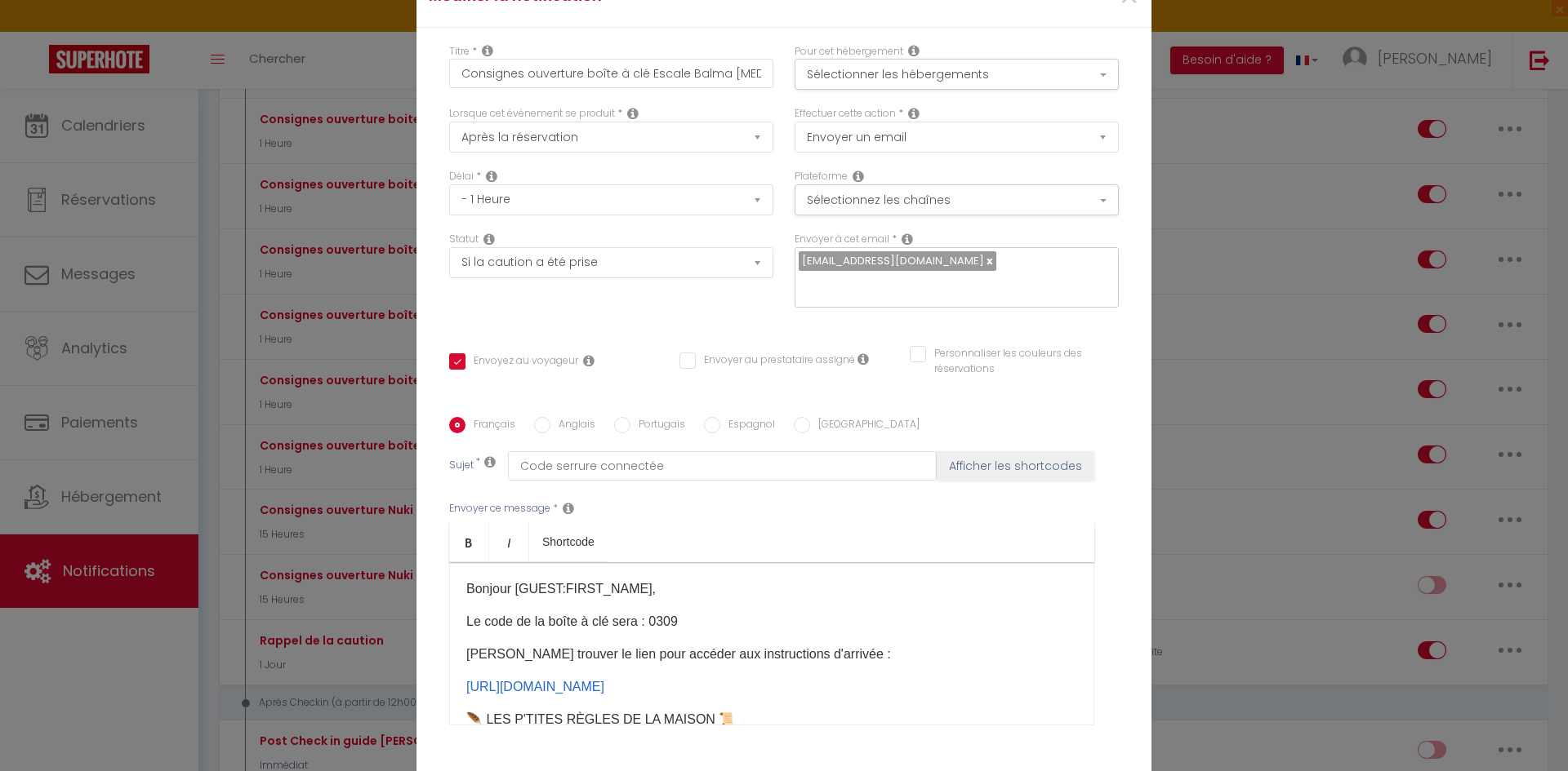
click at [668, 614] on p "Le code de la boîte à clé sera : 0309​" at bounding box center [771, 621] width 610 height 20
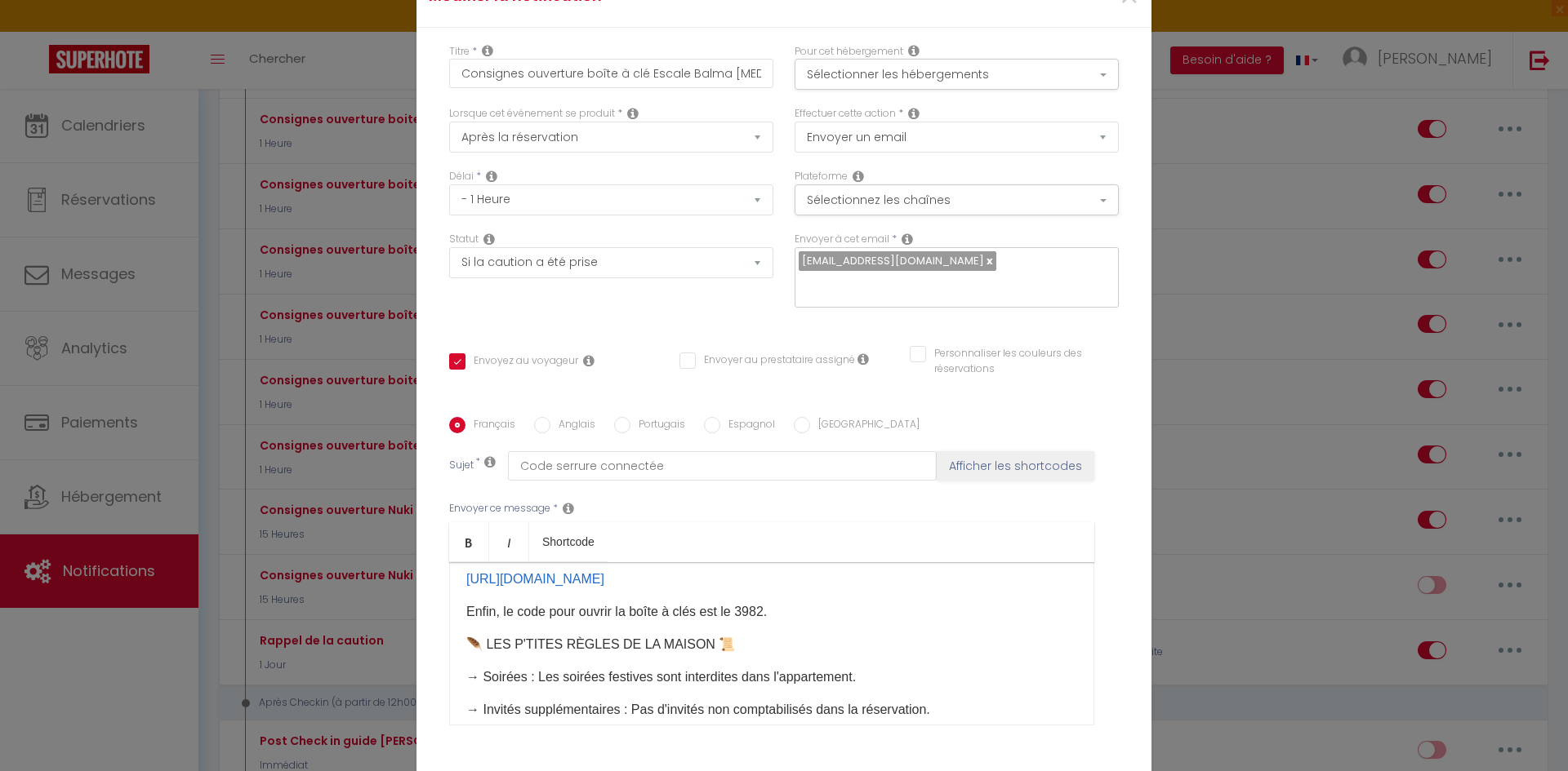
click at [739, 622] on p "​Enfin, le code pour ouvrir la boîte à clés est le 3982." at bounding box center [771, 612] width 610 height 20
copy p "3982"
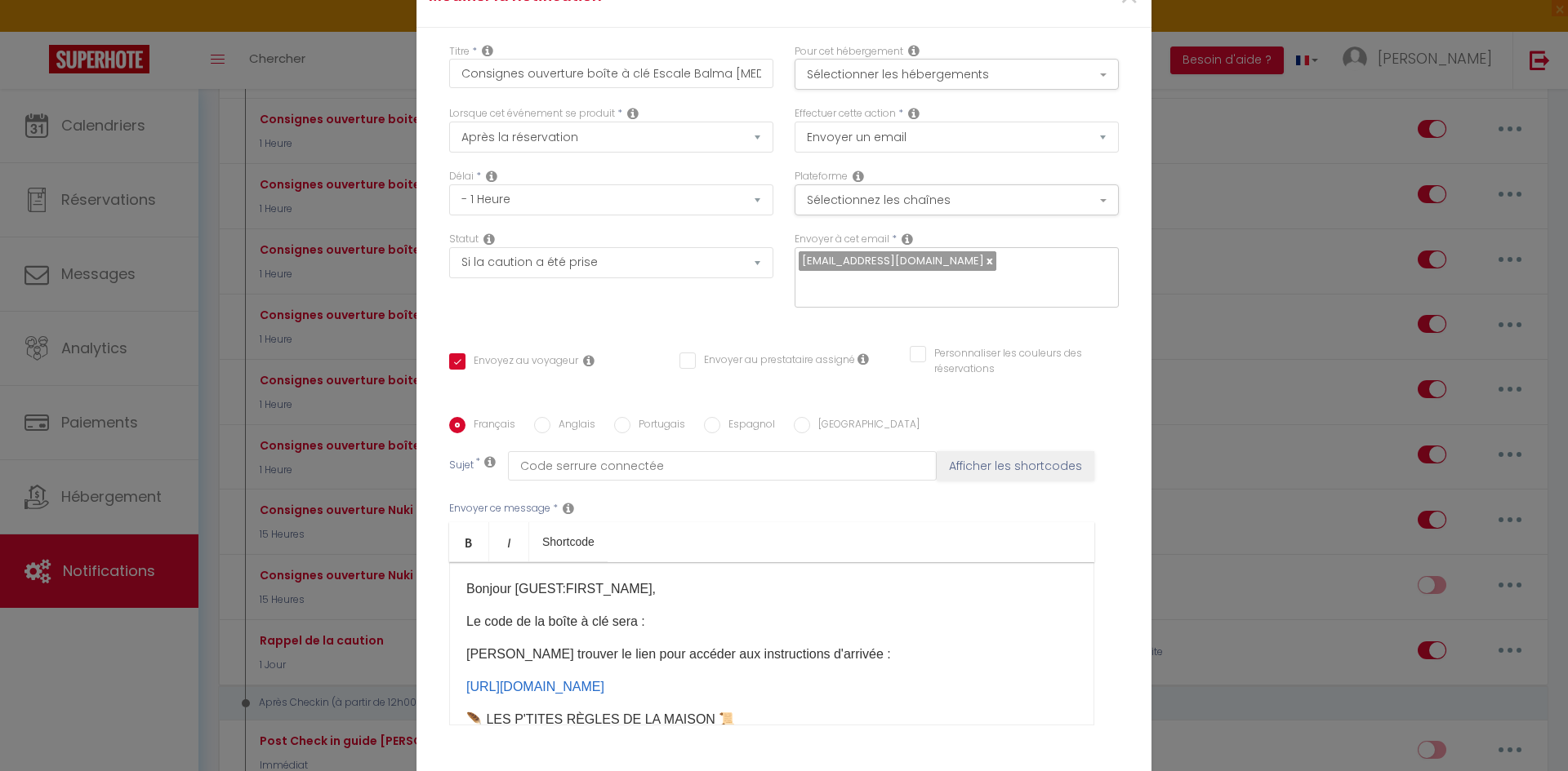
click at [642, 621] on p "Le code de la boîte à clé sera : ​" at bounding box center [771, 621] width 610 height 20
click at [726, 654] on p "[PERSON_NAME] trouver le lien pour accéder aux instructions d'arrivée :" at bounding box center [771, 654] width 610 height 20
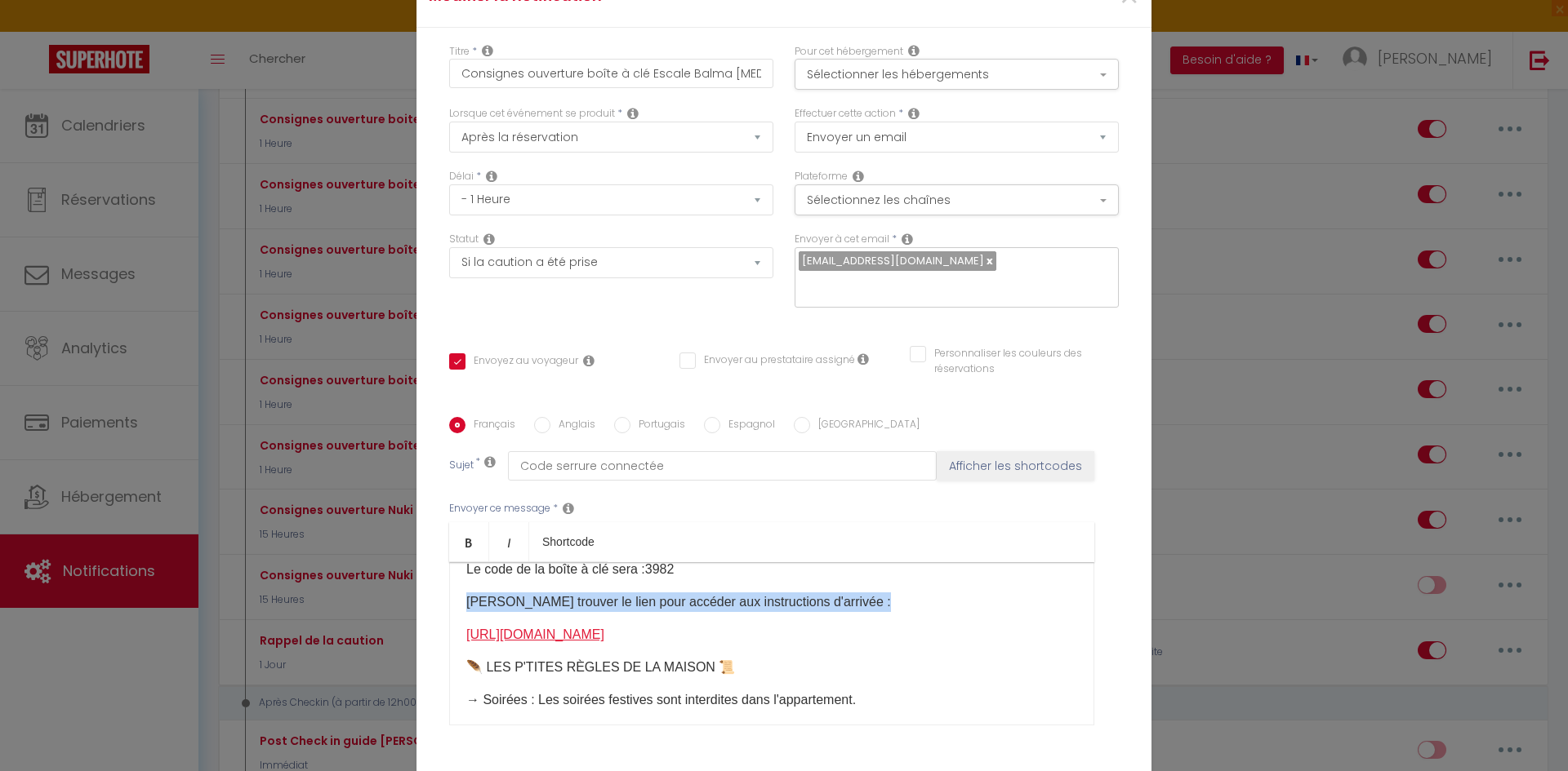
scroll to position [82, 0]
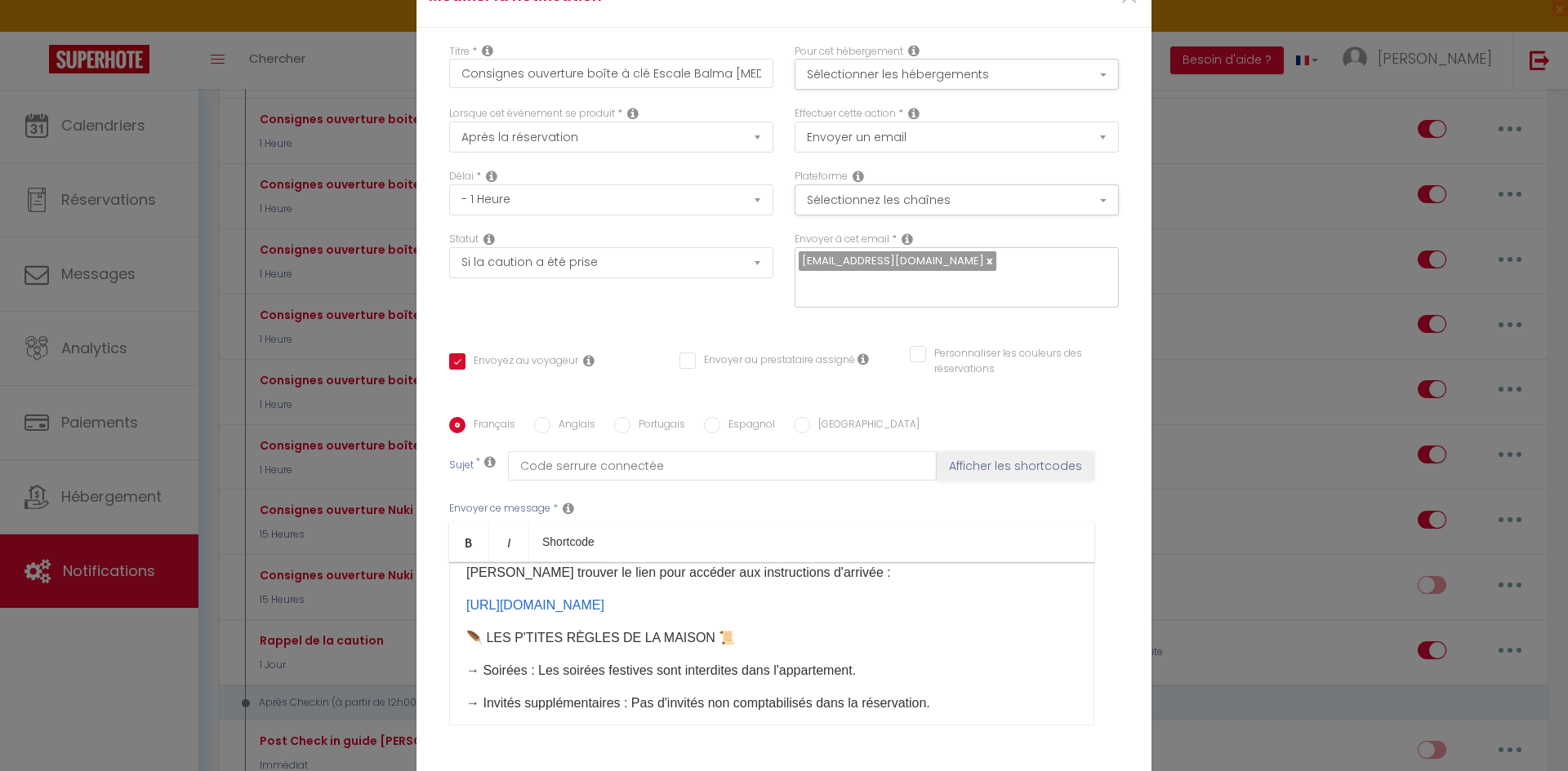
click at [748, 616] on p "[URL][DOMAIN_NAME] ​" at bounding box center [771, 605] width 610 height 20
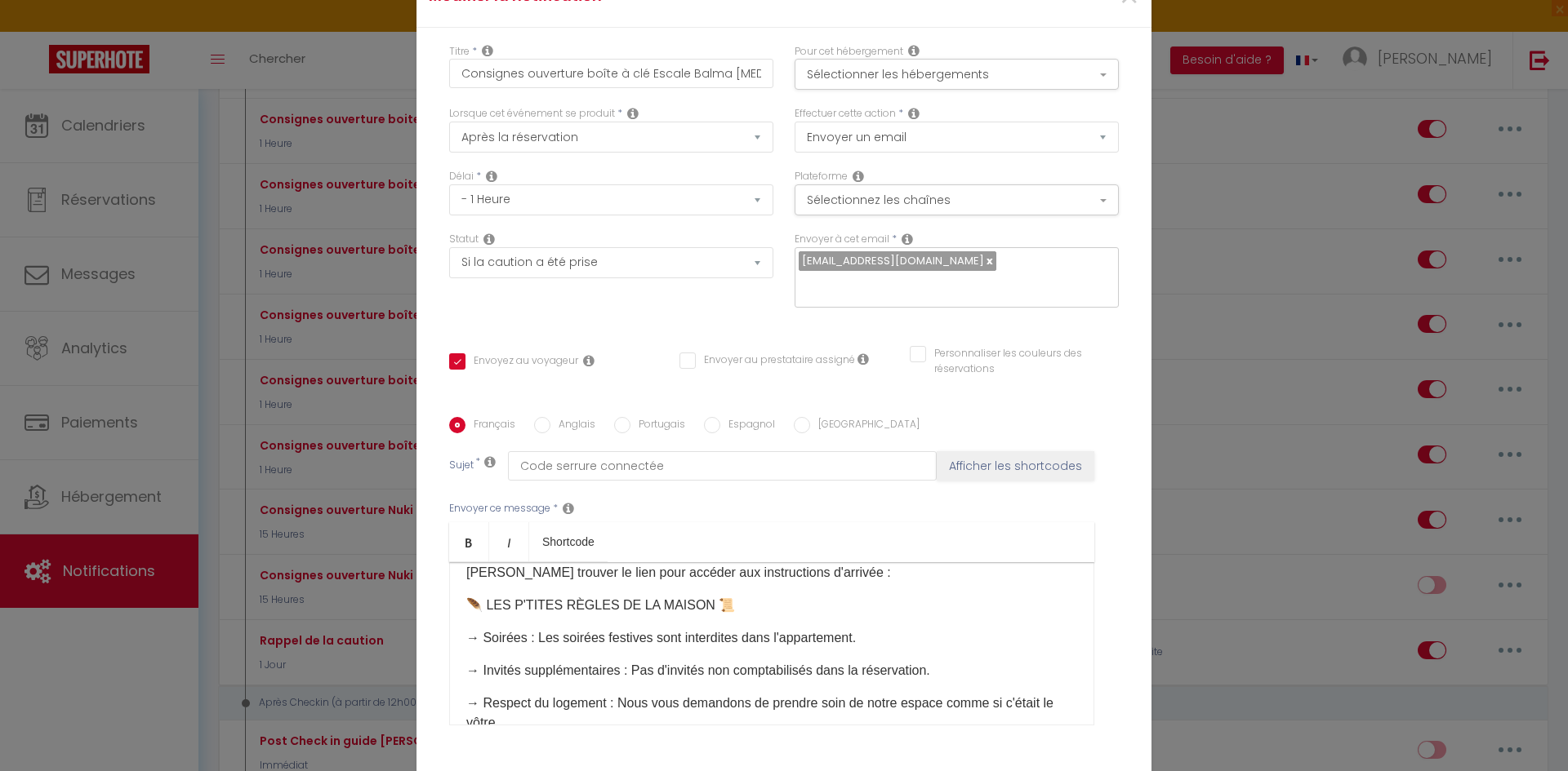
click at [838, 586] on div "Bonjour [GUEST:FIRST_NAME], Le code de la boîte à clé sera : 3982 ​ ​ [PERSON_N…" at bounding box center [771, 645] width 645 height 164
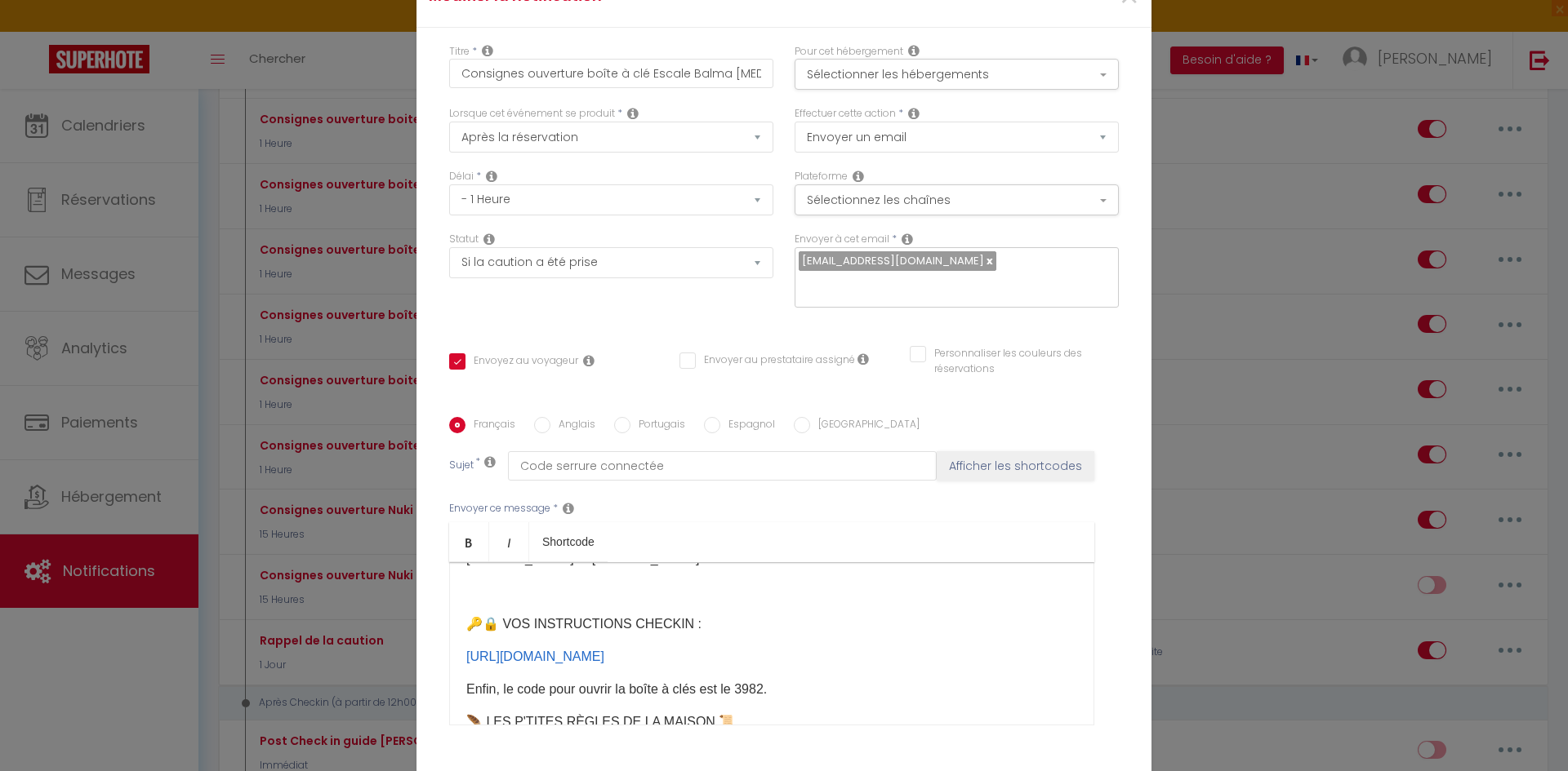
scroll to position [490, 0]
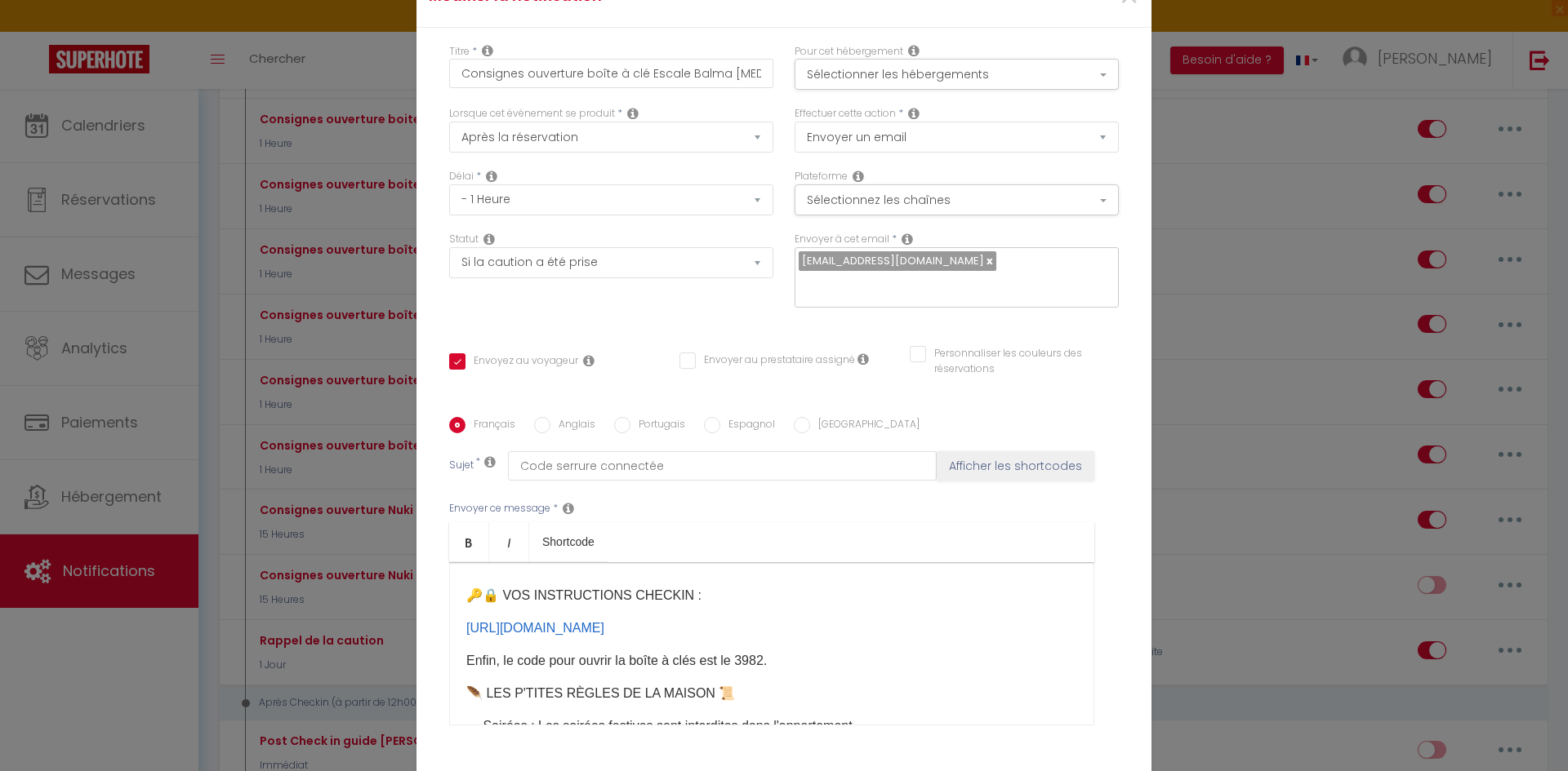
drag, startPoint x: 457, startPoint y: 597, endPoint x: 746, endPoint y: 663, distance: 296.4
click at [769, 659] on div "Bonjour [GUEST:FIRST_NAME], Le code de la boîte à clé sera : 3982 ​ ​ [PERSON_N…" at bounding box center [771, 645] width 645 height 164
click at [746, 638] on p "[URL][DOMAIN_NAME] ​" at bounding box center [771, 628] width 610 height 20
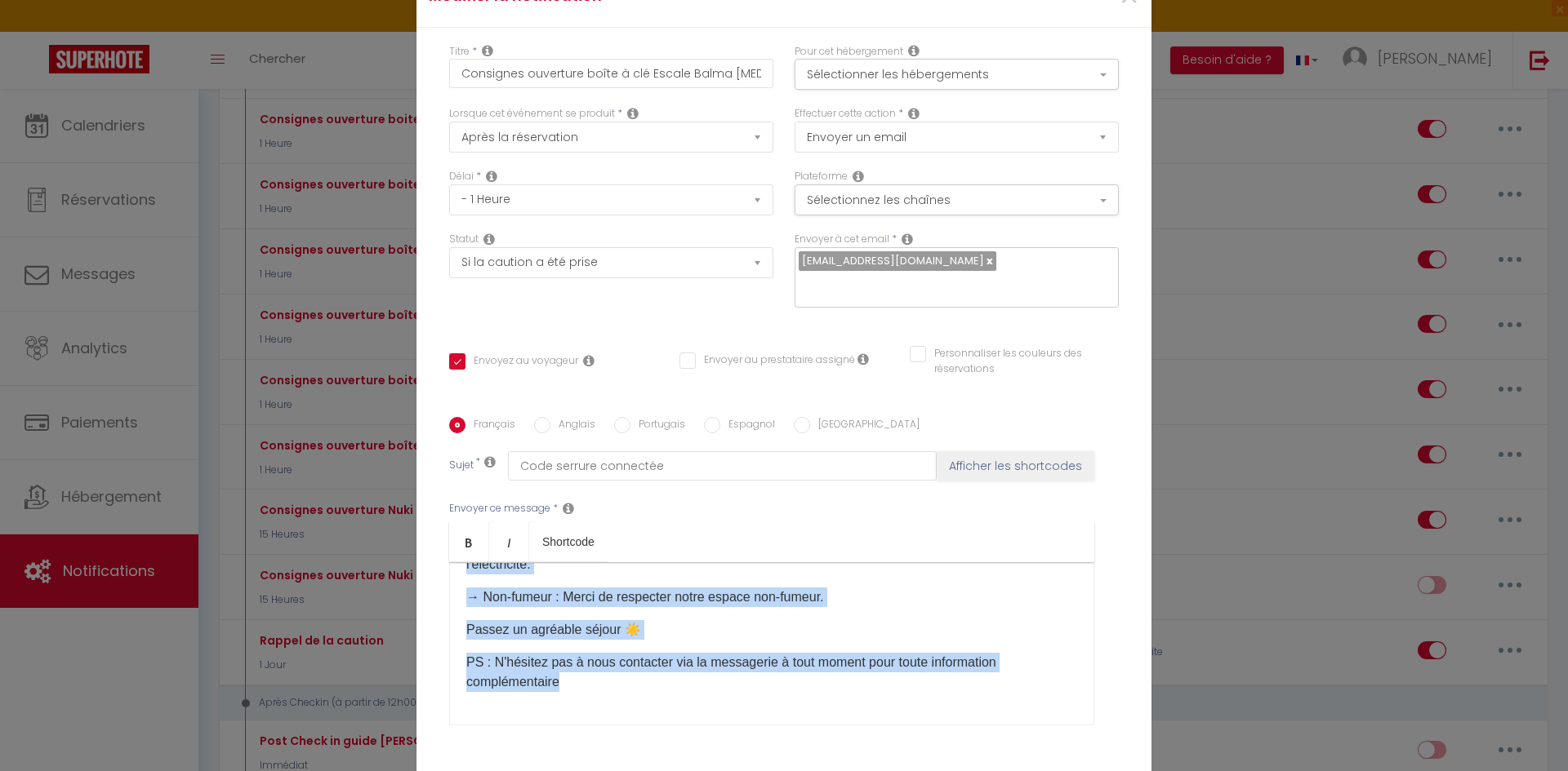
scroll to position [127, 0]
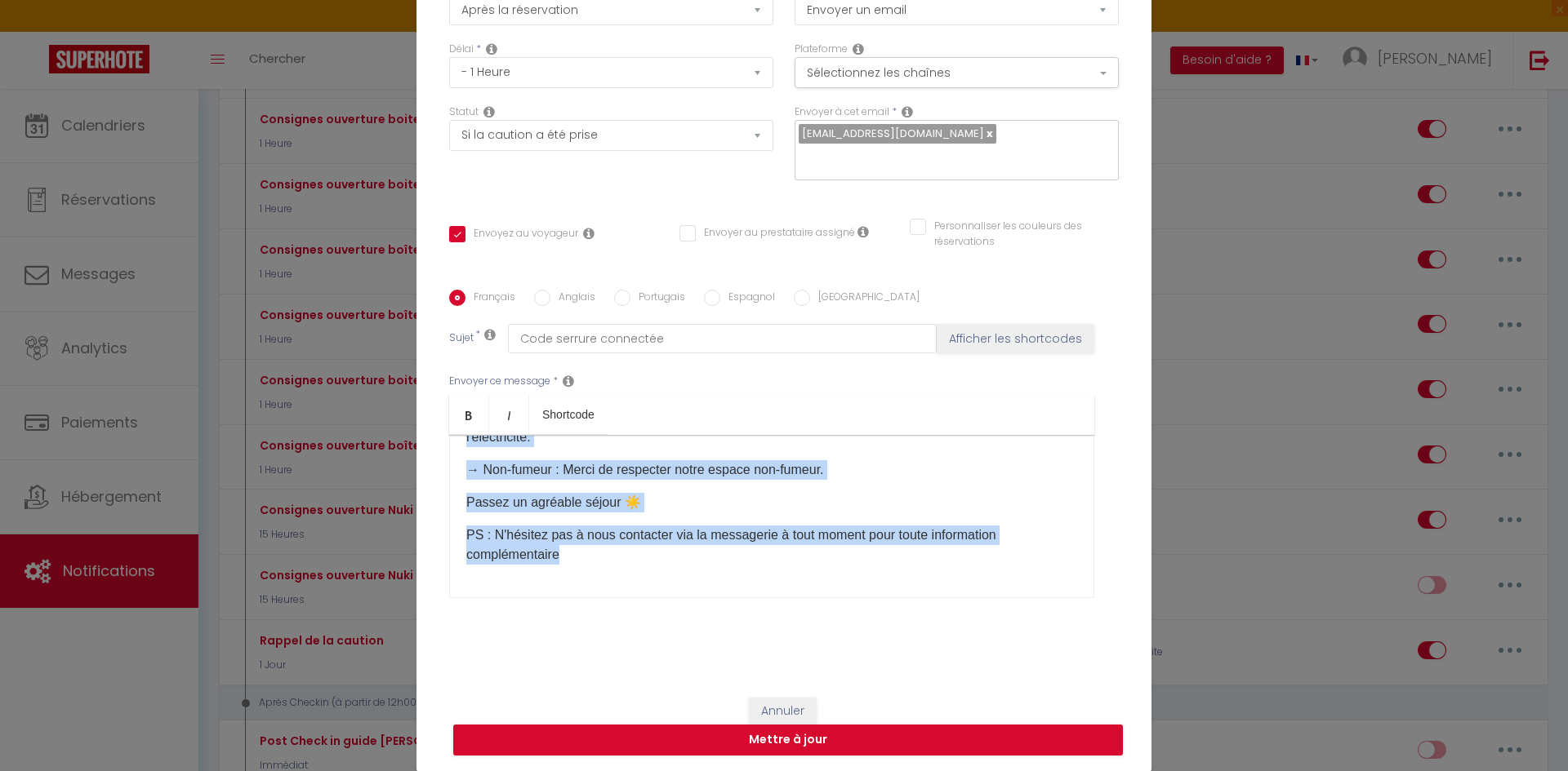
drag, startPoint x: 461, startPoint y: 602, endPoint x: 1027, endPoint y: 810, distance: 603.0
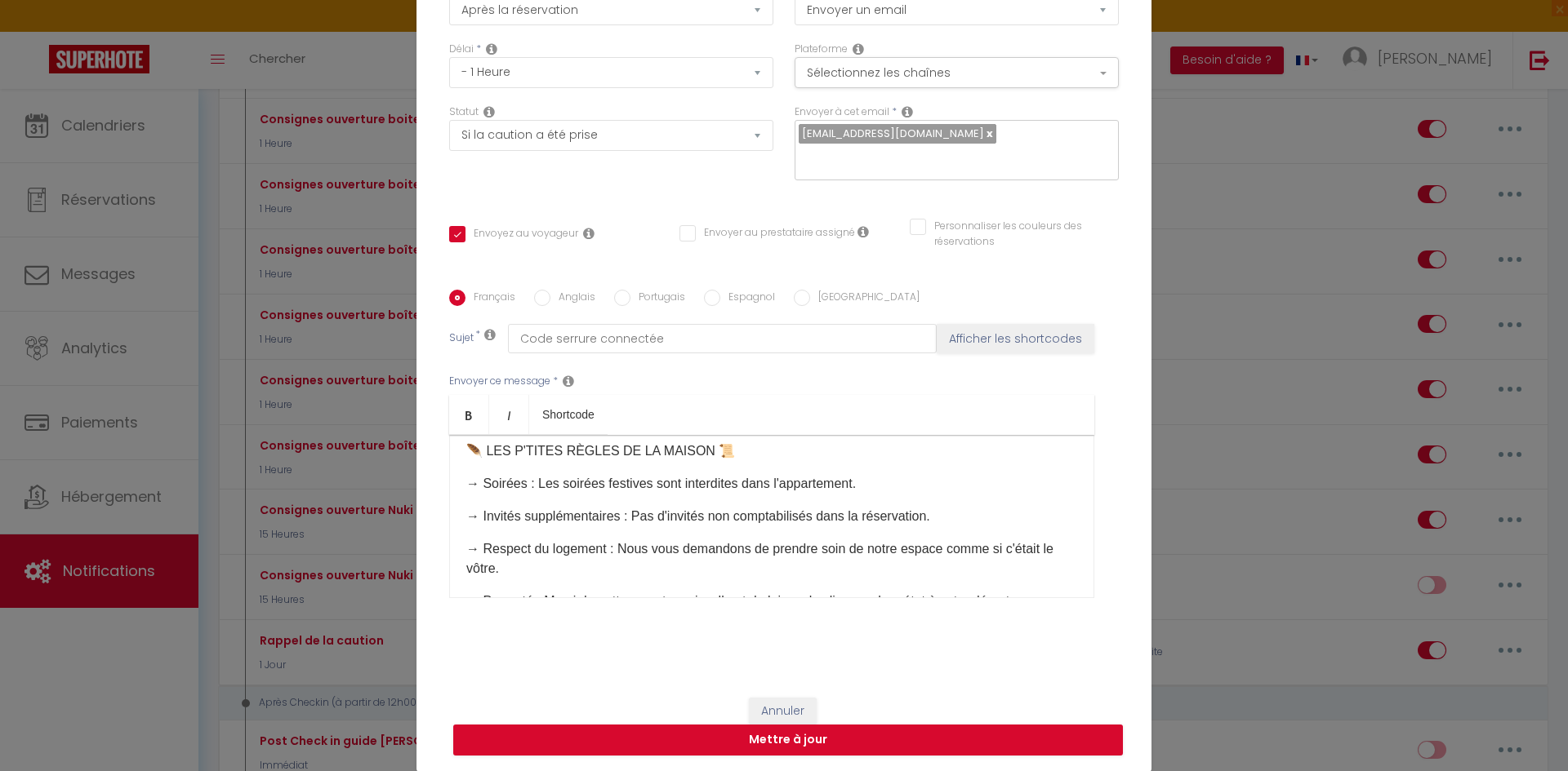
scroll to position [0, 0]
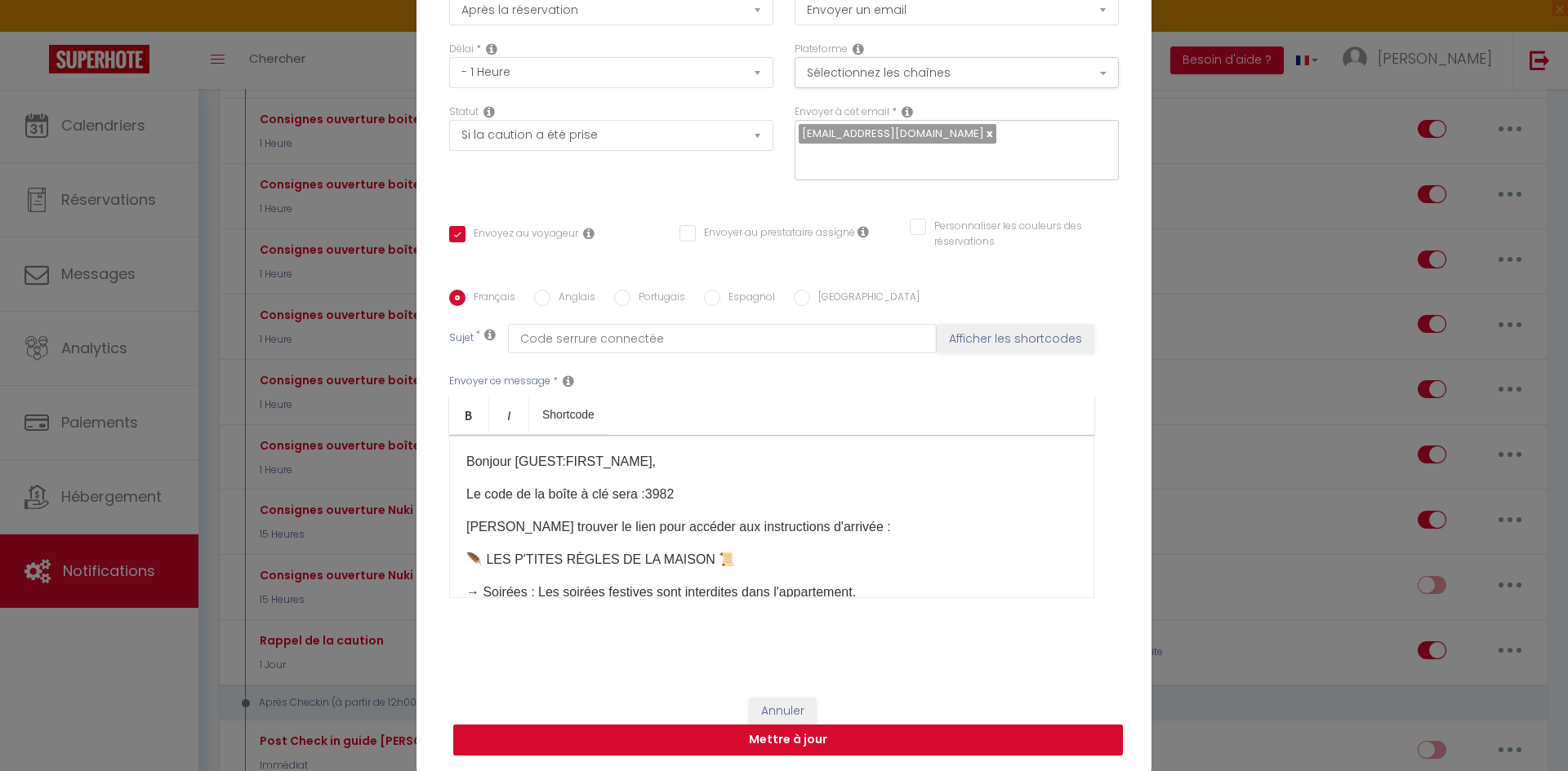
click at [865, 521] on p "[PERSON_NAME] trouver le lien pour accéder aux instructions d'arrivée :" at bounding box center [771, 526] width 610 height 20
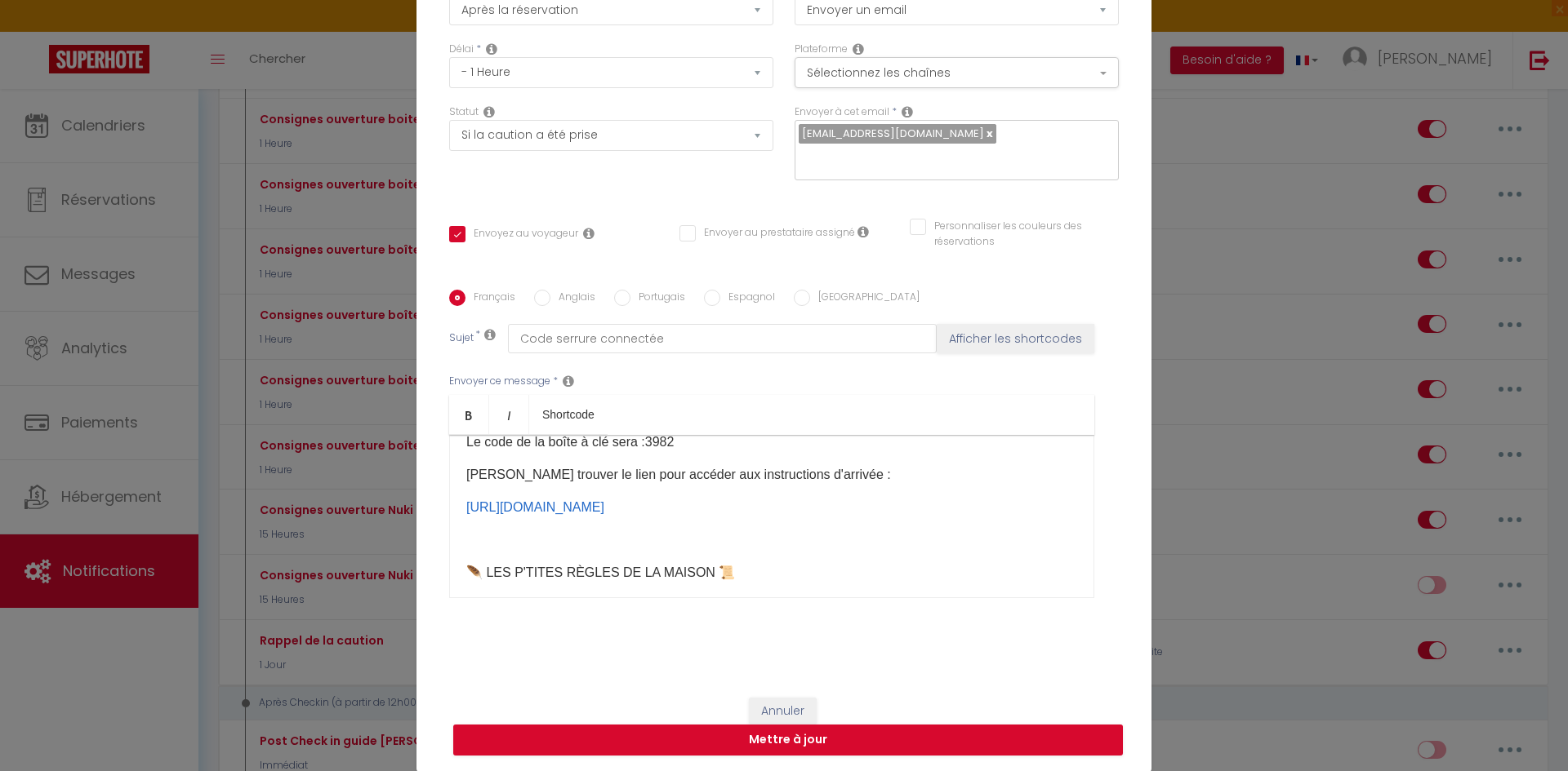
scroll to position [82, 0]
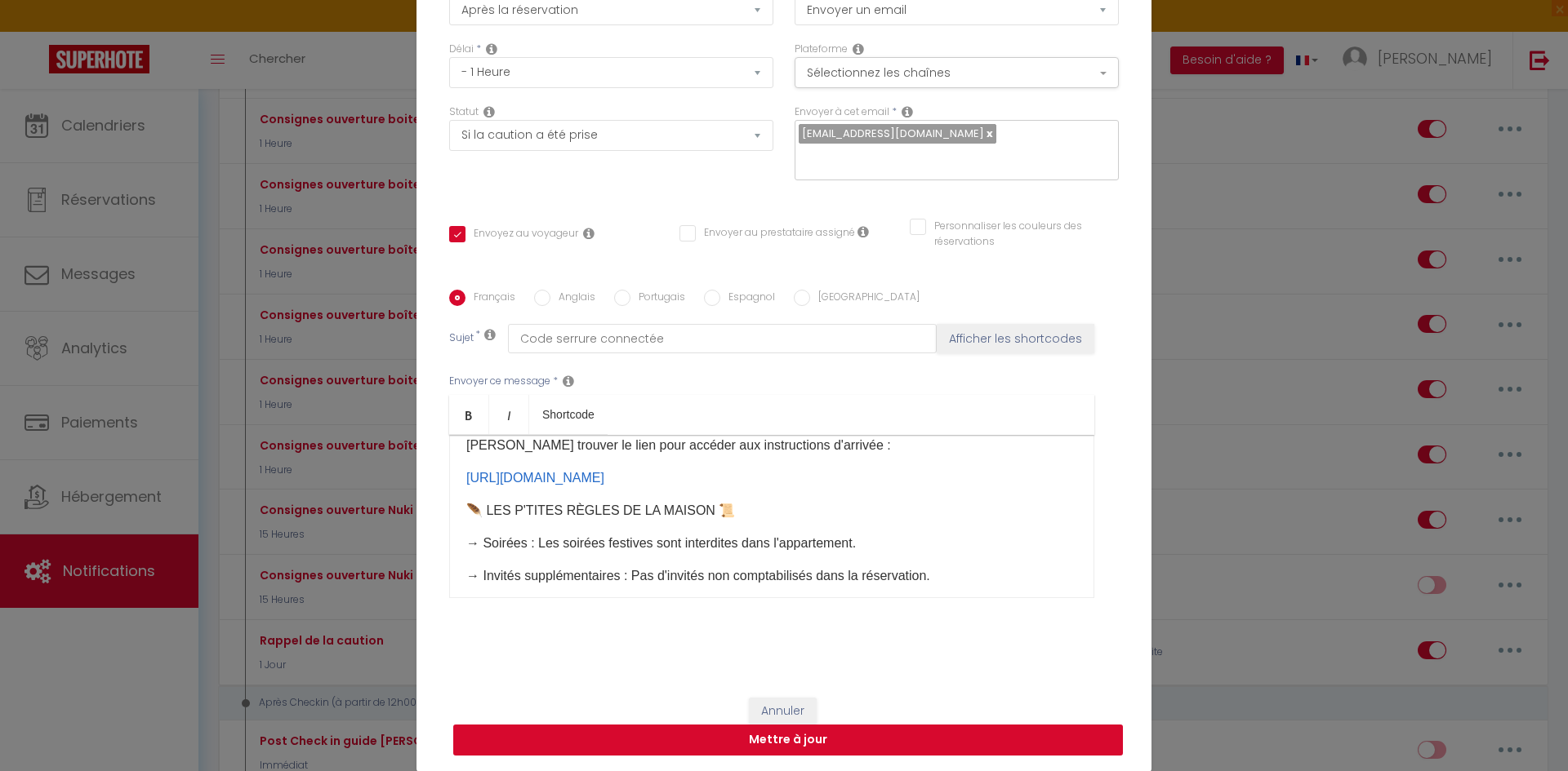
click at [773, 737] on button "Mettre à jour" at bounding box center [788, 739] width 670 height 31
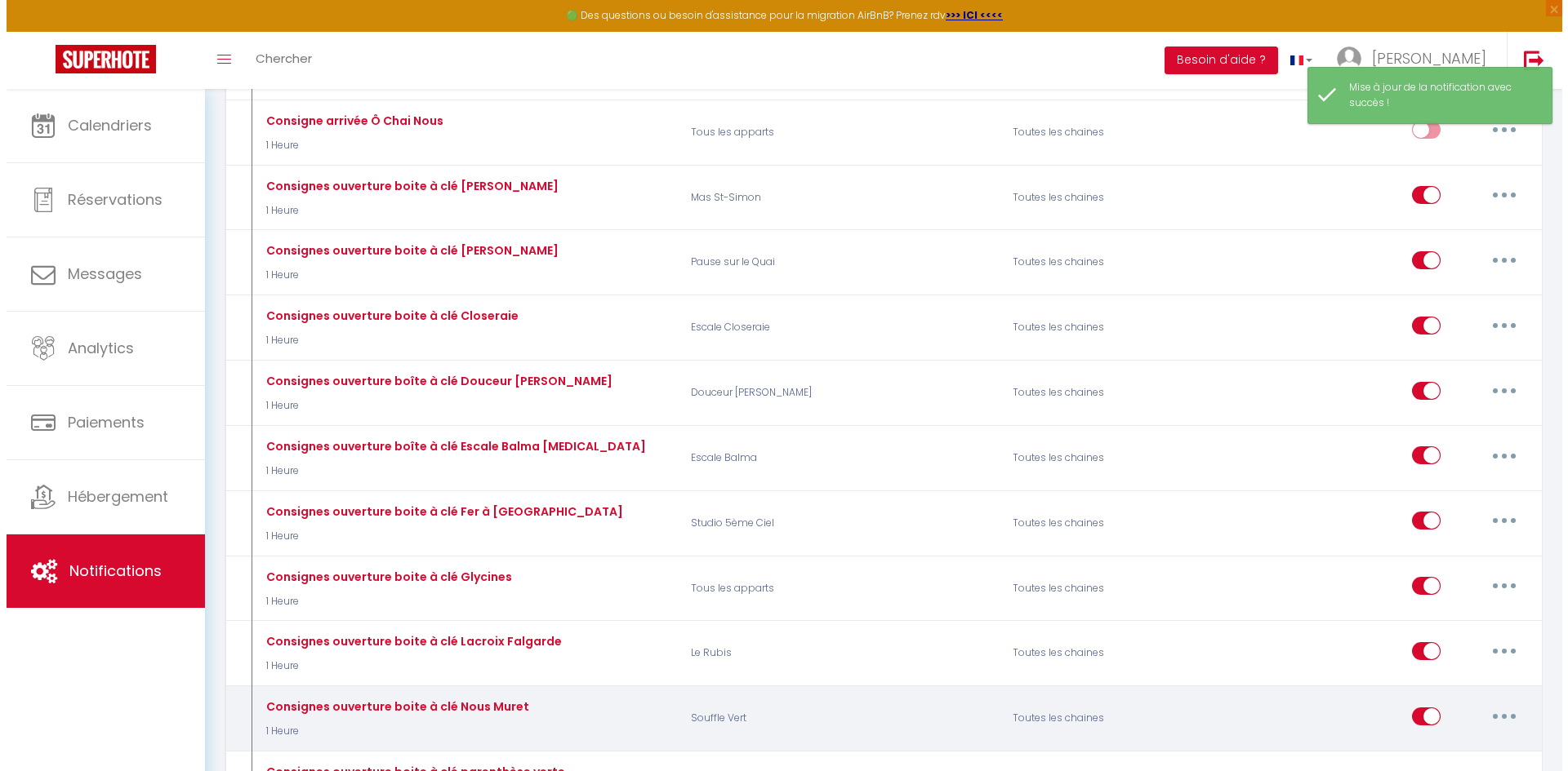
scroll to position [3510, 0]
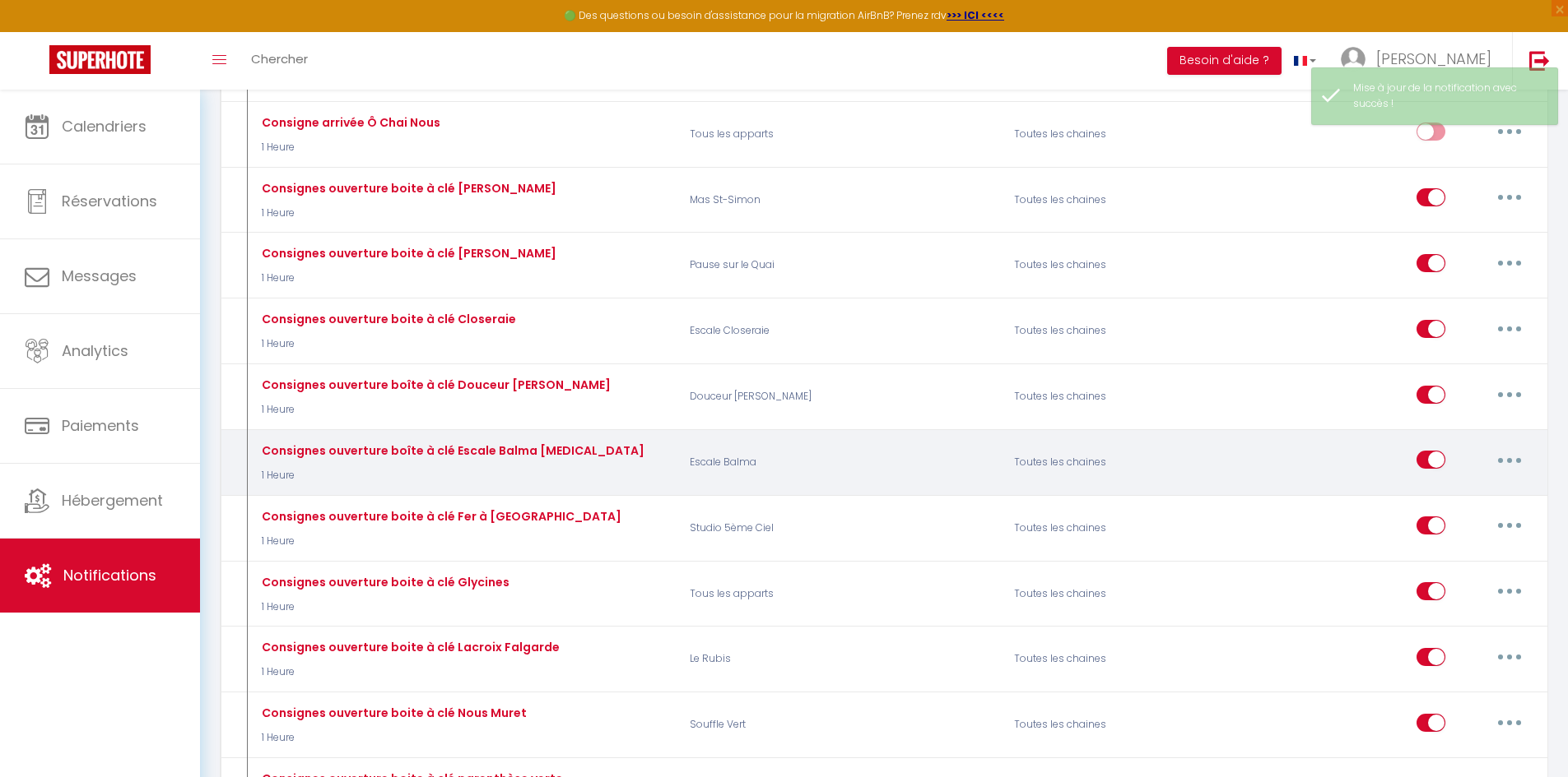
click at [1511, 454] on button "button" at bounding box center [1509, 460] width 46 height 26
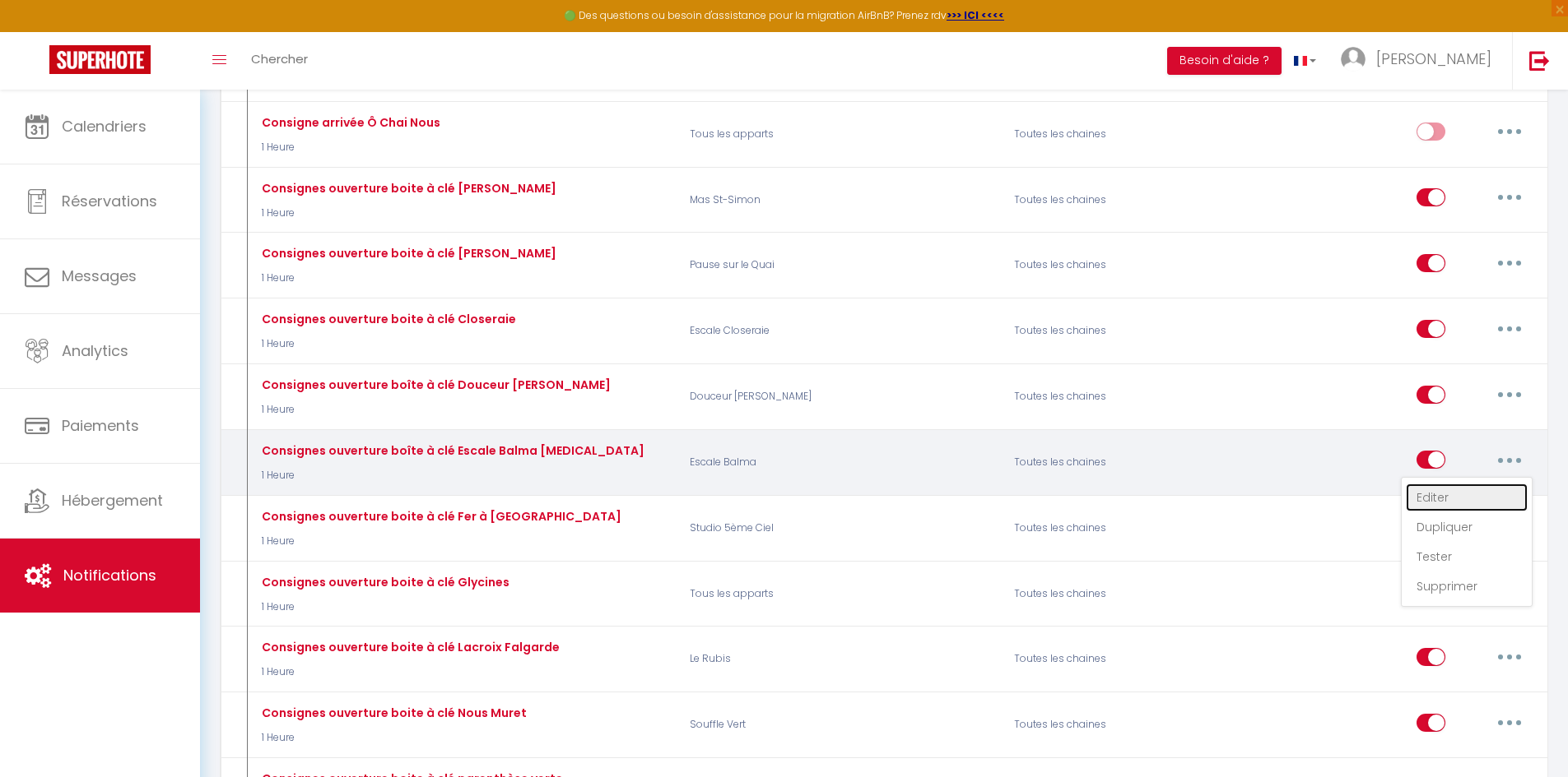
click at [1453, 502] on link "Editer" at bounding box center [1467, 498] width 122 height 28
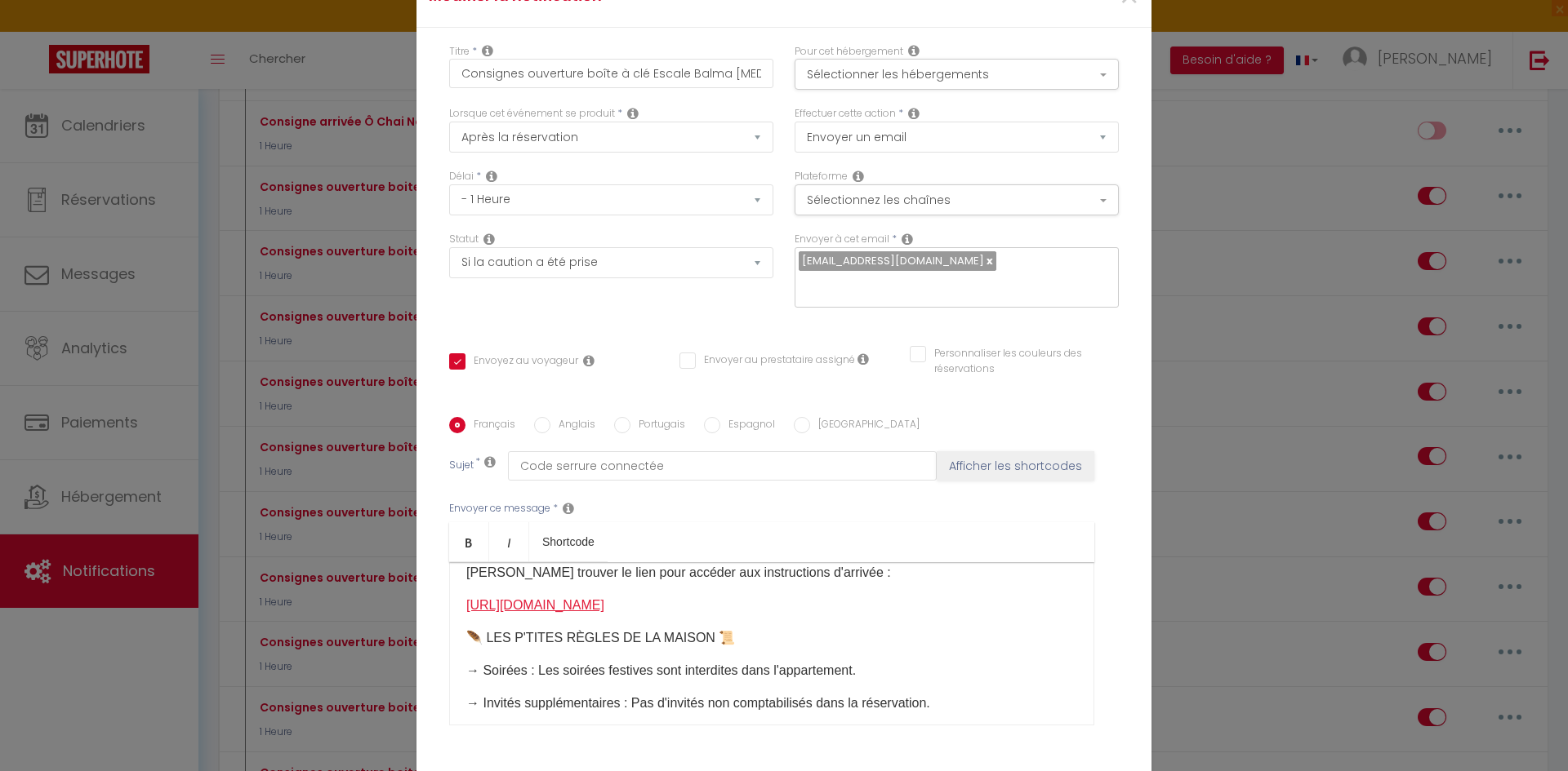
click at [604, 598] on link "[URL][DOMAIN_NAME]" at bounding box center [535, 605] width 138 height 14
copy div "[URL][DOMAIN_NAME] ​"
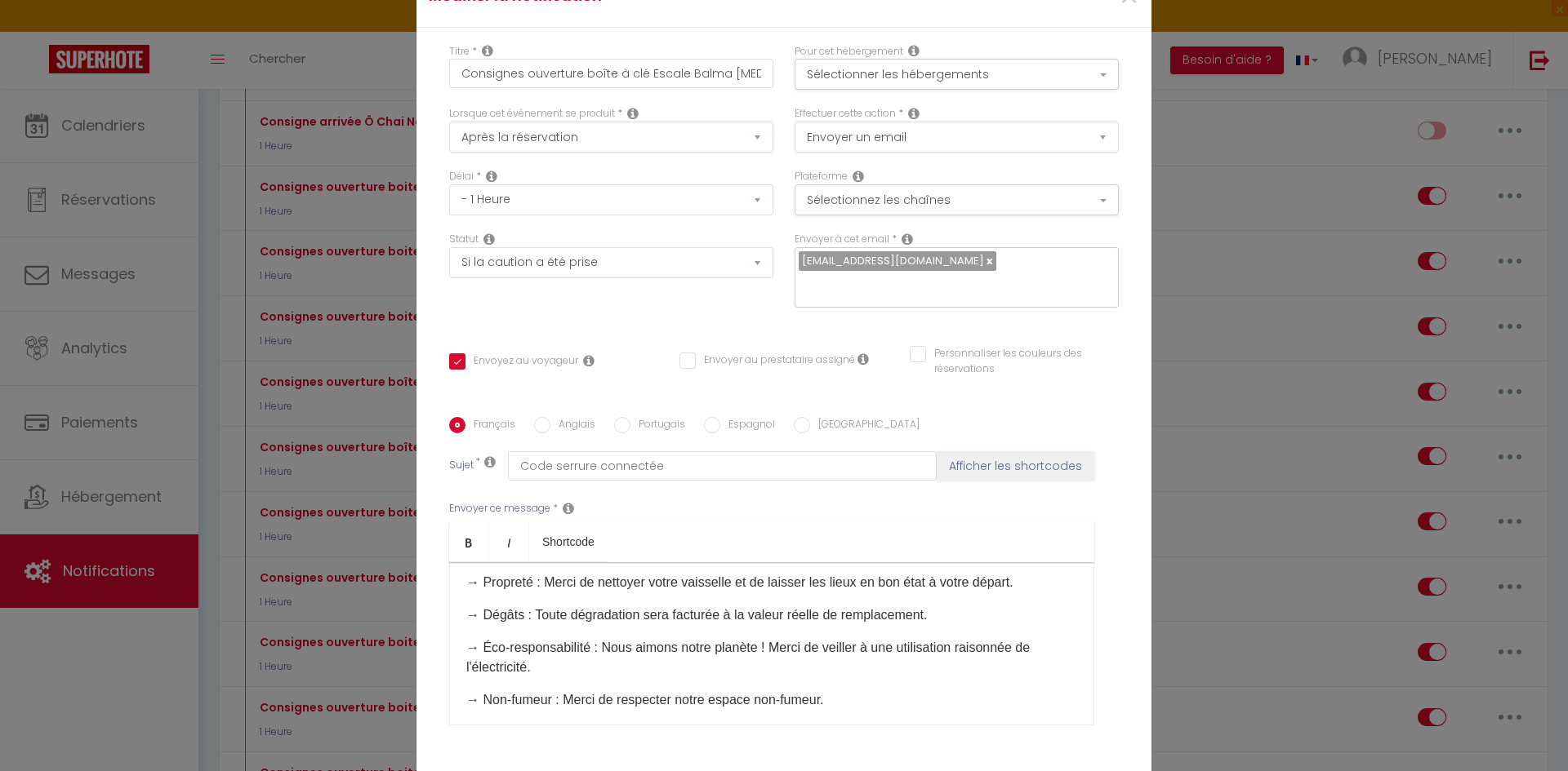
scroll to position [410, 0]
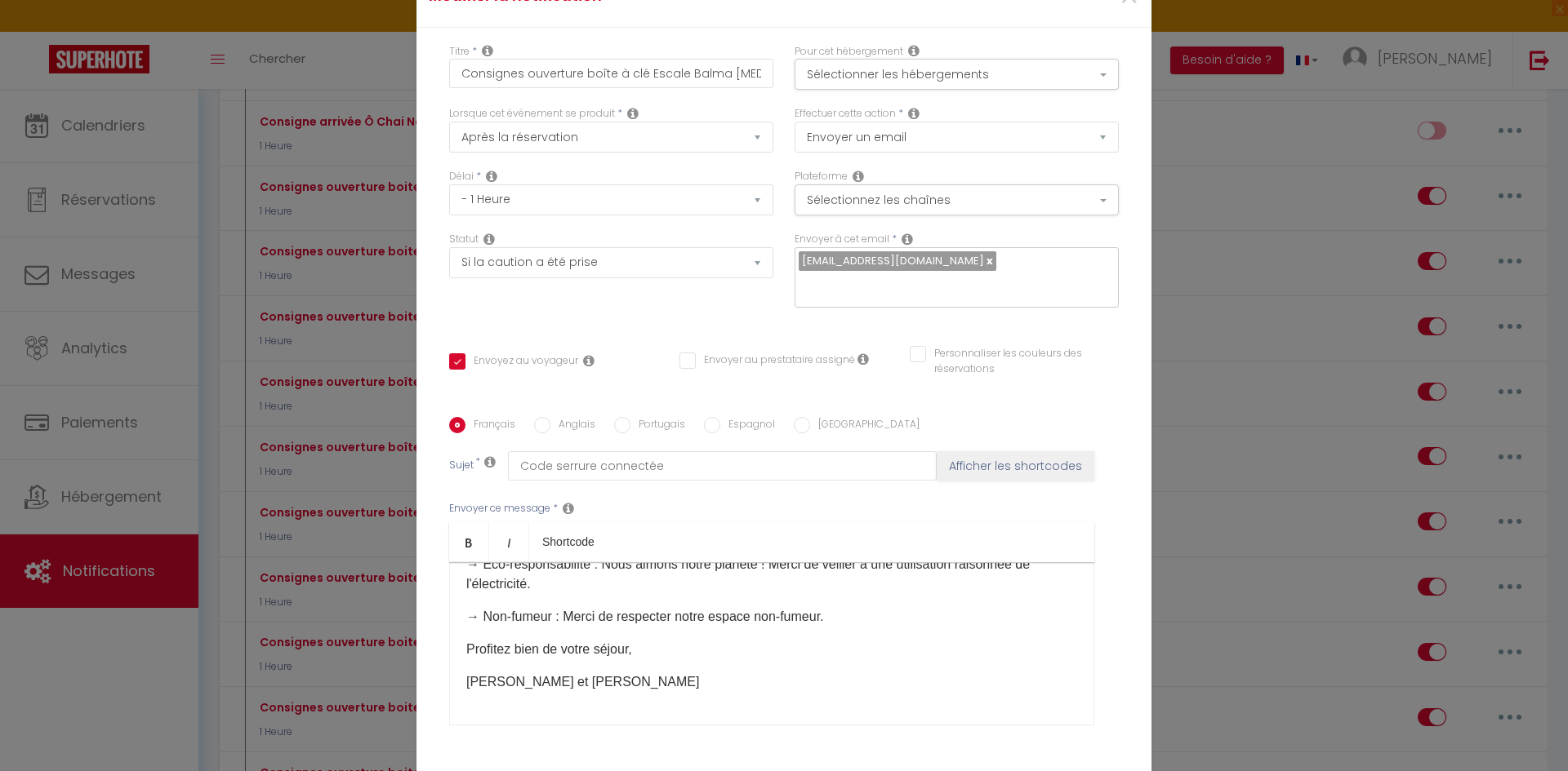
click at [1257, 383] on div "Modifier la notification × Titre * Consignes ouverture boîte à clé Escale Balma…" at bounding box center [784, 385] width 1568 height 771
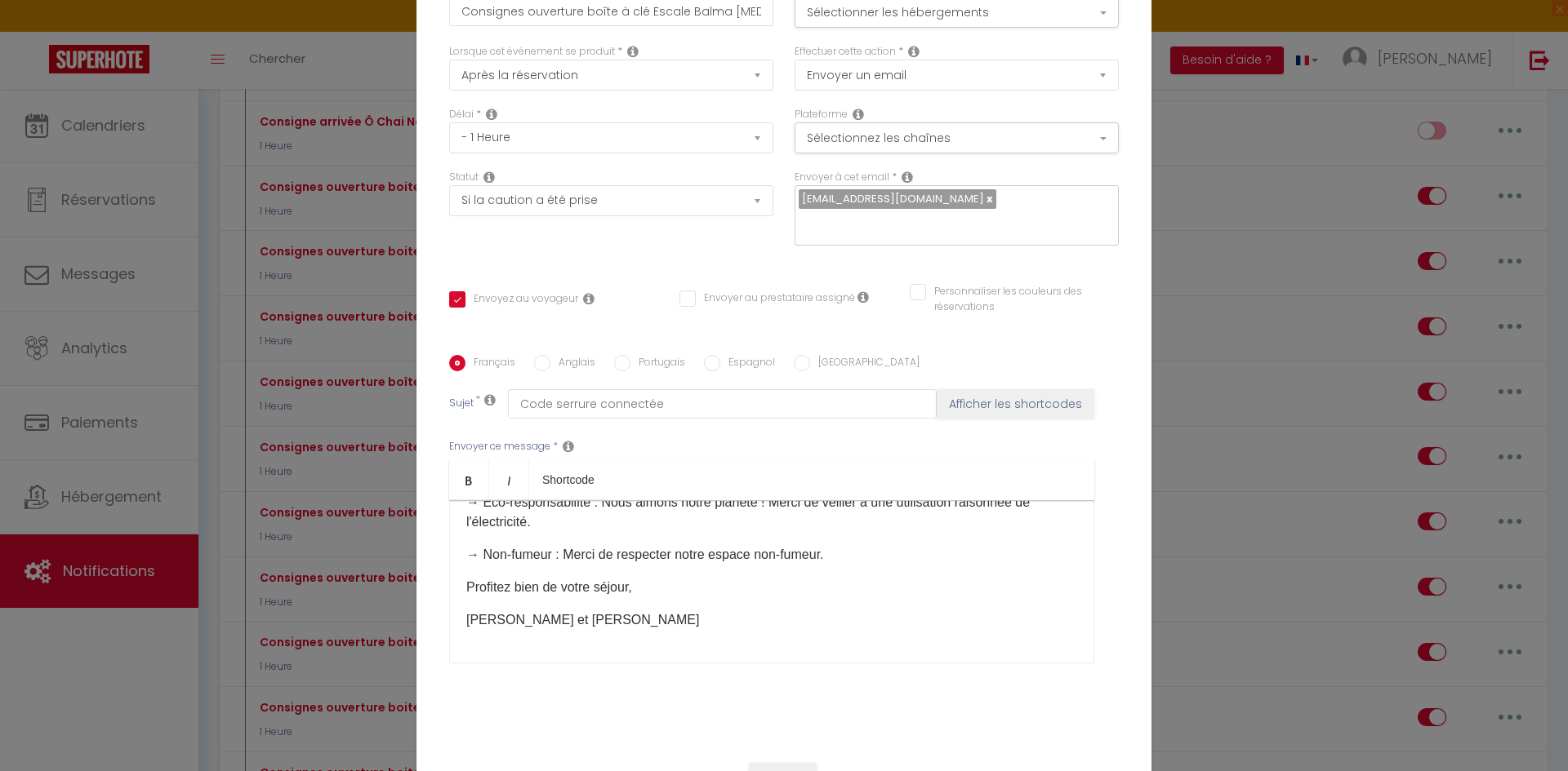
scroll to position [127, 0]
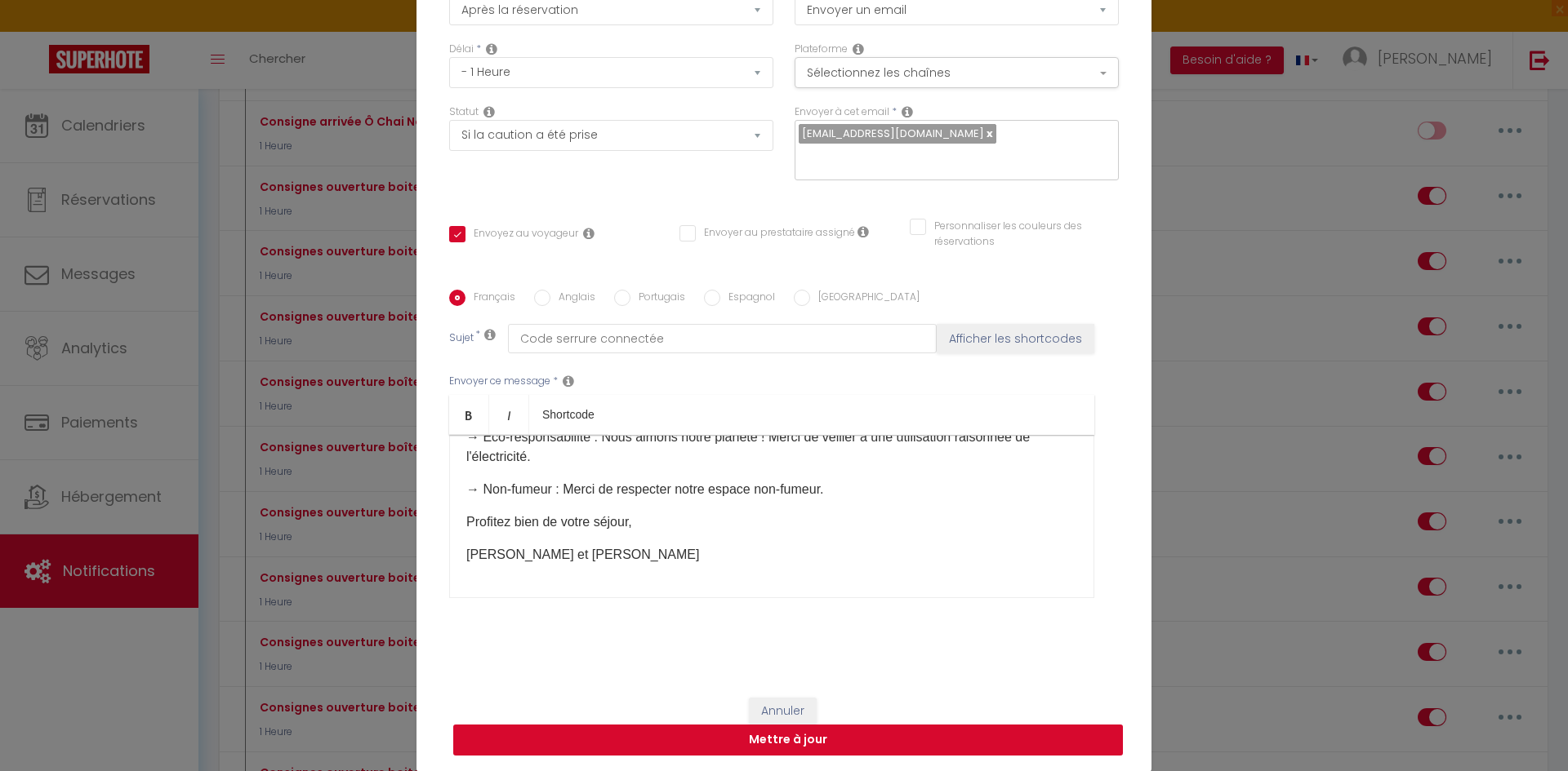
click at [745, 743] on button "Mettre à jour" at bounding box center [788, 739] width 670 height 31
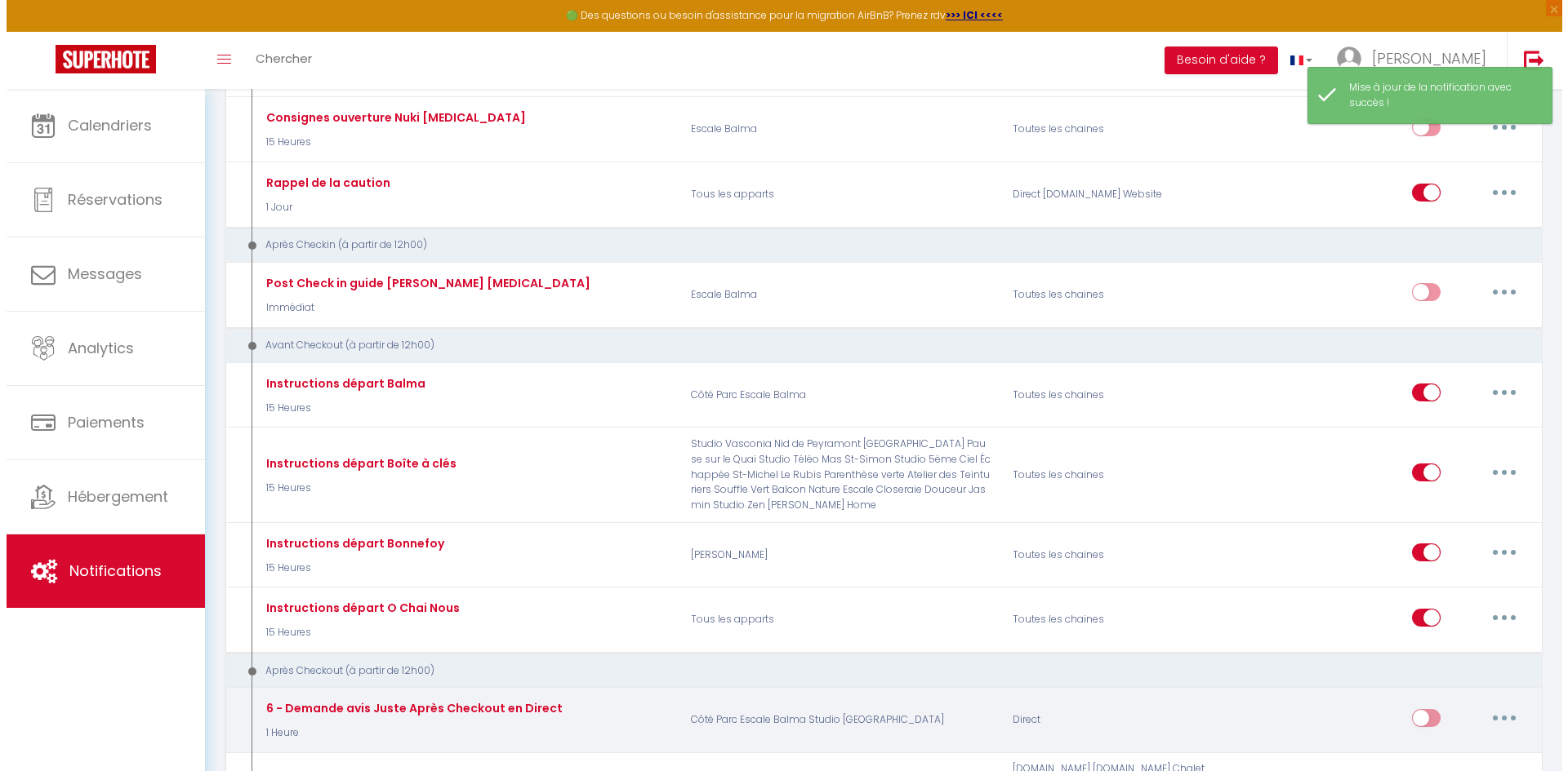
scroll to position [5060, 0]
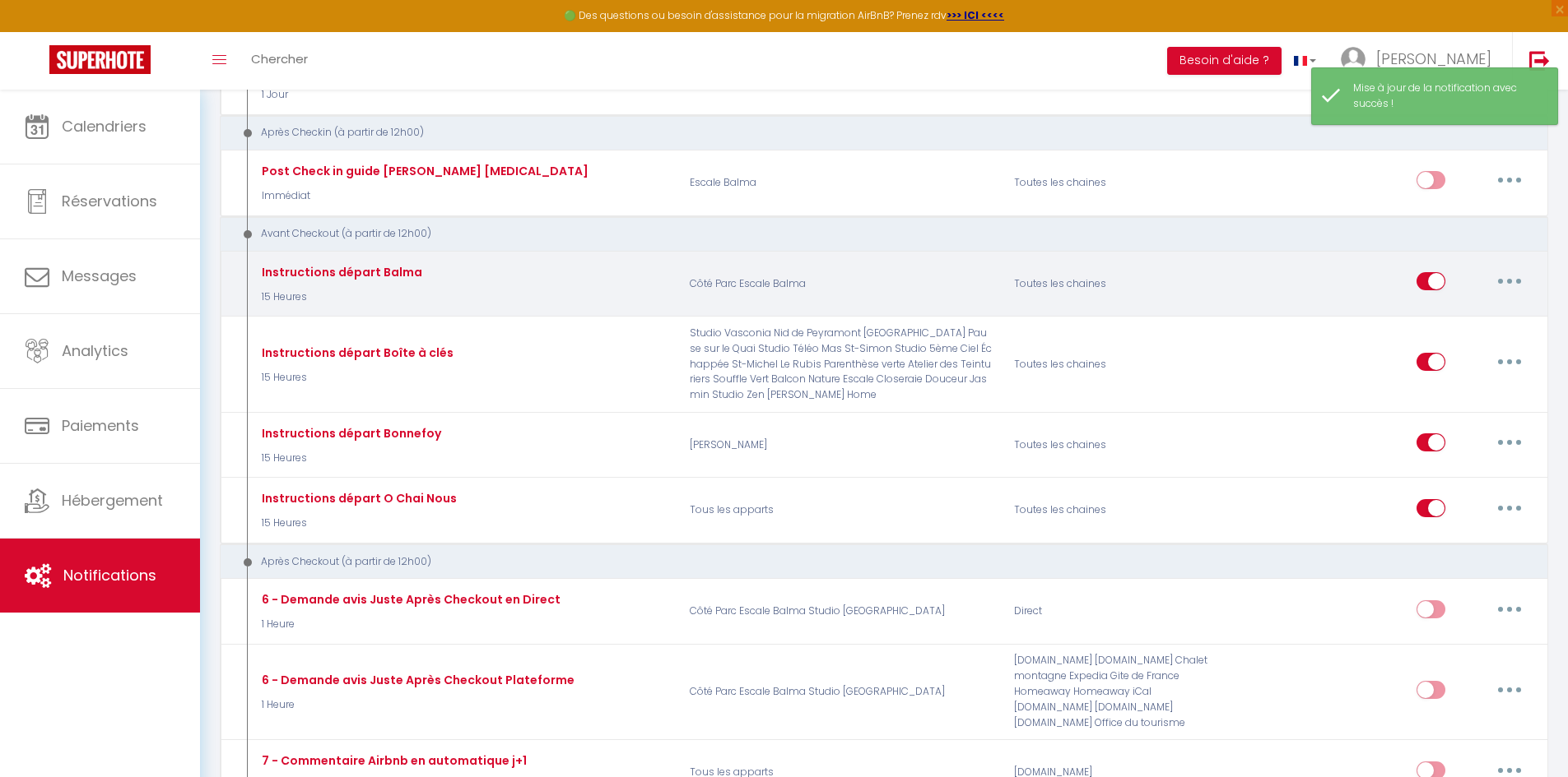
click at [1525, 278] on button "button" at bounding box center [1509, 281] width 46 height 26
click at [1489, 317] on link "Editer" at bounding box center [1467, 320] width 122 height 28
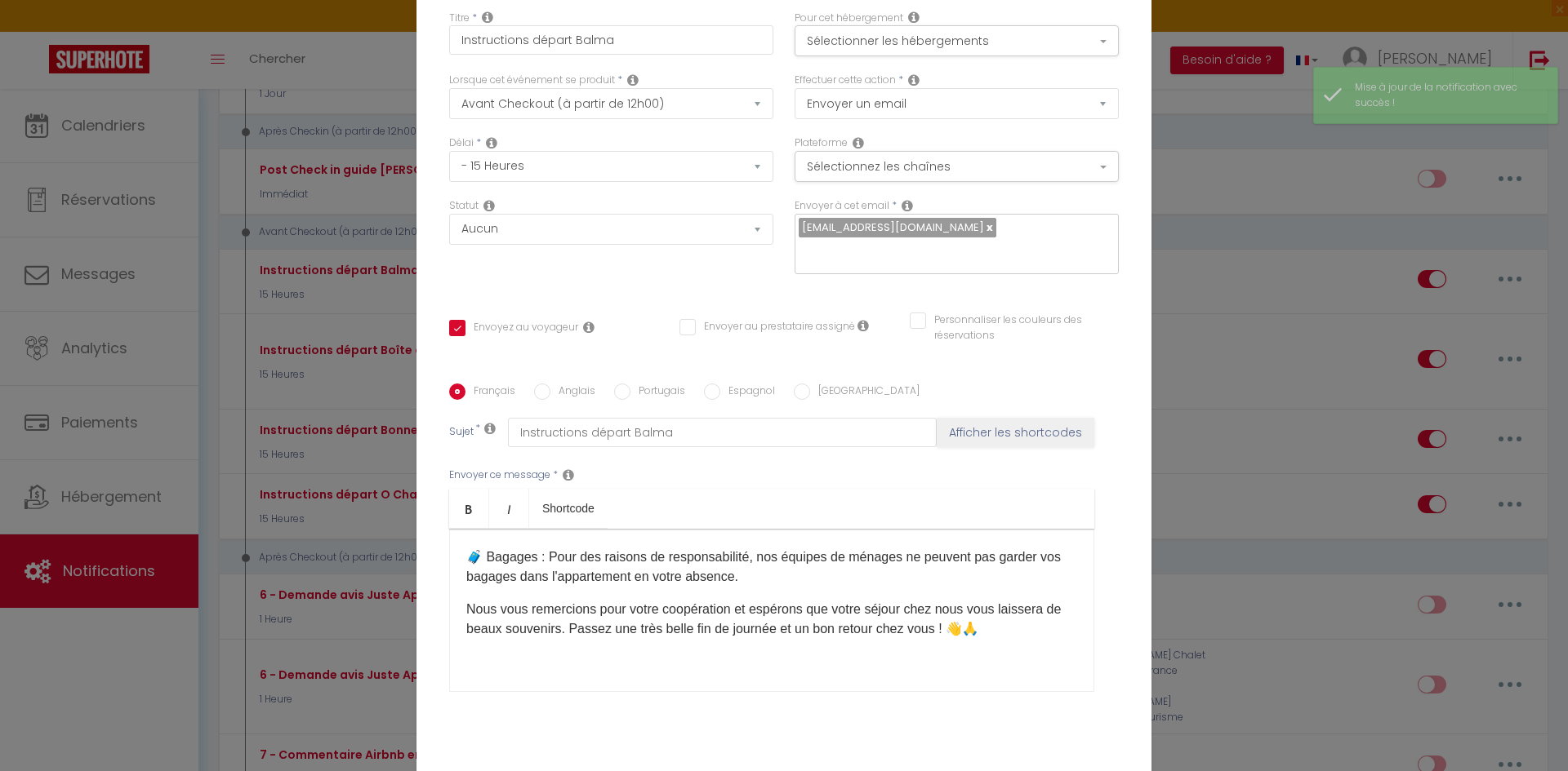
scroll to position [0, 0]
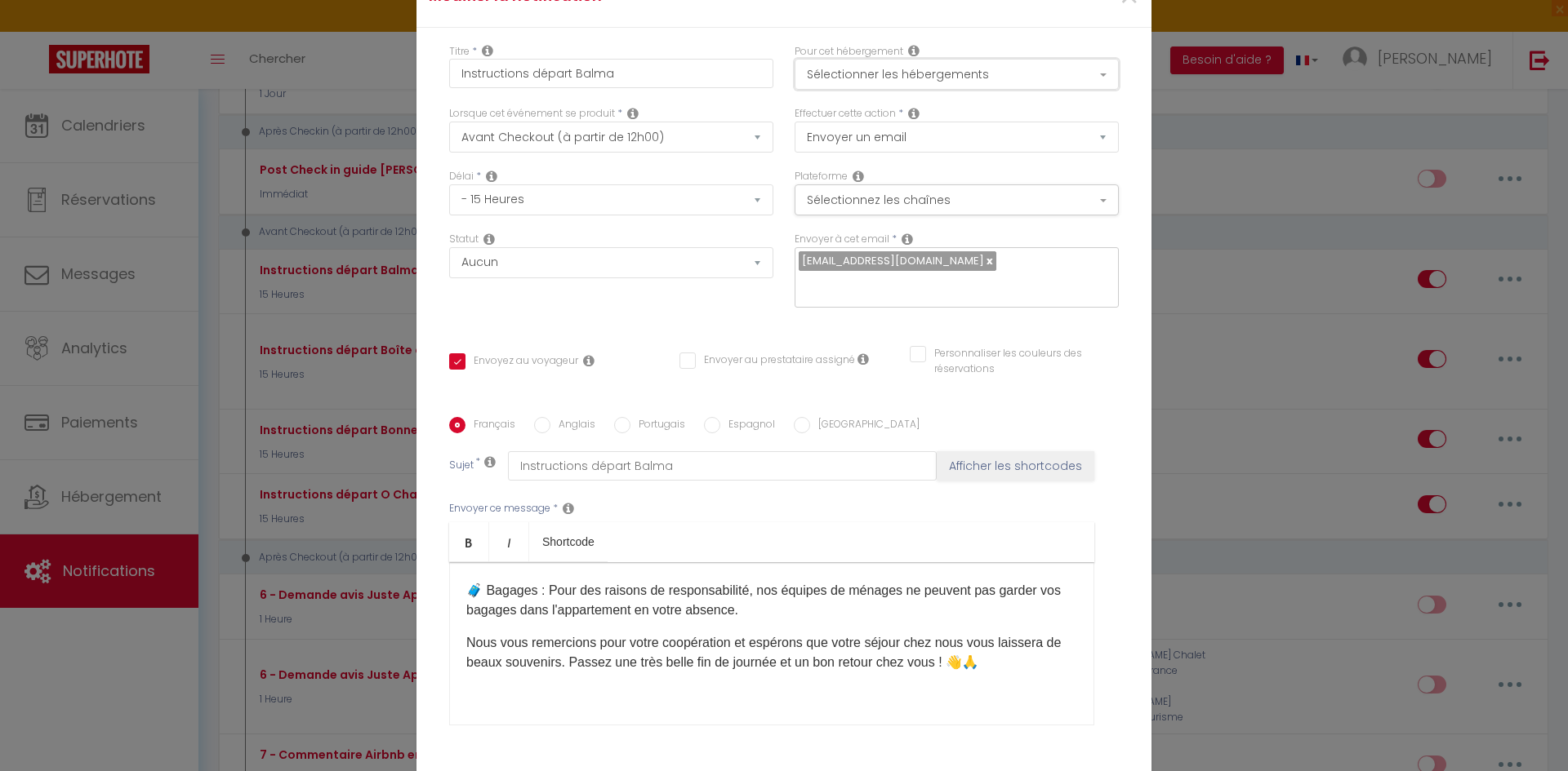
click at [938, 64] on button "Sélectionner les hébergements" at bounding box center [957, 73] width 324 height 31
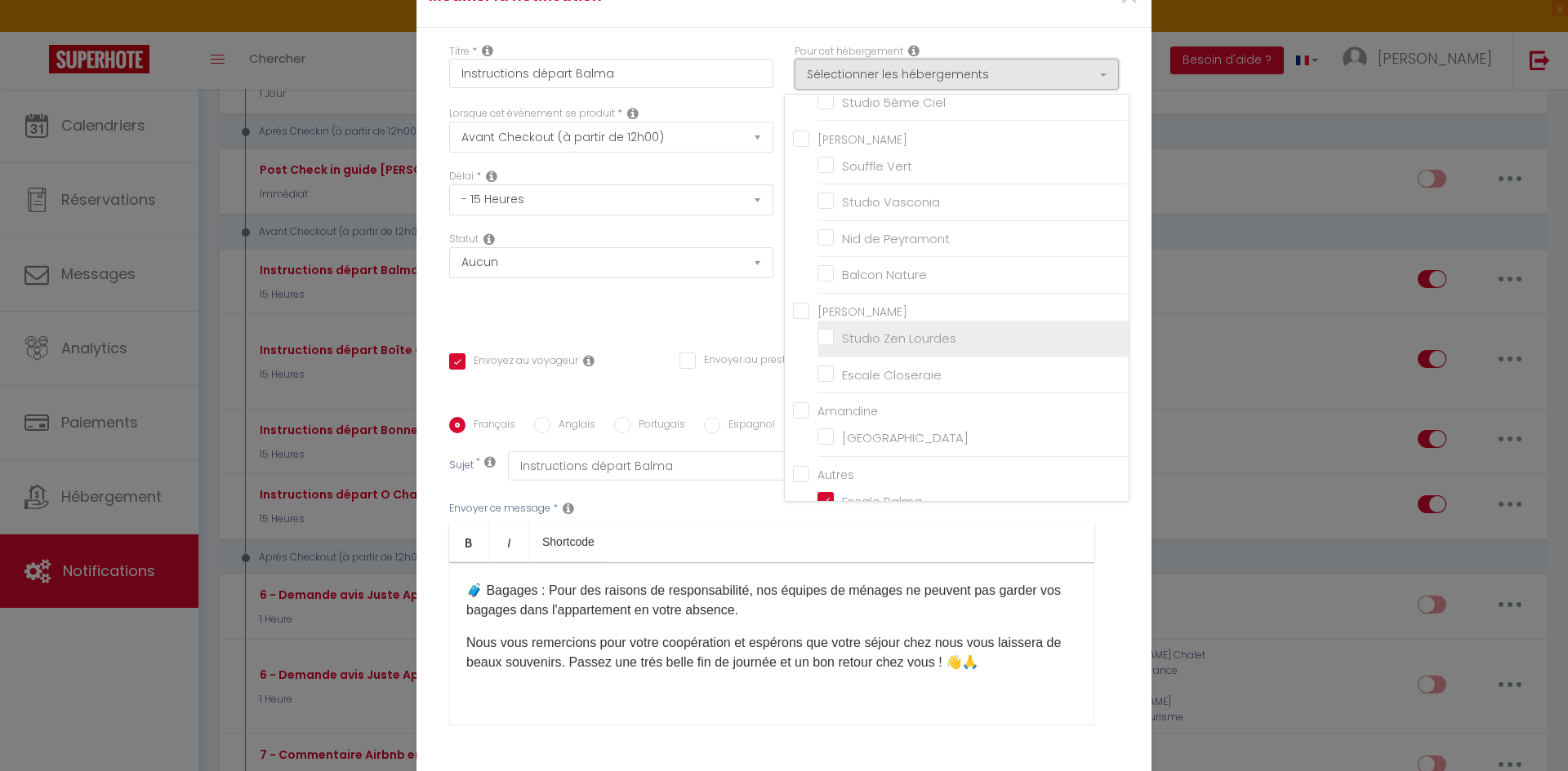
scroll to position [581, 0]
click at [719, 617] on p "🧳 Bagages : Pour des raisons de responsabilité, nos équipes de ménages ne peuve…" at bounding box center [771, 601] width 610 height 39
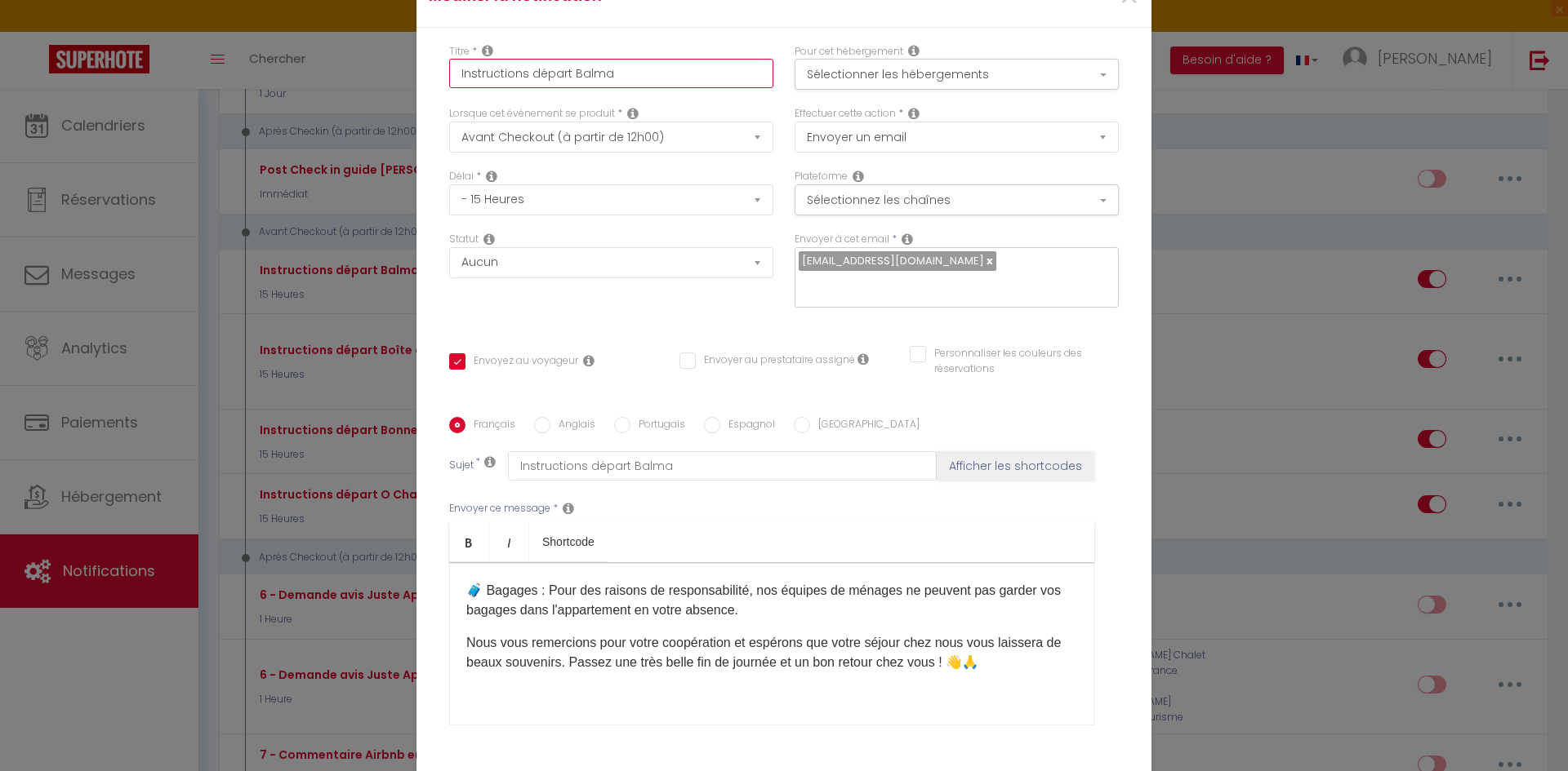
click at [721, 82] on input "Instructions départ Balma" at bounding box center [611, 73] width 324 height 30
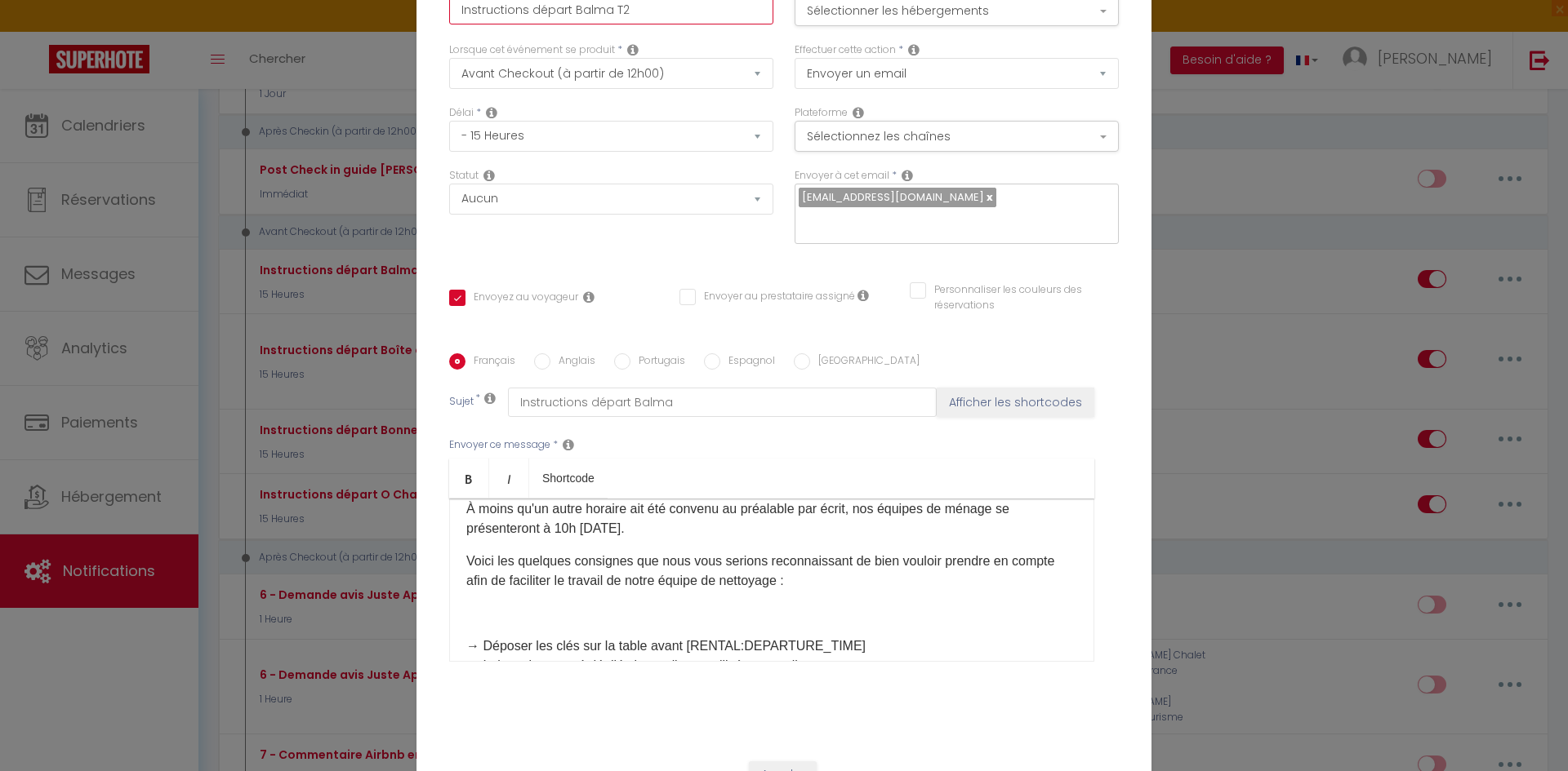
scroll to position [0, 0]
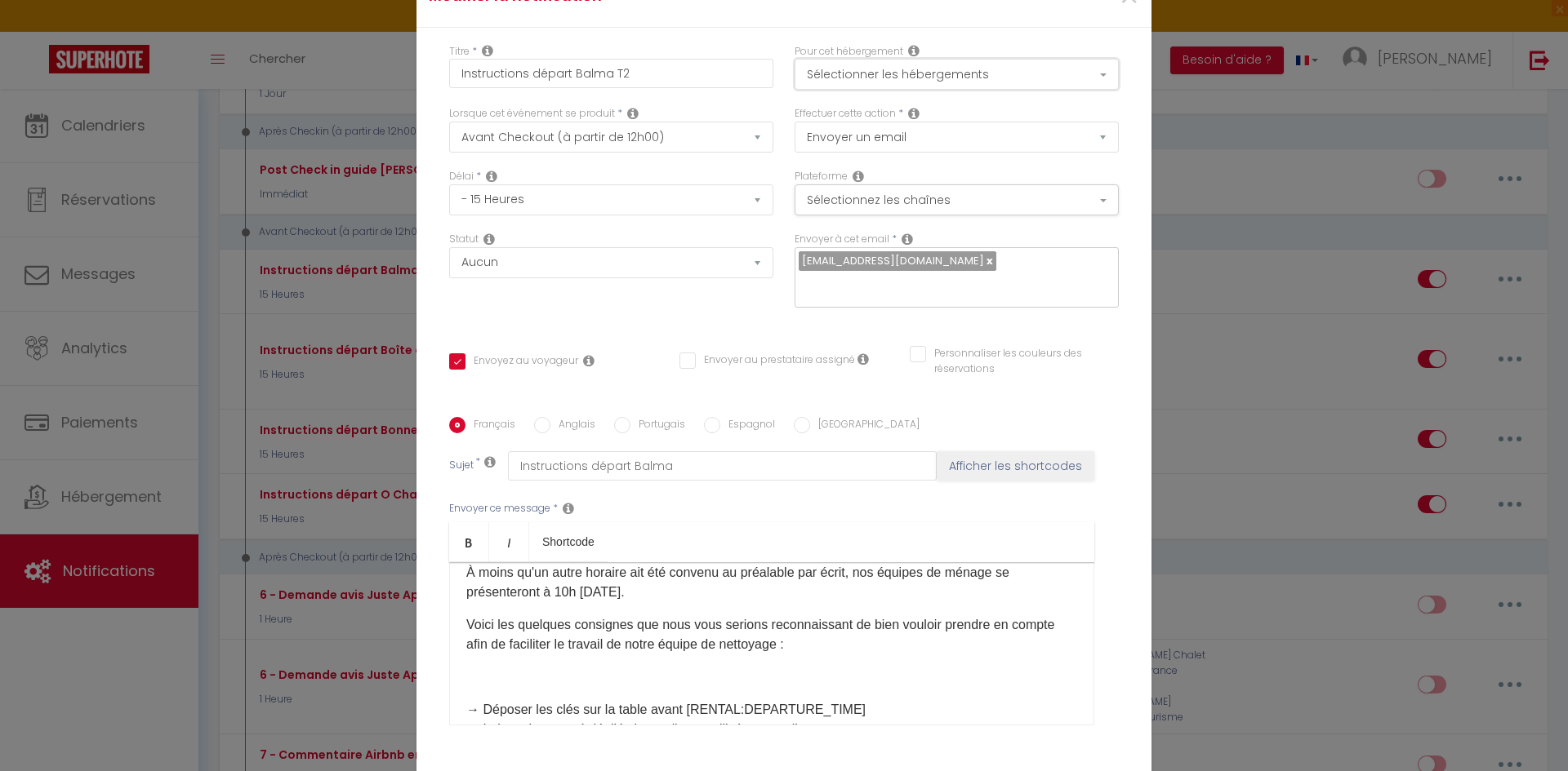
click at [958, 69] on button "Sélectionner les hébergements" at bounding box center [957, 73] width 324 height 31
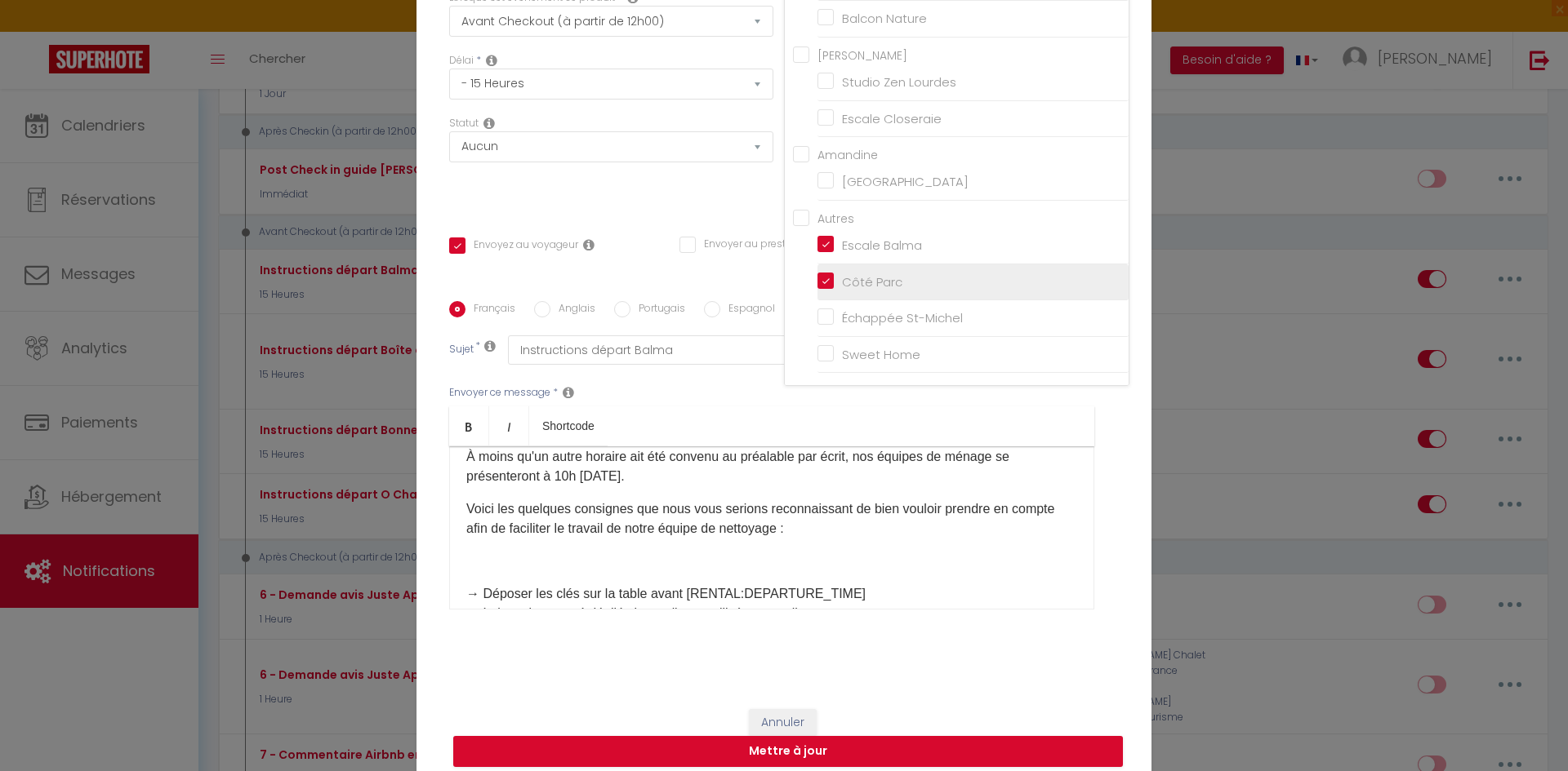
scroll to position [127, 0]
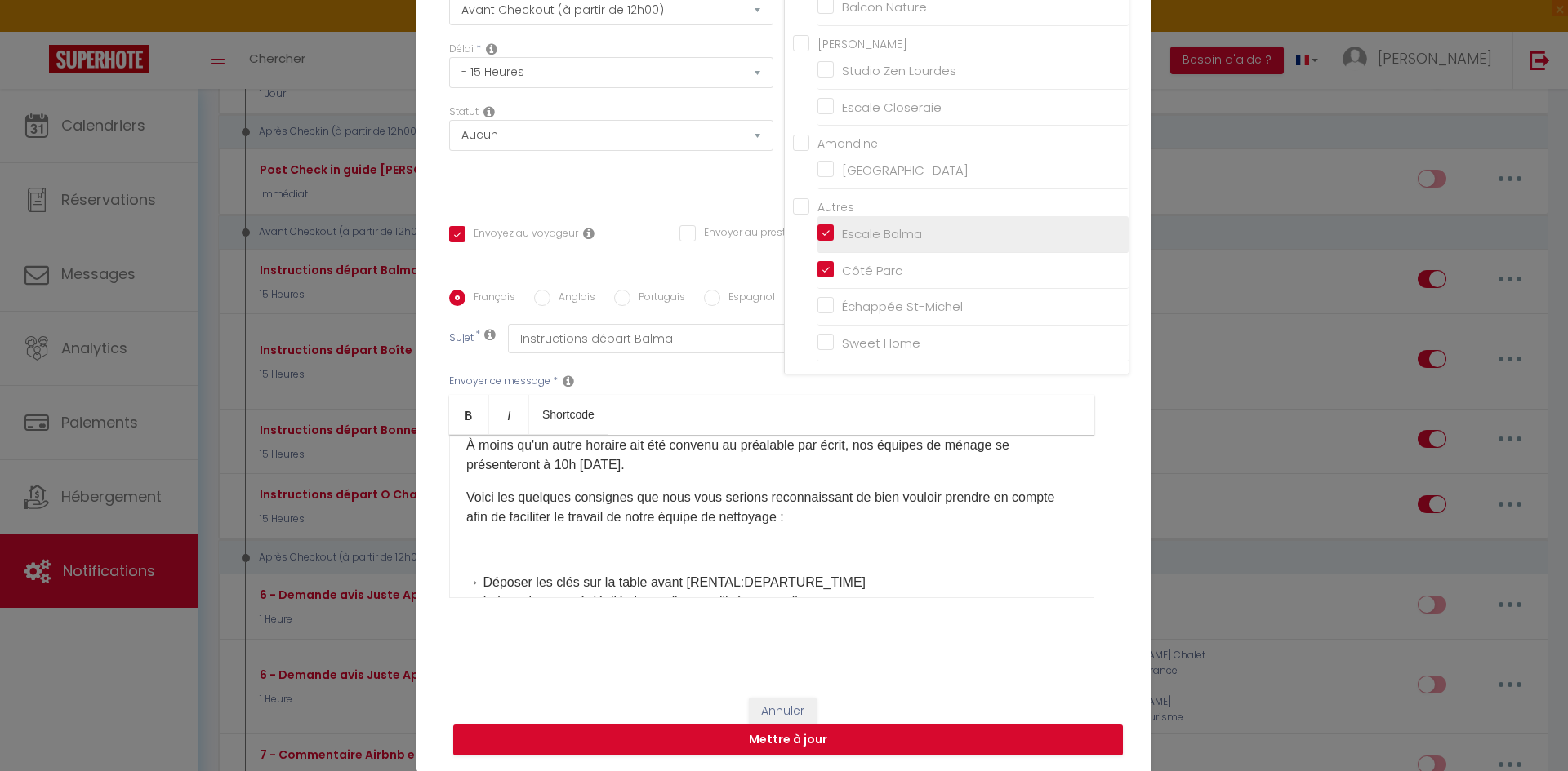
click at [820, 238] on input "Escale Balma" at bounding box center [972, 234] width 311 height 17
click at [771, 753] on button "Mettre à jour" at bounding box center [788, 739] width 670 height 31
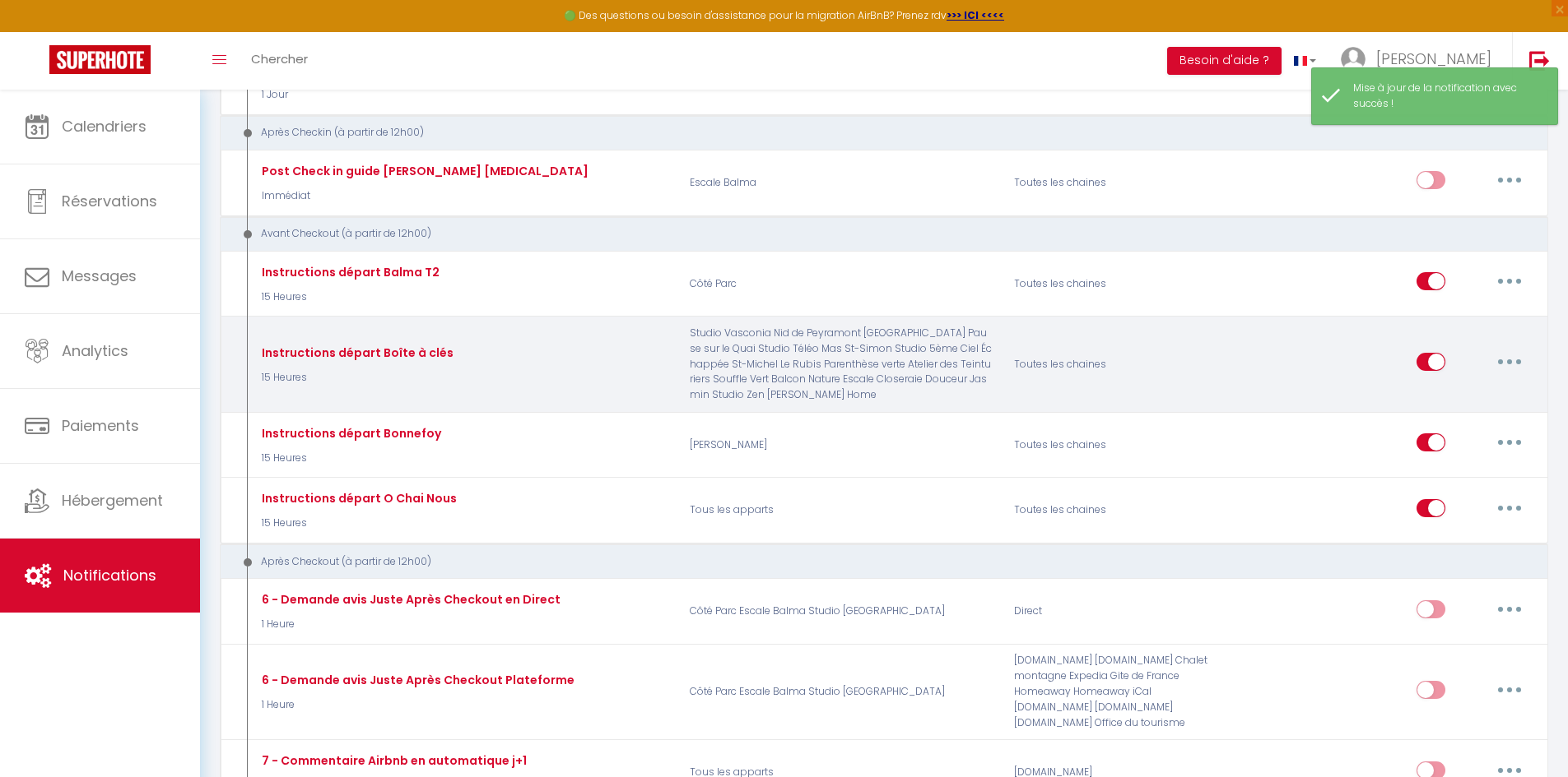
click at [1497, 359] on button "button" at bounding box center [1509, 362] width 46 height 26
click at [1476, 393] on link "Editer" at bounding box center [1467, 400] width 122 height 28
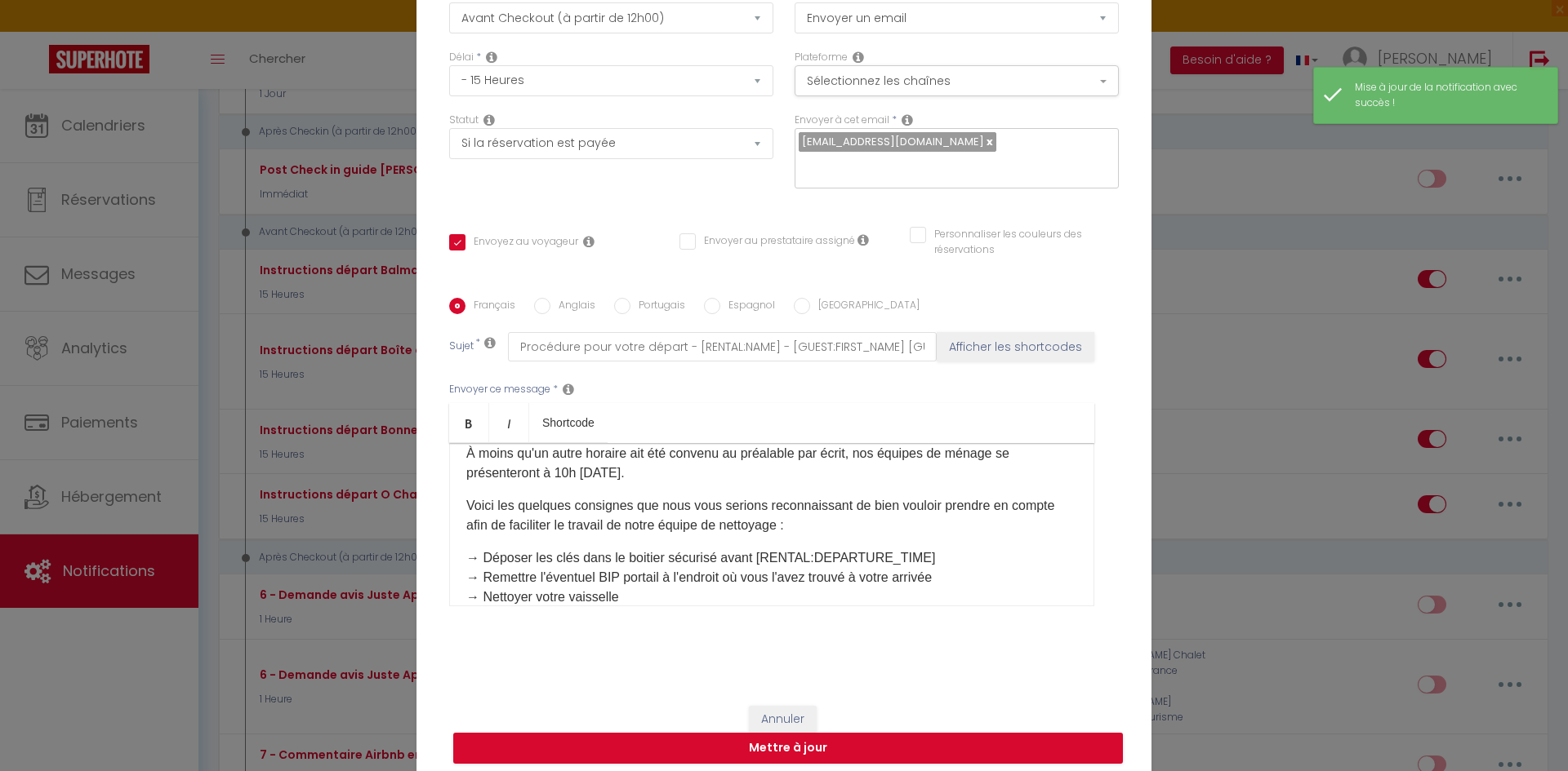
scroll to position [0, 0]
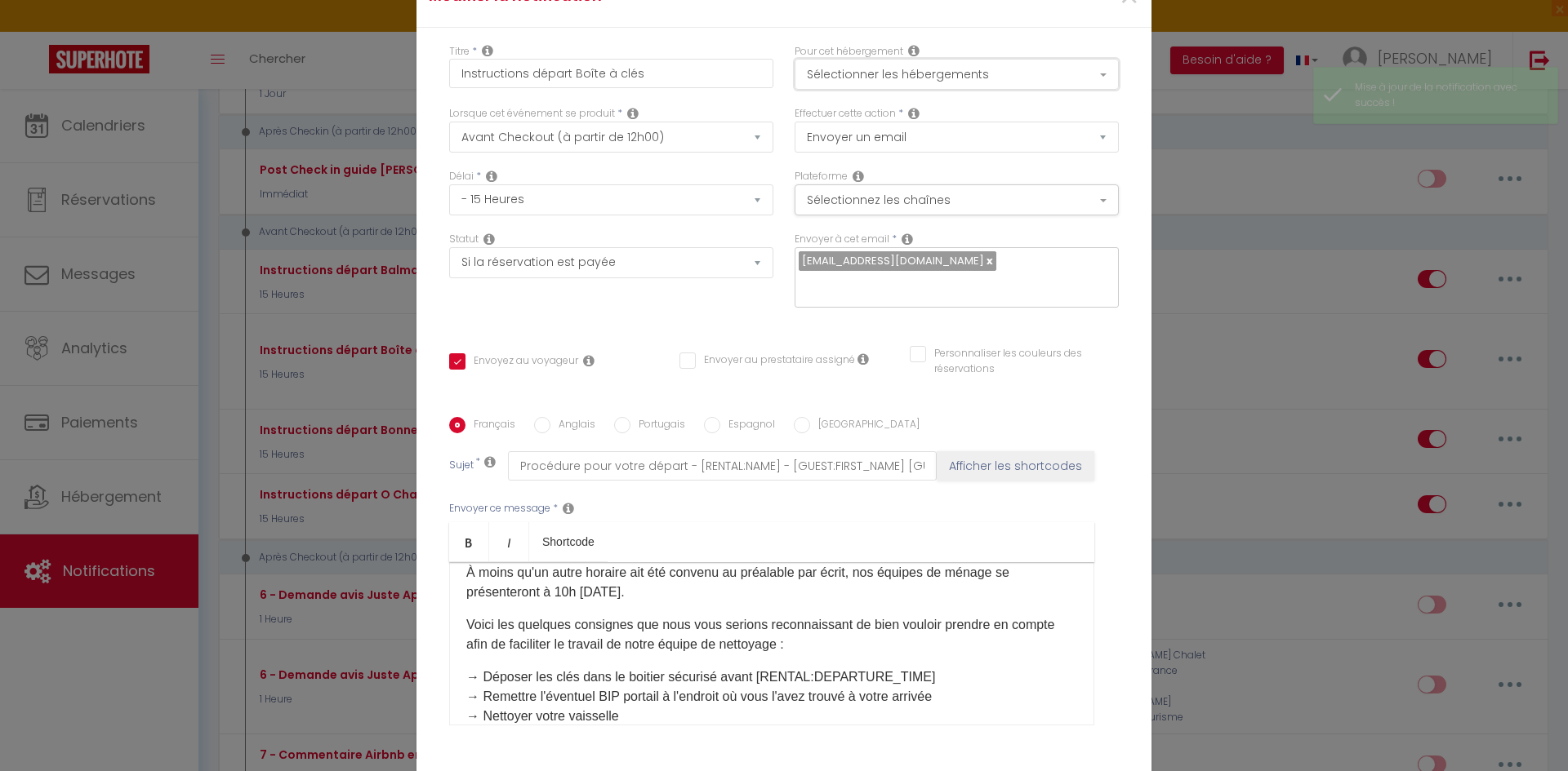
click at [902, 73] on button "Sélectionner les hébergements" at bounding box center [957, 73] width 324 height 31
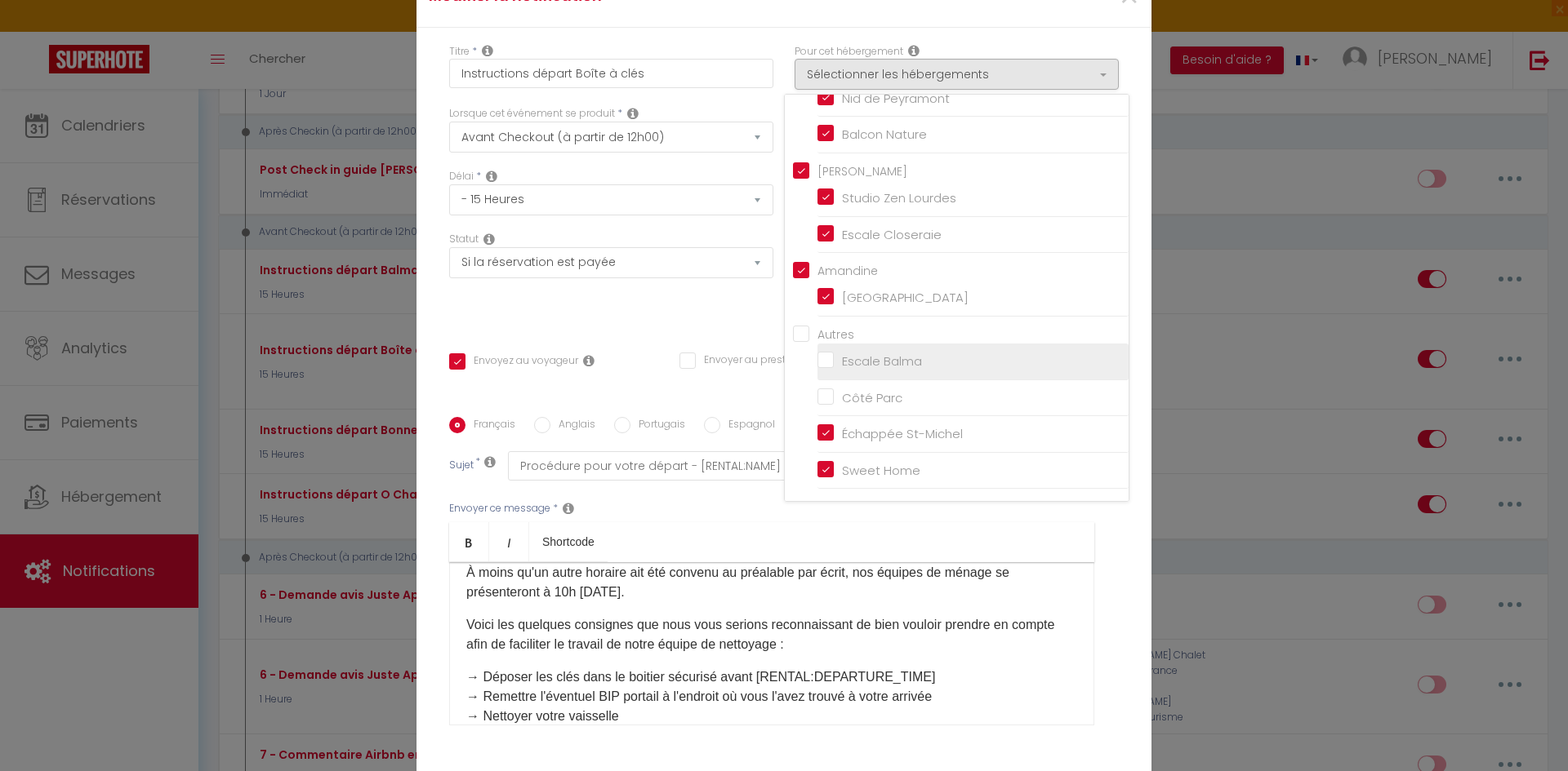
click at [838, 374] on li "Escale Balma" at bounding box center [972, 361] width 311 height 36
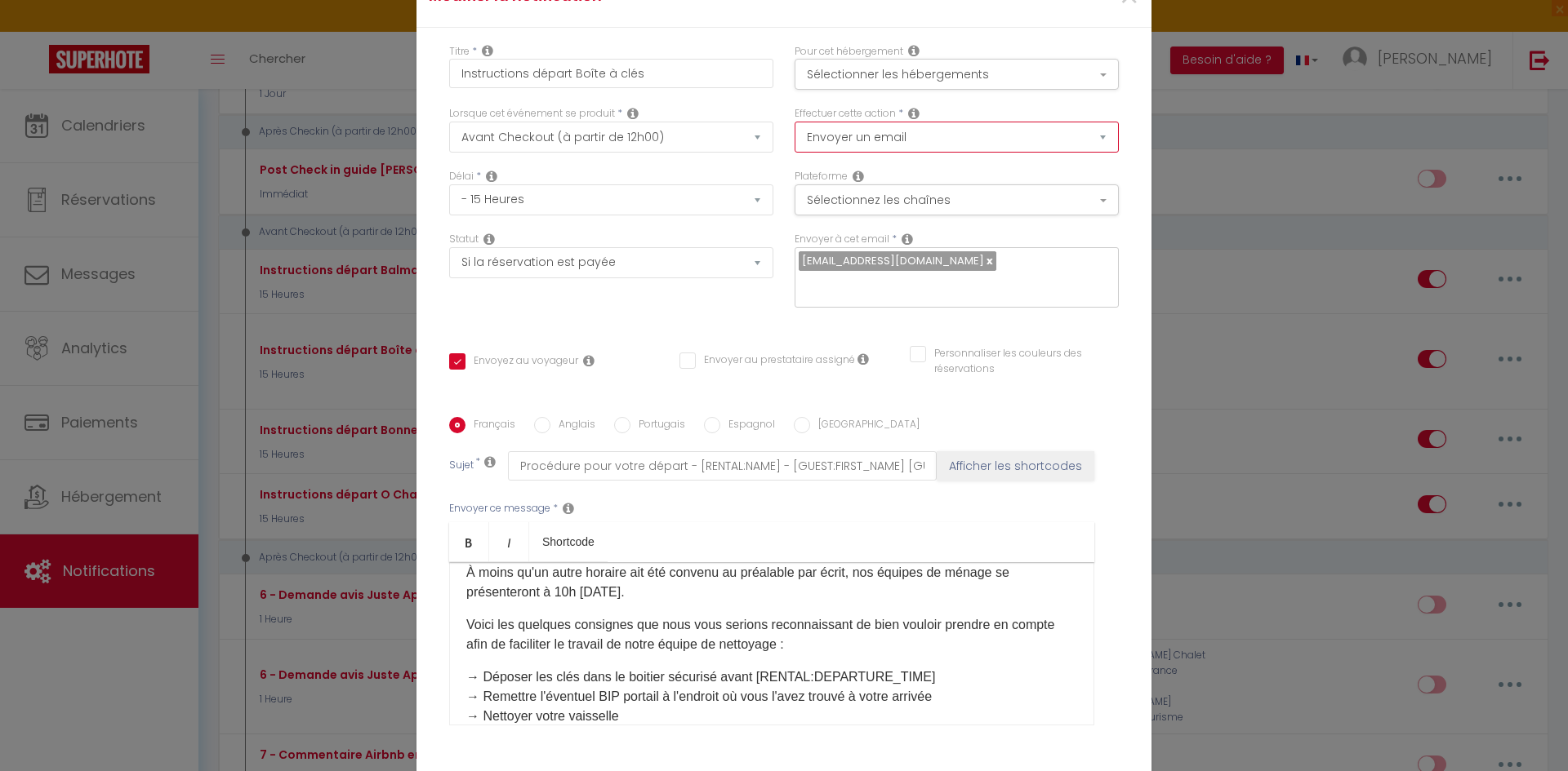
click at [858, 130] on select "Envoyer un email Envoyer un SMS Envoyer une notification push" at bounding box center [957, 137] width 324 height 31
drag, startPoint x: 675, startPoint y: 332, endPoint x: 687, endPoint y: 315, distance: 20.8
click at [676, 327] on div "Titre * Instructions départ Boîte à clés Pour cet hébergement Sélectionner les …" at bounding box center [784, 419] width 735 height 781
click at [870, 78] on button "Sélectionner les hébergements" at bounding box center [957, 73] width 324 height 31
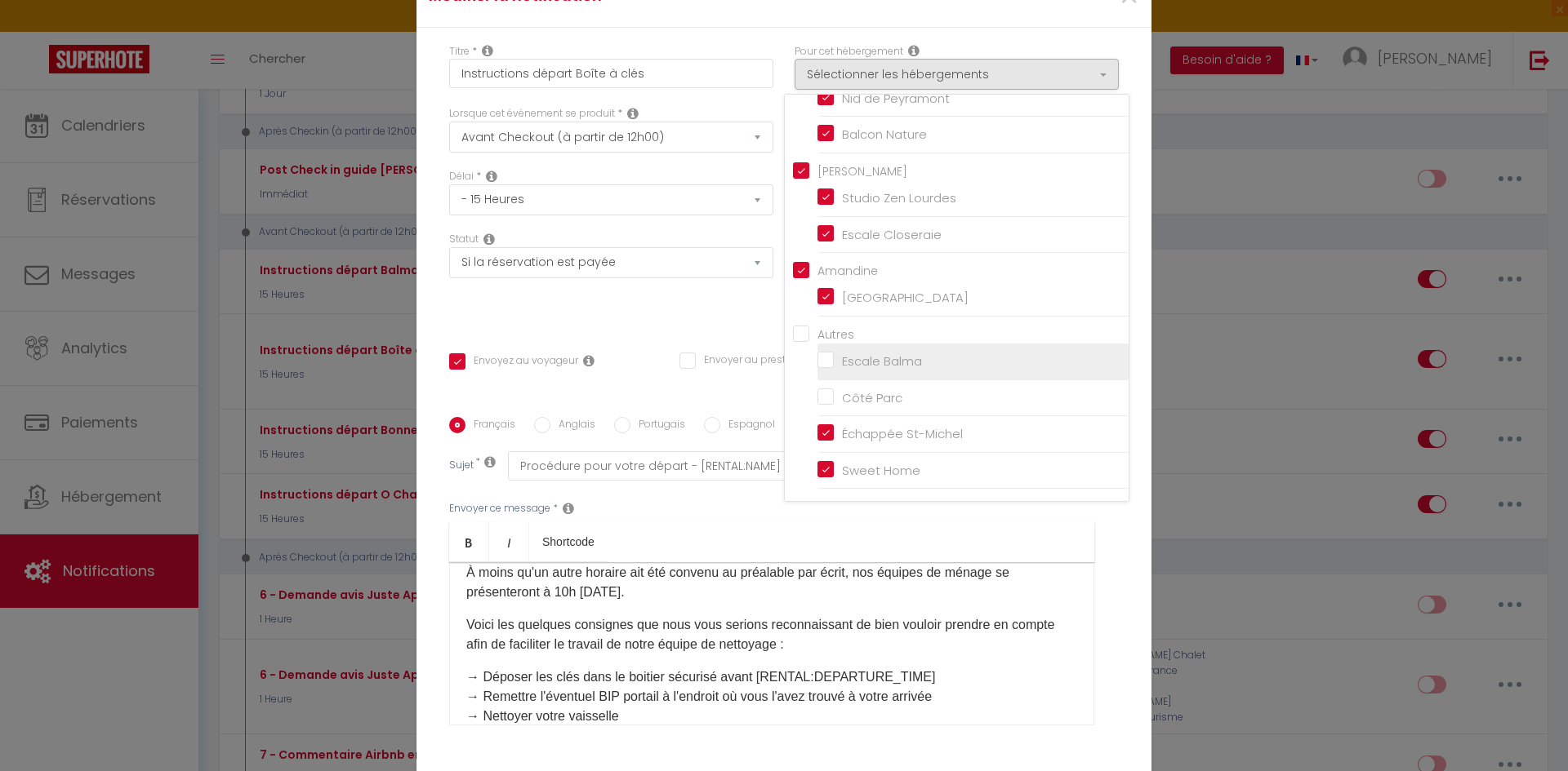
click at [817, 359] on input "Escale Balma" at bounding box center [972, 362] width 311 height 17
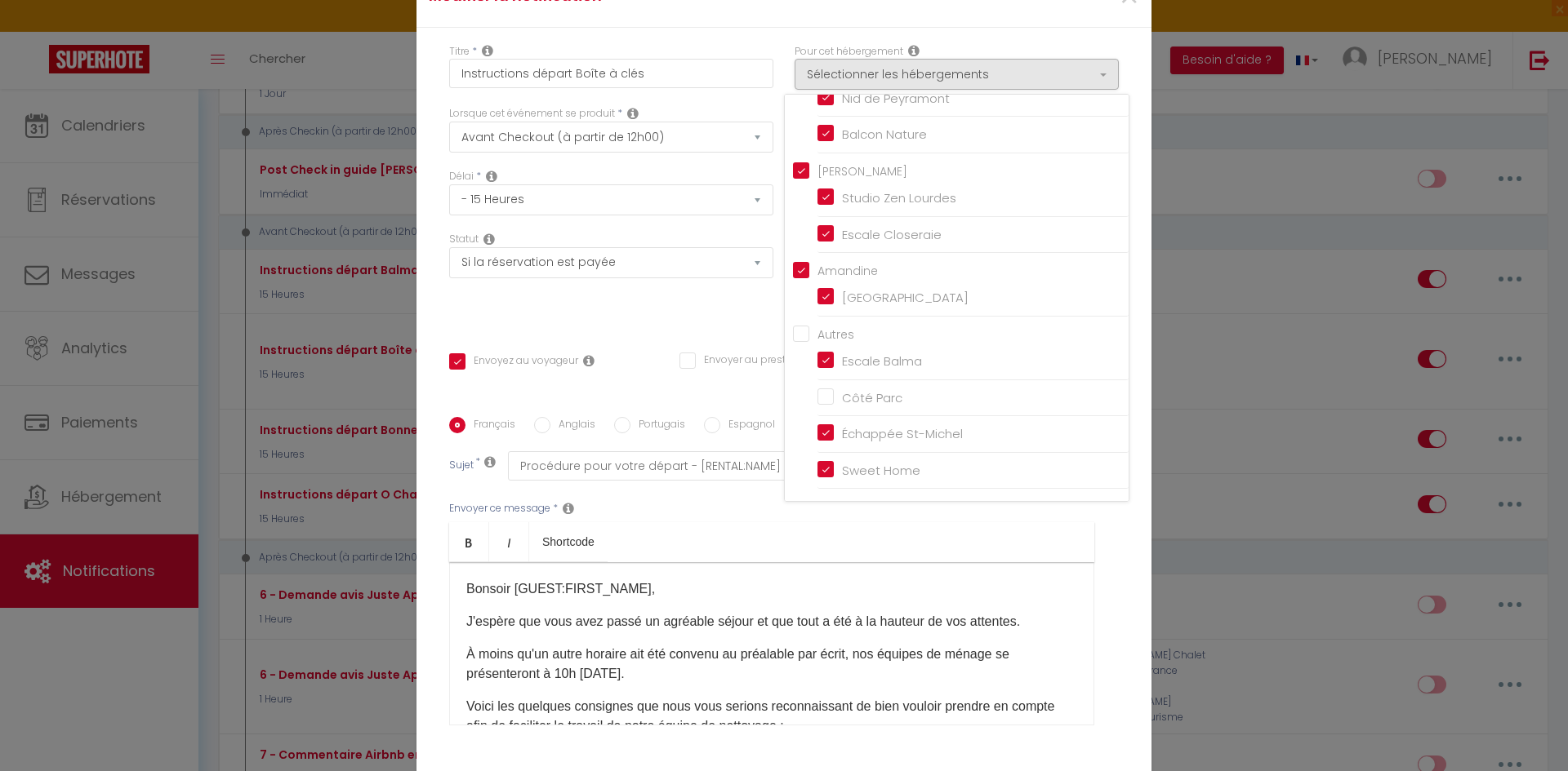
scroll to position [338, 0]
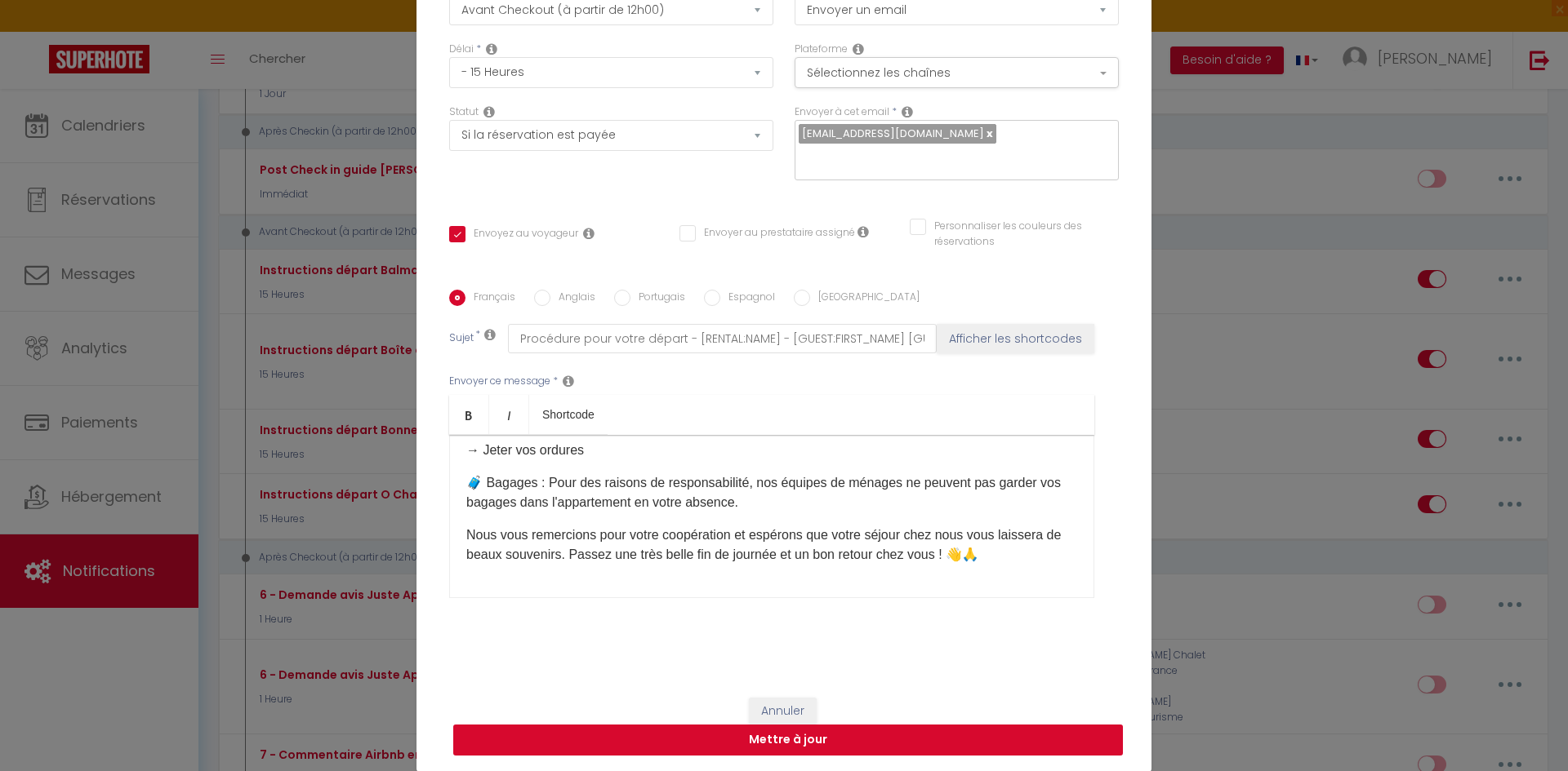
click at [838, 742] on button "Mettre à jour" at bounding box center [788, 739] width 670 height 31
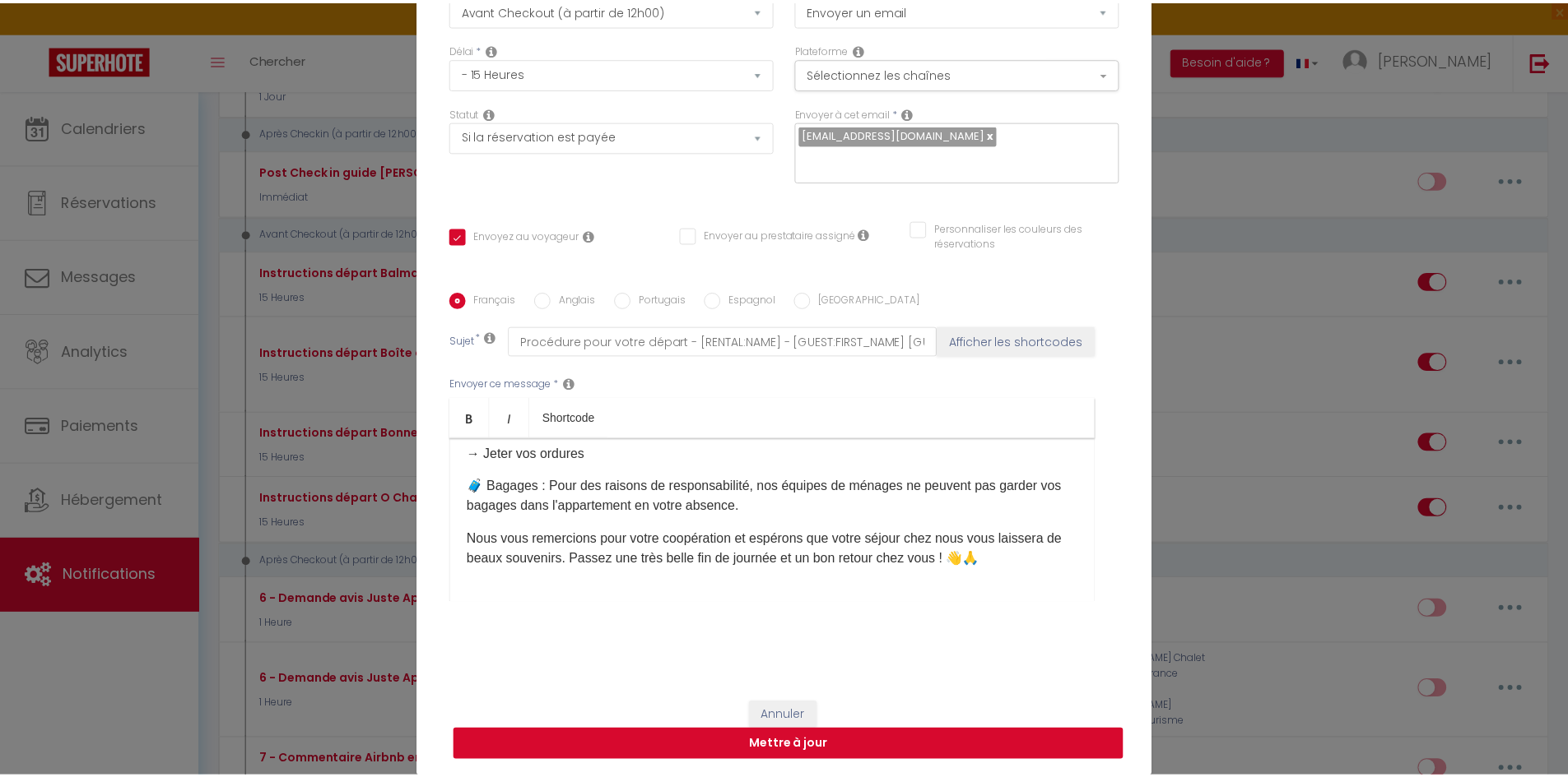
scroll to position [120, 0]
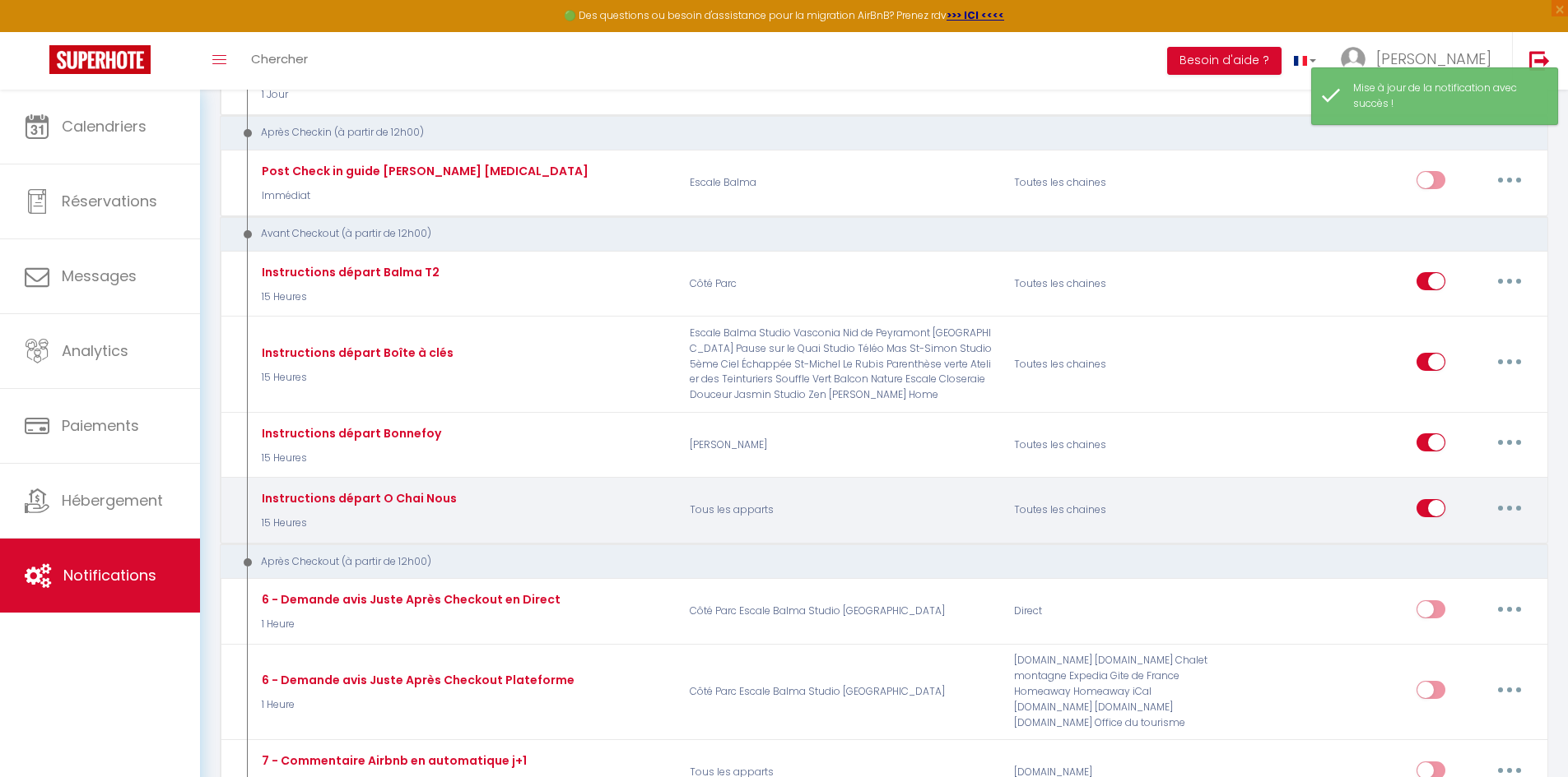
click at [1426, 511] on input "checkbox" at bounding box center [1430, 512] width 29 height 24
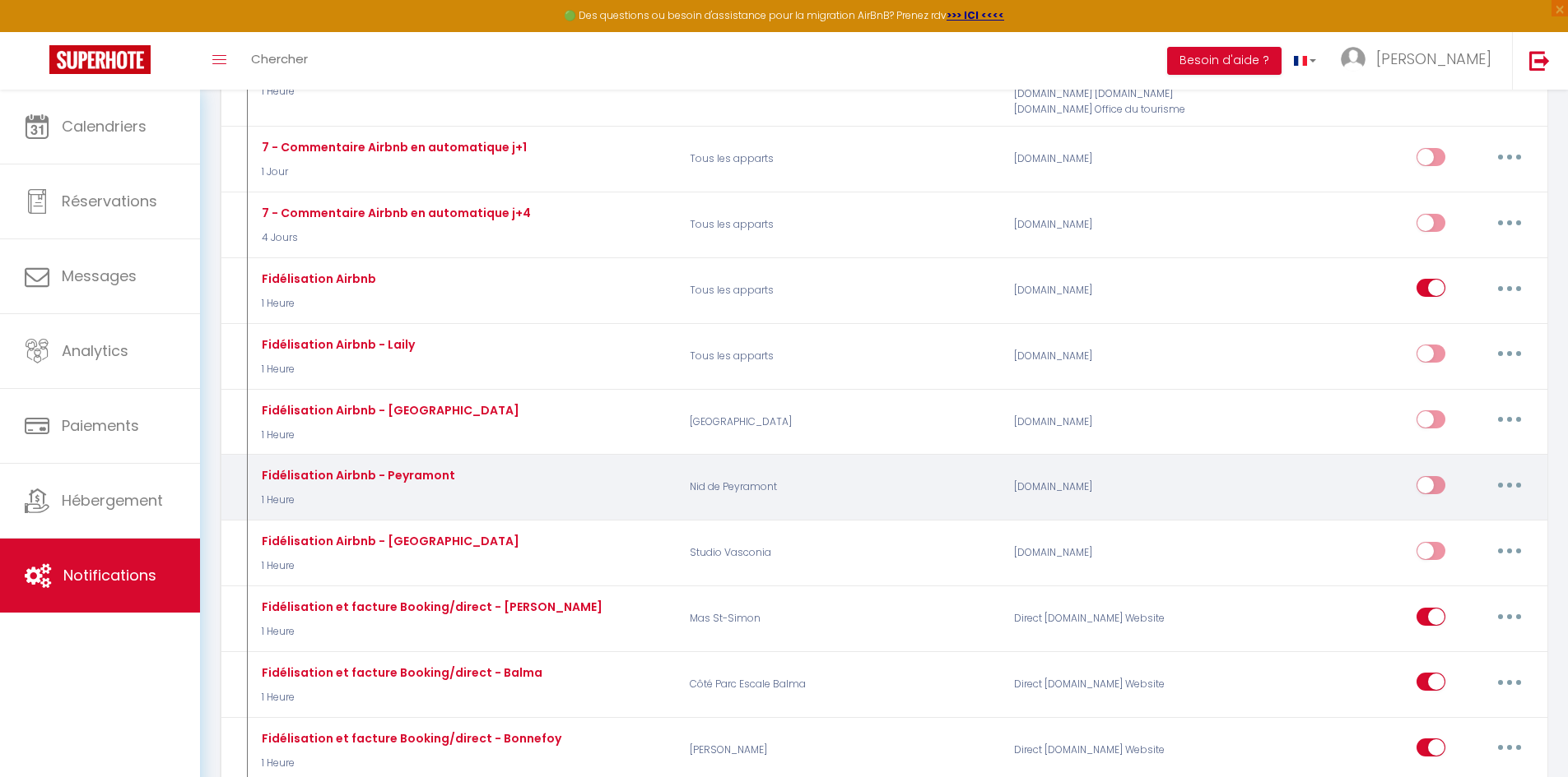
scroll to position [5675, 0]
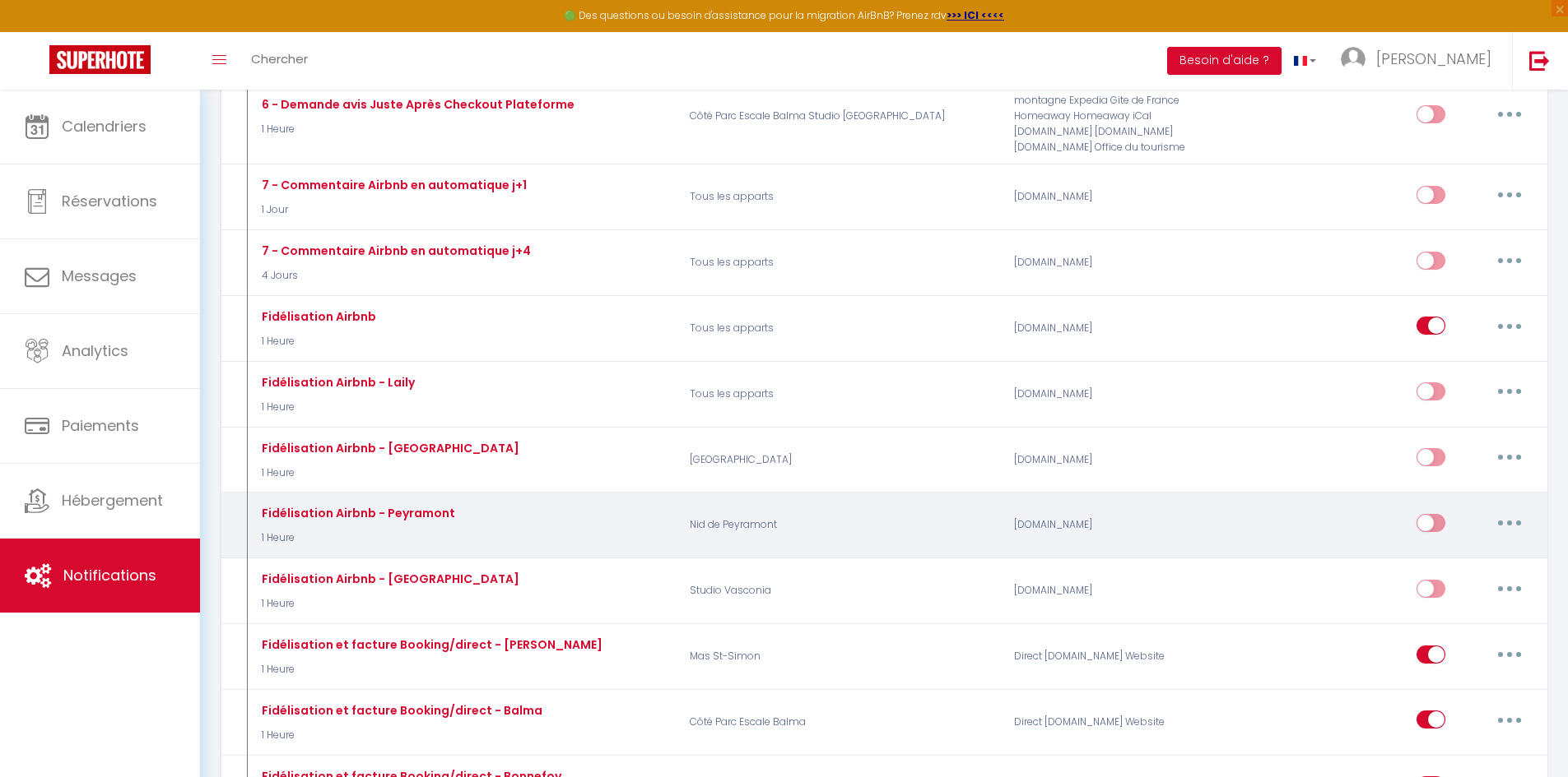
click at [1428, 521] on input "checkbox" at bounding box center [1430, 526] width 29 height 24
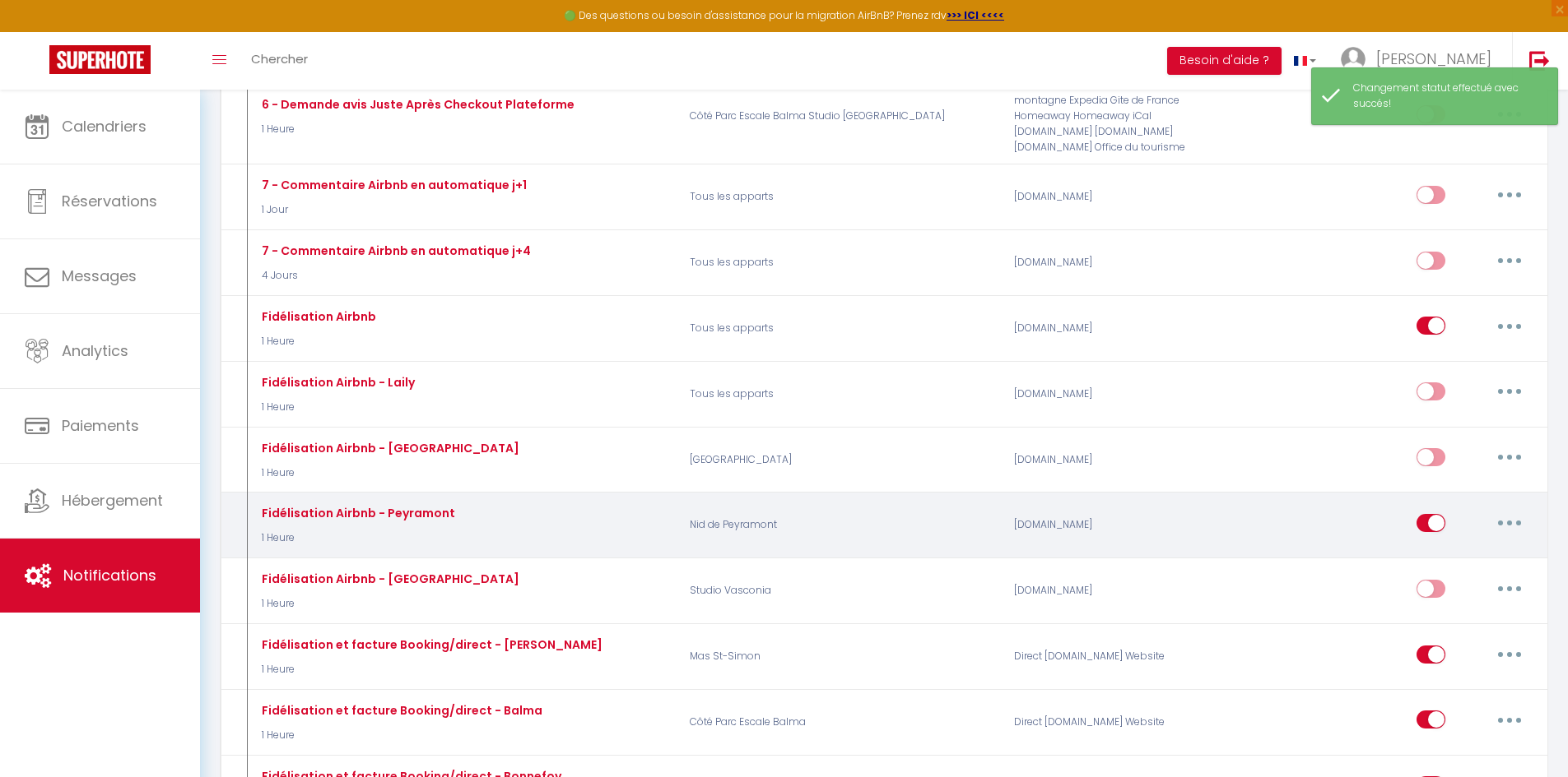
click at [1428, 521] on input "checkbox" at bounding box center [1430, 526] width 29 height 24
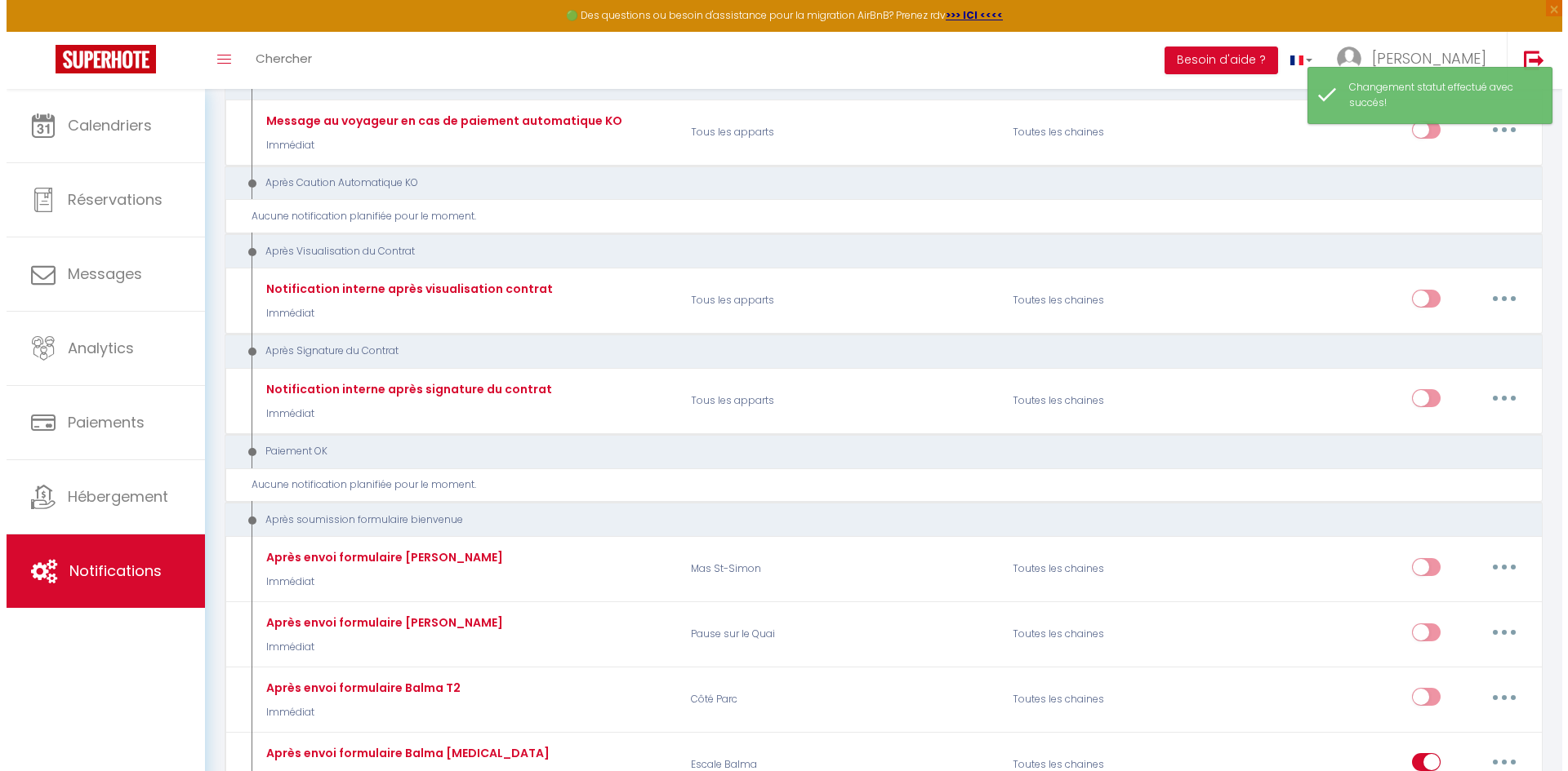
scroll to position [8325, 0]
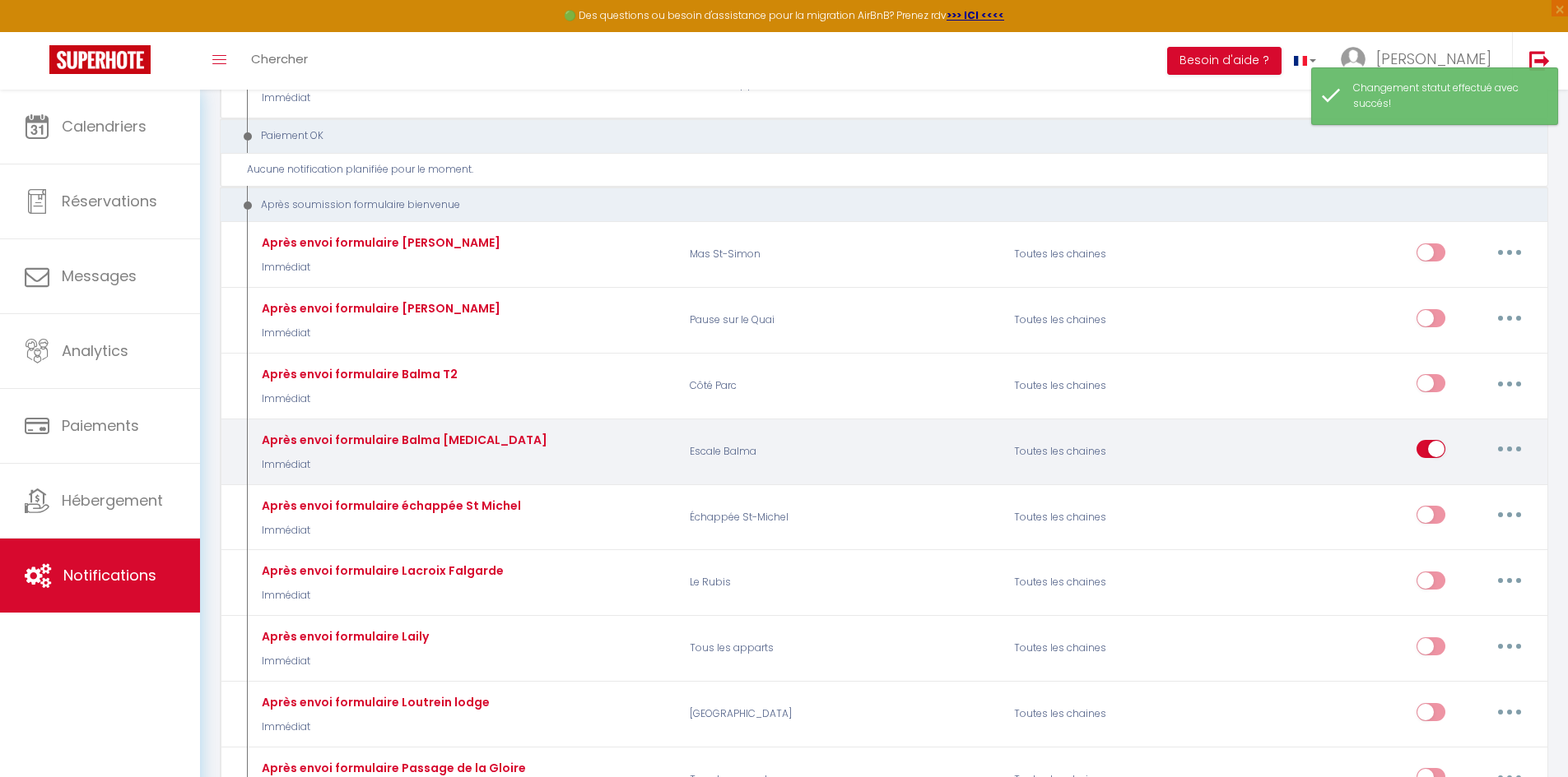
click at [1496, 436] on button "button" at bounding box center [1509, 449] width 46 height 26
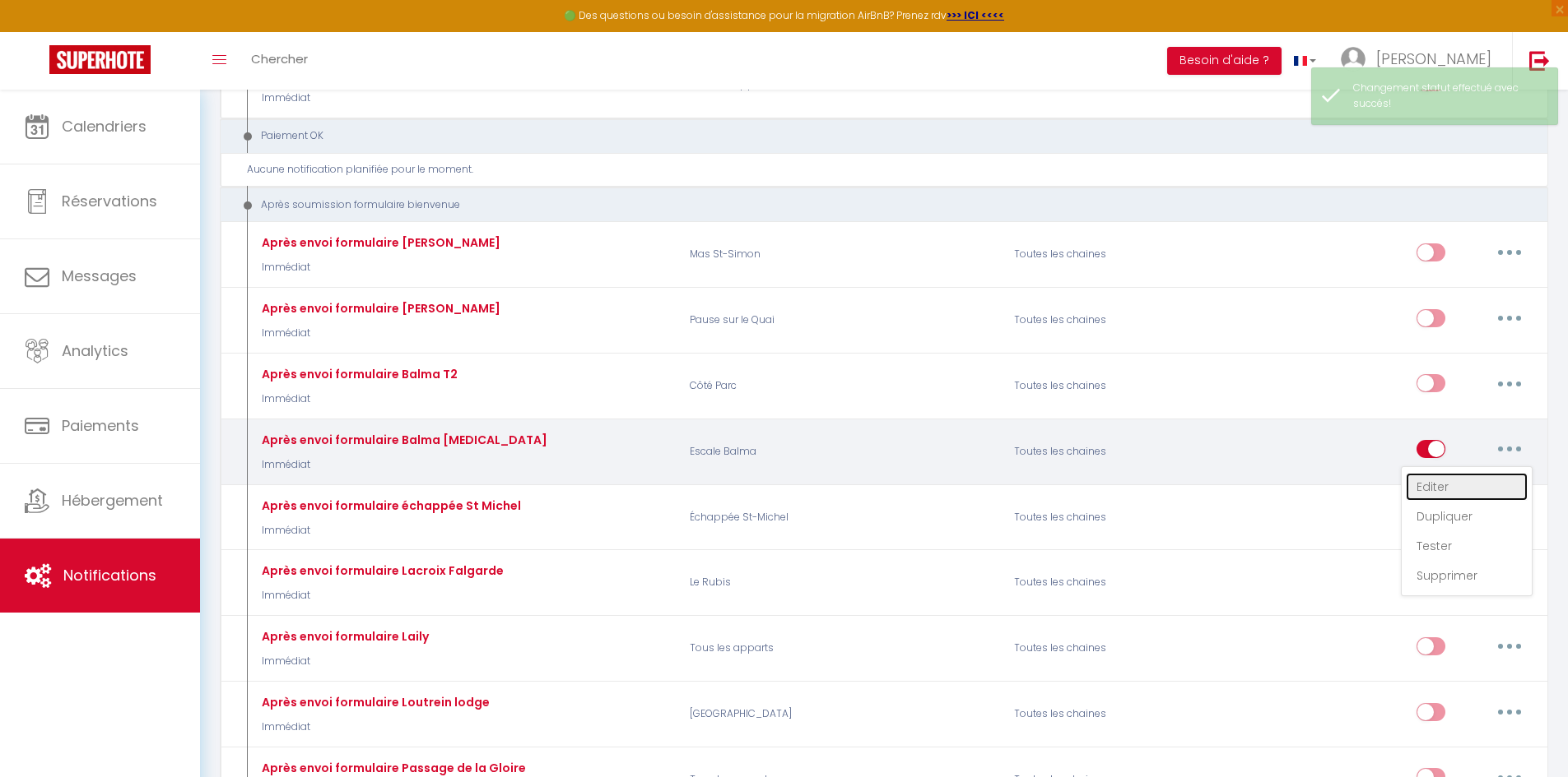
click at [1463, 480] on link "Editer" at bounding box center [1467, 487] width 122 height 28
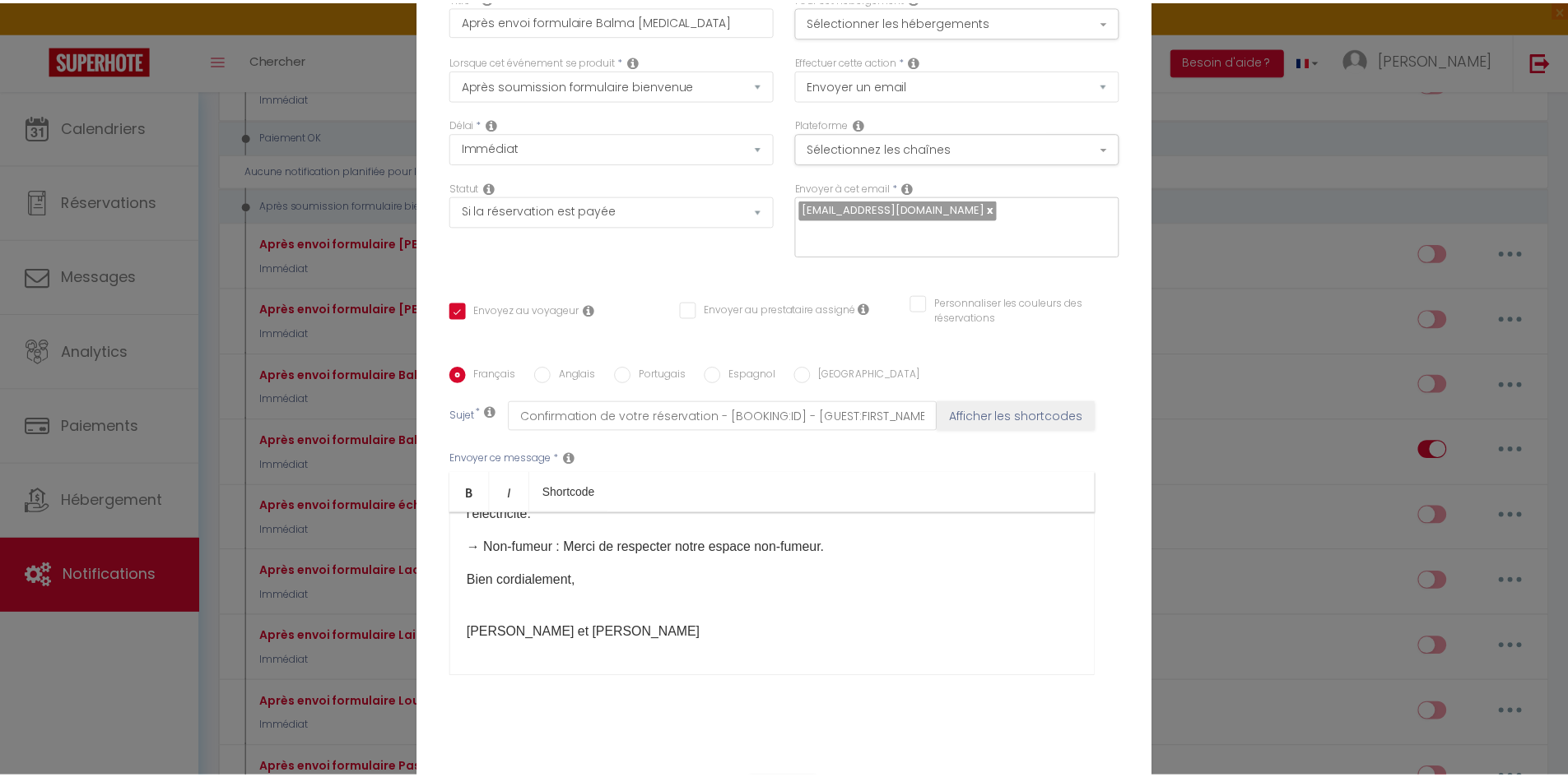
scroll to position [0, 0]
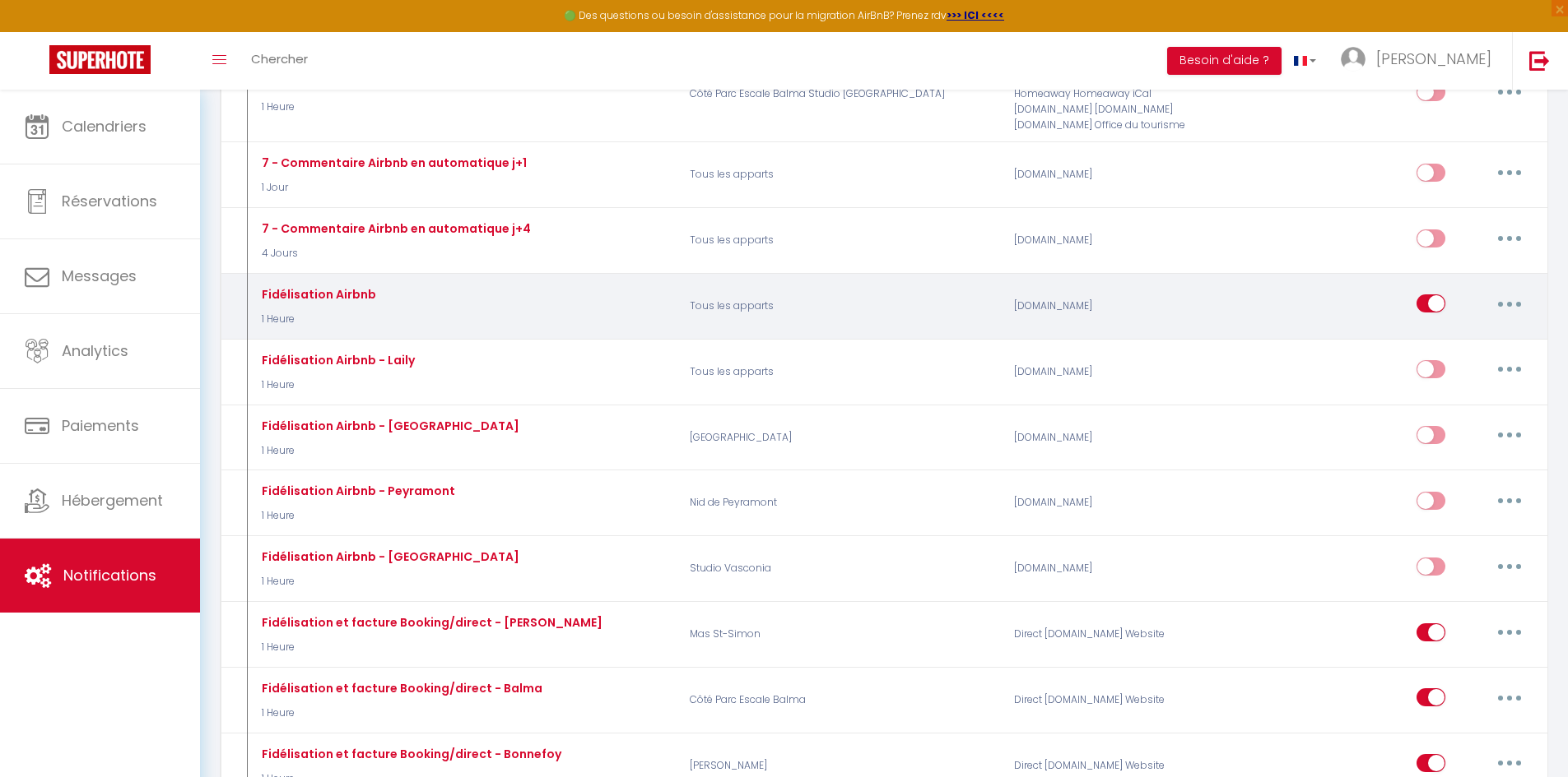
scroll to position [5675, 0]
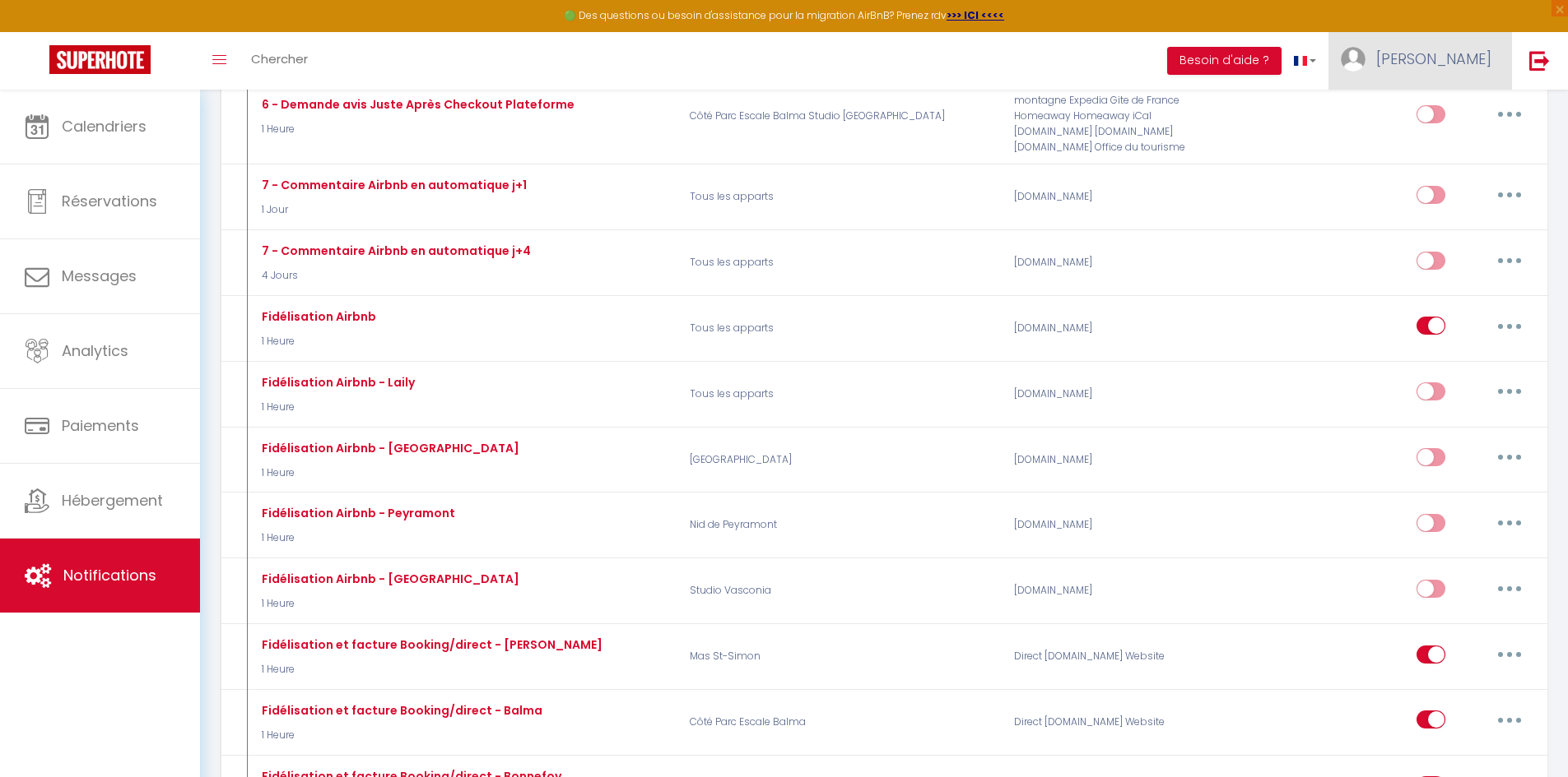
click at [1444, 57] on span "[PERSON_NAME]" at bounding box center [1433, 59] width 115 height 21
click at [1464, 107] on link "Paramètres" at bounding box center [1446, 114] width 122 height 28
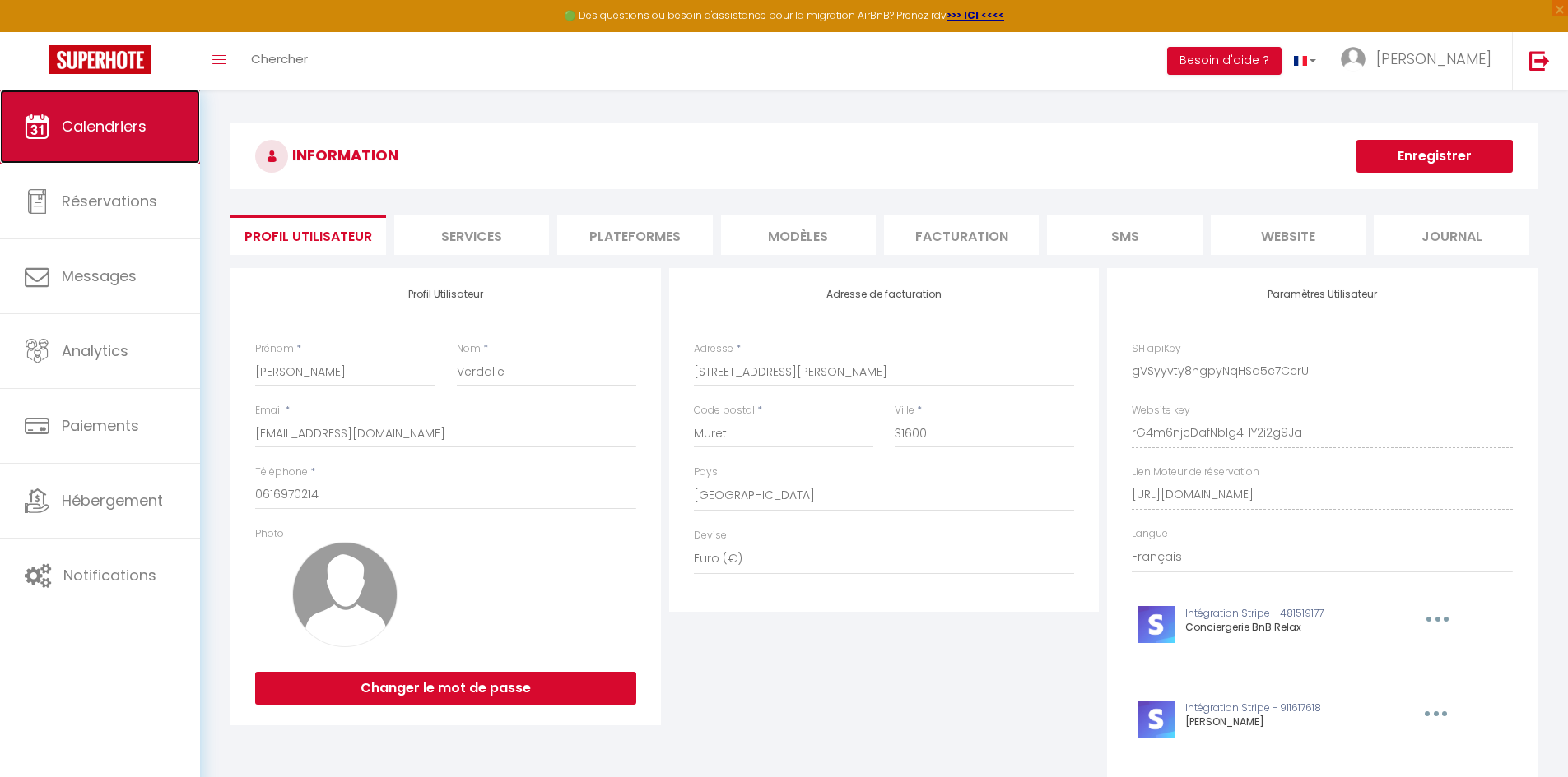
click at [138, 144] on link "Calendriers" at bounding box center [99, 127] width 200 height 74
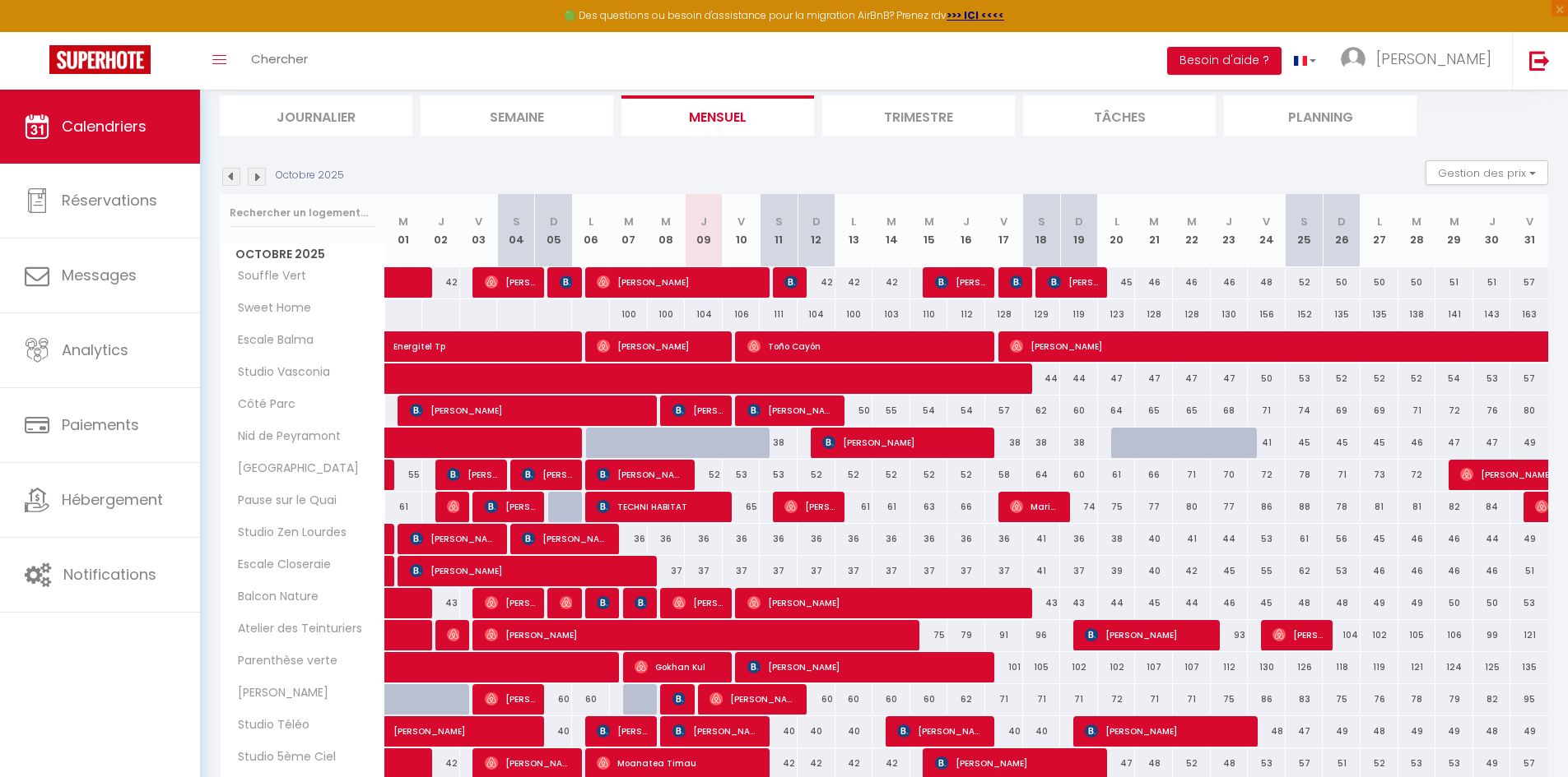
scroll to position [307, 0]
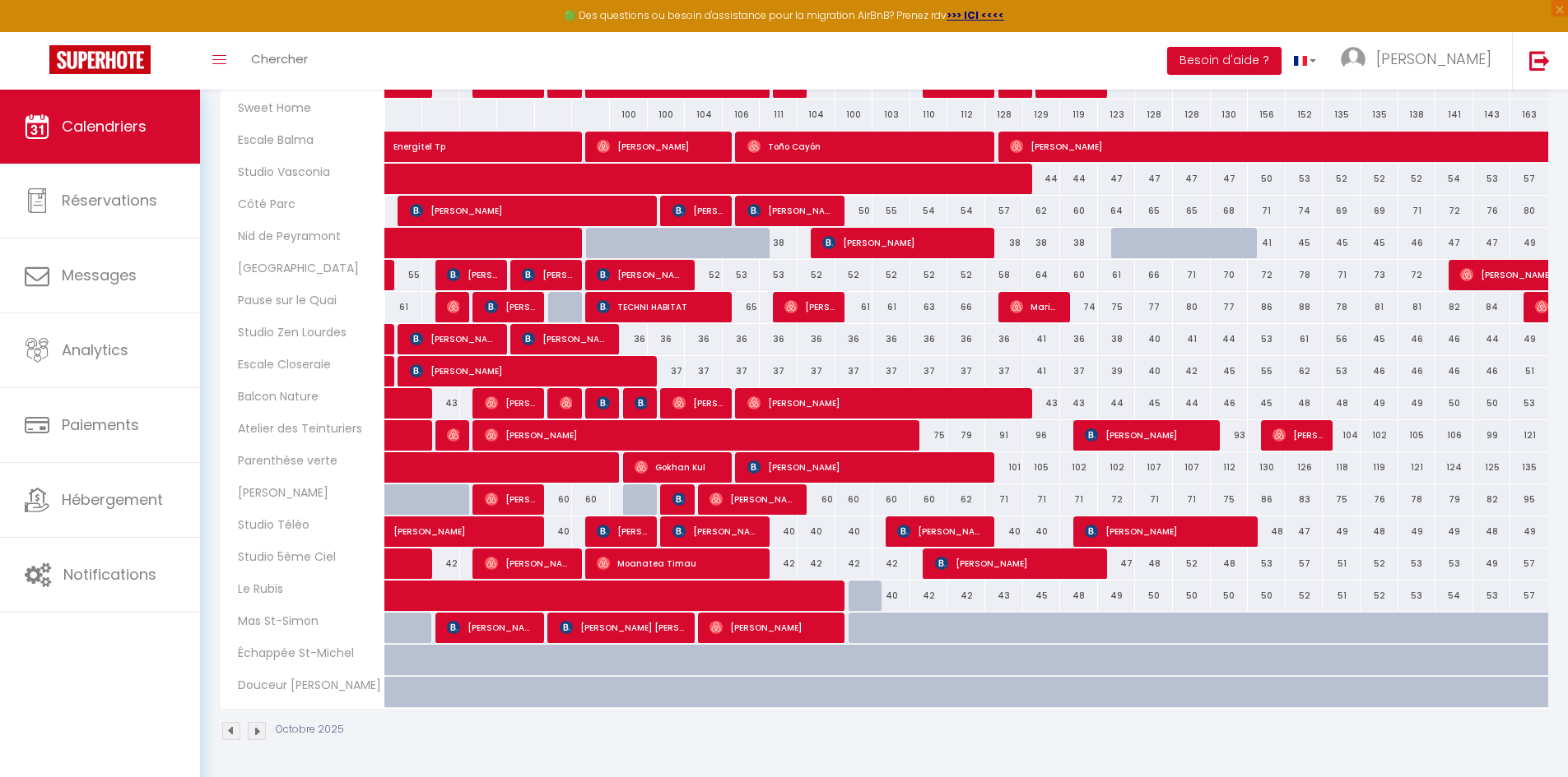
click at [260, 729] on img at bounding box center [256, 731] width 18 height 18
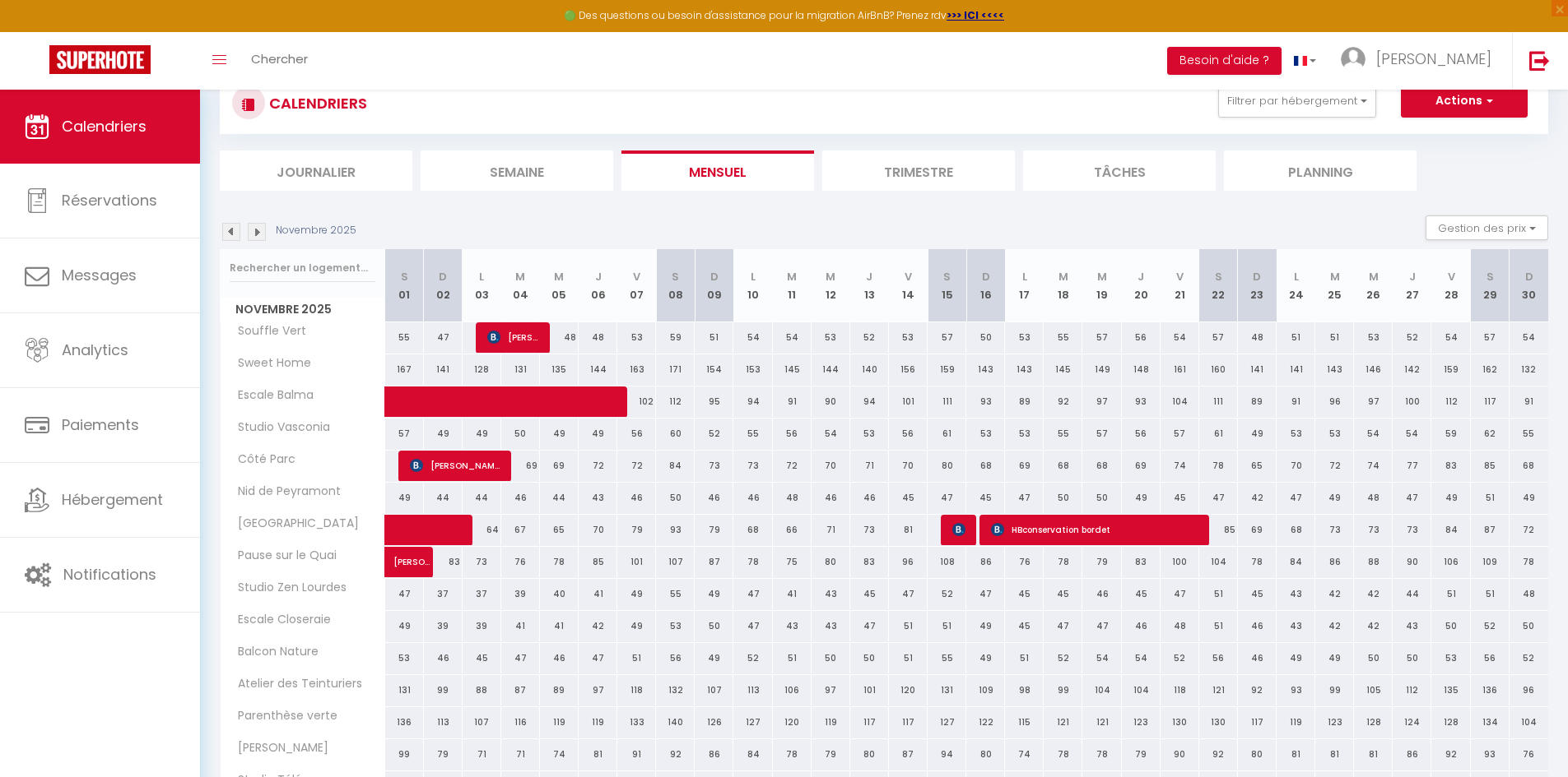
scroll to position [0, 0]
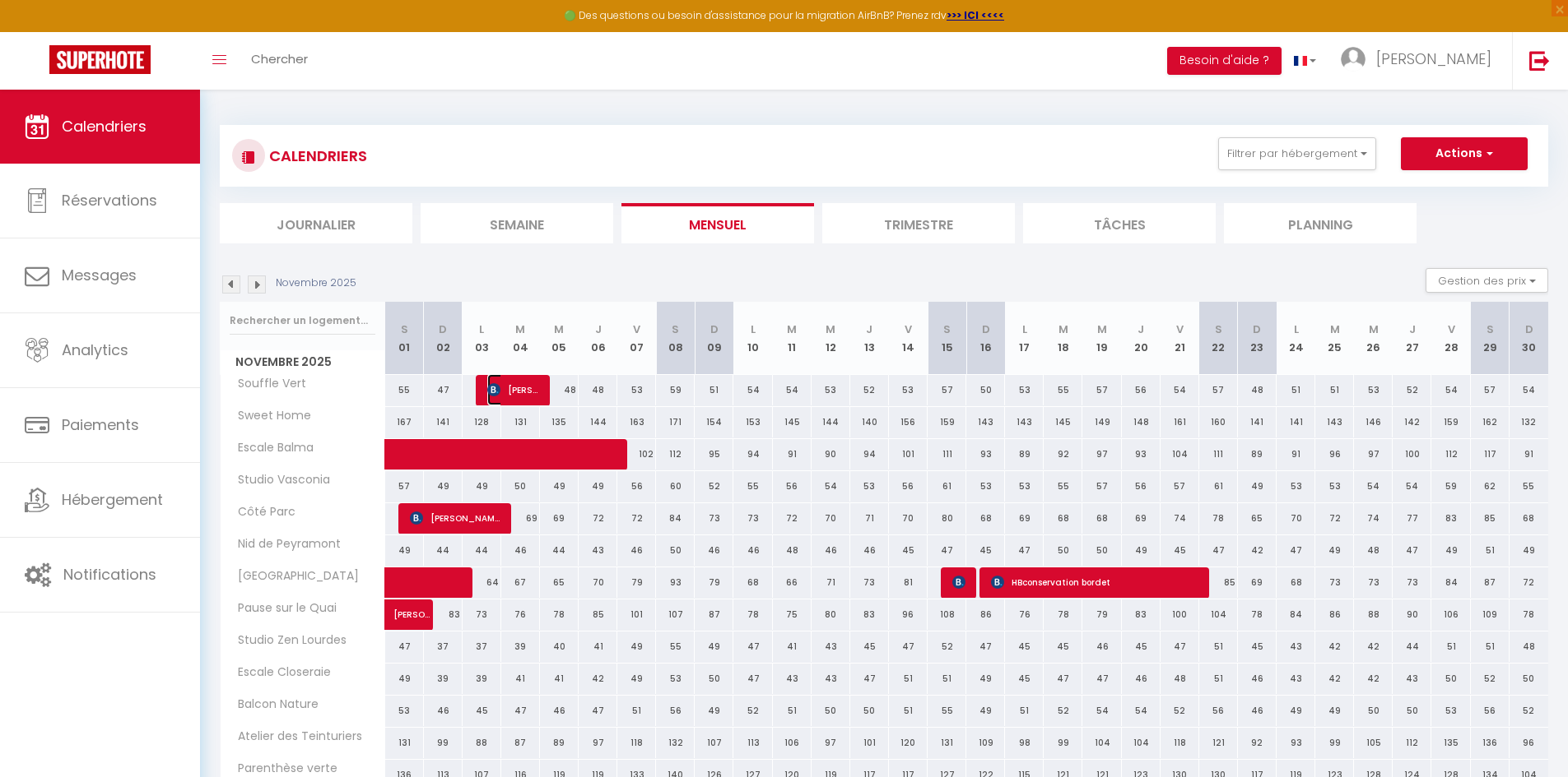
click at [510, 396] on span "[PERSON_NAME]" at bounding box center [513, 389] width 52 height 31
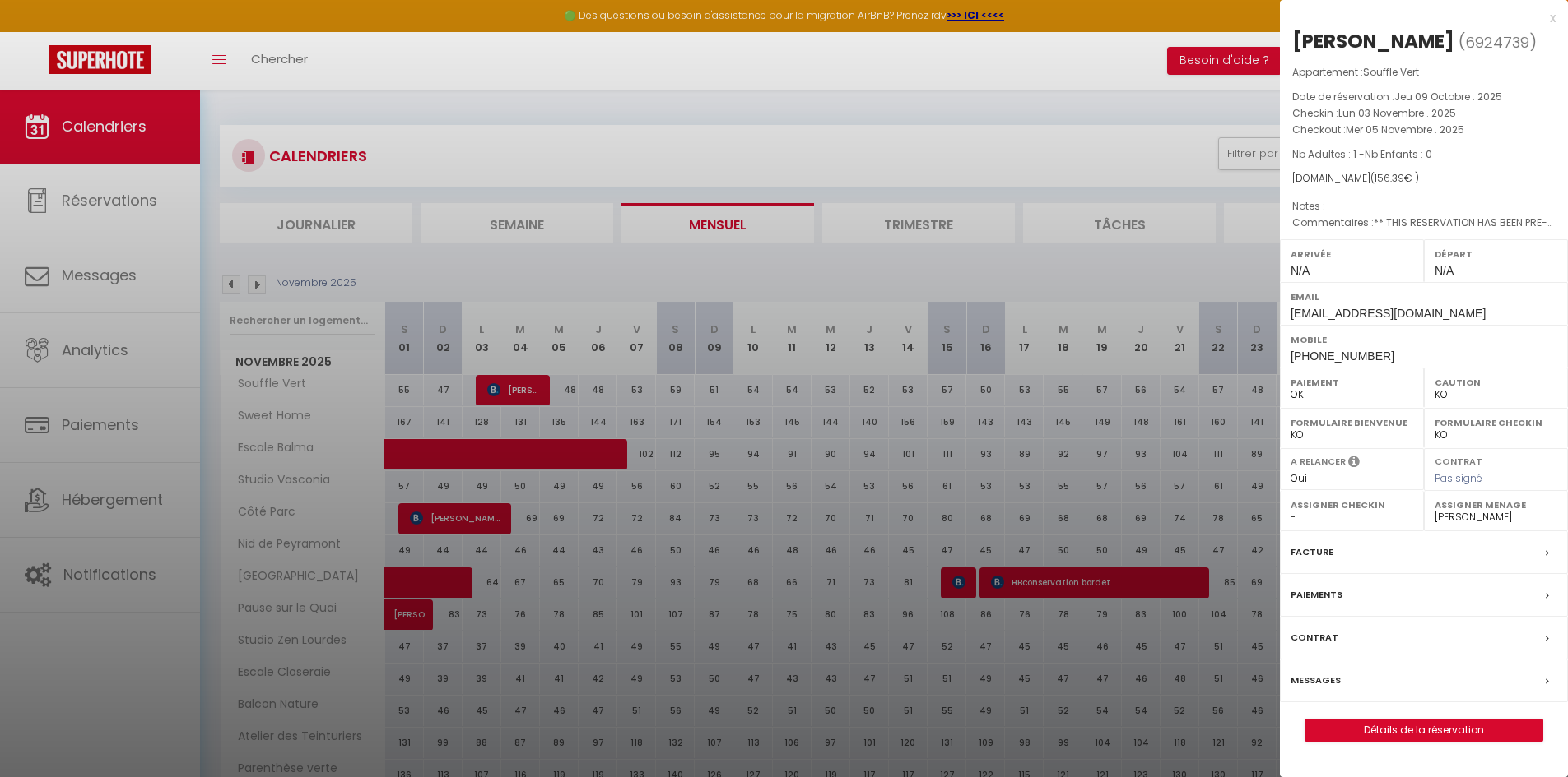
click at [1341, 617] on div "Paiements" at bounding box center [1424, 596] width 288 height 43
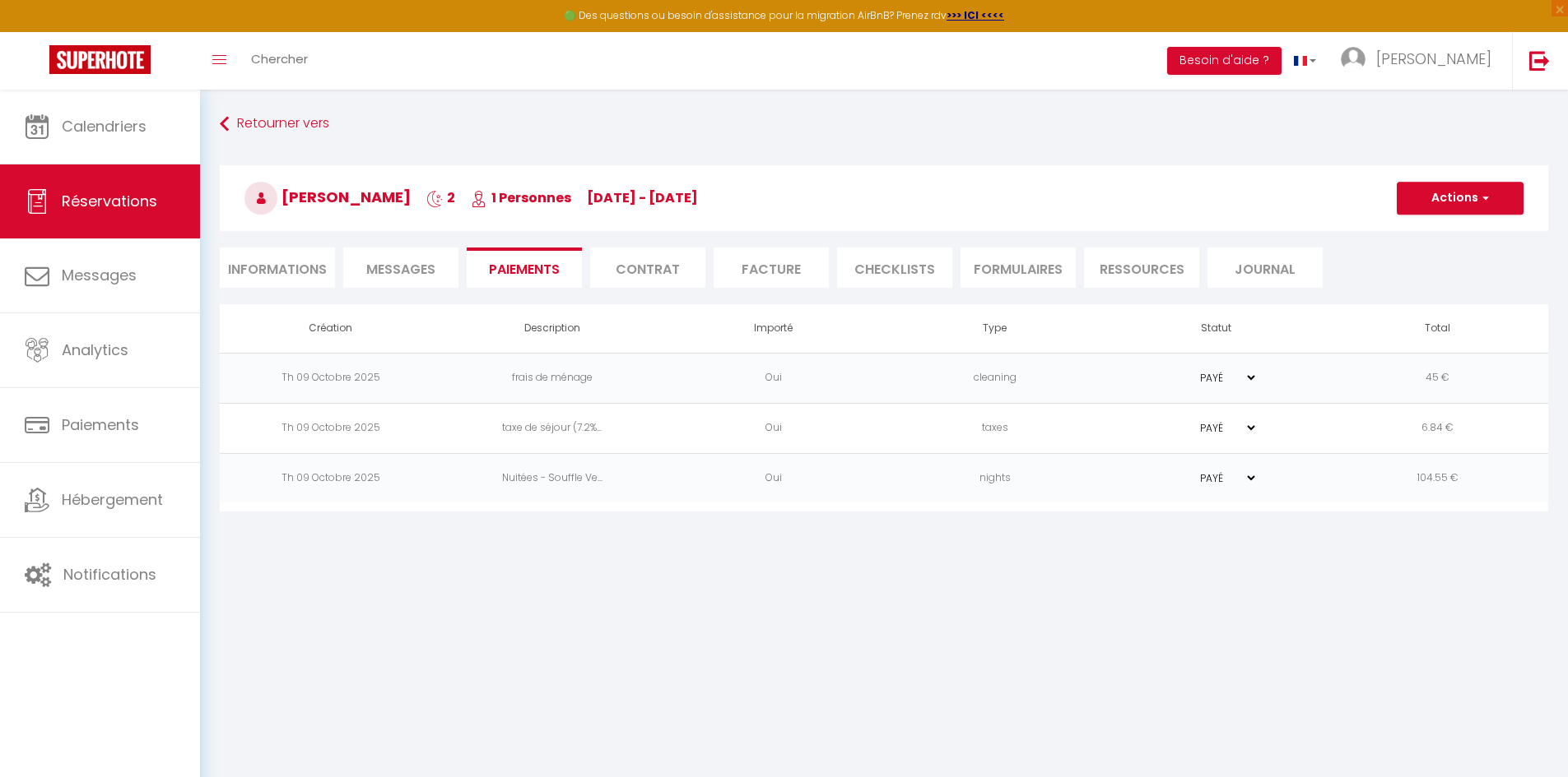
click at [292, 273] on li "Informations" at bounding box center [277, 267] width 115 height 40
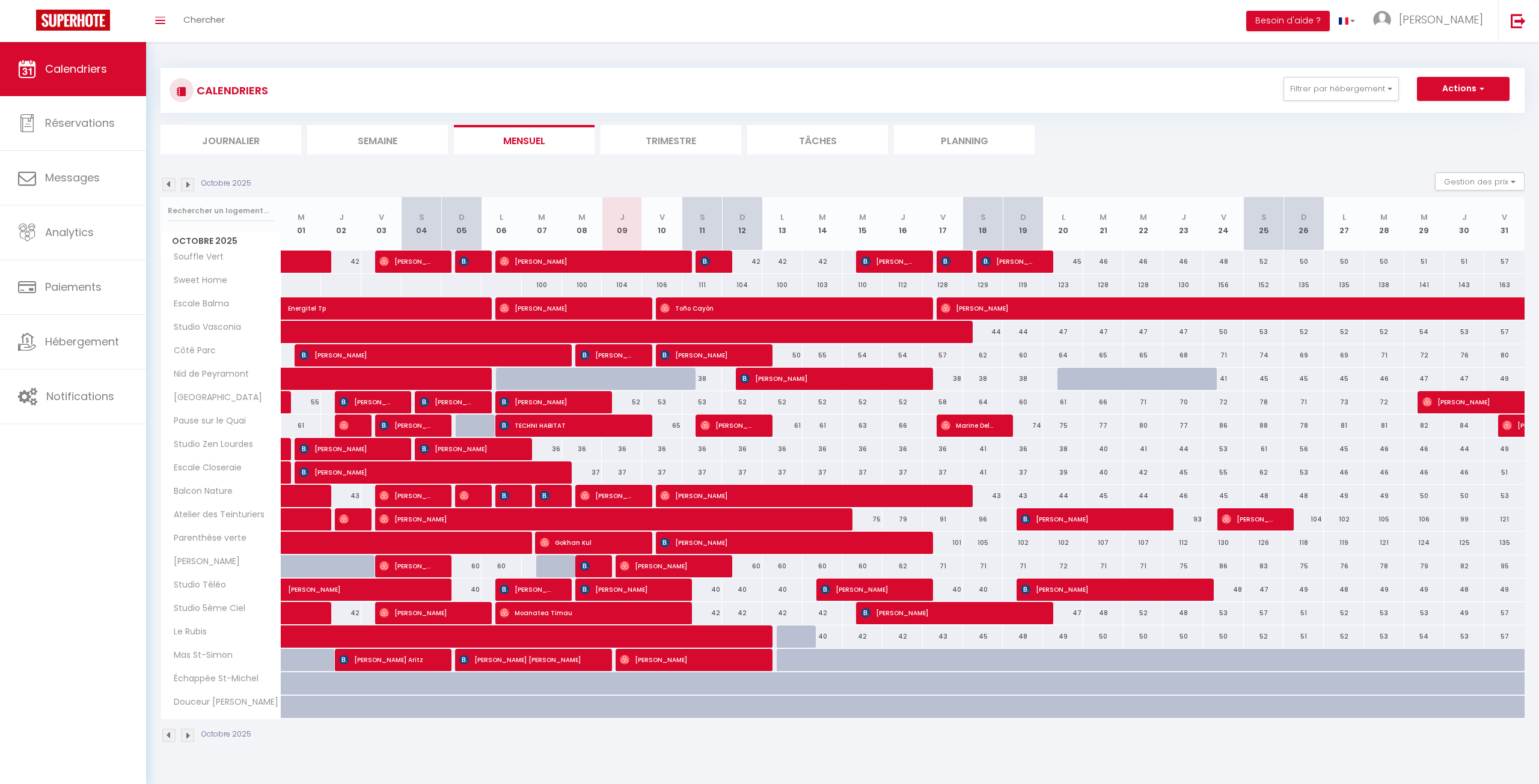
click at [1446, 17] on span "[PERSON_NAME]" at bounding box center [1440, 20] width 84 height 15
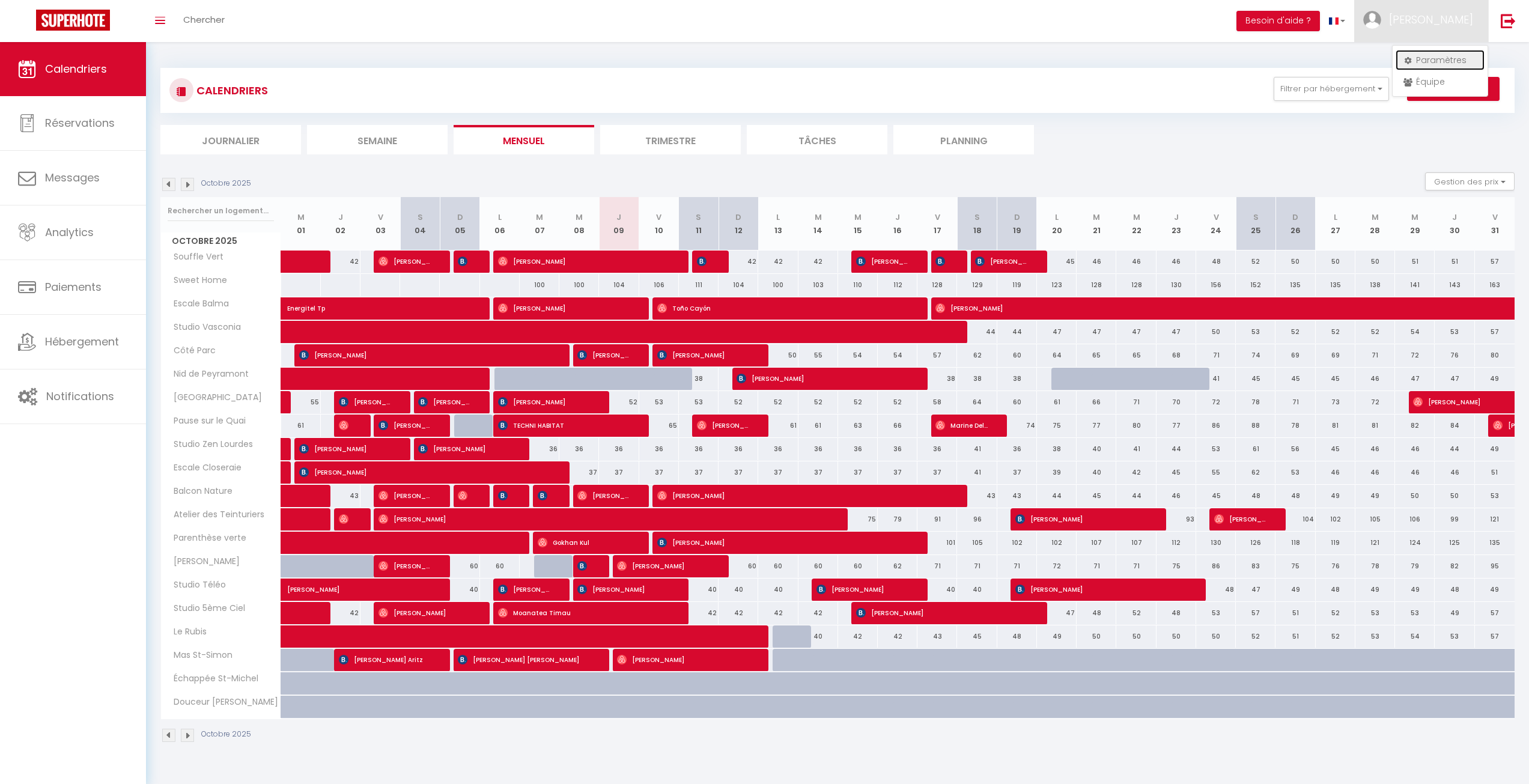
click at [1424, 63] on link "Paramètres" at bounding box center [1441, 60] width 89 height 21
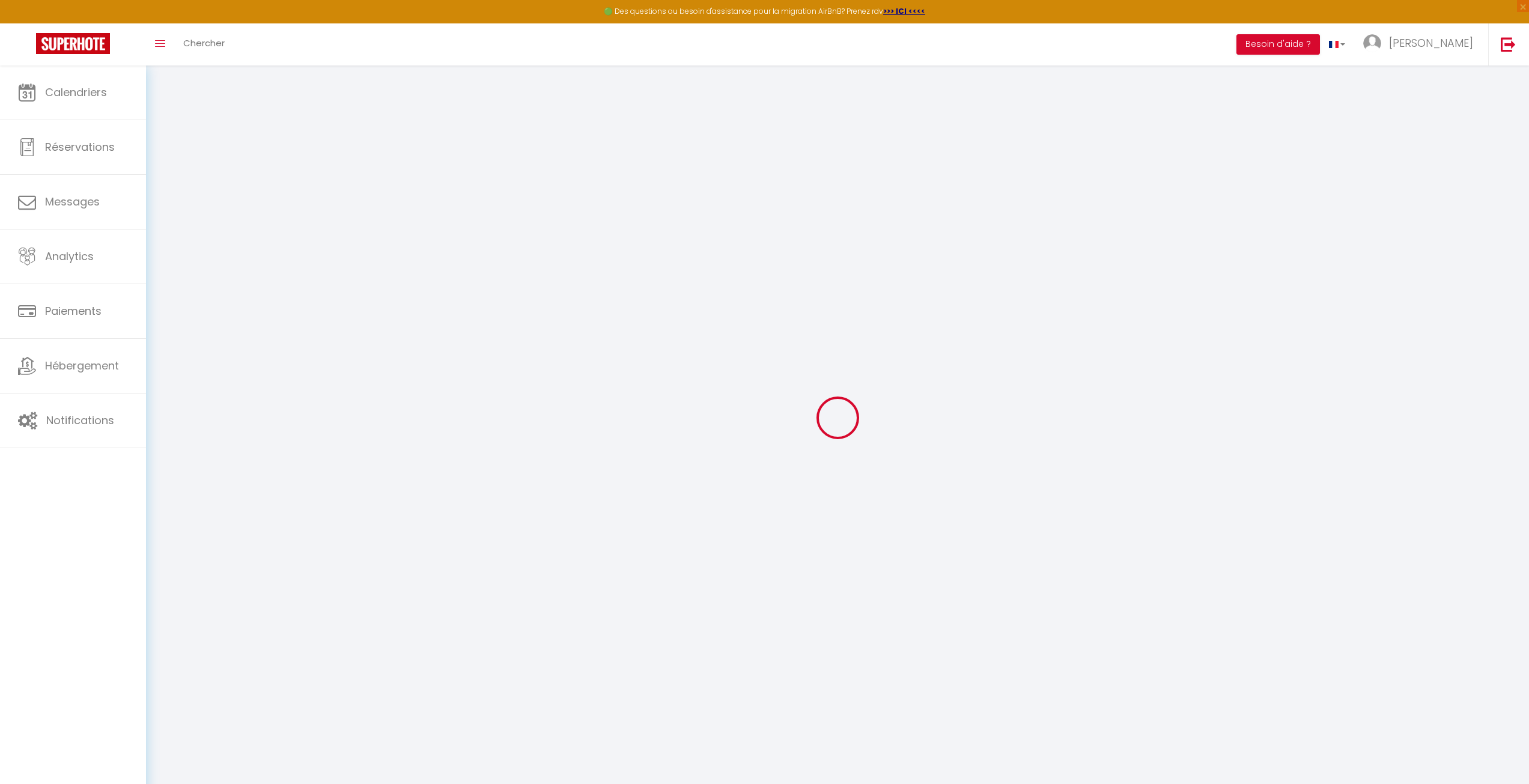
type input "gVSyyvty8ngpyNqHSd5c7CcrU"
type input "rG4m6njcDafNblg4HY2i2g9Ja"
type input "[URL][DOMAIN_NAME]"
select select "fr"
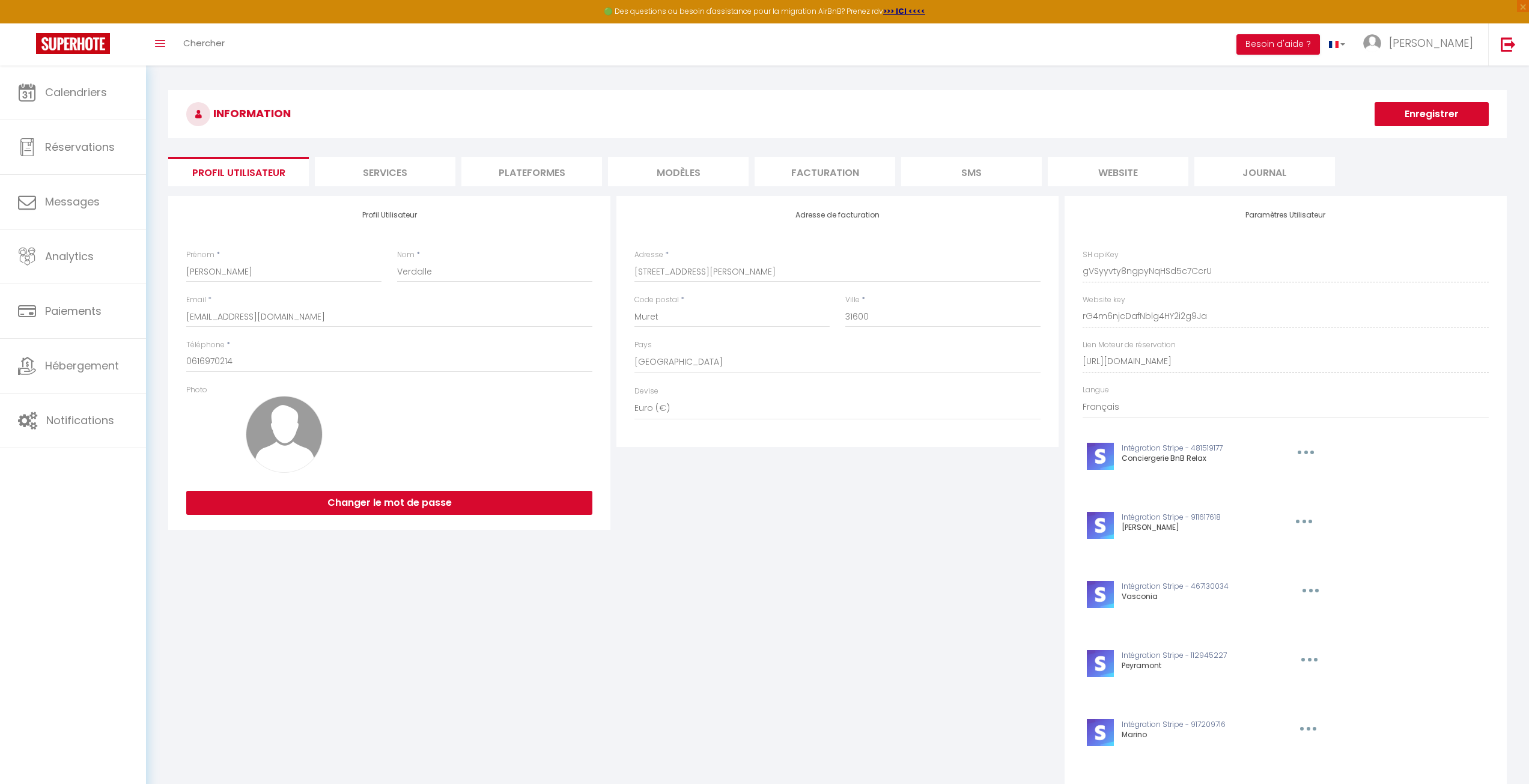
click at [1107, 175] on li "website" at bounding box center [1117, 171] width 140 height 29
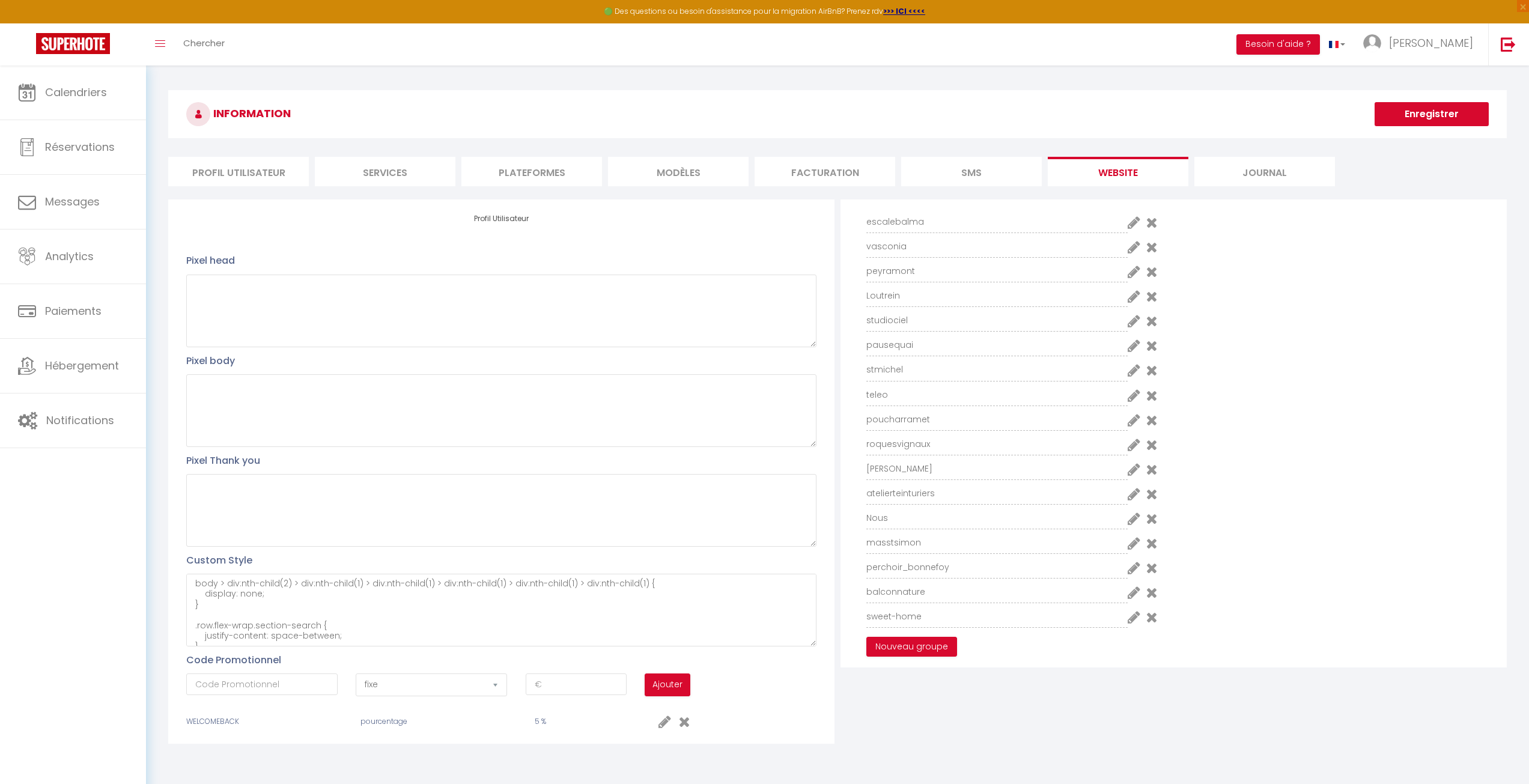
scroll to position [70, 0]
click at [201, 171] on li "Profil Utilisateur" at bounding box center [238, 171] width 140 height 29
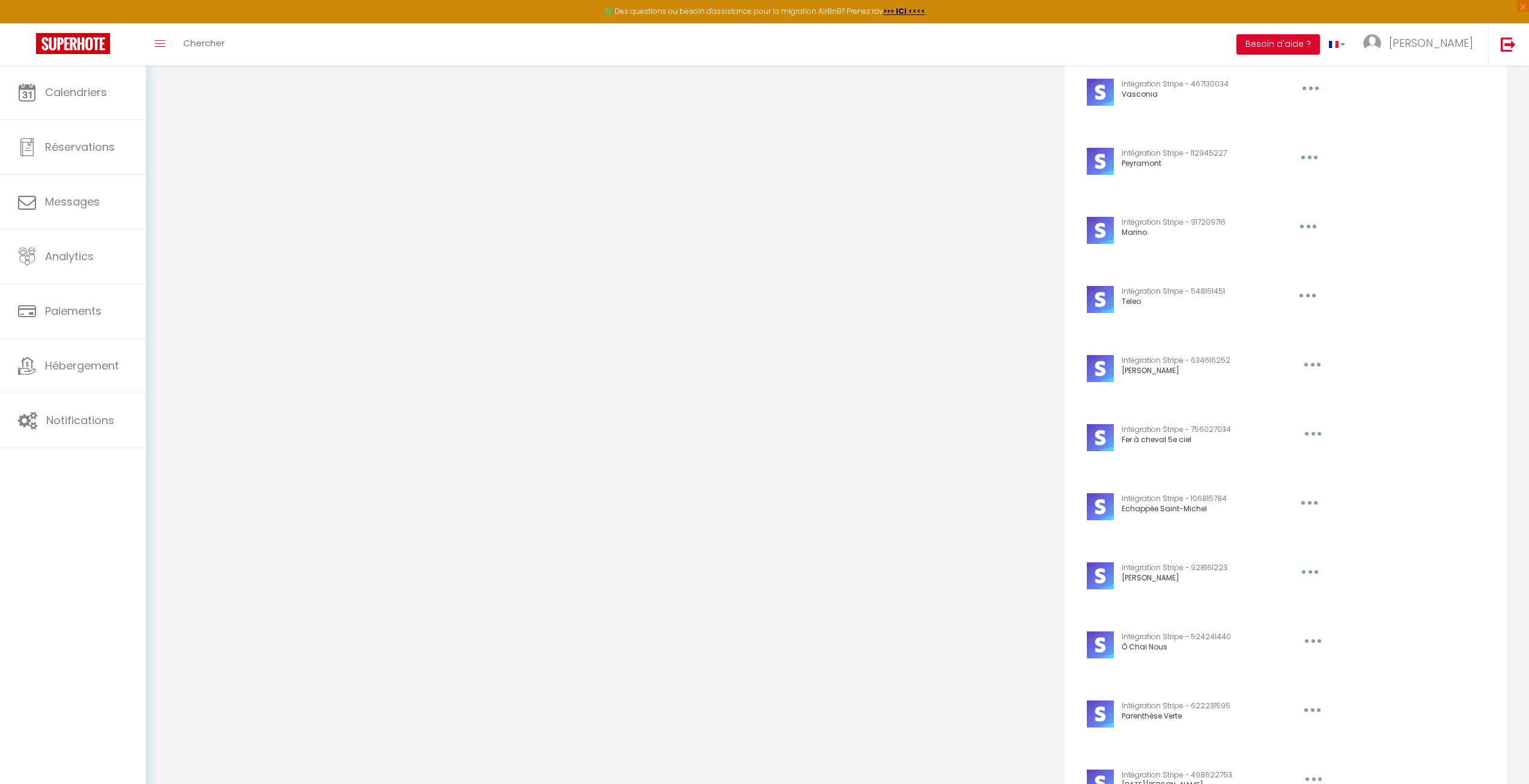
scroll to position [541, 0]
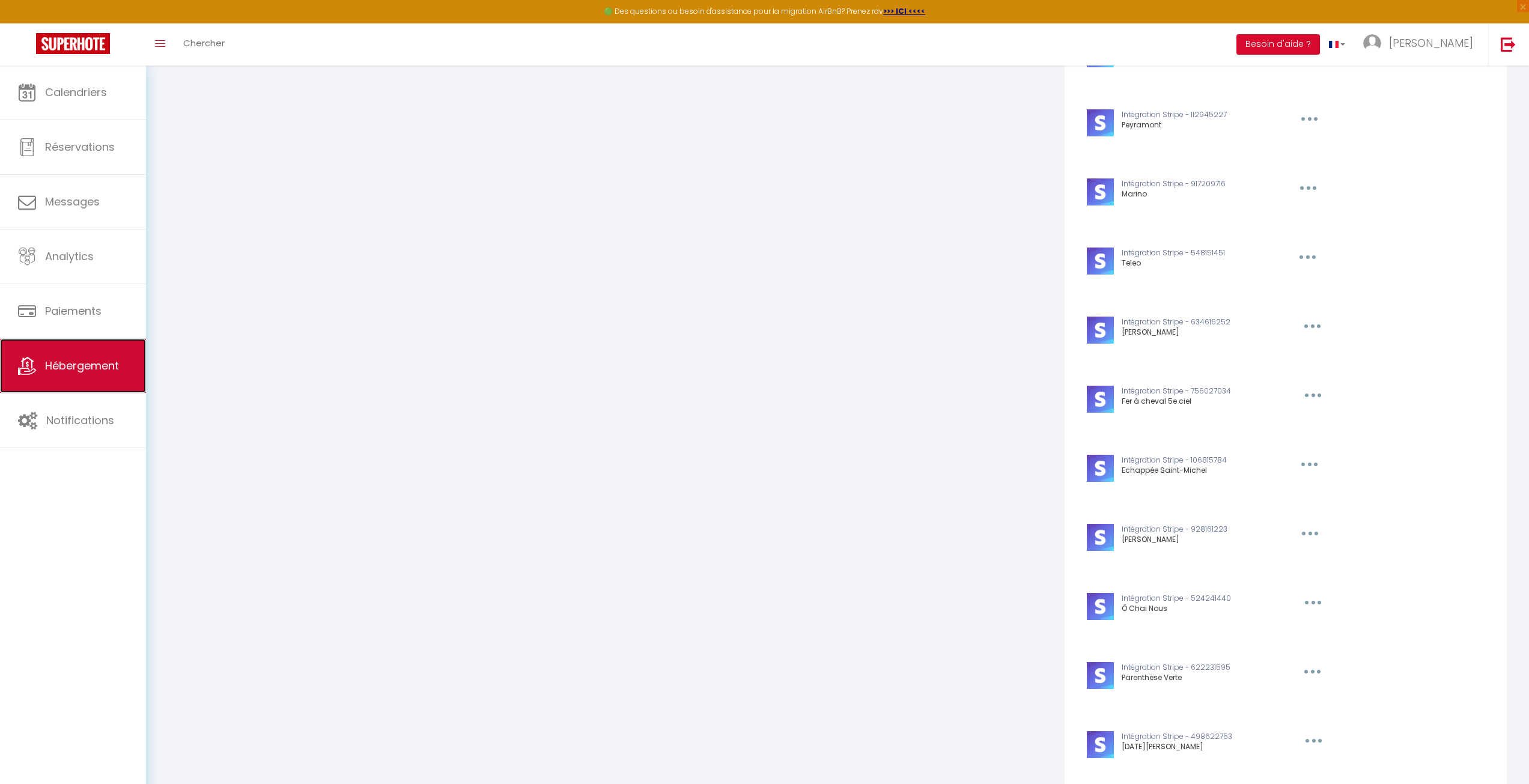
click at [73, 366] on span "Hébergement" at bounding box center [82, 366] width 74 height 15
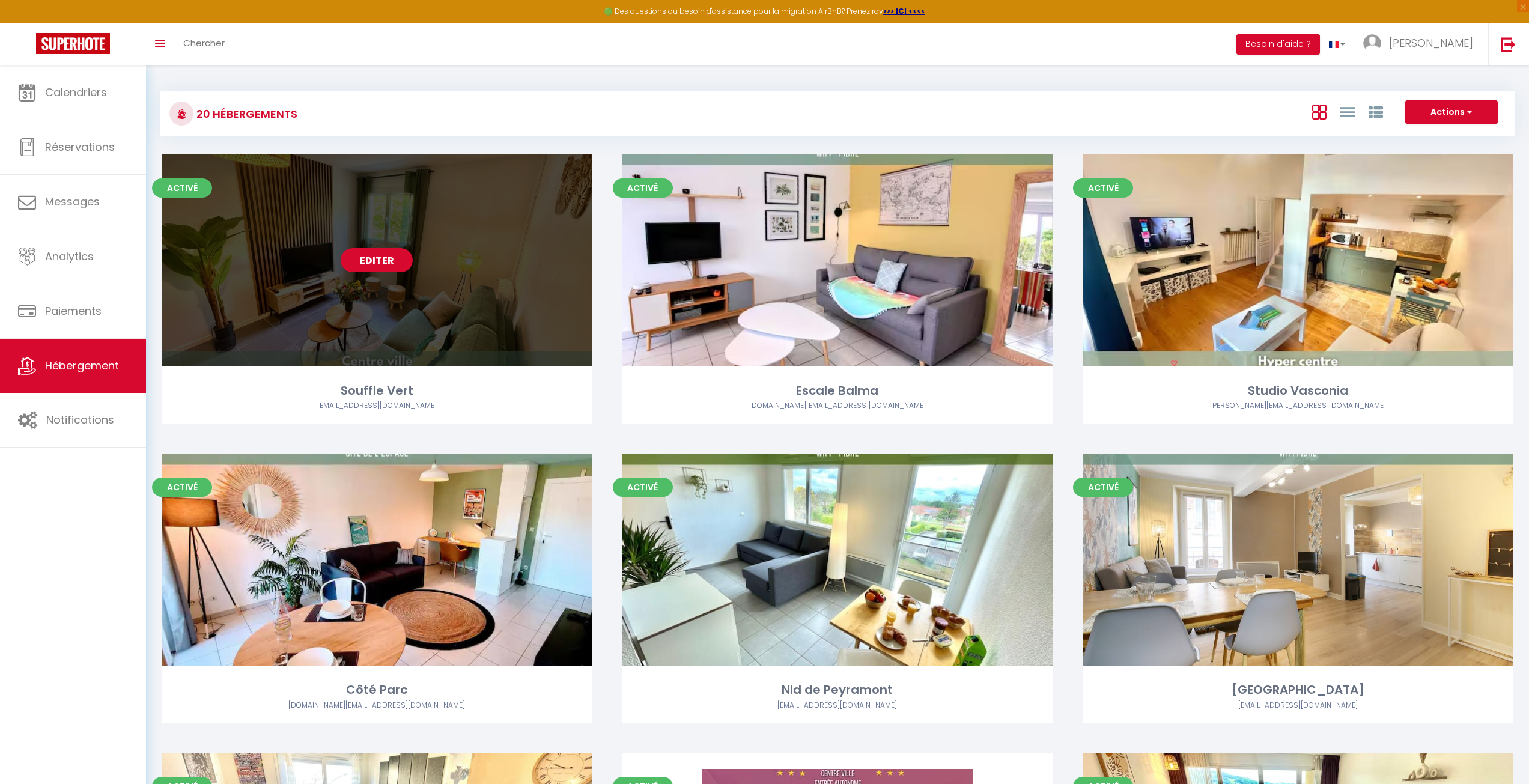
click at [375, 256] on link "Editer" at bounding box center [377, 260] width 72 height 24
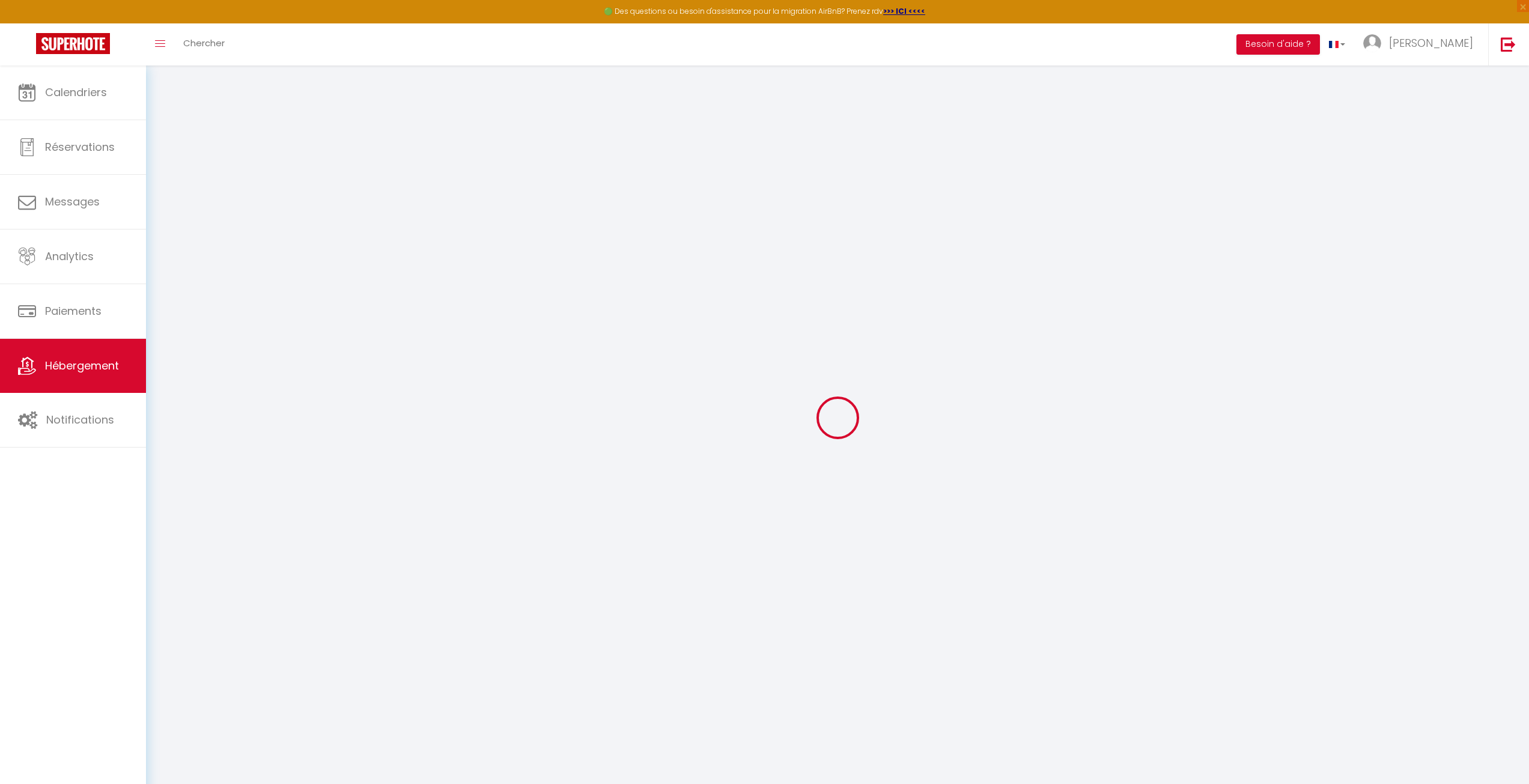
type input "Oups ! Les dates sélectionnées sont indisponibles."
type textarea "Malheureusement les dates sélectionnées sont indisponibles. Nous vous invitons …"
type input "43.4722213"
type input "1.3324776"
checkbox input "true"
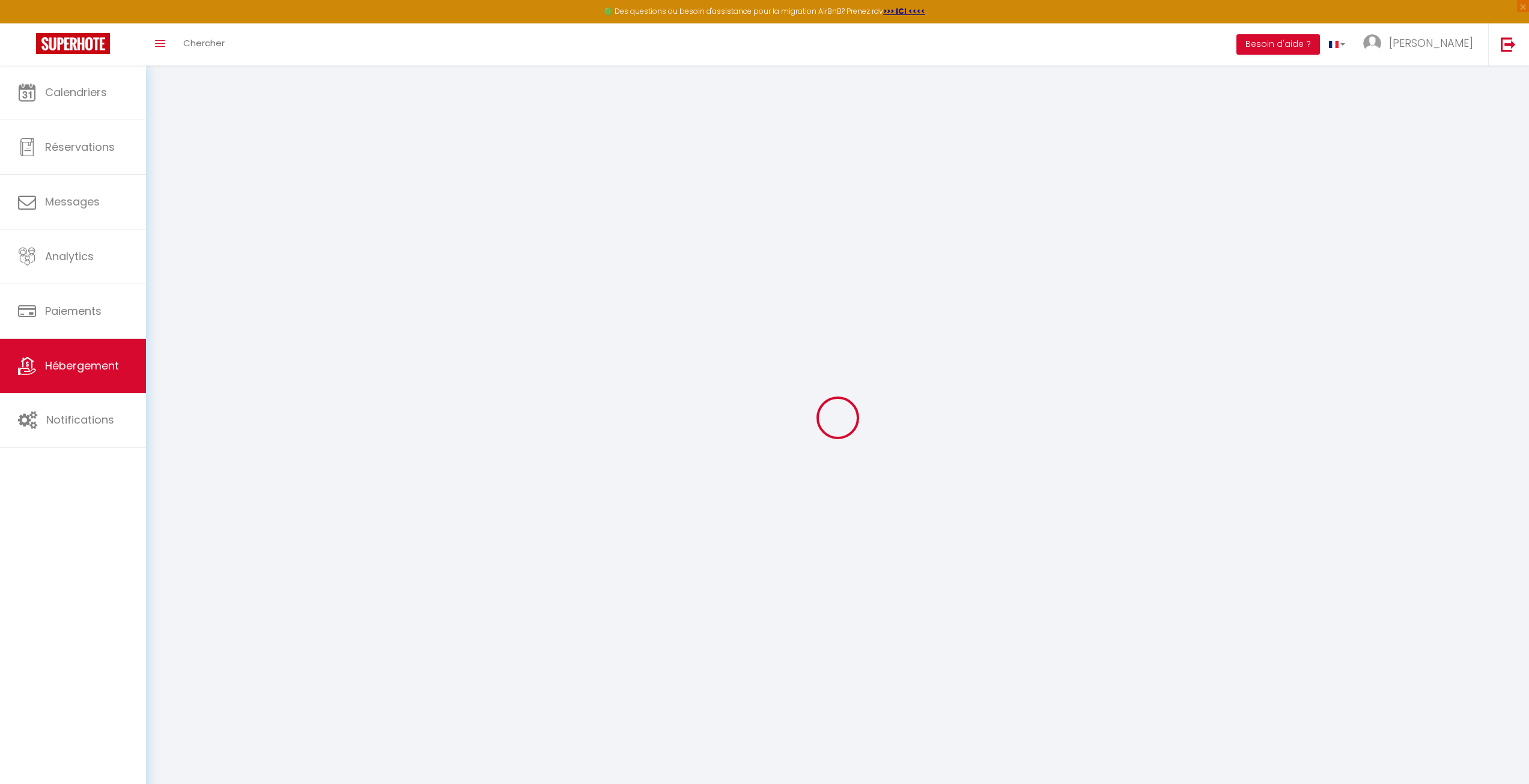
checkbox input "false"
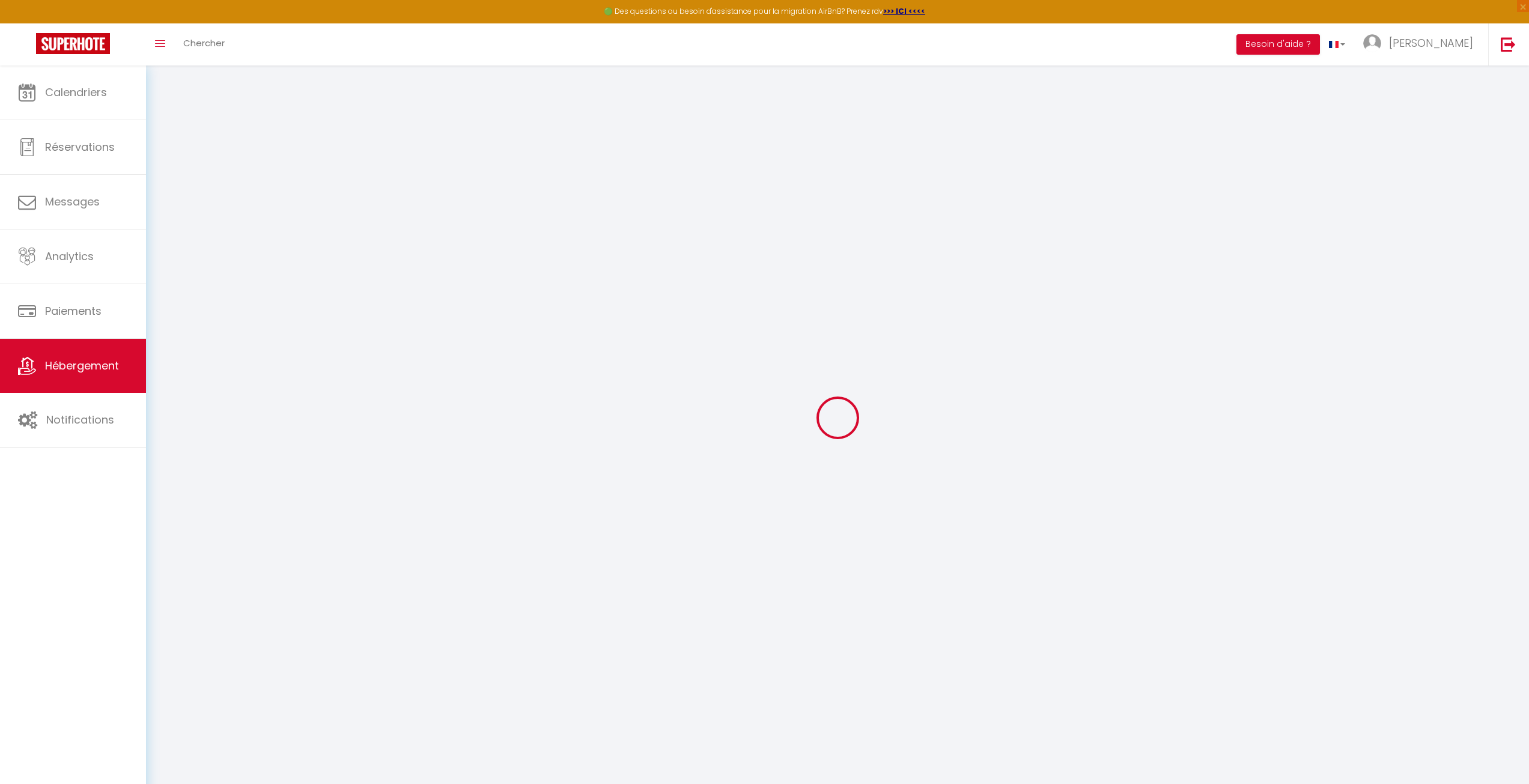
checkbox input "false"
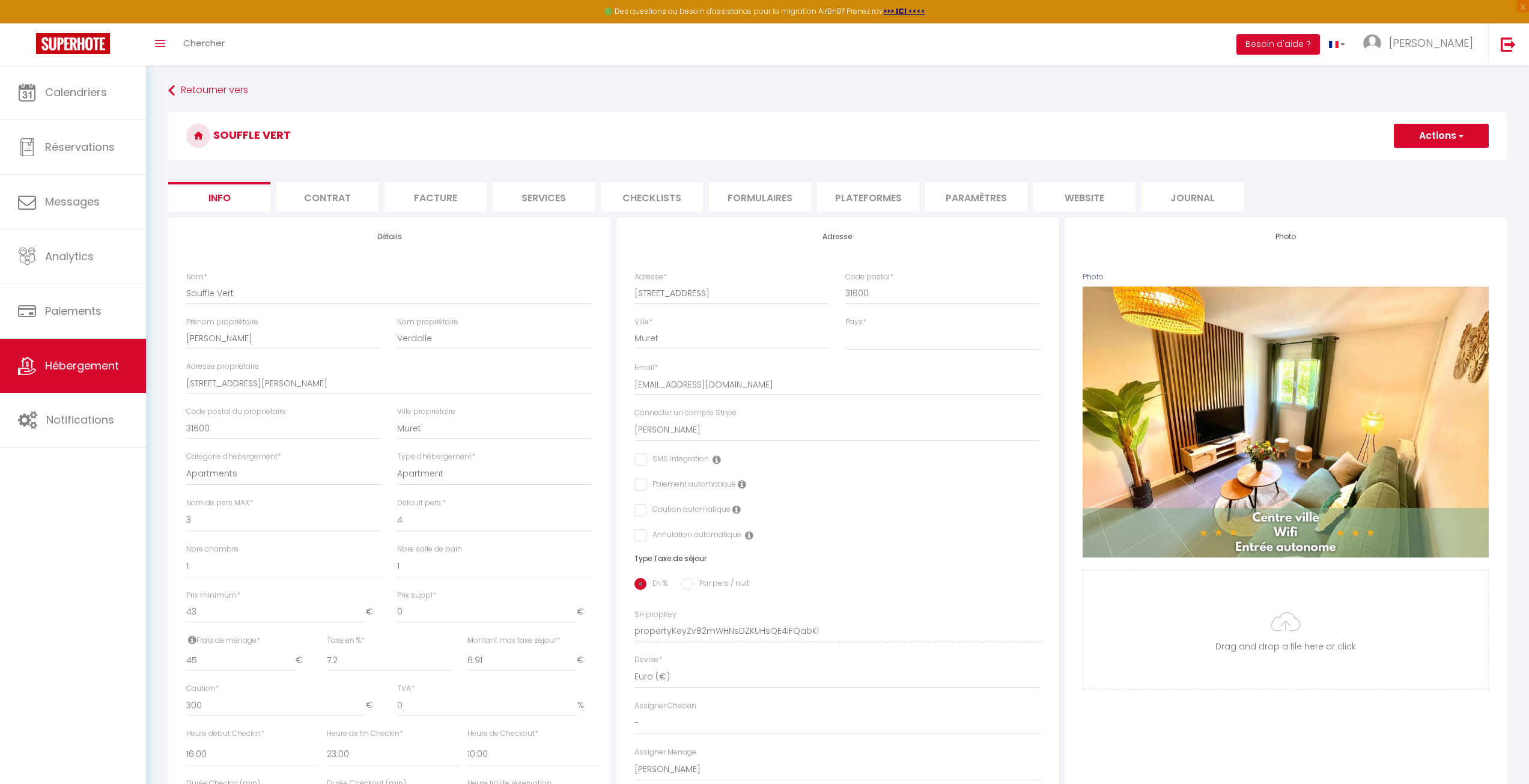
click at [1076, 192] on li "website" at bounding box center [1084, 197] width 102 height 29
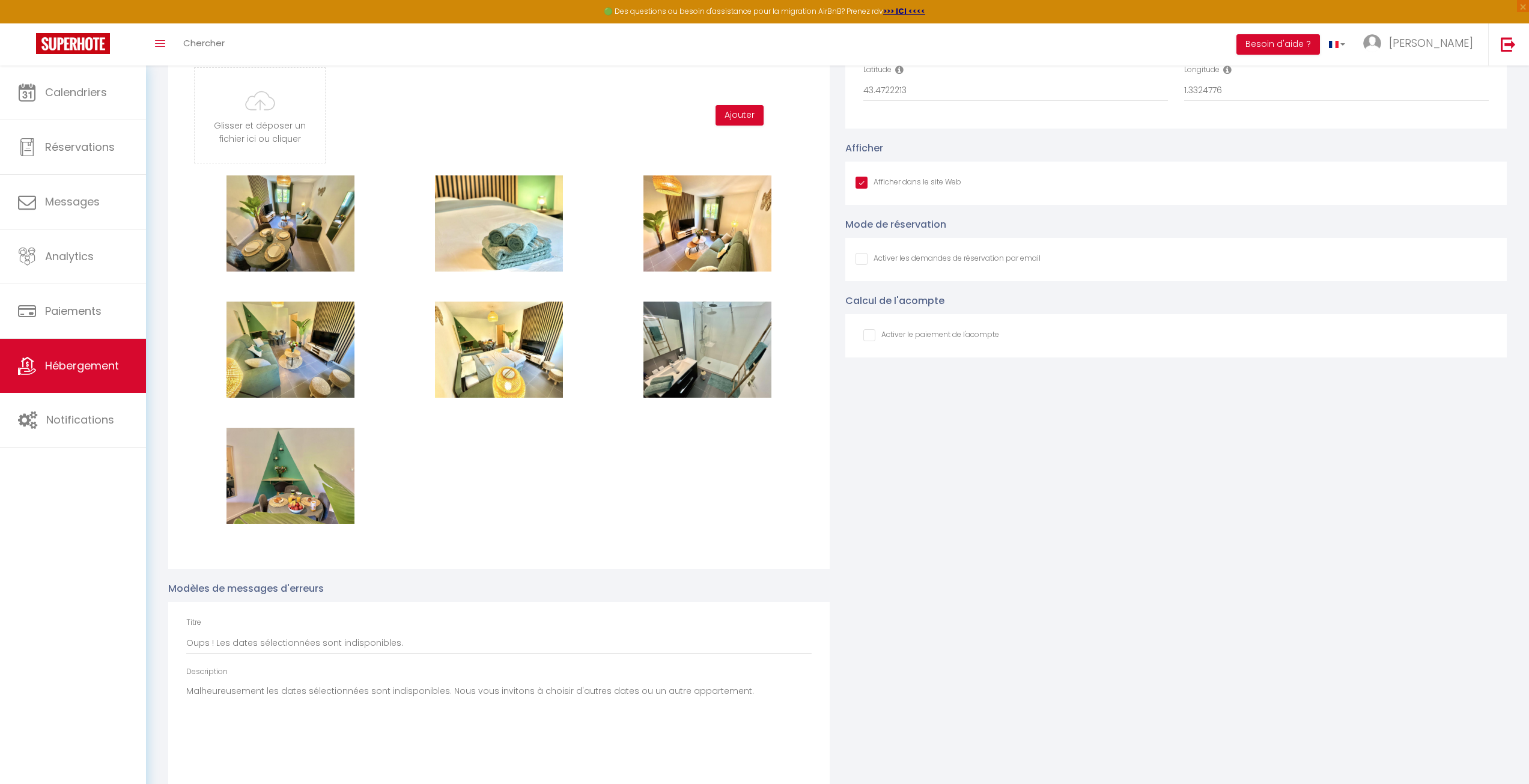
scroll to position [1365, 0]
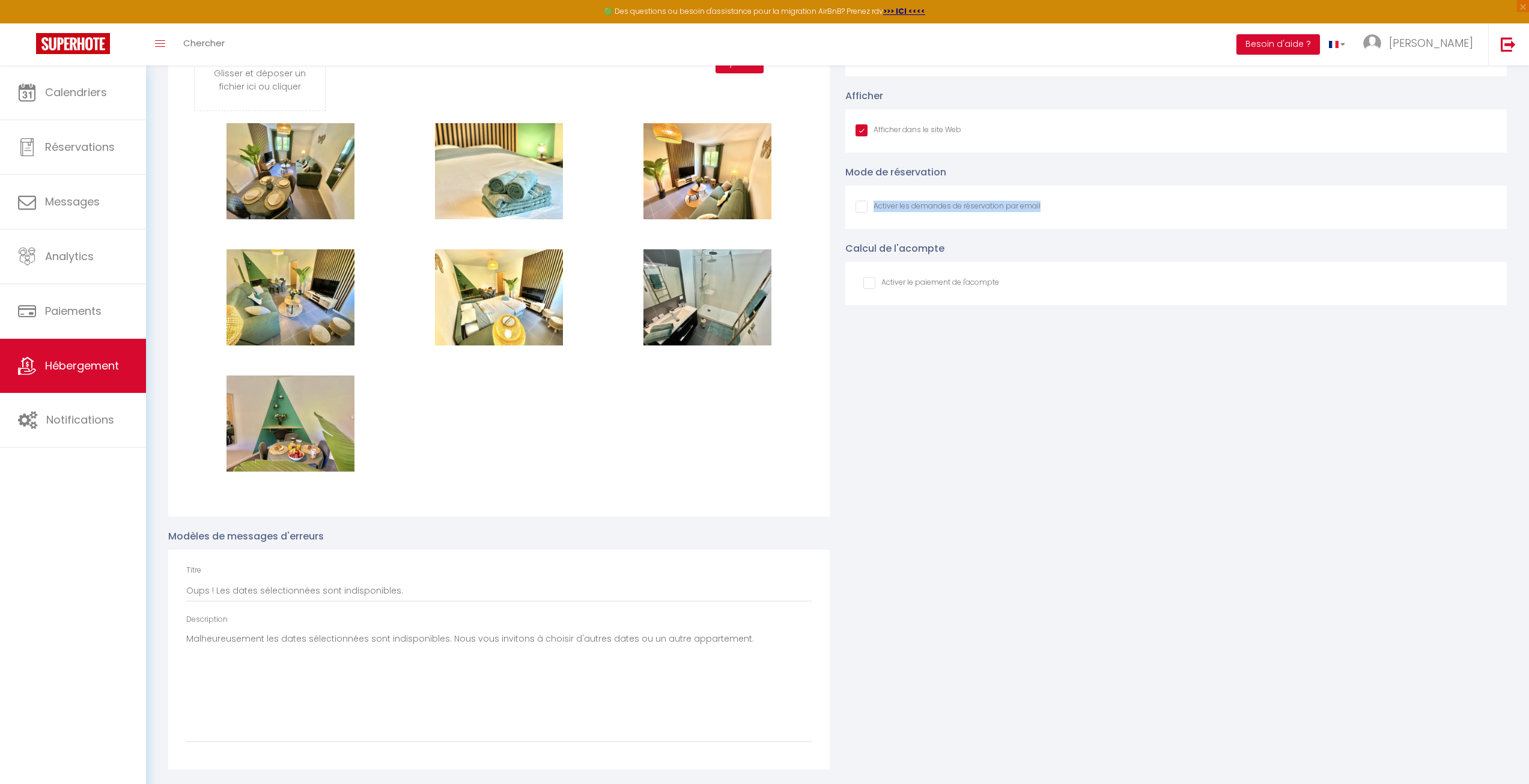
drag, startPoint x: 1061, startPoint y: 210, endPoint x: 868, endPoint y: 181, distance: 195.2
click at [868, 181] on div "Mode de réservation Activer les demandes de réservation par email" at bounding box center [1176, 197] width 661 height 64
copy div "Activer les demandes de réservation par email"
